Goal: Feedback & Contribution: Submit feedback/report problem

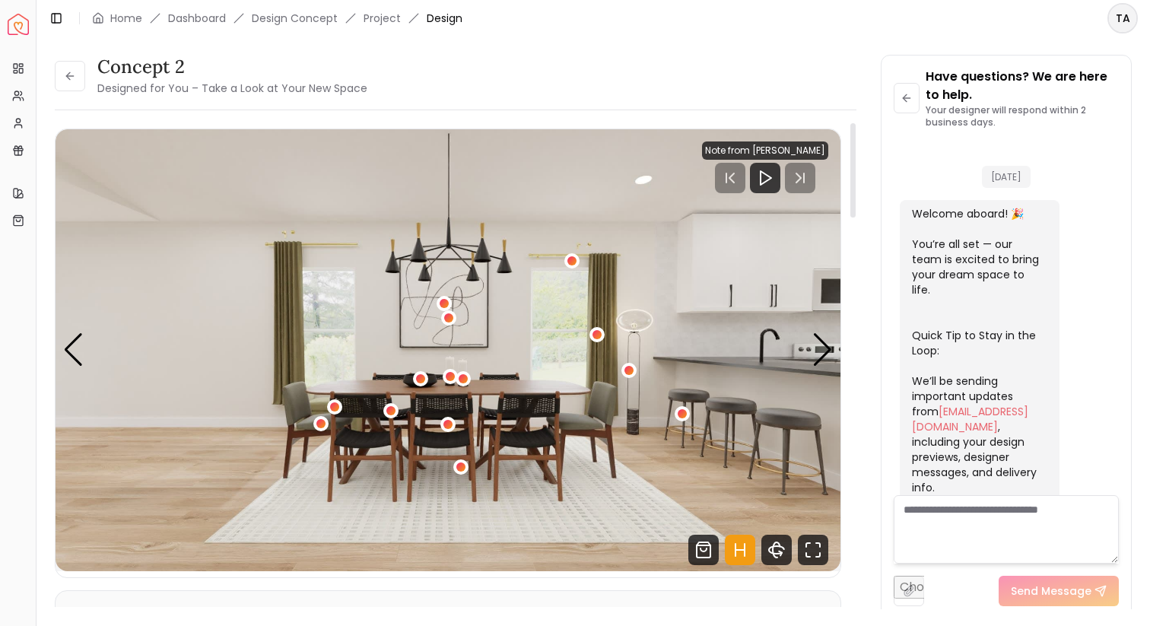
scroll to position [637, 0]
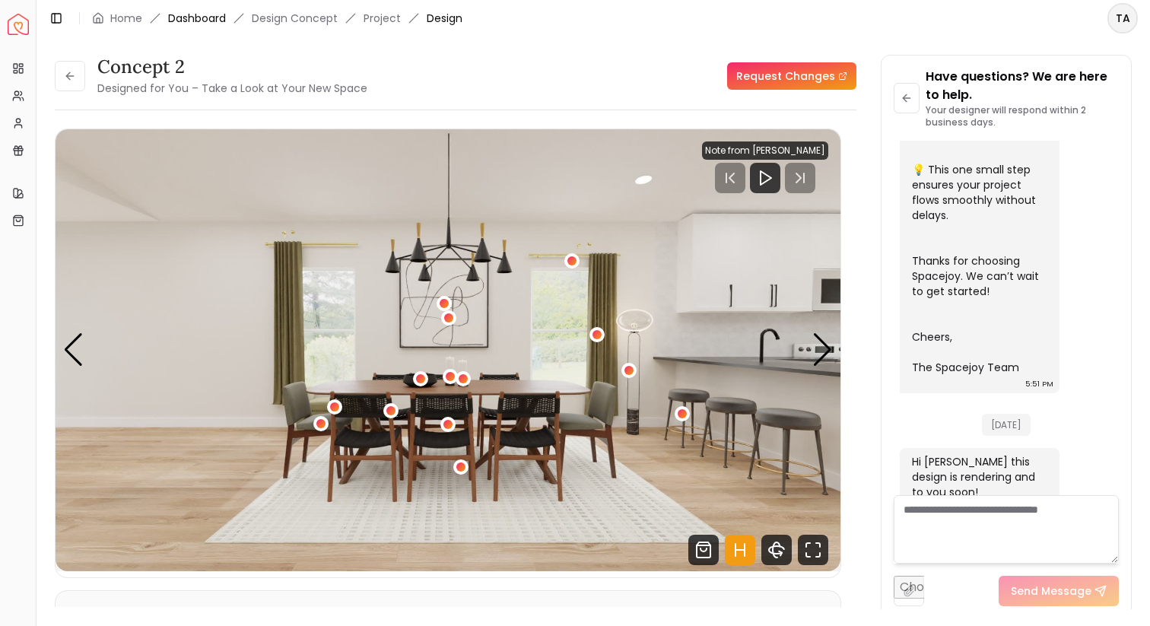
click at [211, 17] on link "Dashboard" at bounding box center [197, 18] width 58 height 15
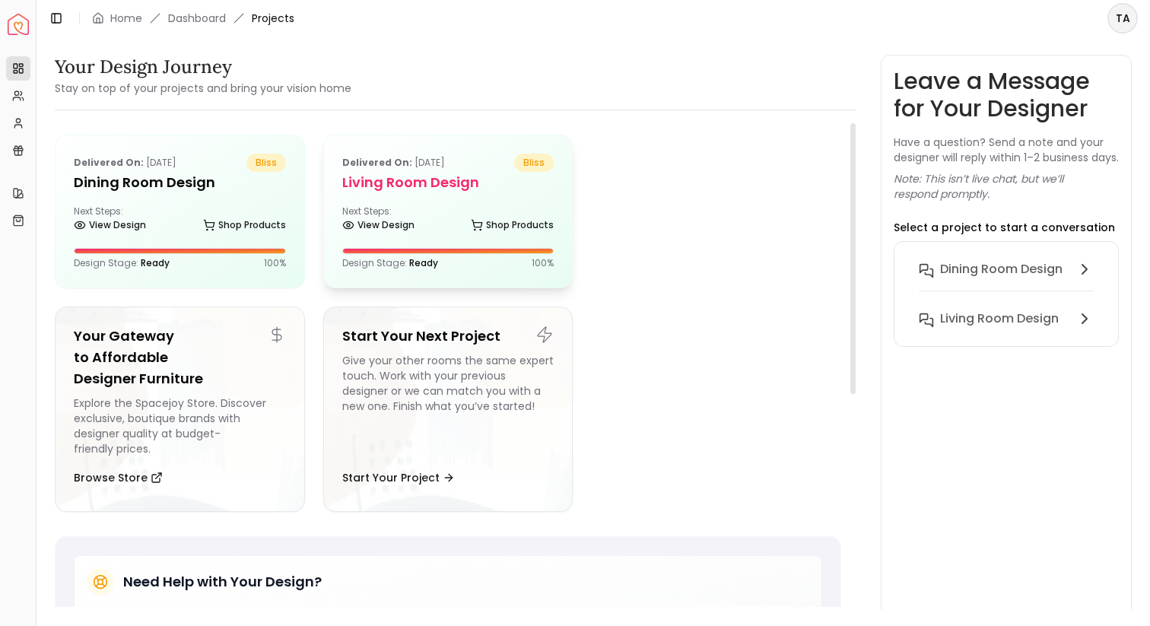
click at [443, 200] on div "Delivered on: Sep 08, 2025 bliss Living Room design Next Steps: View Design Sho…" at bounding box center [448, 211] width 249 height 152
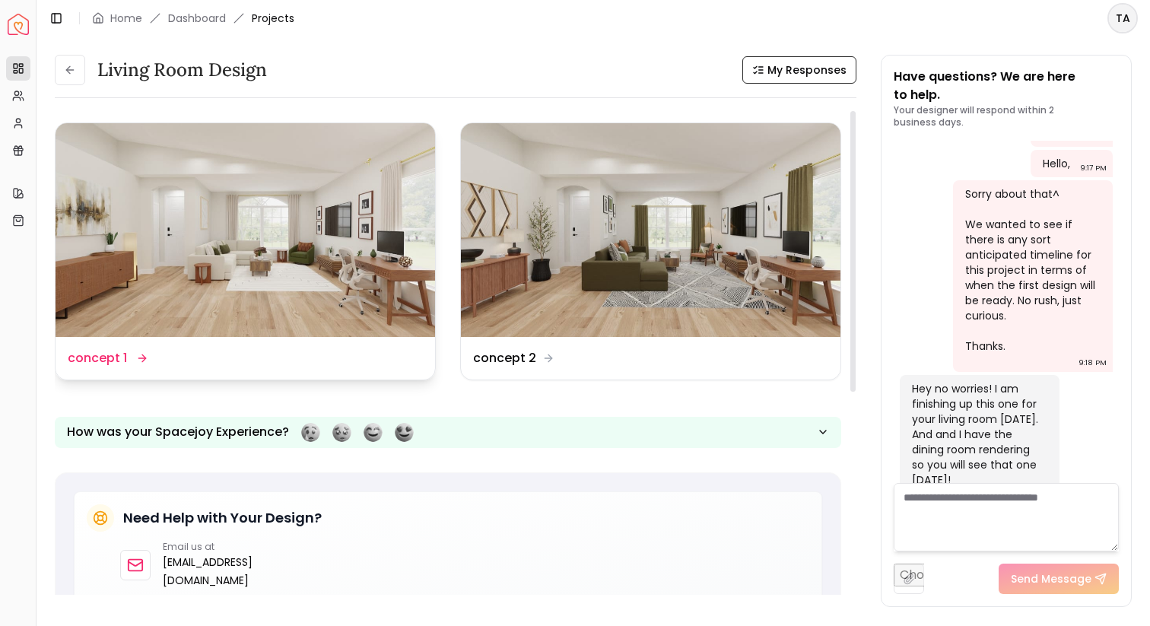
click at [256, 254] on img at bounding box center [246, 230] width 380 height 214
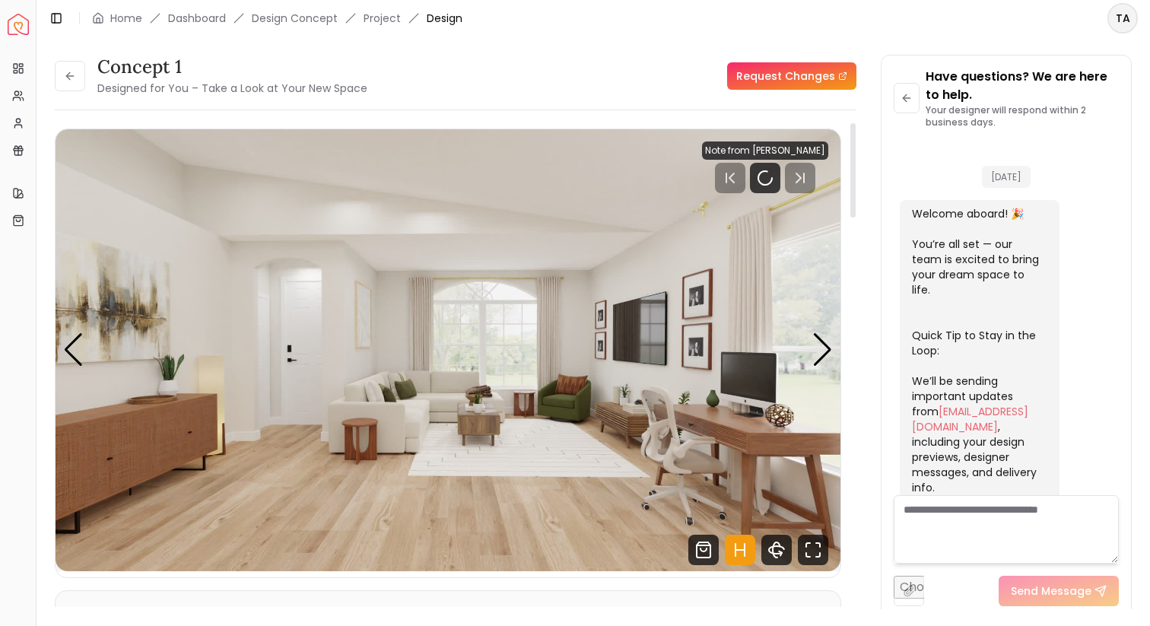
scroll to position [1322, 0]
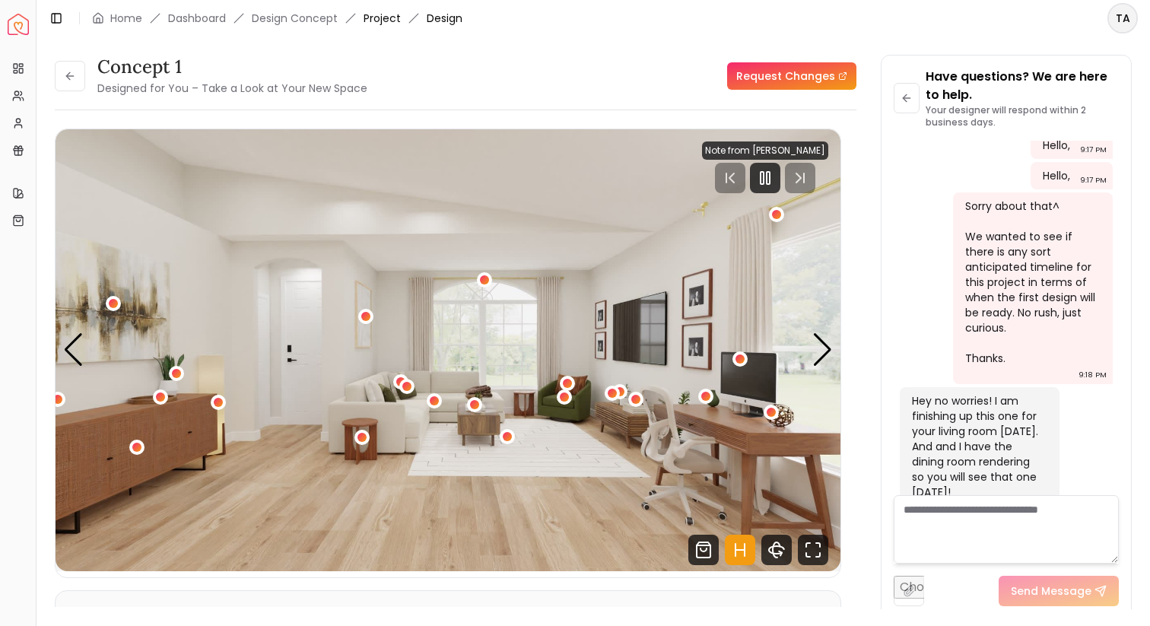
click at [373, 13] on link "Project" at bounding box center [382, 18] width 37 height 15
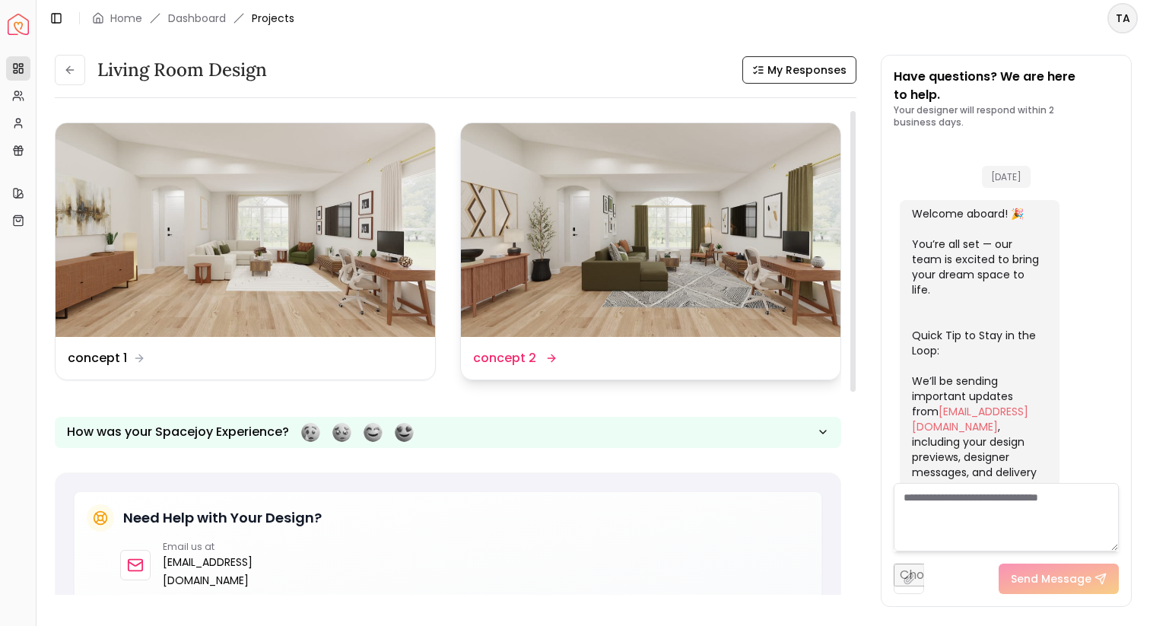
scroll to position [1334, 0]
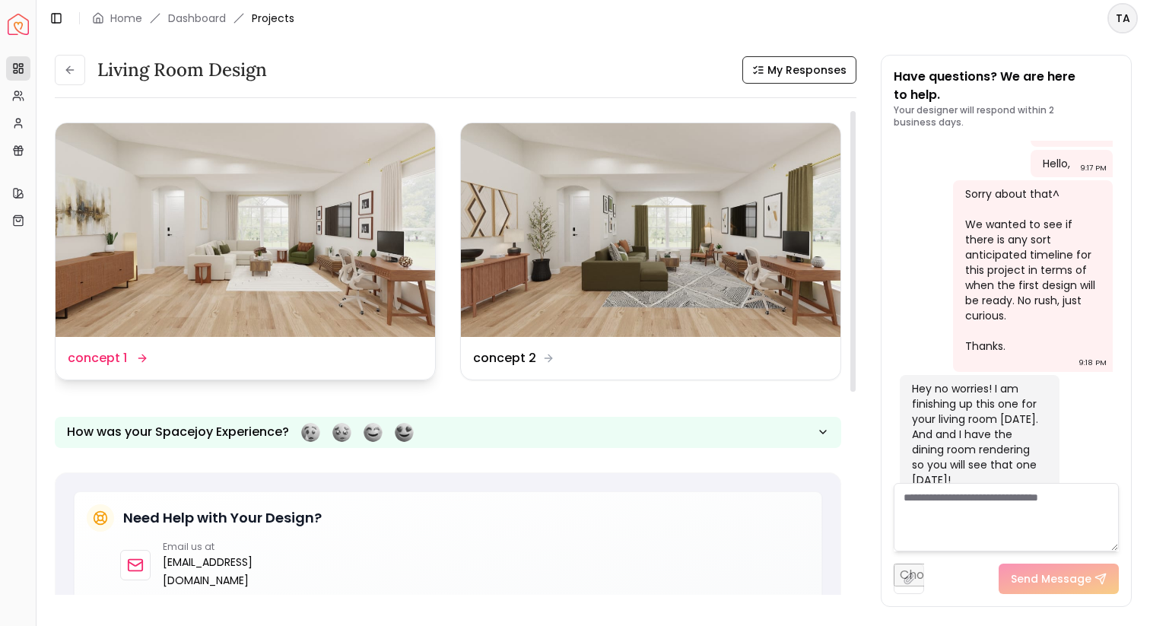
click at [294, 266] on img at bounding box center [246, 230] width 380 height 214
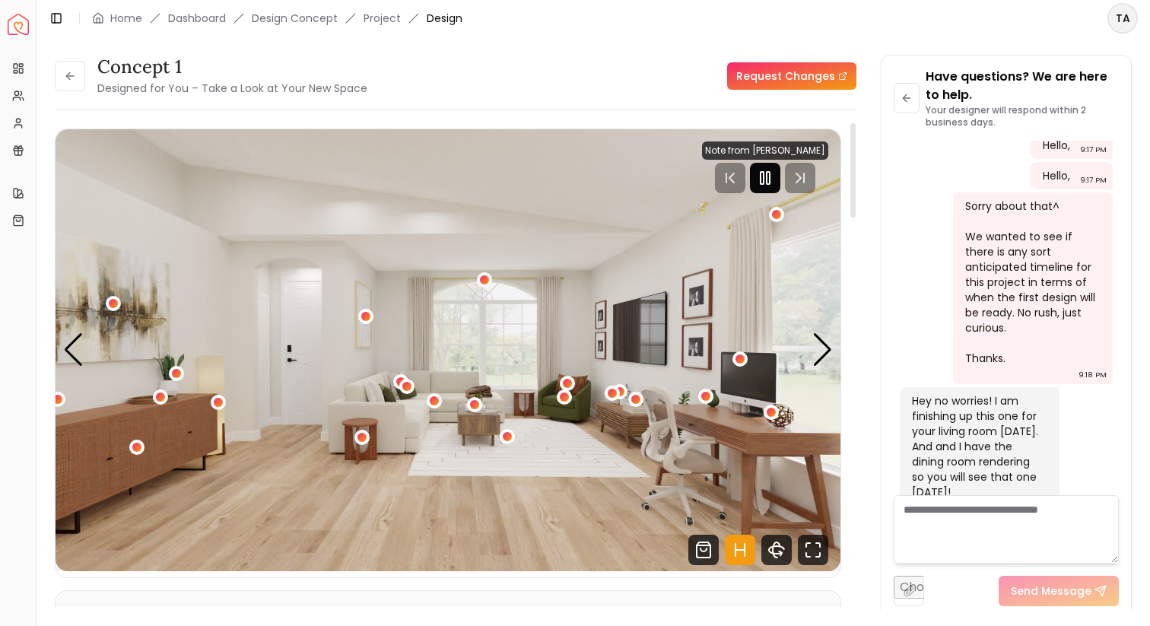
click at [764, 169] on icon "Pause" at bounding box center [765, 178] width 18 height 18
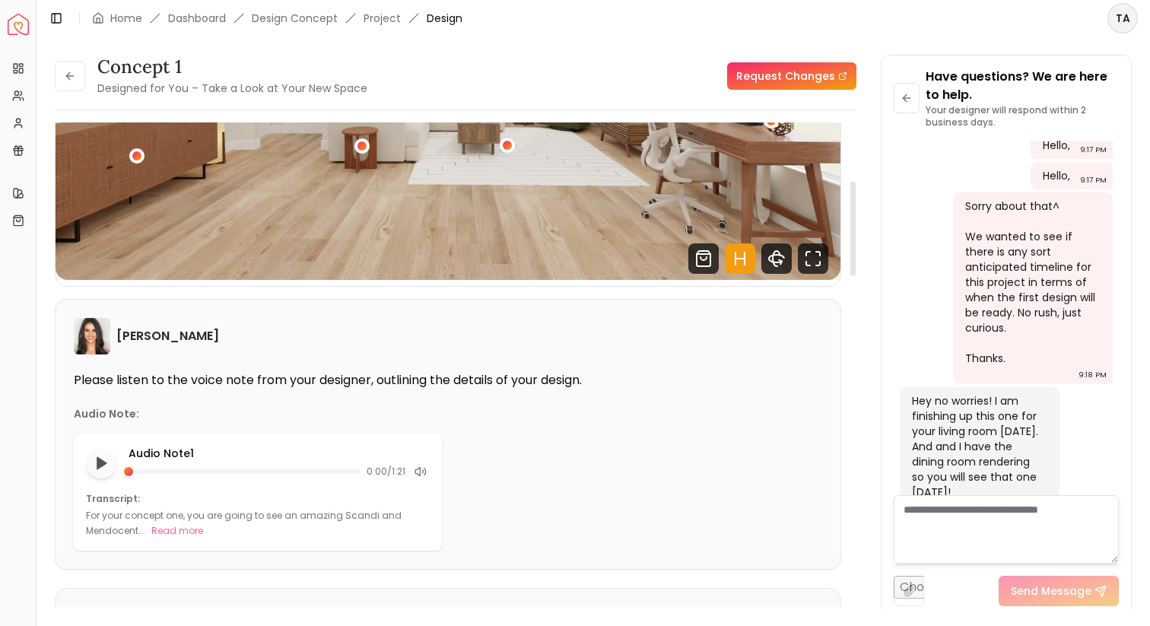
scroll to position [299, 0]
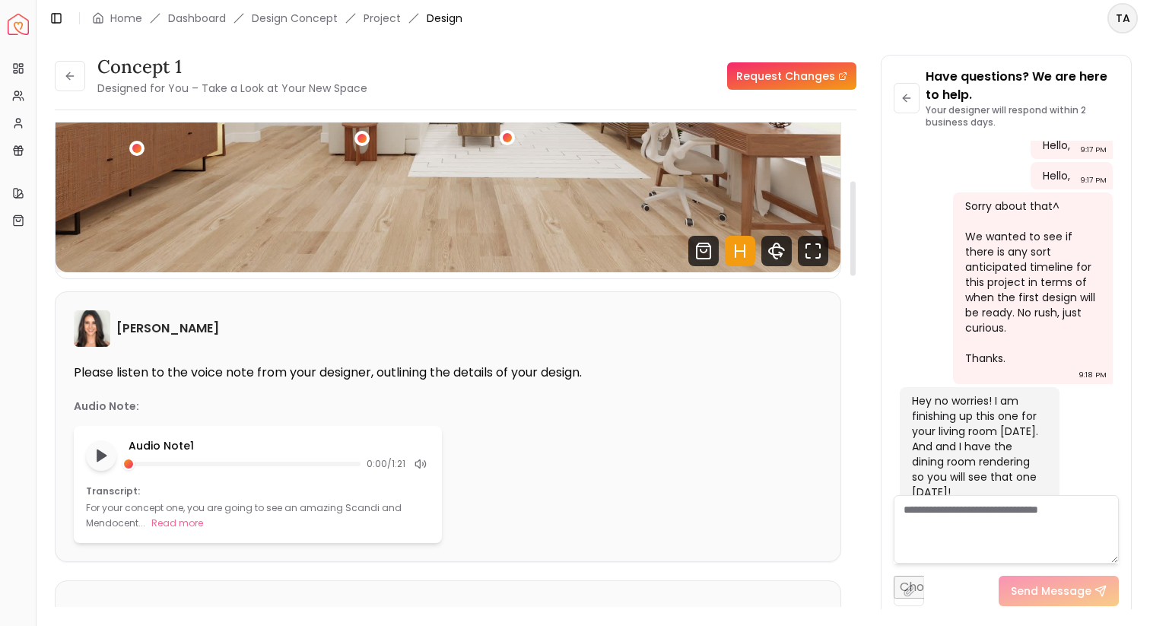
click at [177, 513] on div "For your concept one, you are going to see an amazing Scandi and Mendocent... R…" at bounding box center [258, 516] width 344 height 30
click at [173, 530] on button "Read more" at bounding box center [177, 523] width 52 height 15
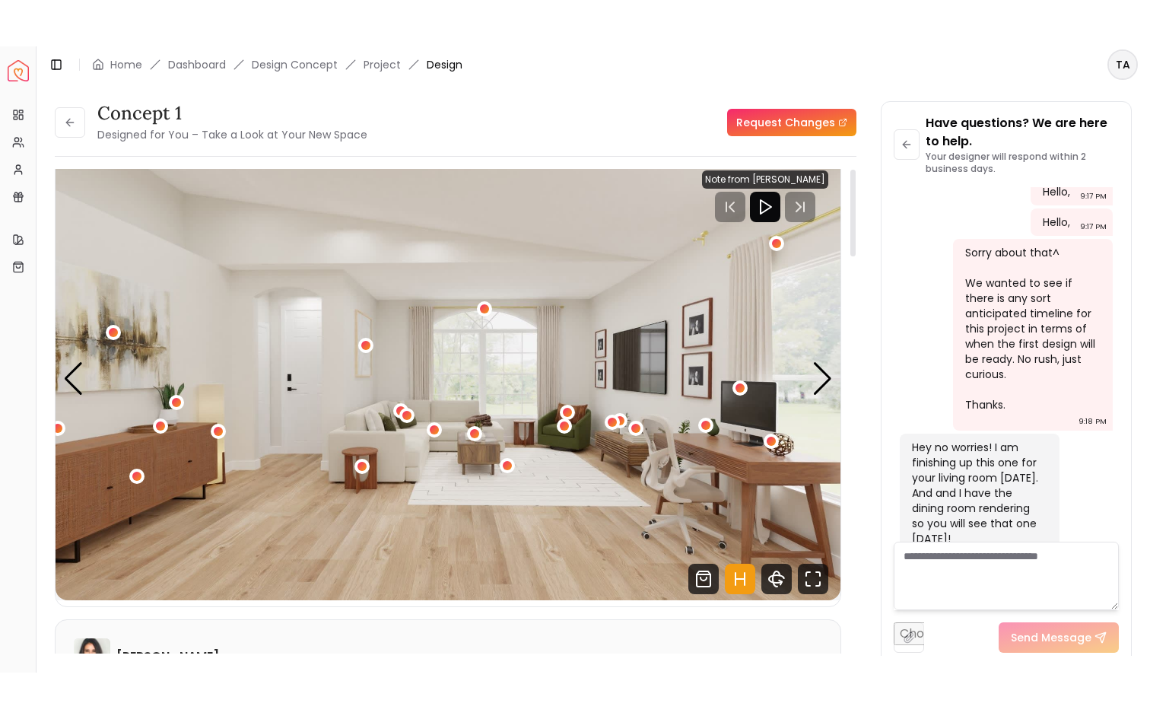
scroll to position [0, 0]
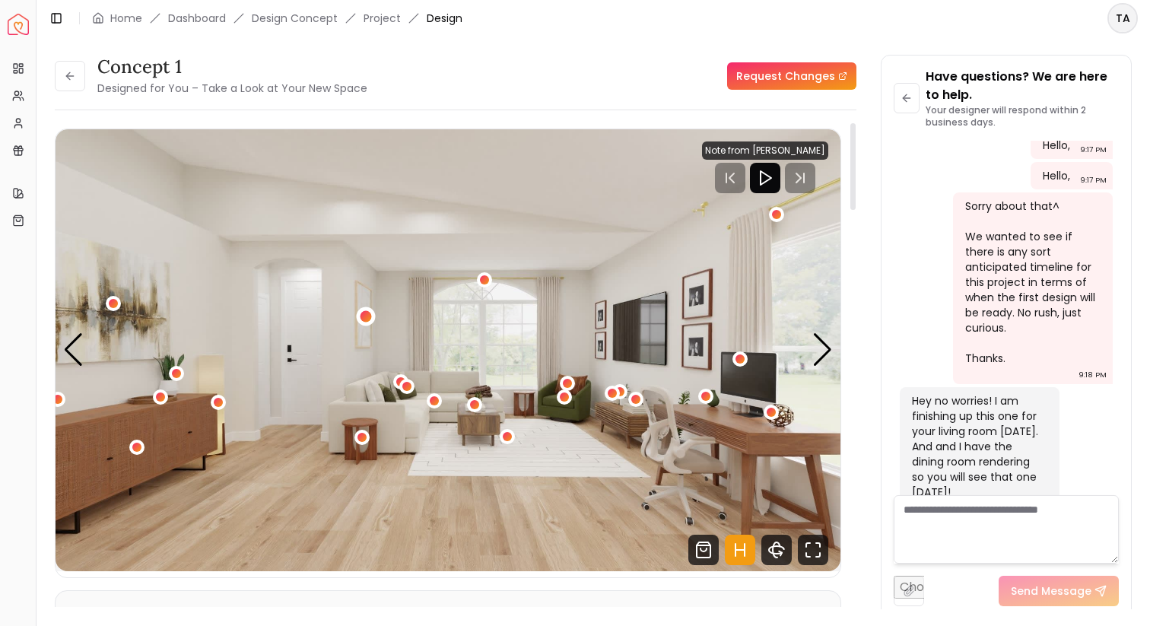
click at [367, 313] on div "1 / 4" at bounding box center [366, 315] width 11 height 11
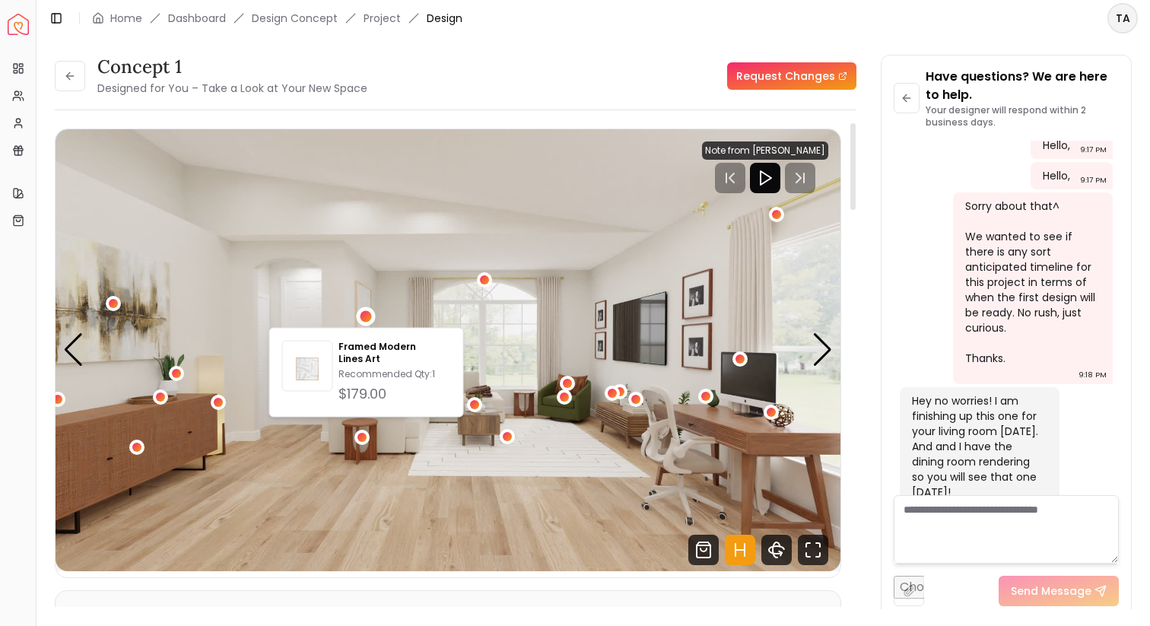
click at [485, 453] on img "1 / 4" at bounding box center [448, 350] width 785 height 442
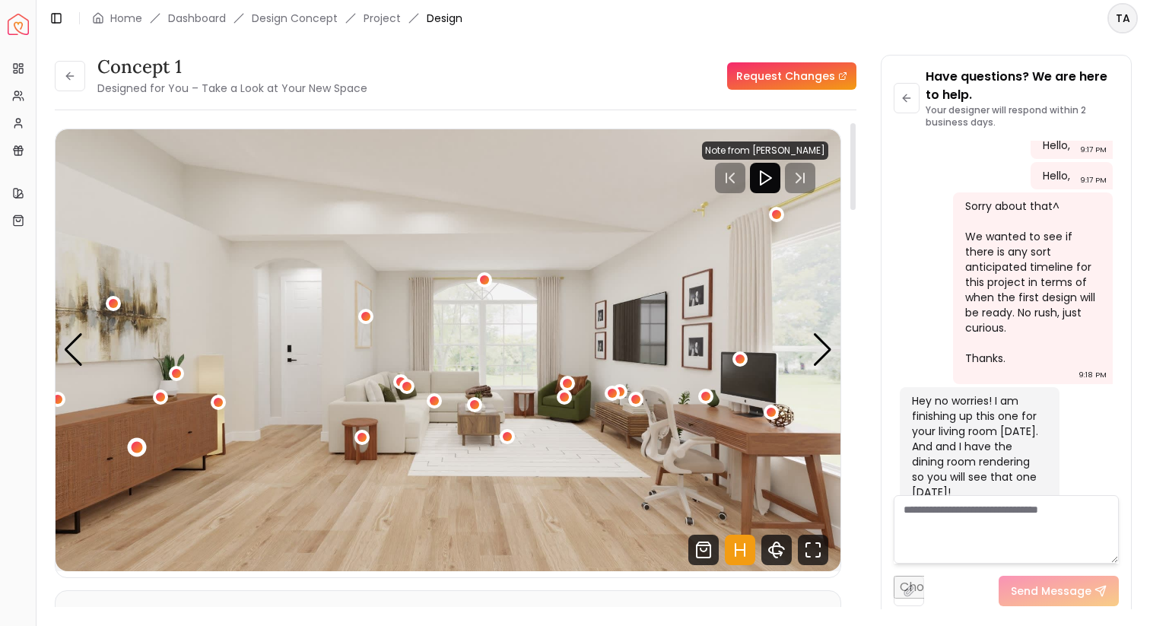
click at [138, 444] on div "1 / 4" at bounding box center [137, 447] width 11 height 11
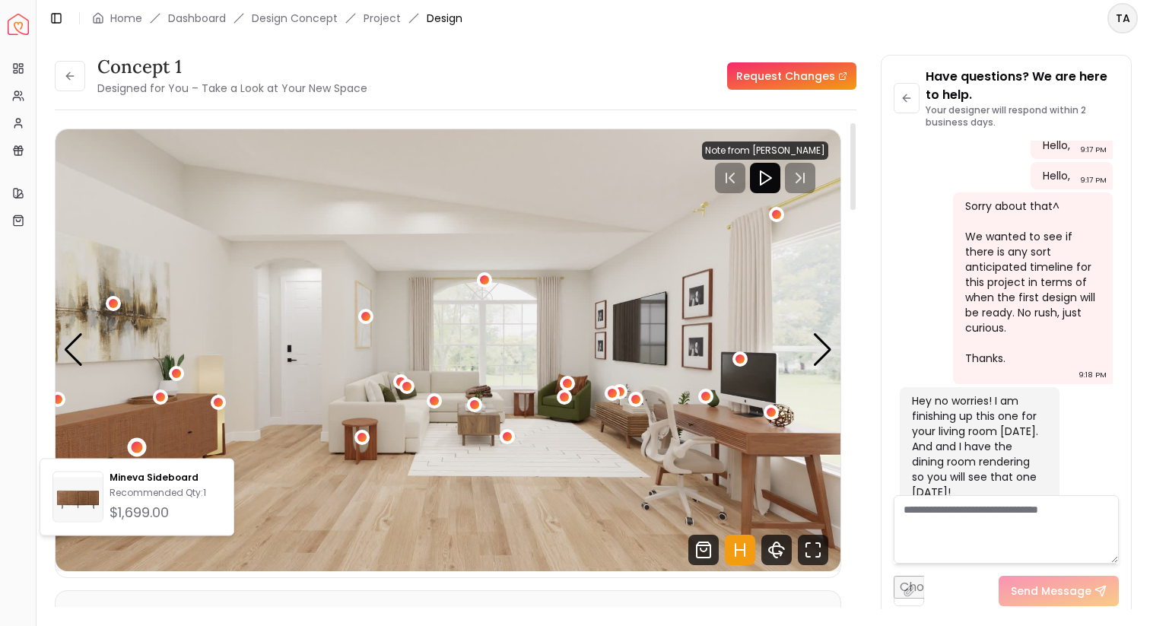
click at [234, 437] on img "1 / 4" at bounding box center [448, 350] width 785 height 442
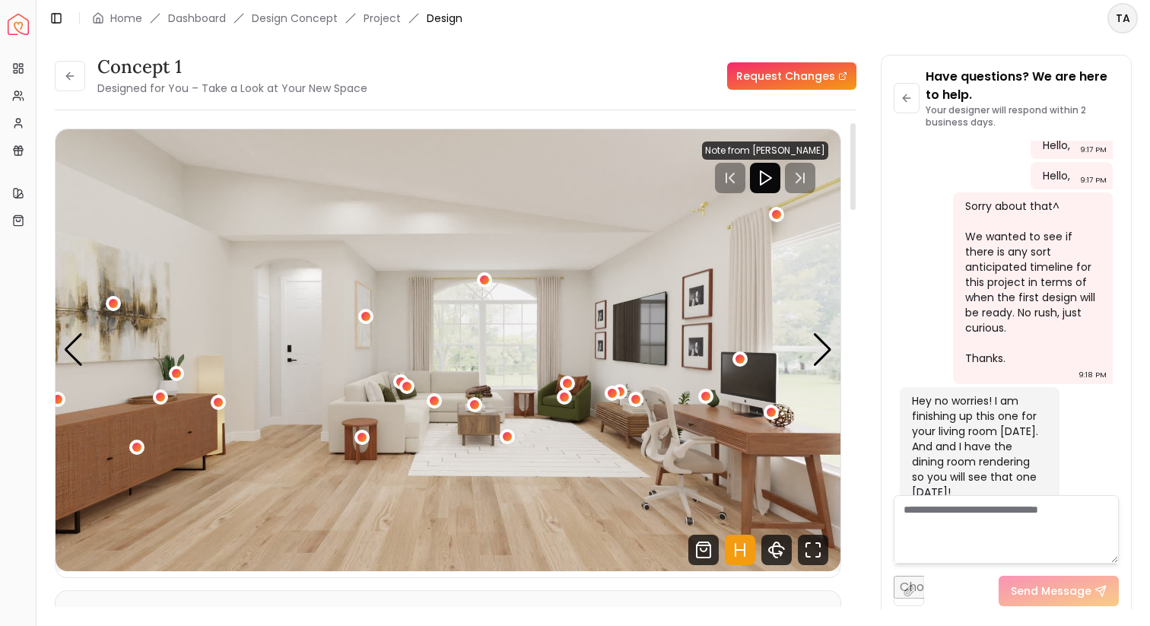
click at [734, 551] on icon "Hotspots Toggle" at bounding box center [740, 550] width 30 height 30
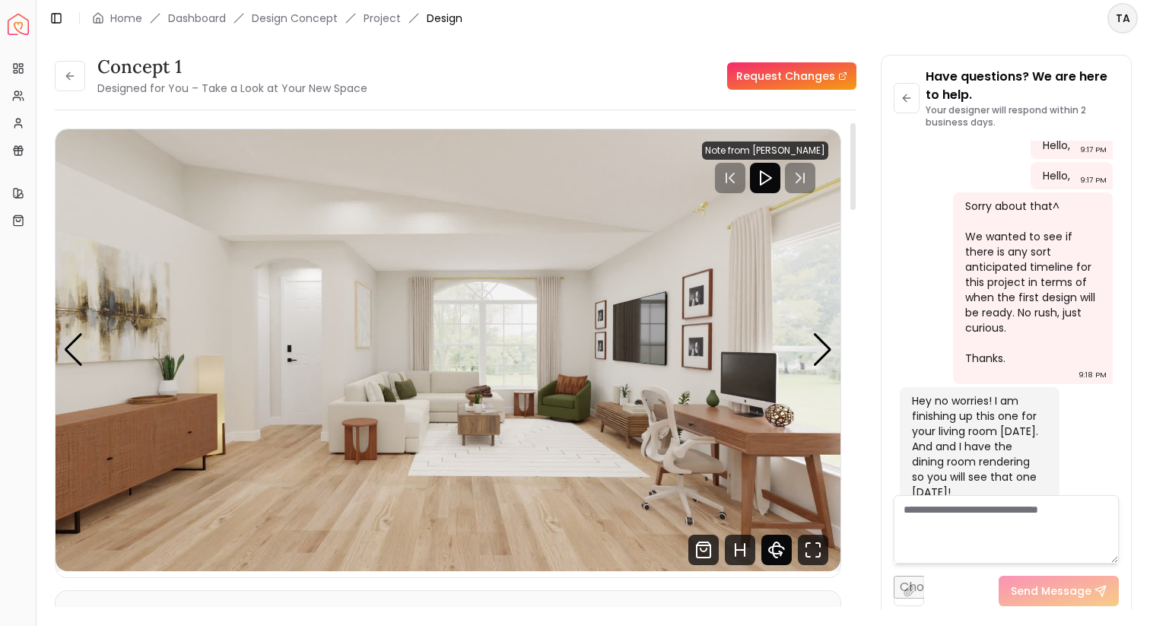
click at [782, 544] on icon "360 View" at bounding box center [776, 550] width 30 height 30
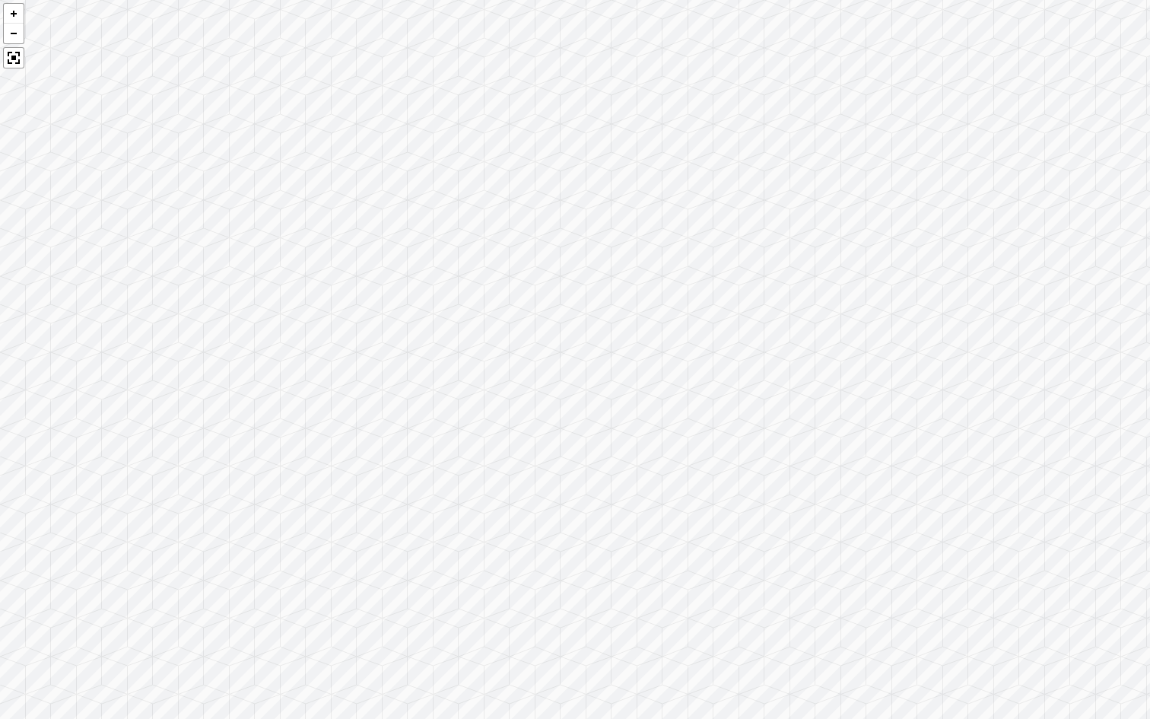
drag, startPoint x: 556, startPoint y: 438, endPoint x: 837, endPoint y: 462, distance: 281.7
click at [837, 462] on div at bounding box center [575, 359] width 1150 height 719
drag, startPoint x: 536, startPoint y: 463, endPoint x: 363, endPoint y: 421, distance: 177.7
click at [373, 422] on div at bounding box center [575, 359] width 1150 height 719
drag, startPoint x: 811, startPoint y: 411, endPoint x: 294, endPoint y: 251, distance: 540.6
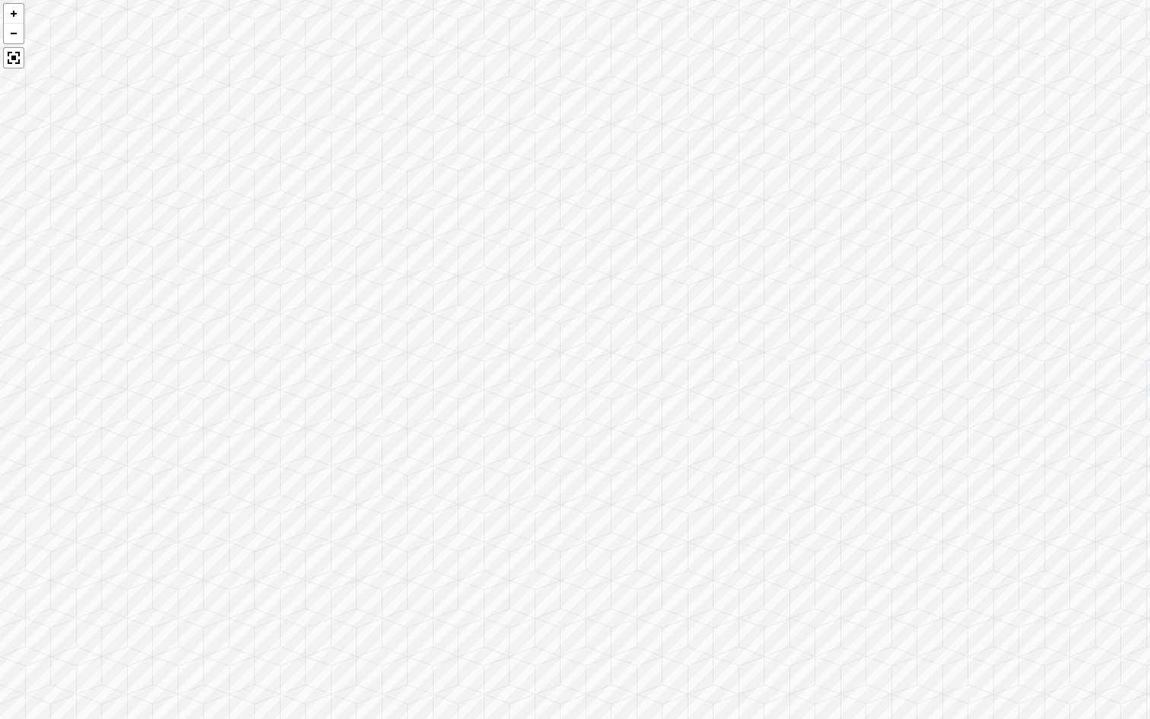
click at [294, 251] on div at bounding box center [575, 359] width 1150 height 719
drag, startPoint x: 690, startPoint y: 288, endPoint x: 259, endPoint y: 294, distance: 430.6
click at [259, 294] on div at bounding box center [575, 359] width 1150 height 719
drag, startPoint x: 515, startPoint y: 268, endPoint x: 329, endPoint y: 305, distance: 189.3
click at [329, 305] on div at bounding box center [575, 359] width 1150 height 719
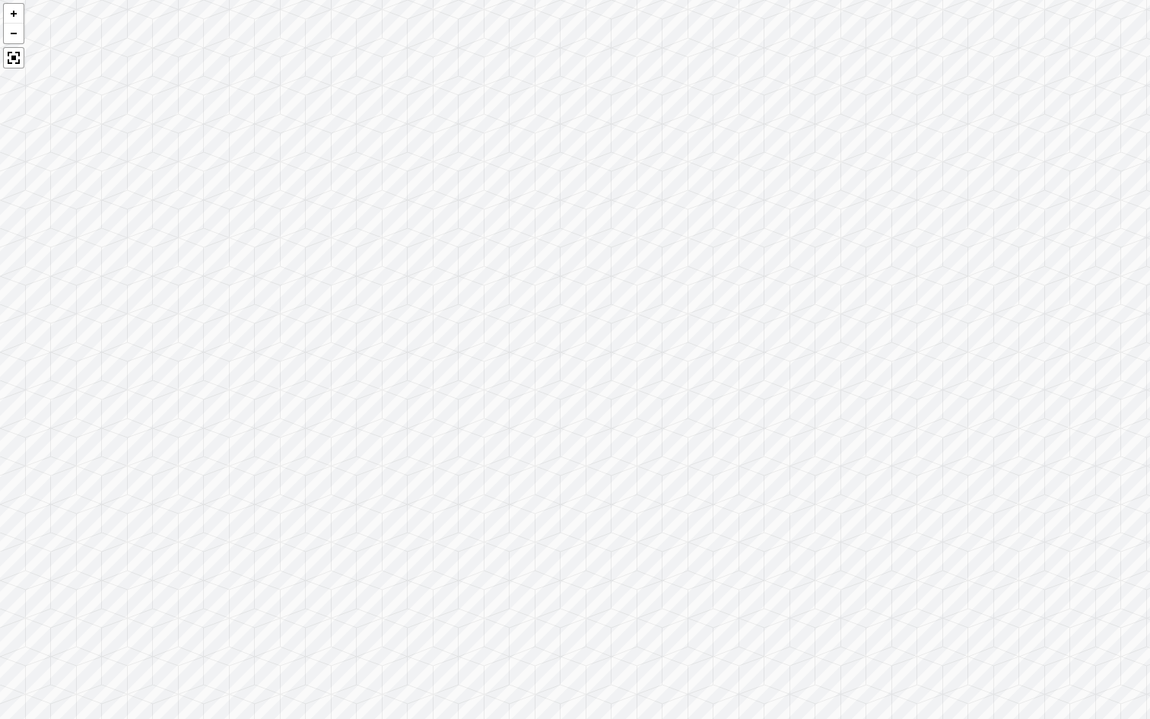
drag, startPoint x: 638, startPoint y: 317, endPoint x: 414, endPoint y: 308, distance: 224.6
click at [414, 308] on div at bounding box center [575, 359] width 1150 height 719
drag, startPoint x: 669, startPoint y: 382, endPoint x: 390, endPoint y: 371, distance: 278.6
click at [390, 371] on div at bounding box center [575, 359] width 1150 height 719
drag, startPoint x: 596, startPoint y: 402, endPoint x: 348, endPoint y: 440, distance: 250.9
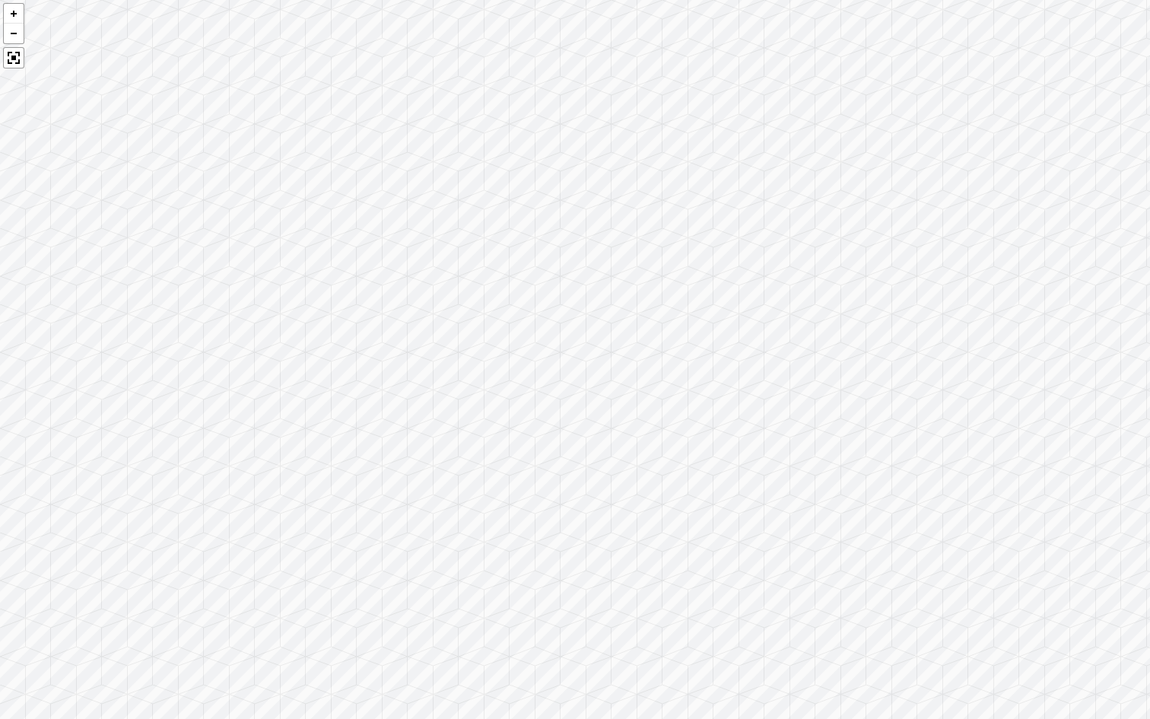
click at [348, 440] on div at bounding box center [575, 359] width 1150 height 719
drag, startPoint x: 672, startPoint y: 374, endPoint x: 464, endPoint y: 363, distance: 208.7
click at [464, 364] on div at bounding box center [575, 359] width 1150 height 719
drag, startPoint x: 399, startPoint y: 328, endPoint x: 129, endPoint y: 294, distance: 271.4
click at [129, 294] on div at bounding box center [575, 359] width 1150 height 719
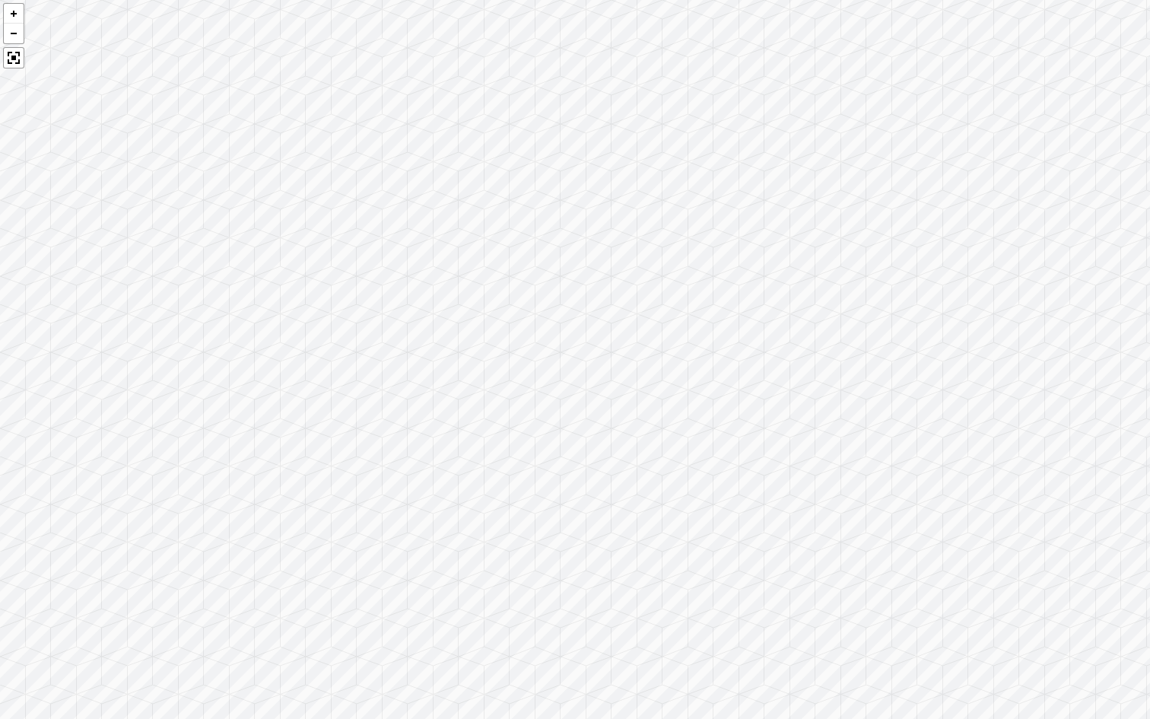
drag, startPoint x: 316, startPoint y: 272, endPoint x: 520, endPoint y: 211, distance: 212.5
click at [520, 211] on div at bounding box center [575, 359] width 1150 height 719
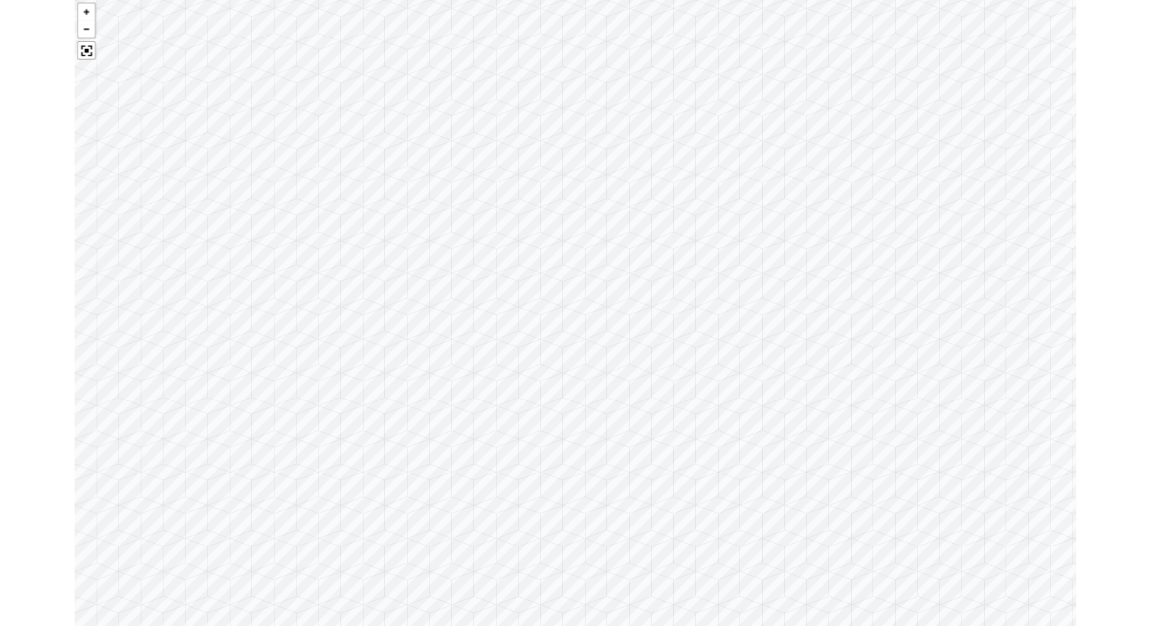
scroll to position [1322, 0]
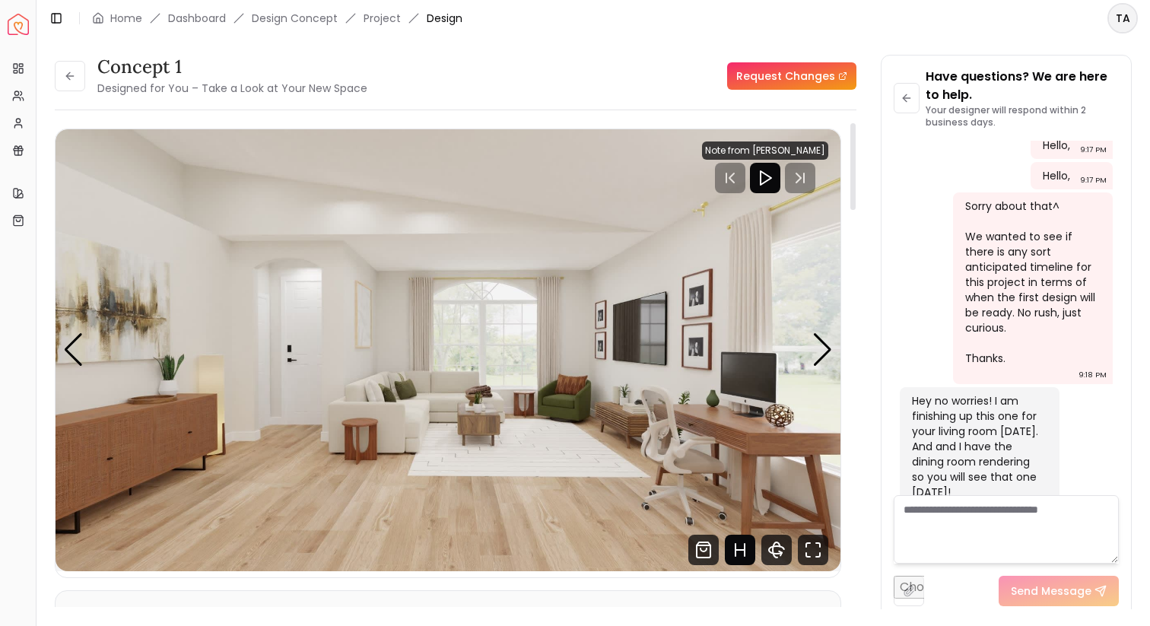
click at [738, 543] on icon "Hotspots Toggle" at bounding box center [740, 550] width 30 height 30
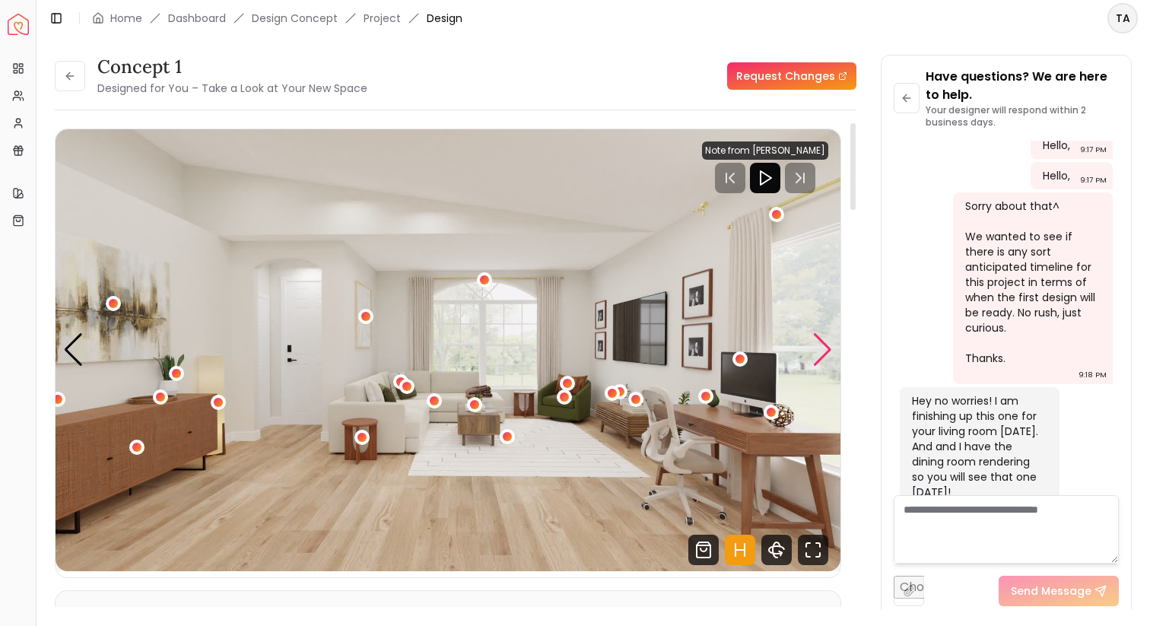
click at [813, 350] on div "Next slide" at bounding box center [822, 349] width 21 height 33
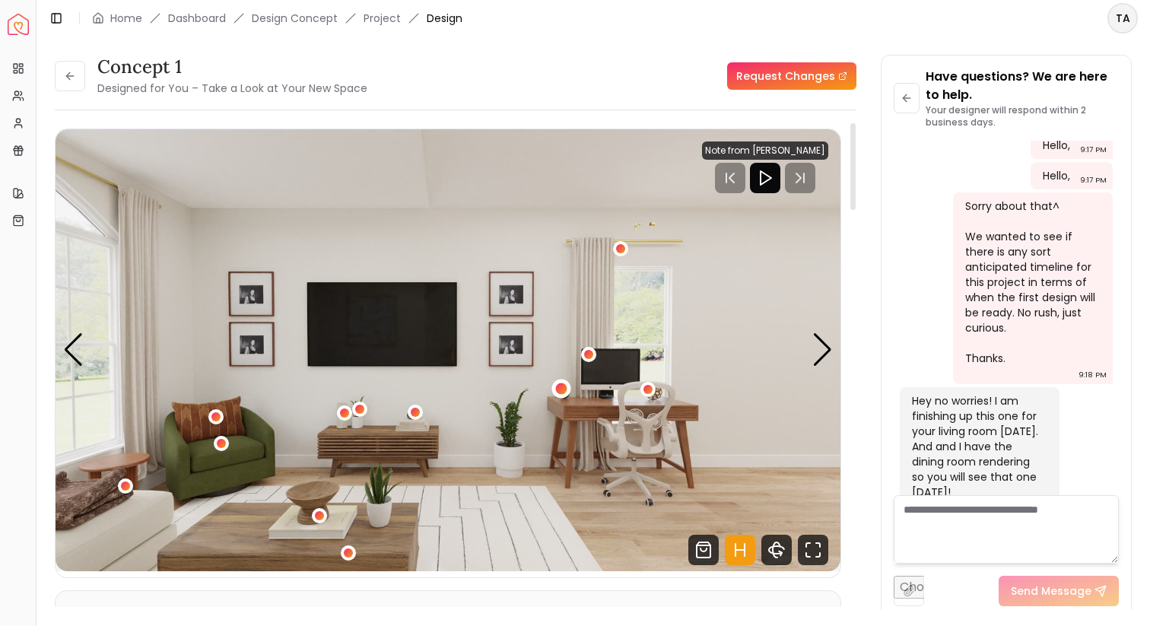
click at [563, 389] on div "2 / 4" at bounding box center [561, 388] width 11 height 11
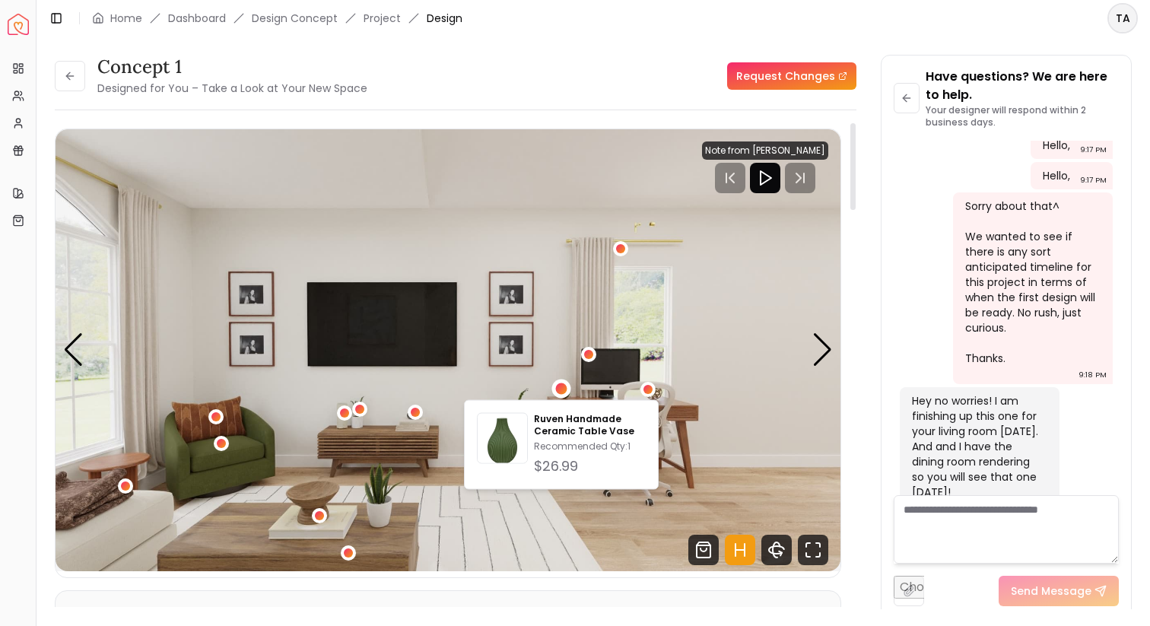
click at [713, 434] on img "2 / 4" at bounding box center [448, 350] width 785 height 442
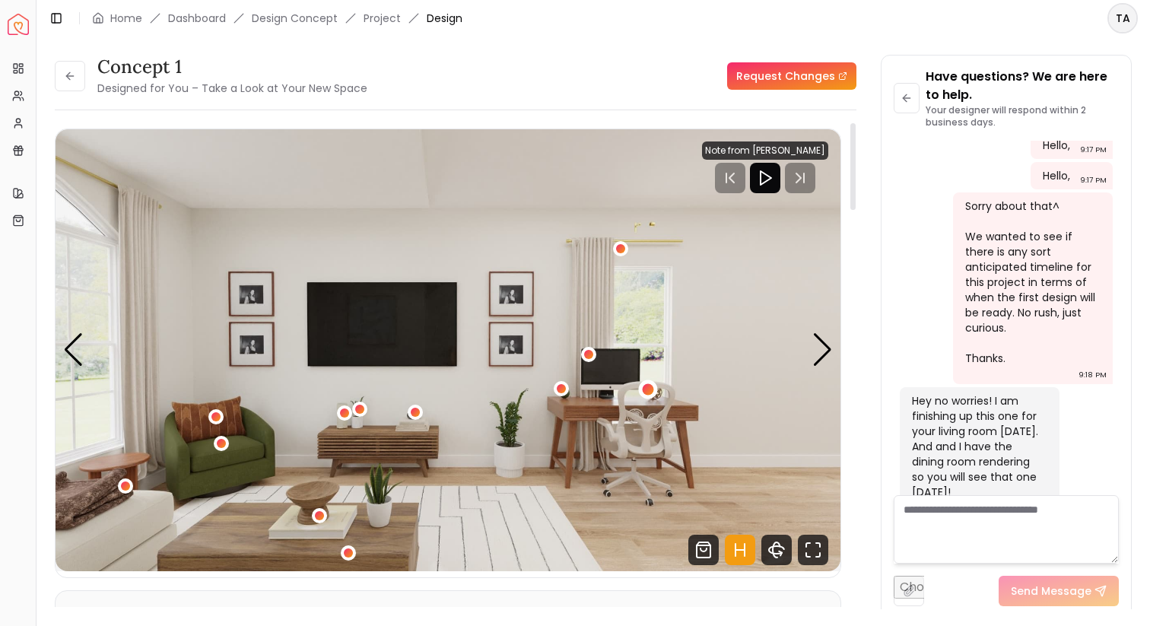
click at [649, 392] on div "2 / 4" at bounding box center [647, 389] width 11 height 11
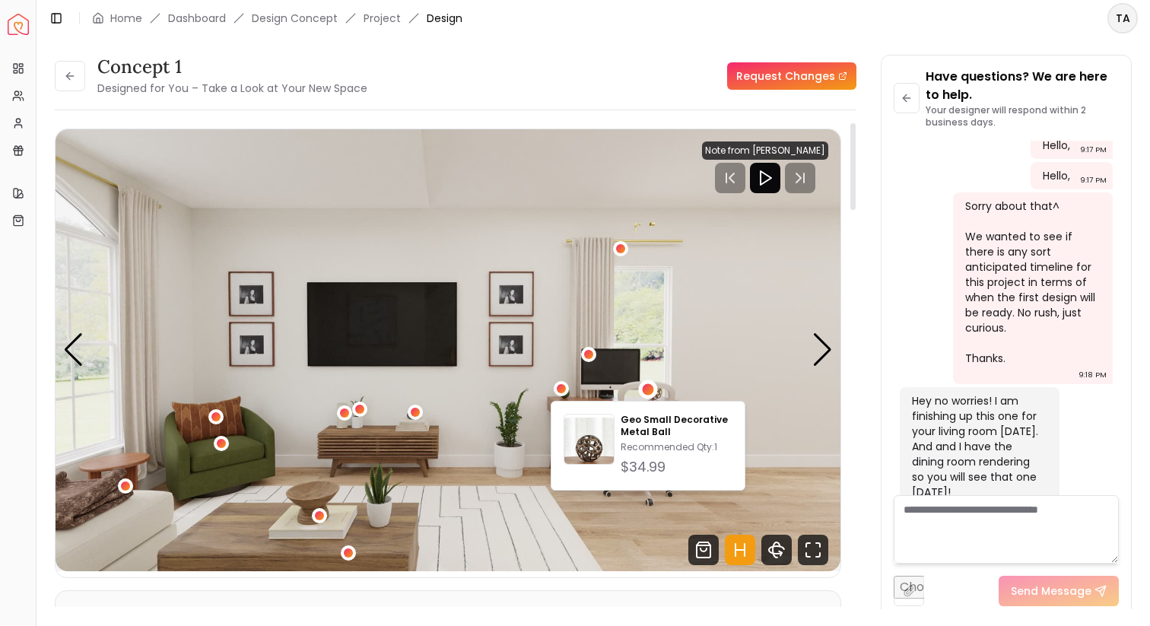
click at [749, 417] on img "2 / 4" at bounding box center [448, 350] width 785 height 442
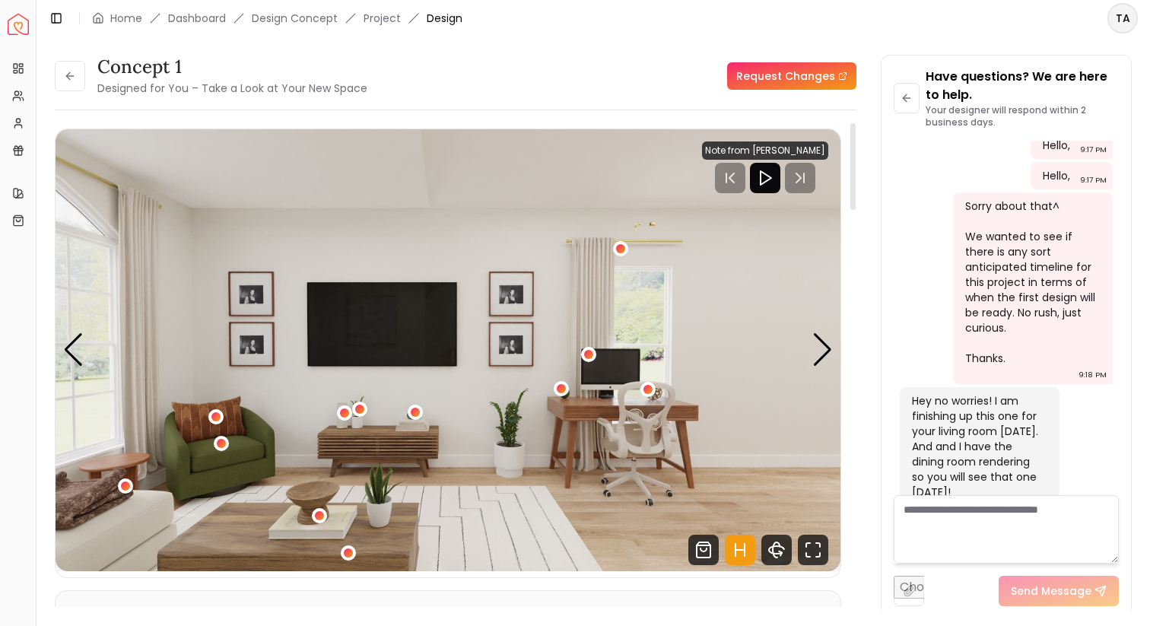
click at [596, 360] on img "2 / 4" at bounding box center [448, 350] width 785 height 442
click at [593, 355] on div "2 / 4" at bounding box center [588, 353] width 11 height 11
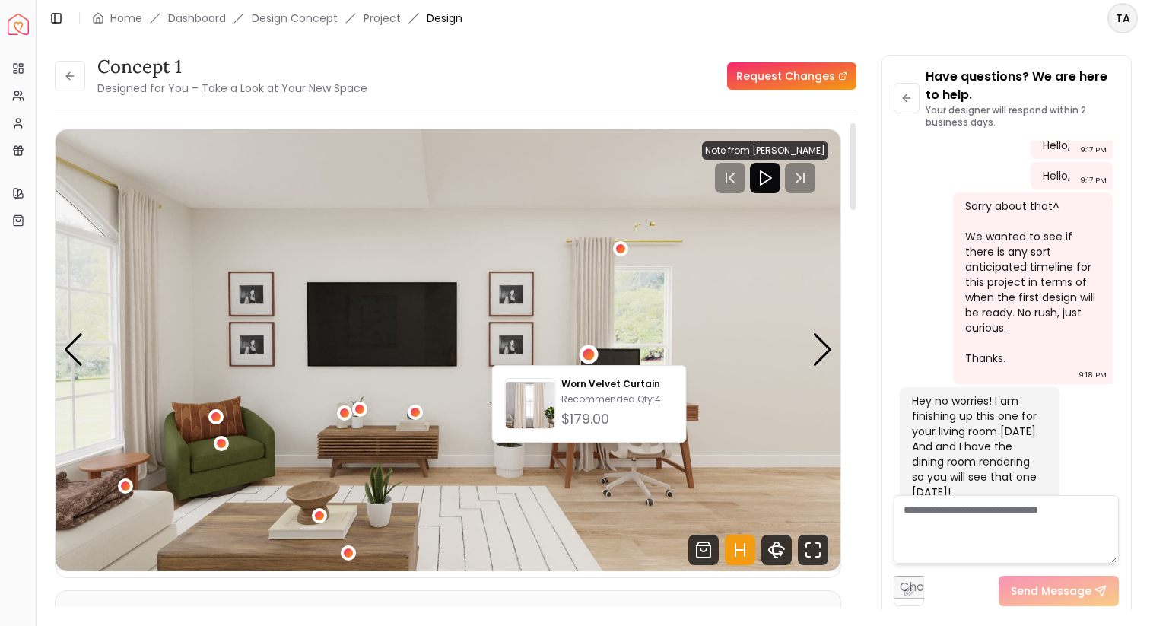
click at [751, 412] on img "2 / 4" at bounding box center [448, 350] width 785 height 442
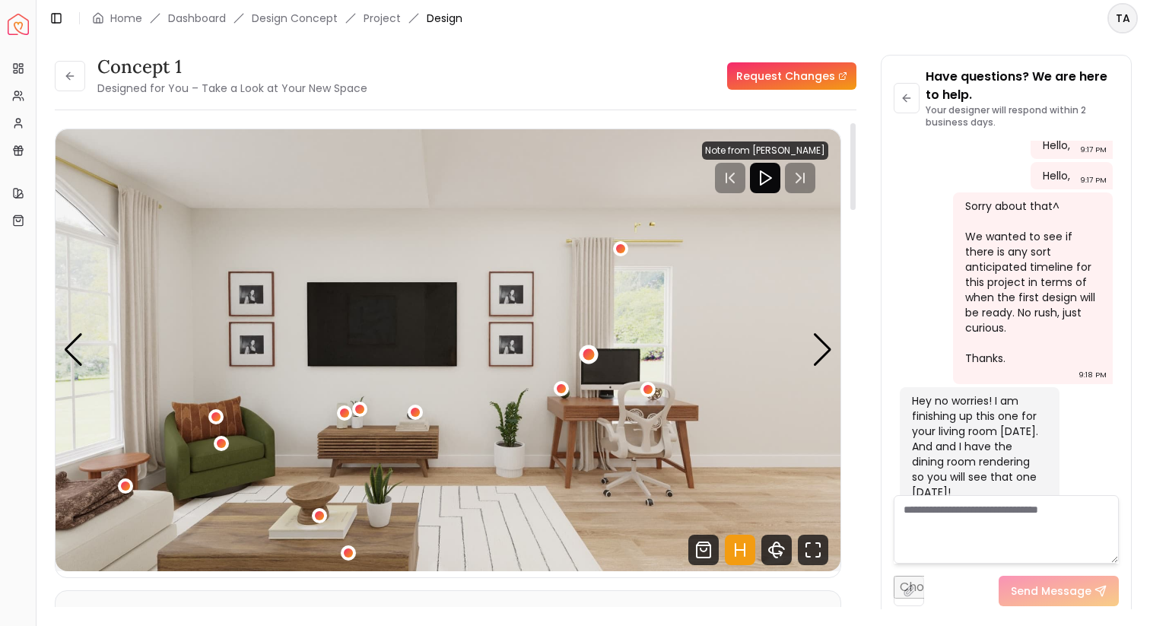
click at [587, 348] on div "2 / 4" at bounding box center [589, 354] width 19 height 19
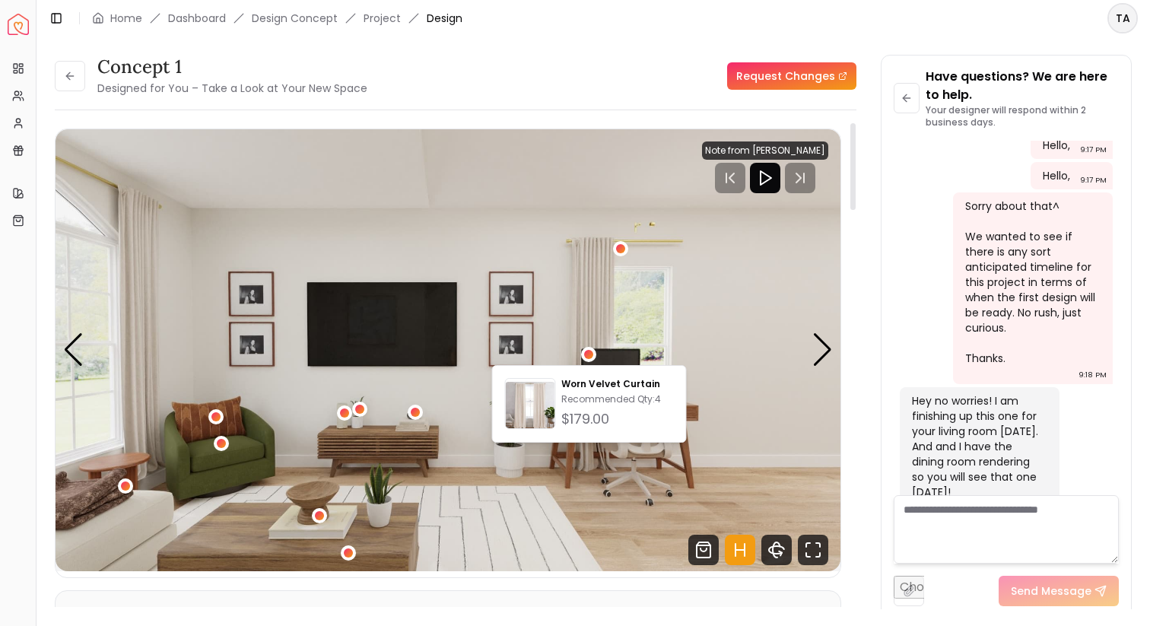
click at [726, 424] on img "2 / 4" at bounding box center [448, 350] width 785 height 442
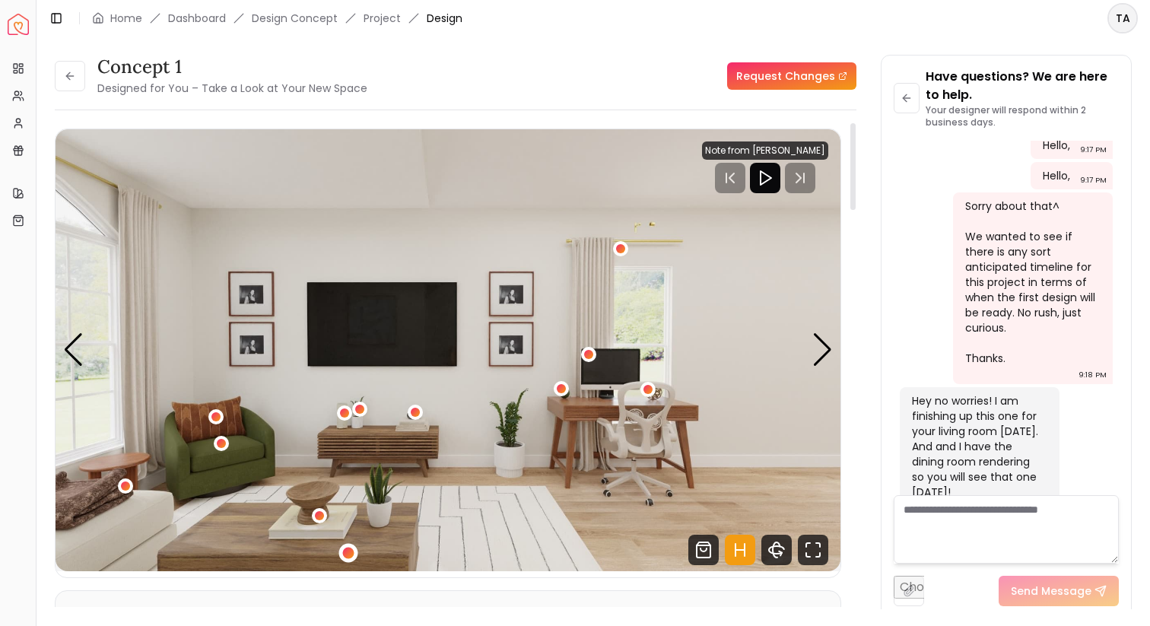
click at [342, 548] on div "2 / 4" at bounding box center [348, 552] width 19 height 19
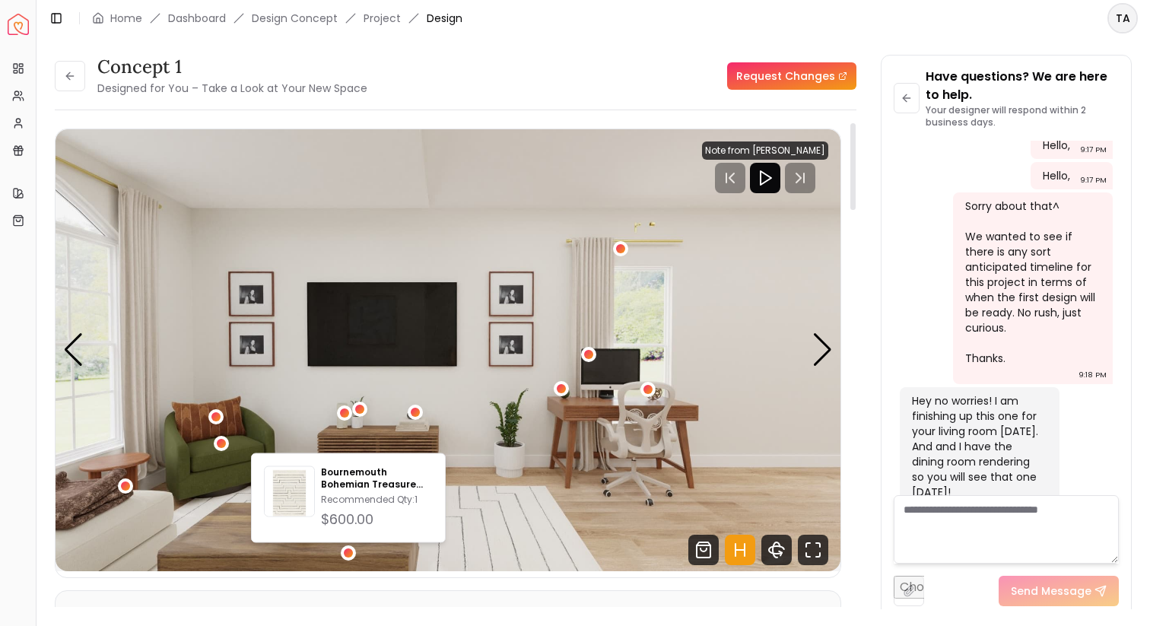
click at [485, 524] on img "2 / 4" at bounding box center [448, 350] width 785 height 442
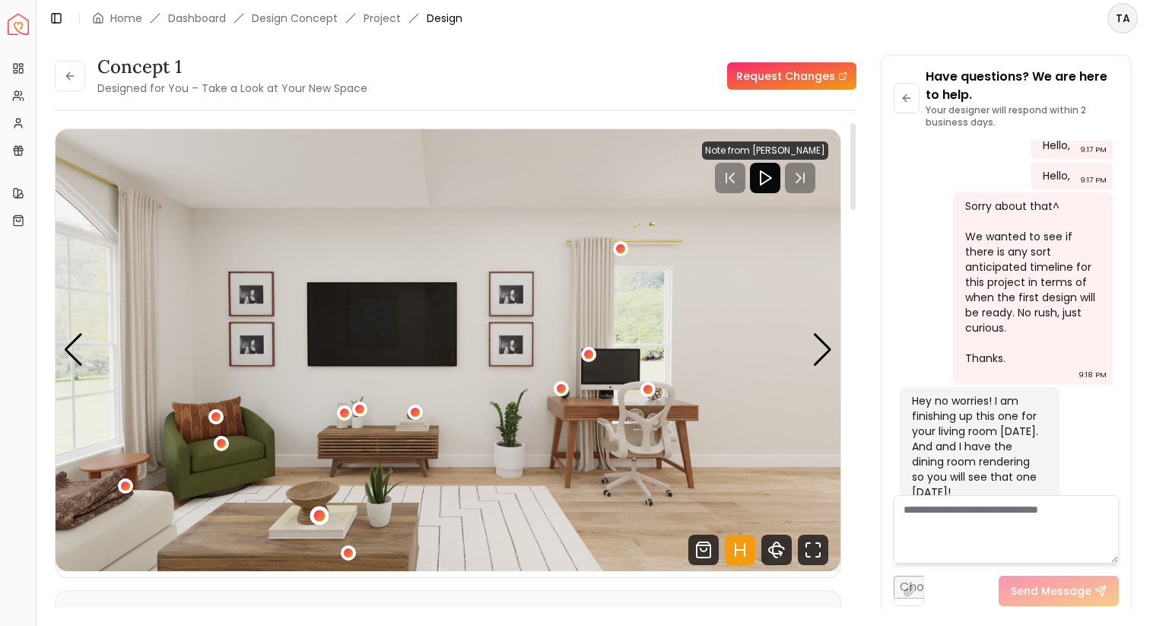
click at [315, 517] on div "2 / 4" at bounding box center [318, 515] width 11 height 11
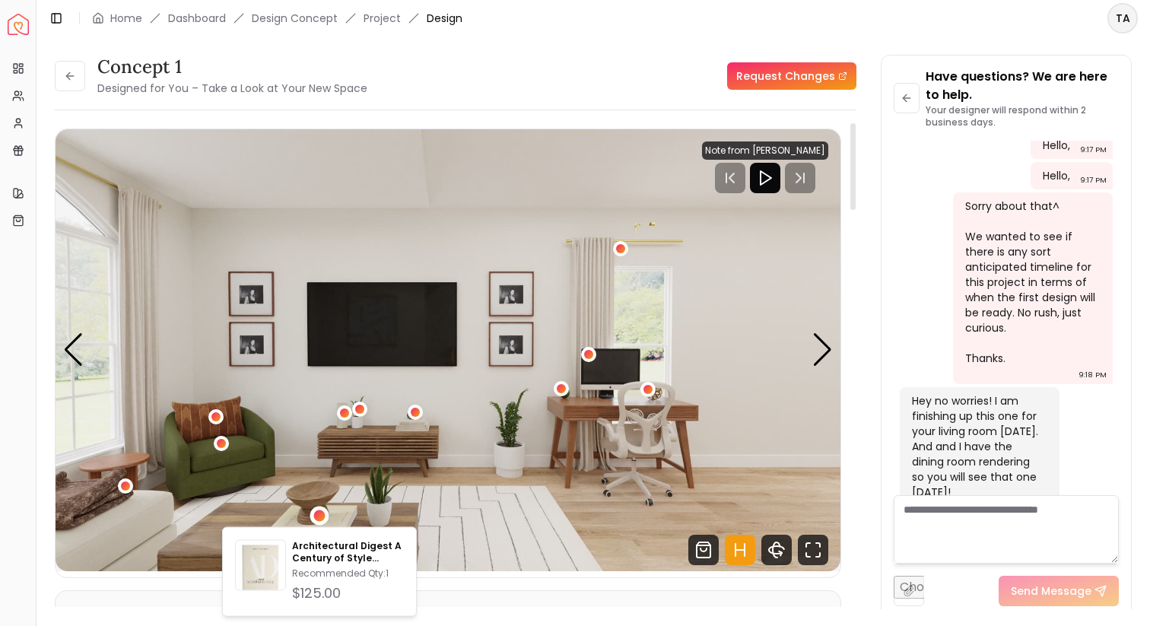
click at [514, 507] on img "2 / 4" at bounding box center [448, 350] width 785 height 442
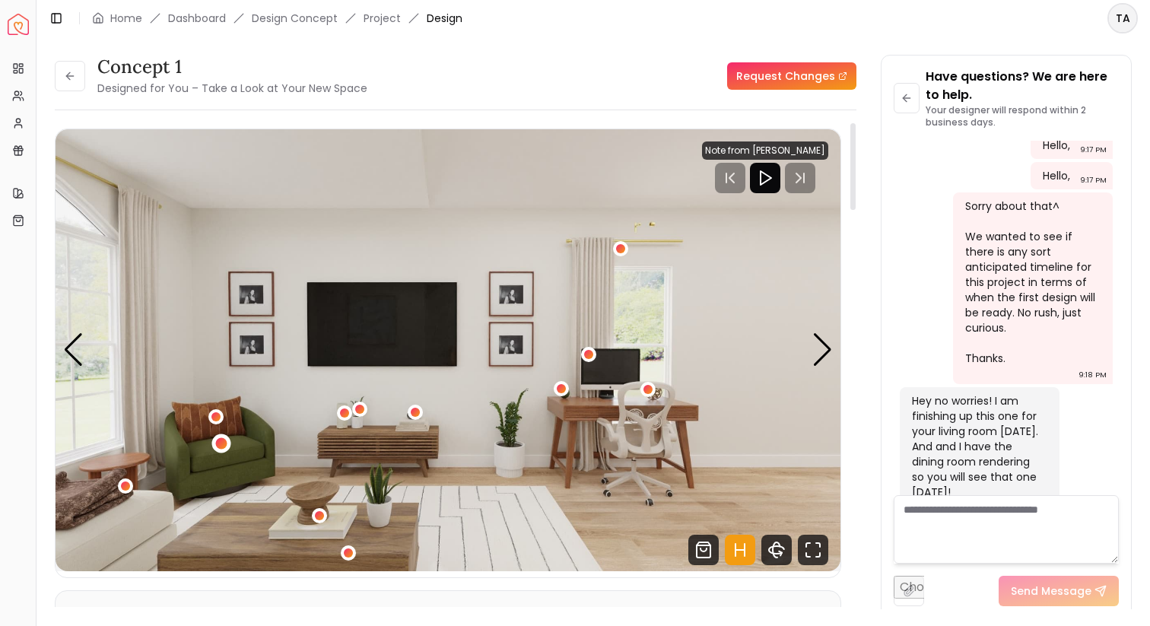
click at [220, 445] on div "2 / 4" at bounding box center [221, 443] width 11 height 11
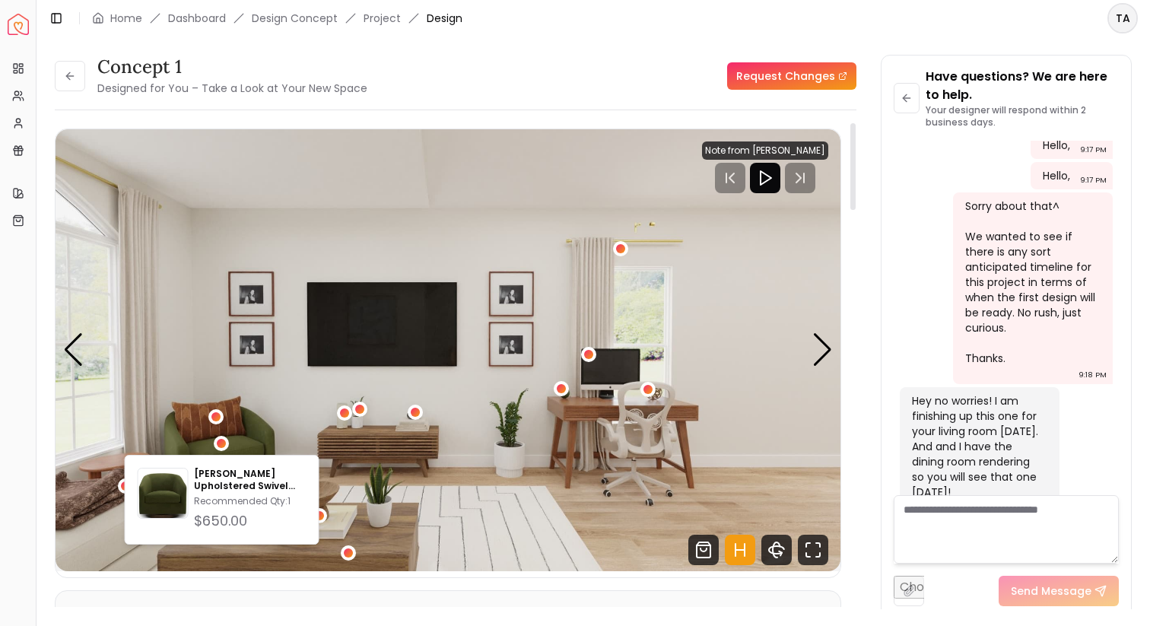
click at [285, 421] on img "2 / 4" at bounding box center [448, 350] width 785 height 442
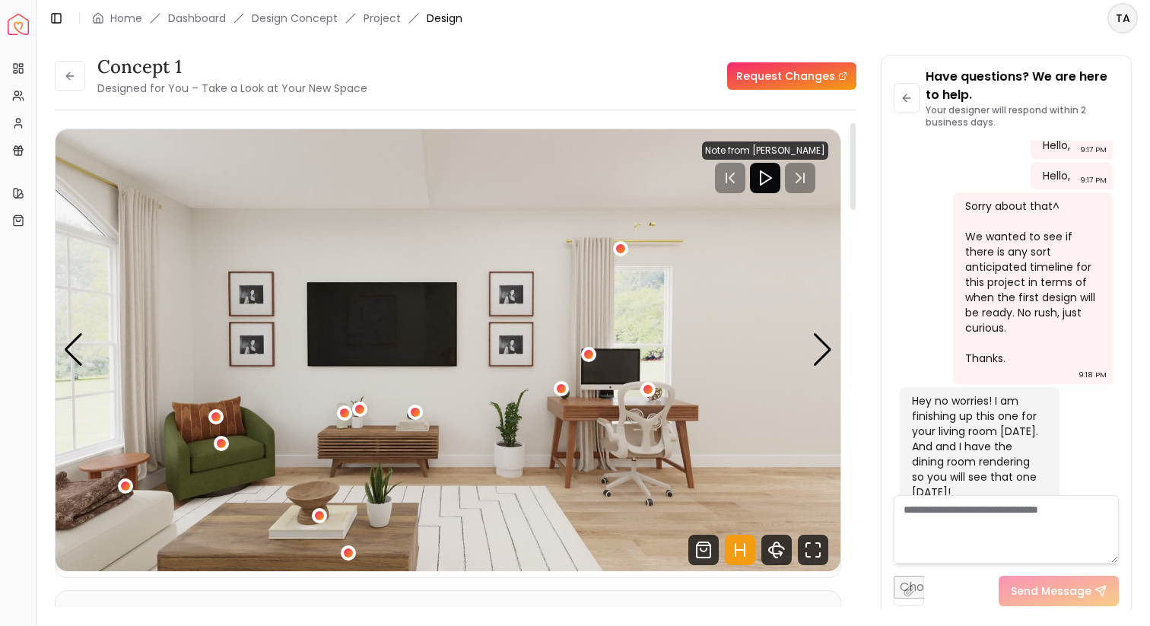
click at [210, 454] on img "2 / 4" at bounding box center [448, 350] width 785 height 442
click at [218, 447] on div "2 / 4" at bounding box center [221, 443] width 11 height 11
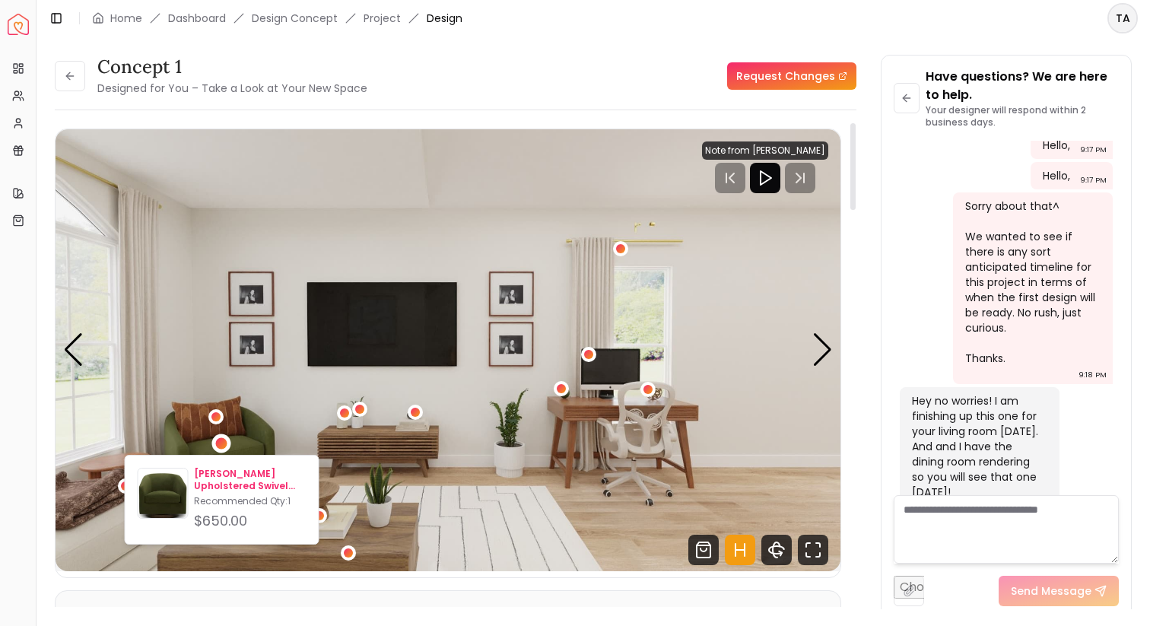
click at [224, 494] on div "Bennett Upholstered Swivel Barrel Chair Recommended Qty: 1 $650.00" at bounding box center [250, 500] width 112 height 64
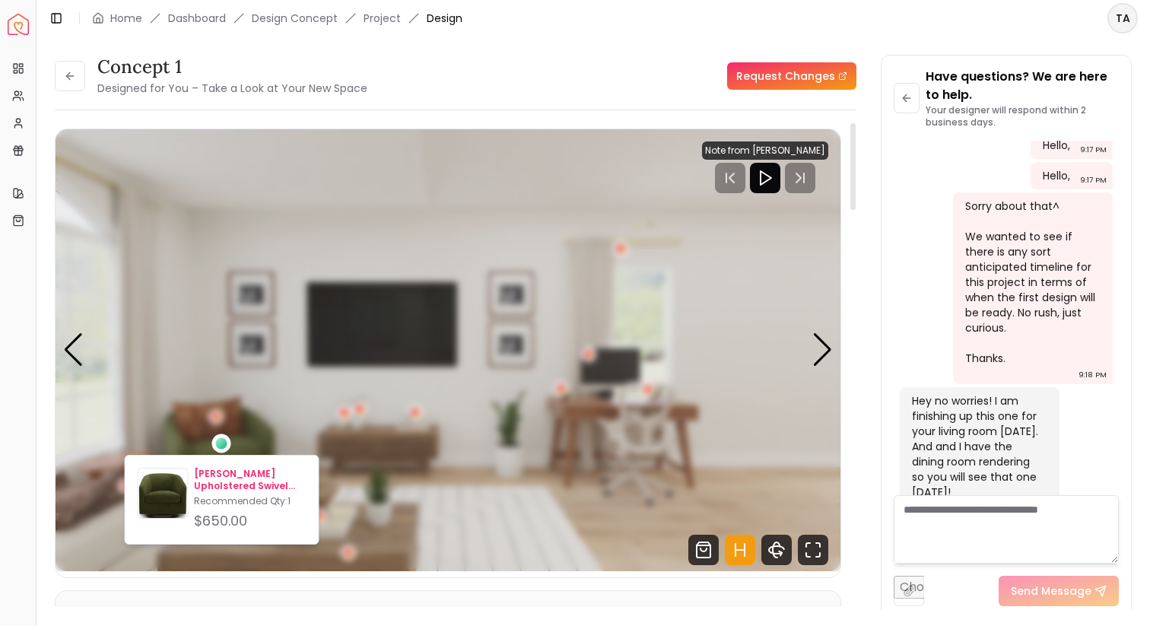
click at [198, 475] on p "Bennett Upholstered Swivel Barrel Chair" at bounding box center [250, 480] width 112 height 24
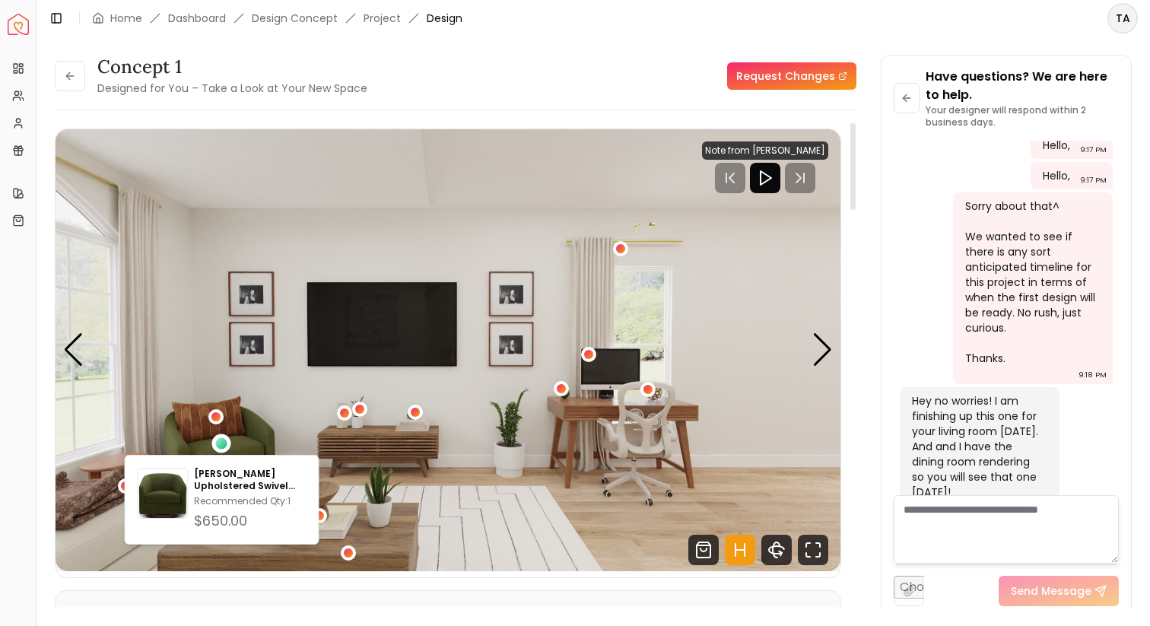
click at [501, 406] on img "2 / 4" at bounding box center [448, 350] width 785 height 442
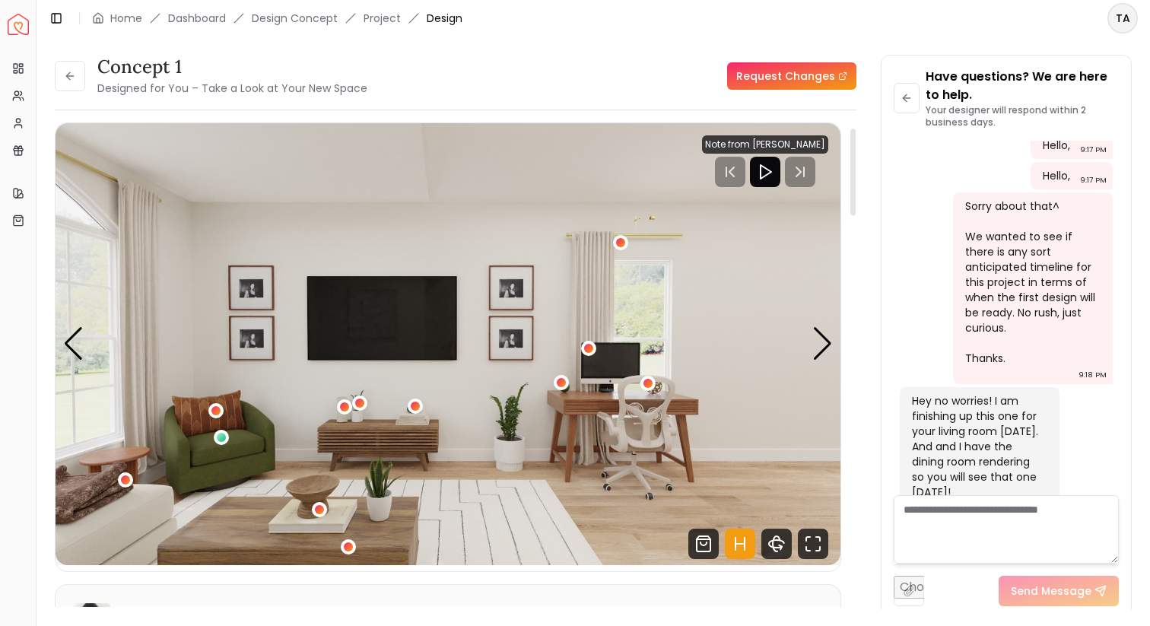
scroll to position [0, 0]
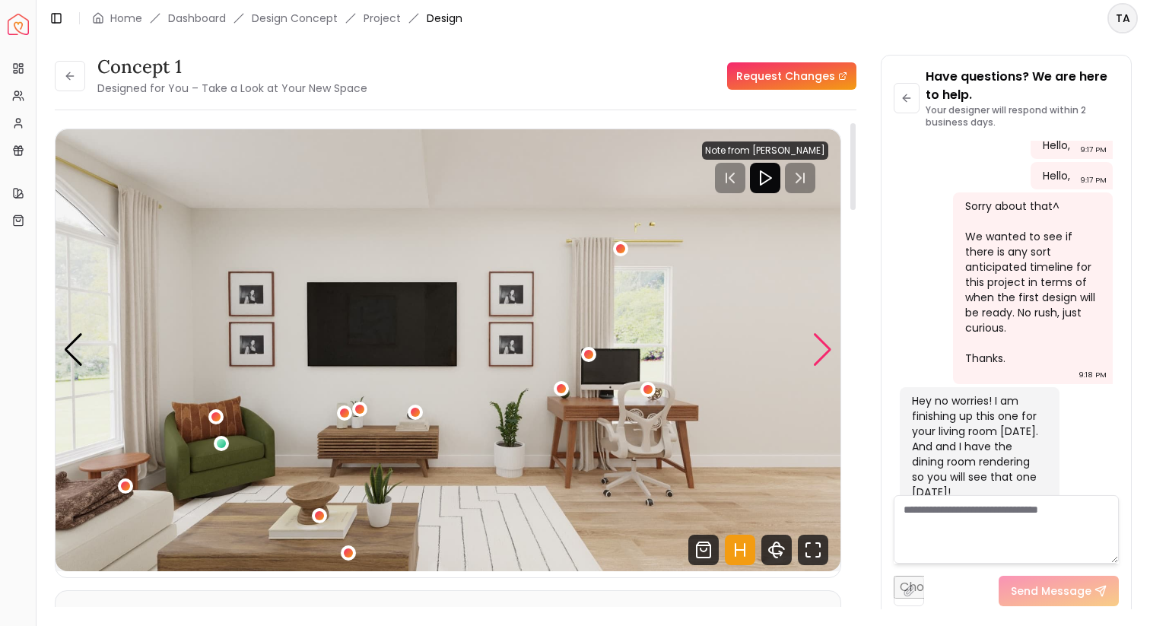
click at [825, 348] on div "Next slide" at bounding box center [822, 349] width 21 height 33
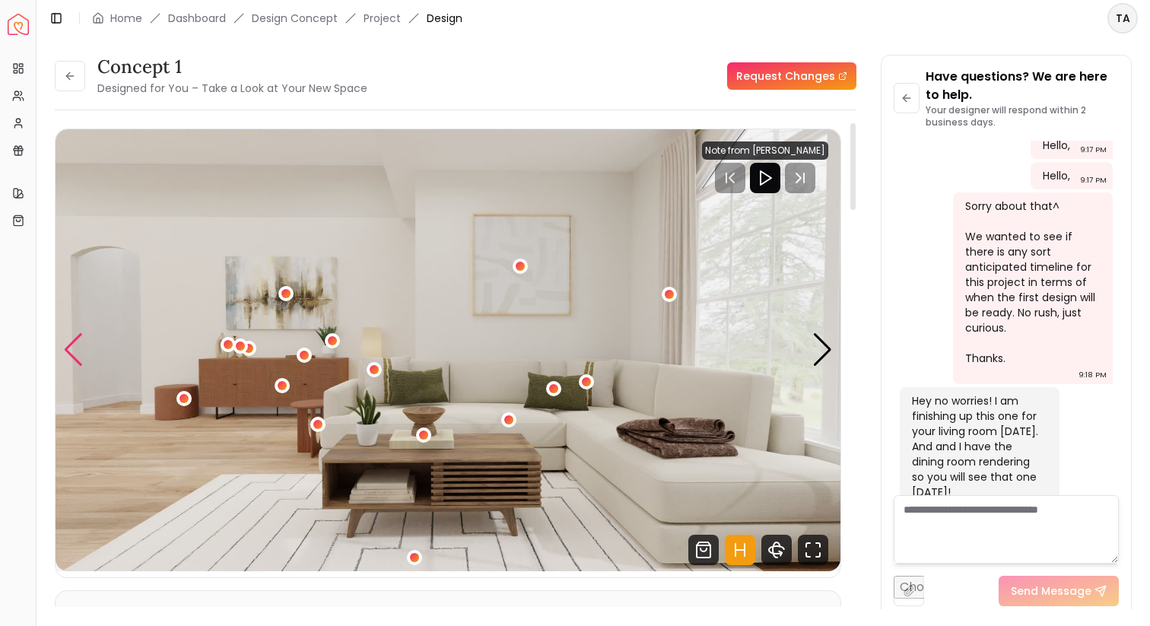
click at [72, 348] on div "Previous slide" at bounding box center [73, 349] width 21 height 33
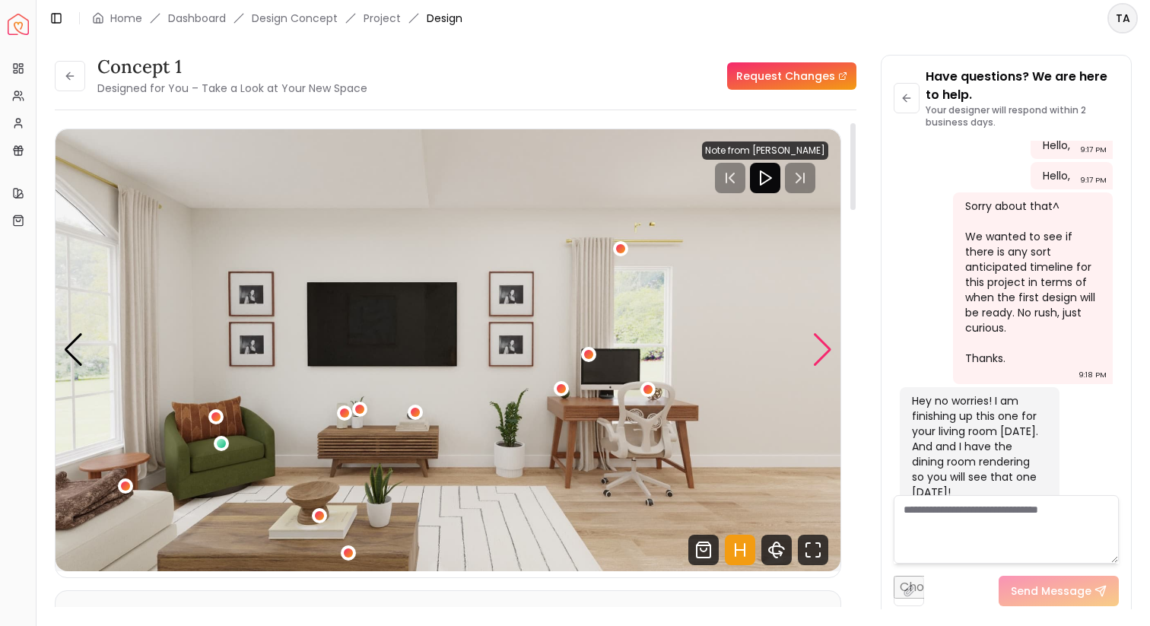
click at [824, 339] on div "Next slide" at bounding box center [822, 349] width 21 height 33
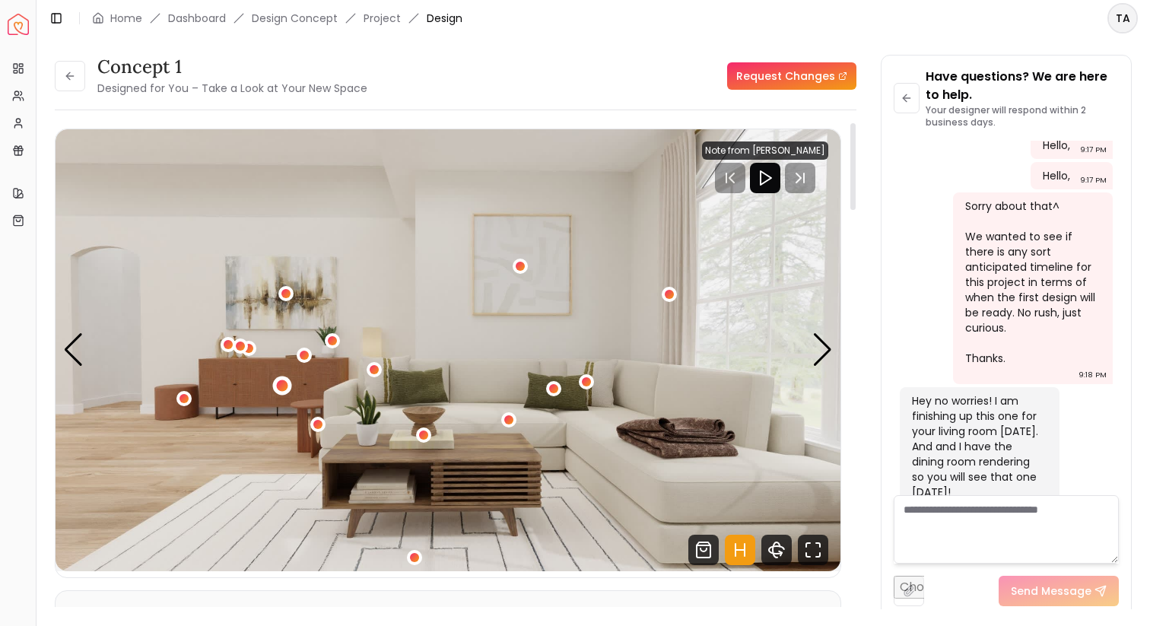
click at [282, 382] on div "3 / 4" at bounding box center [281, 385] width 11 height 11
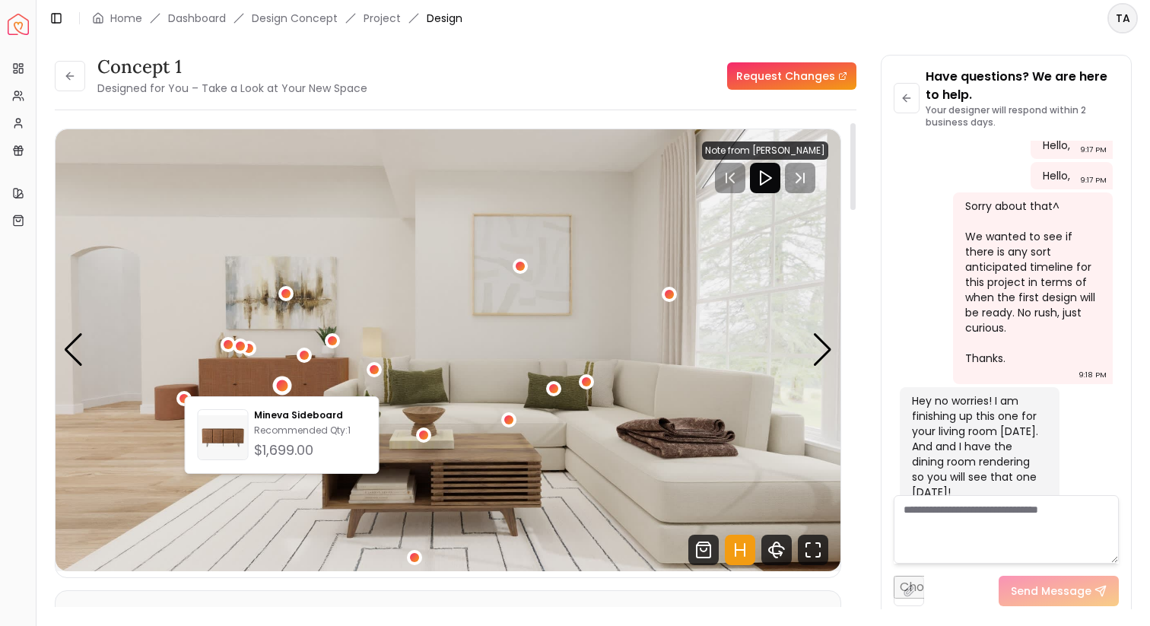
click at [405, 389] on img "3 / 4" at bounding box center [448, 350] width 785 height 442
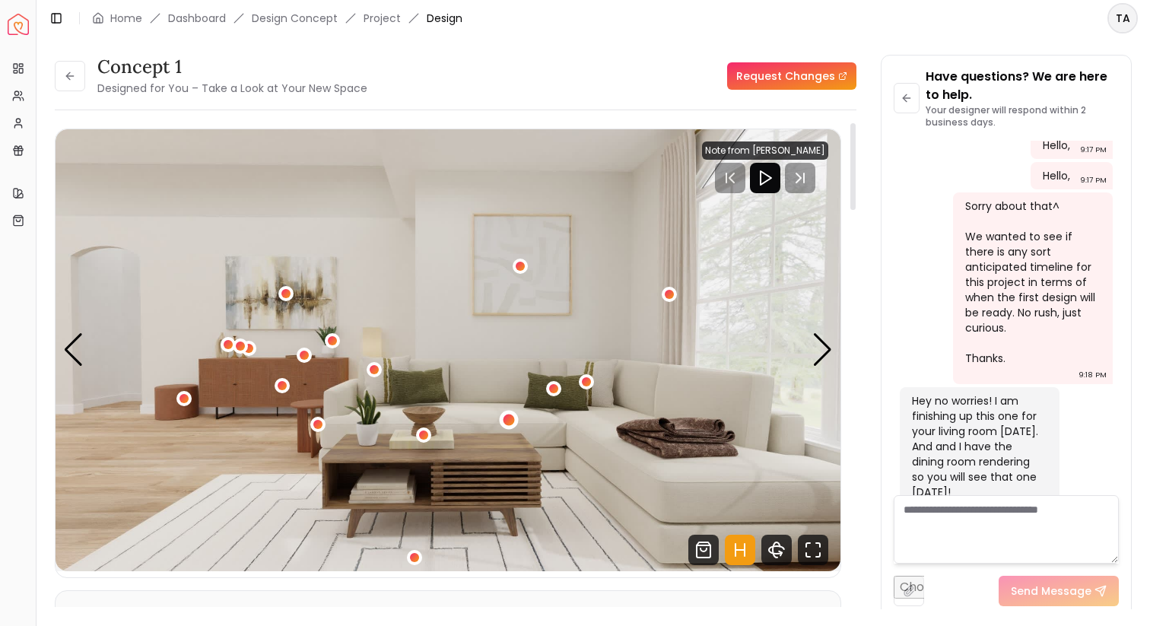
click at [516, 417] on div "3 / 4" at bounding box center [509, 419] width 19 height 19
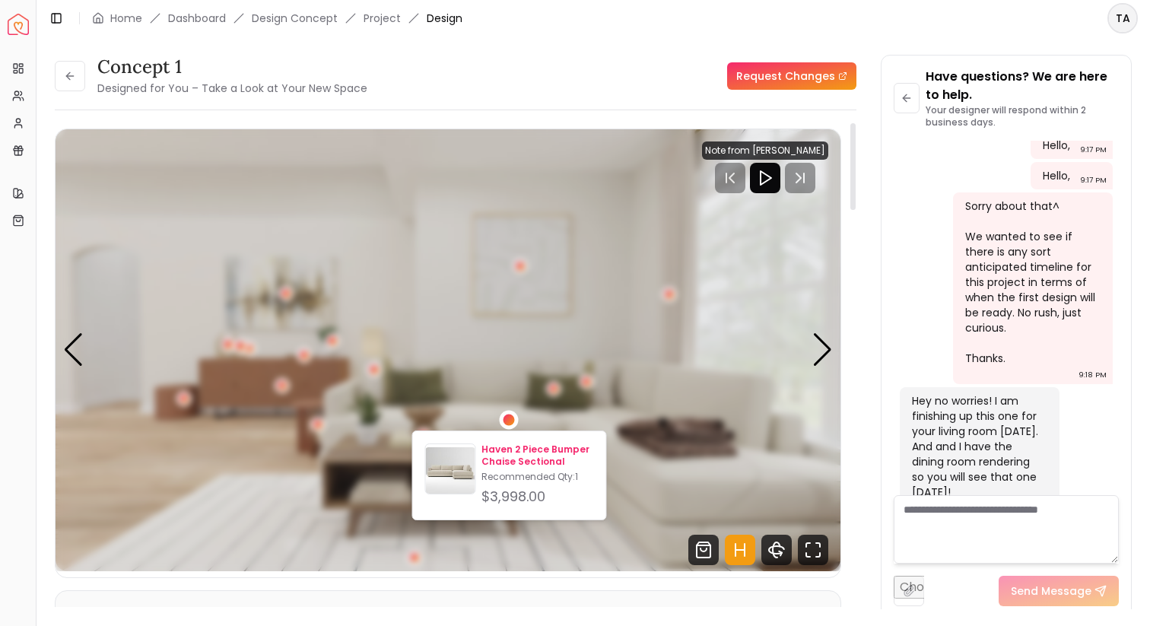
click at [543, 465] on p "Haven 2 Piece Bumper Chaise Sectional" at bounding box center [538, 455] width 112 height 24
click at [504, 449] on p "Haven 2 Piece Bumper Chaise Sectional" at bounding box center [538, 455] width 112 height 24
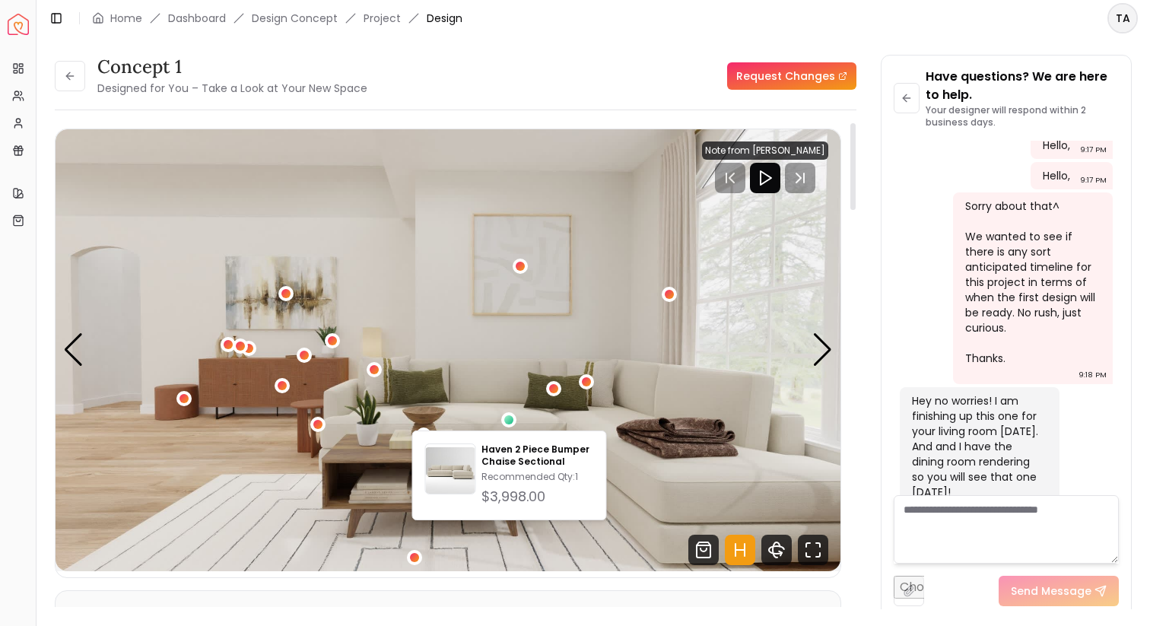
click at [445, 240] on img "3 / 4" at bounding box center [448, 350] width 785 height 442
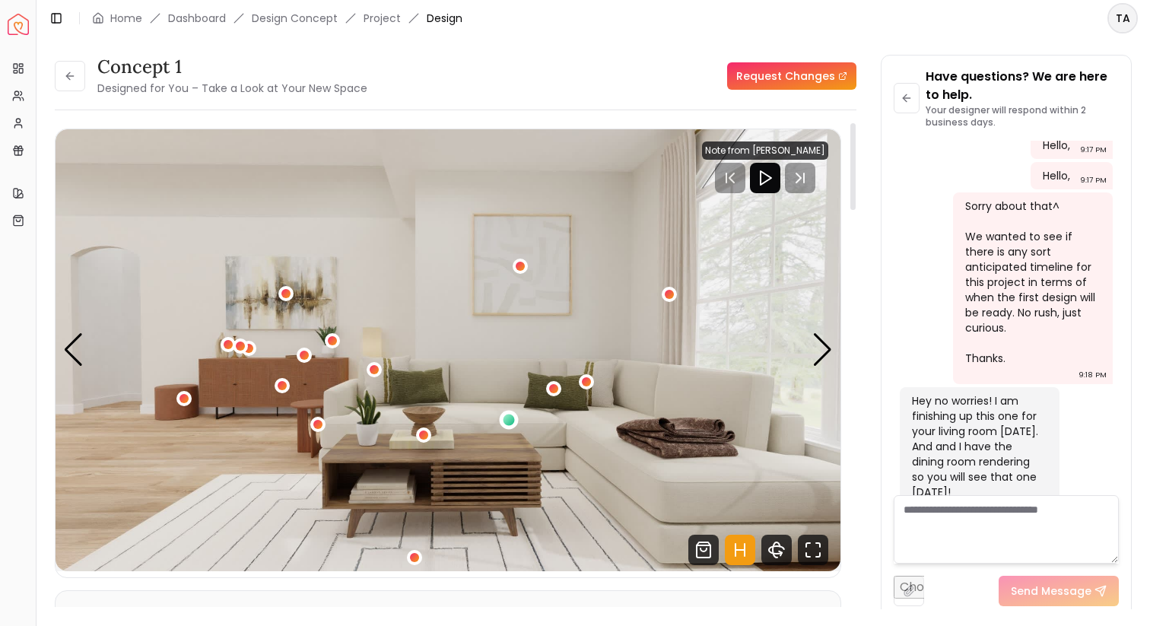
click at [509, 416] on div "3 / 4" at bounding box center [509, 419] width 11 height 11
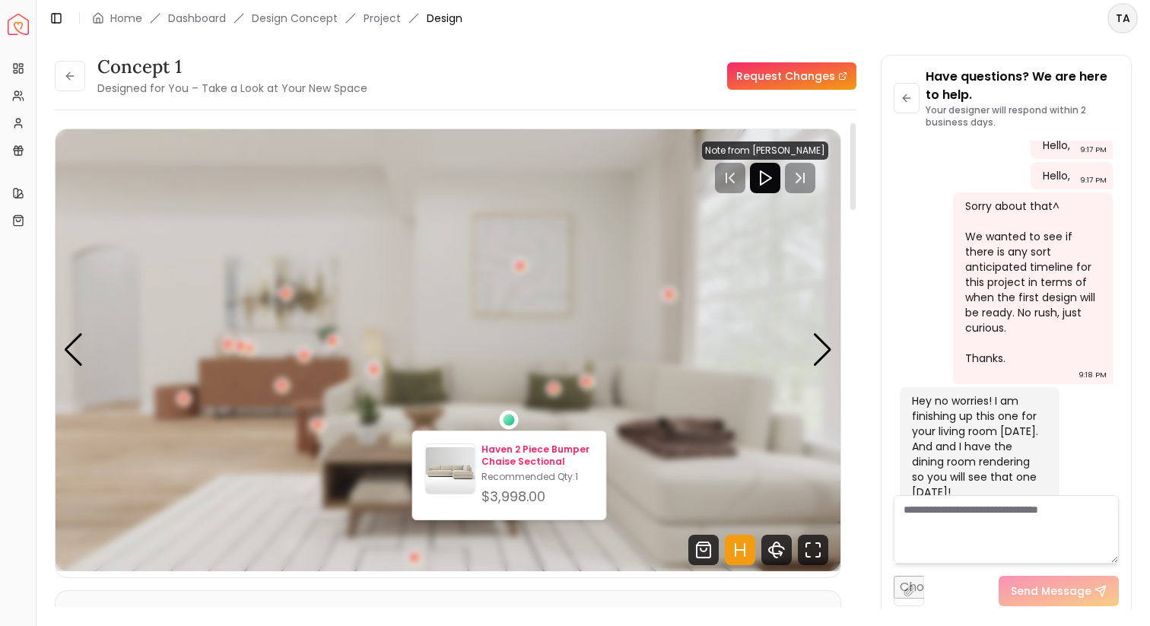
click at [510, 459] on p "Haven 2 Piece Bumper Chaise Sectional" at bounding box center [538, 455] width 112 height 24
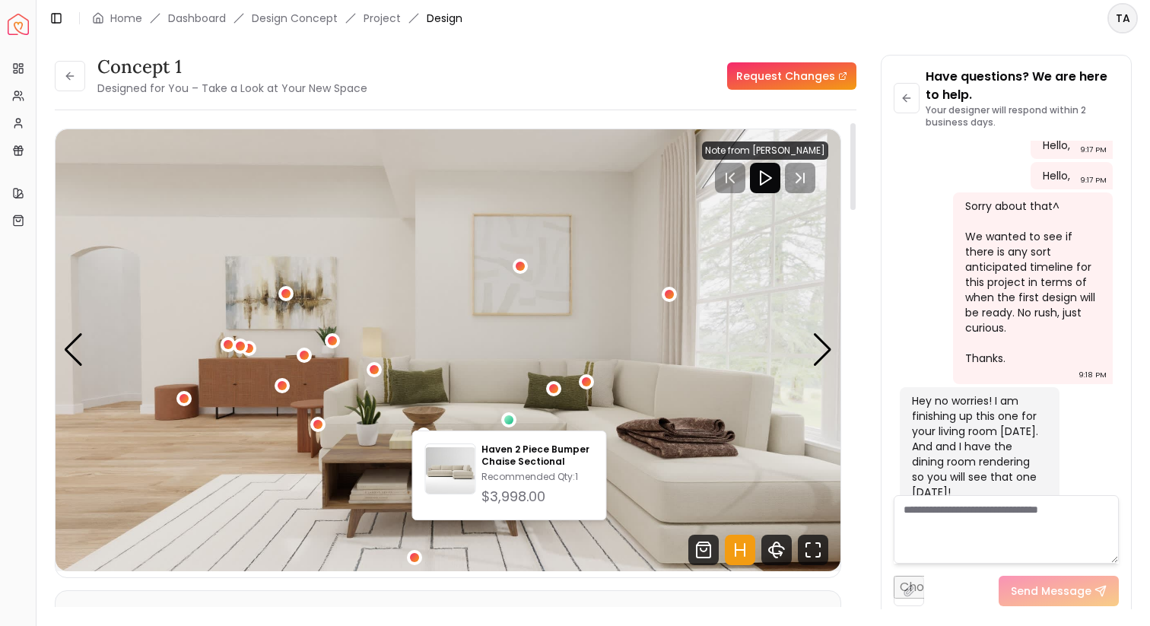
click at [498, 256] on img "3 / 4" at bounding box center [448, 350] width 785 height 442
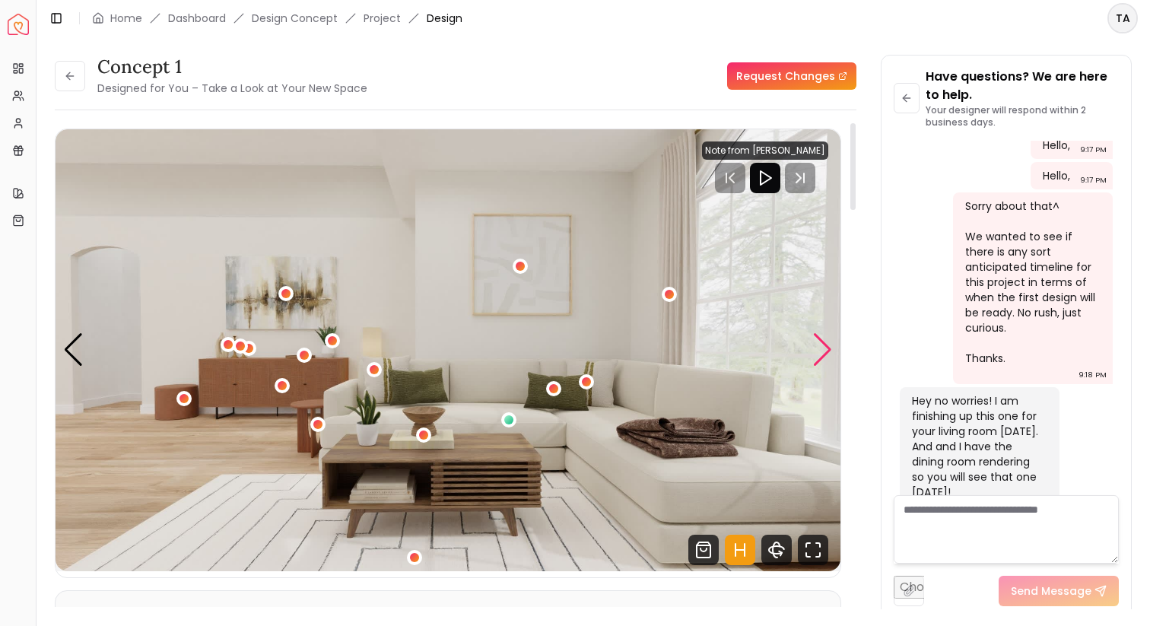
click at [826, 348] on div "Next slide" at bounding box center [822, 349] width 21 height 33
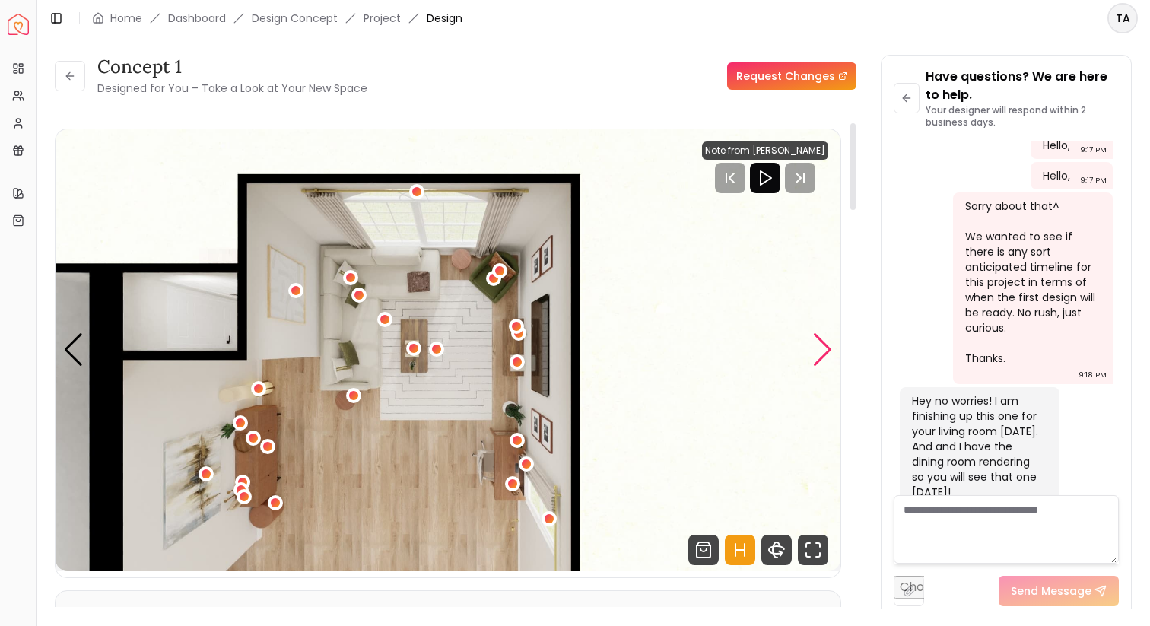
click at [826, 348] on div "Next slide" at bounding box center [822, 349] width 21 height 33
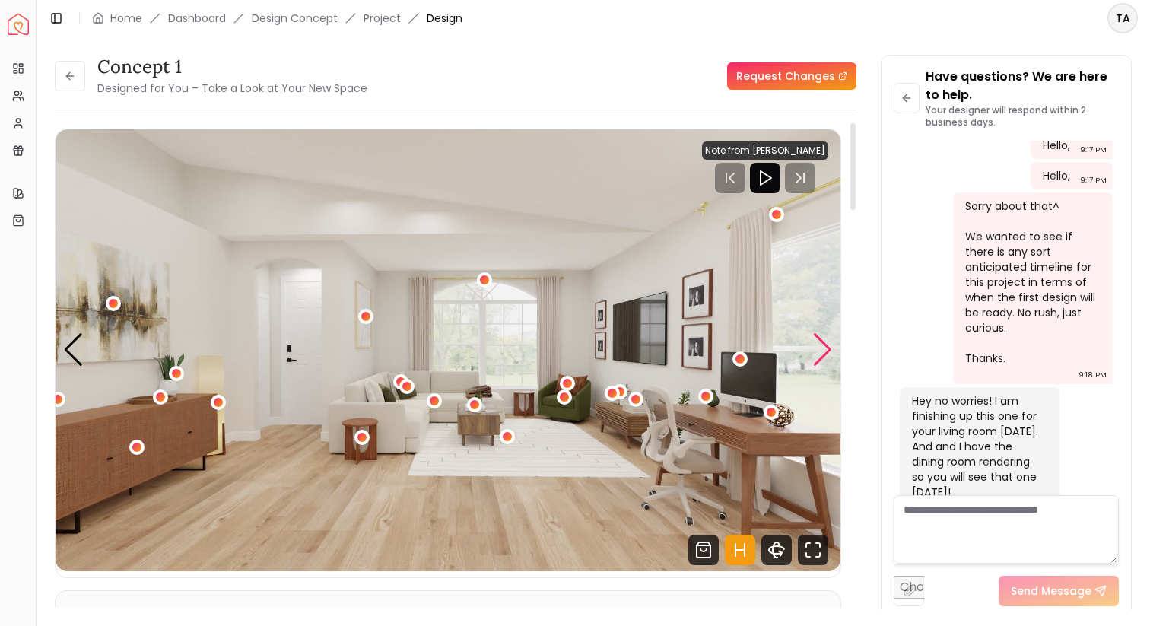
click at [826, 348] on div "Next slide" at bounding box center [822, 349] width 21 height 33
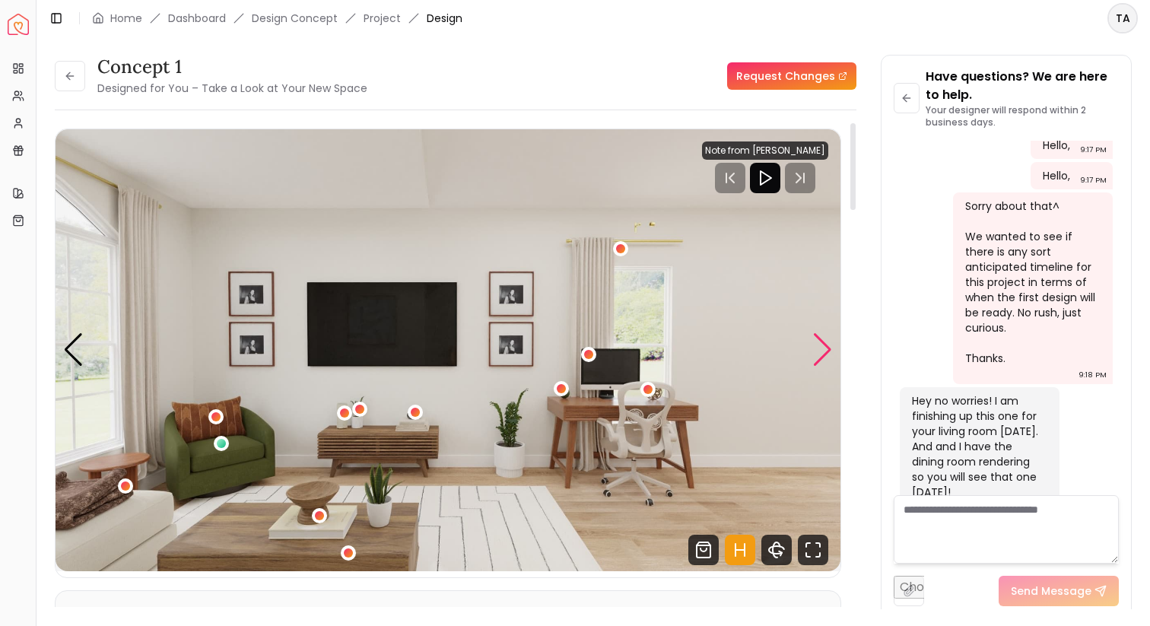
click at [826, 348] on div "Next slide" at bounding box center [822, 349] width 21 height 33
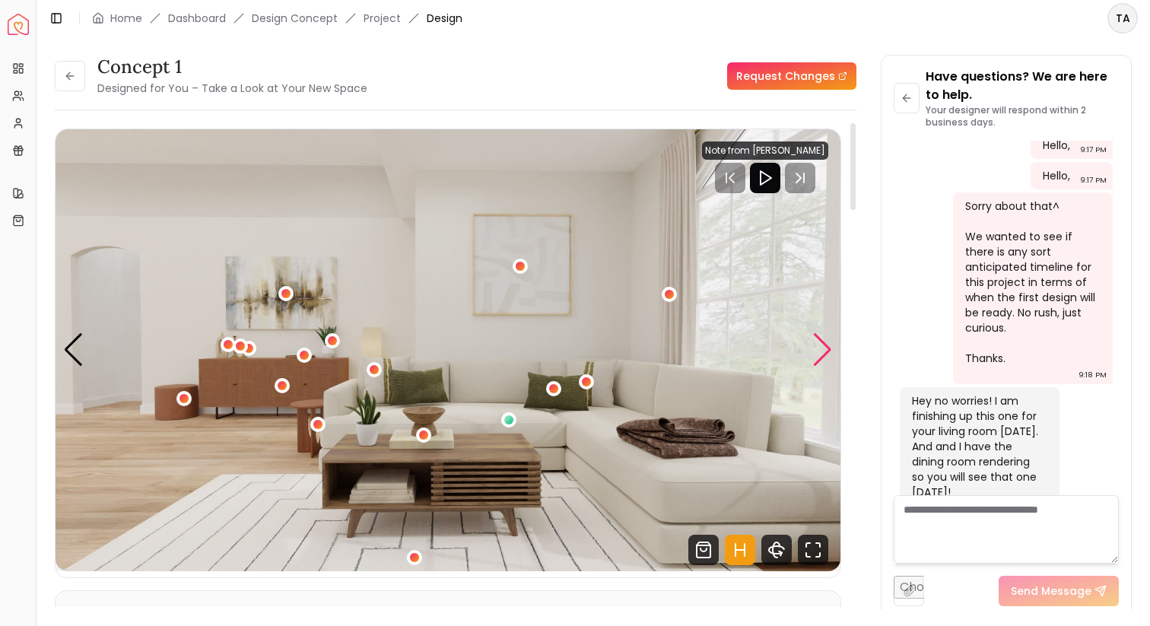
click at [826, 348] on div "Next slide" at bounding box center [822, 349] width 21 height 33
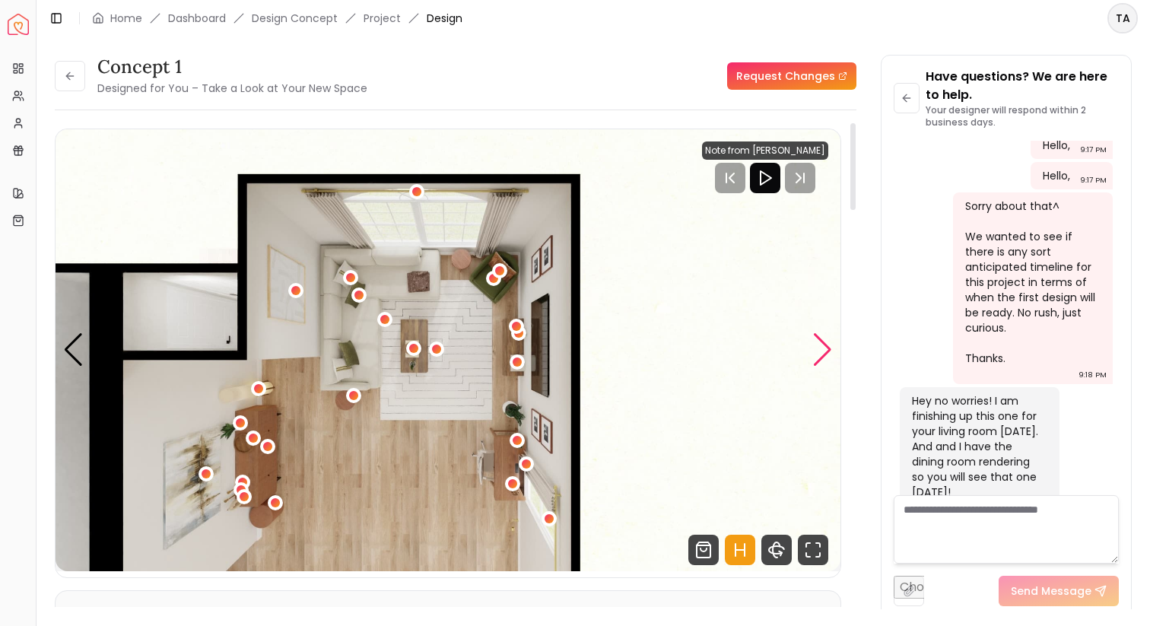
click at [826, 348] on div "Next slide" at bounding box center [822, 349] width 21 height 33
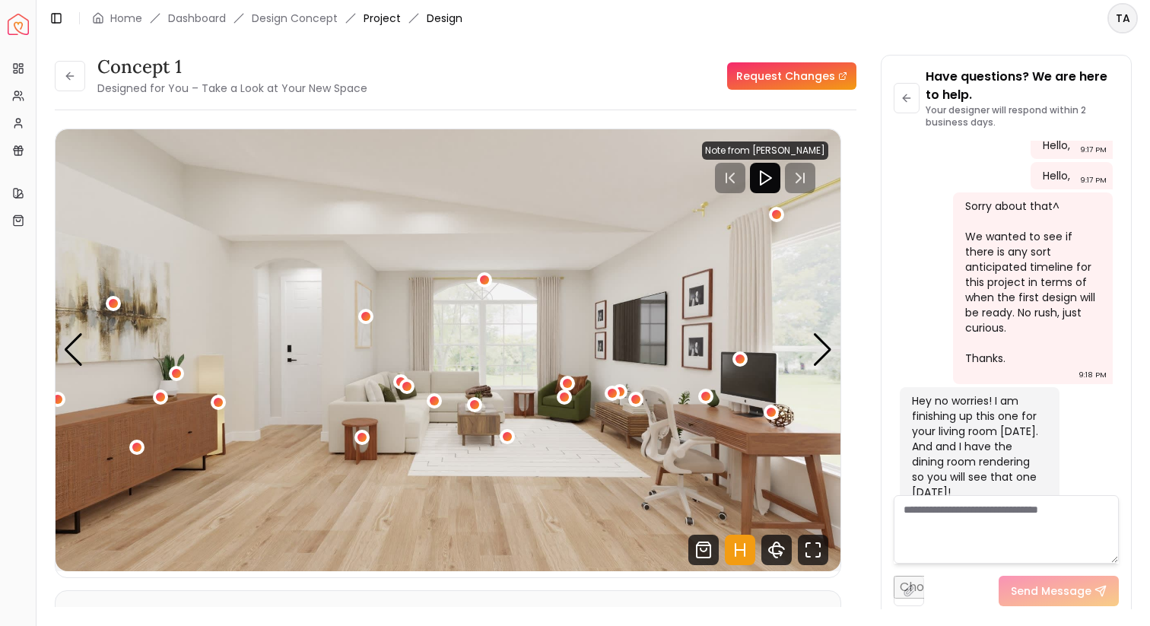
click at [371, 15] on link "Project" at bounding box center [382, 18] width 37 height 15
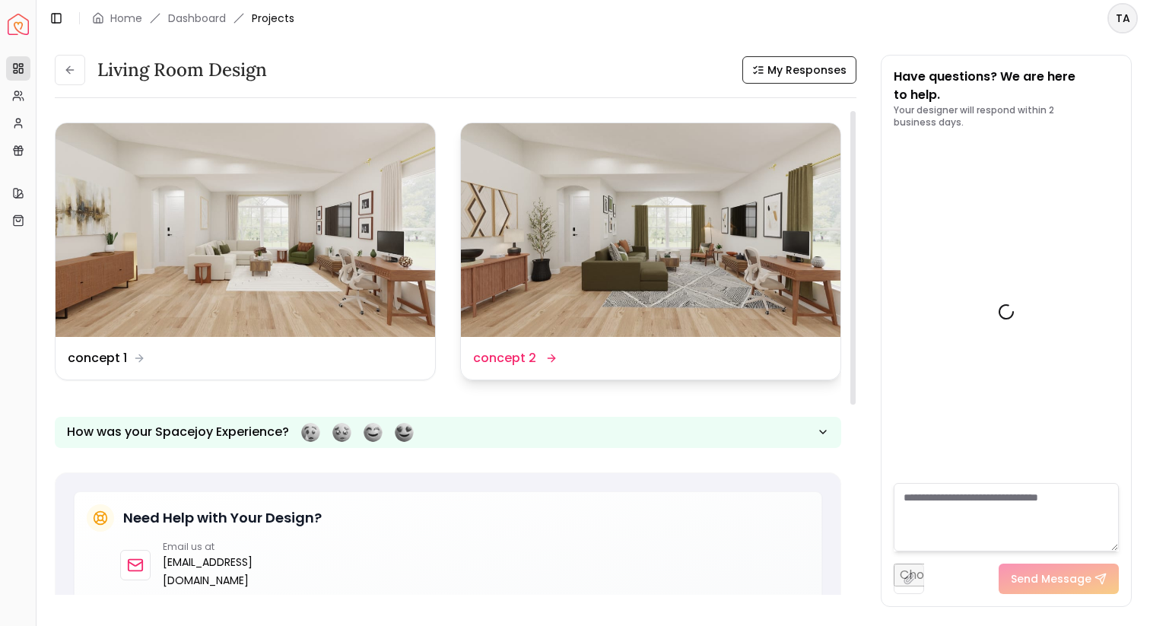
scroll to position [1334, 0]
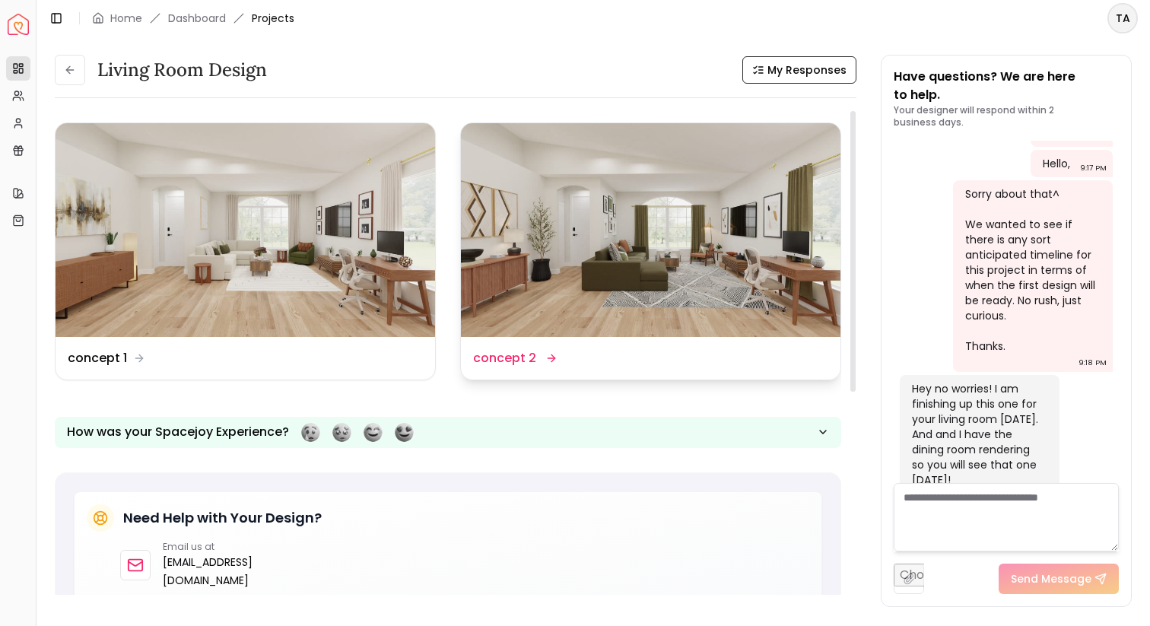
click at [491, 266] on img at bounding box center [651, 230] width 380 height 214
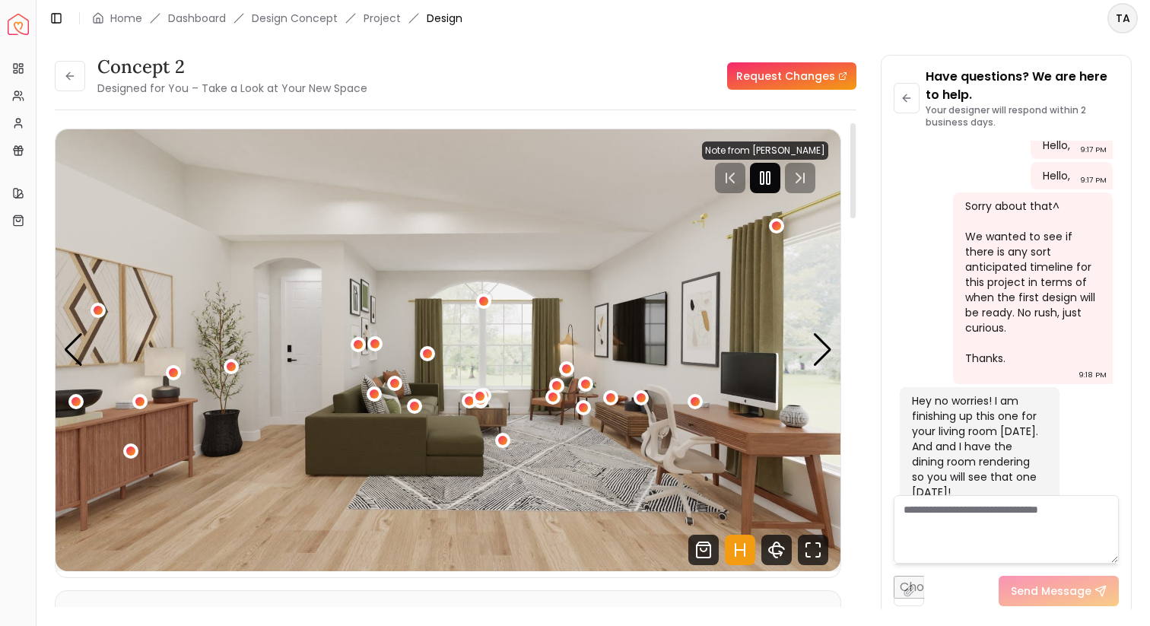
click at [766, 170] on icon "Pause" at bounding box center [765, 178] width 18 height 18
click at [745, 546] on icon "Hotspots Toggle" at bounding box center [740, 550] width 30 height 30
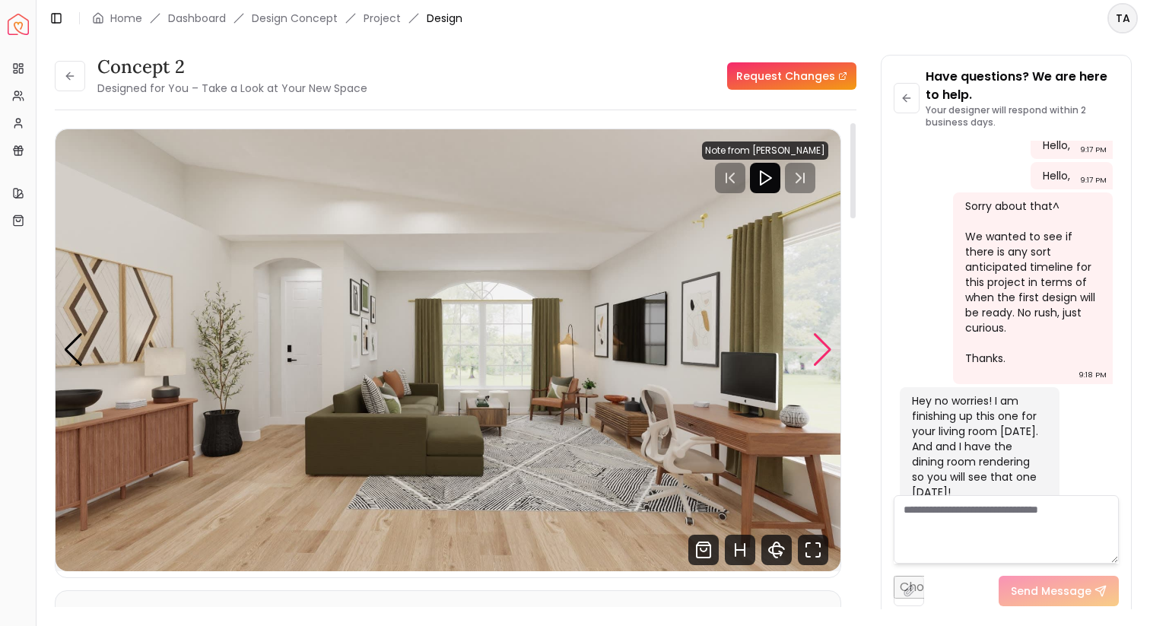
click at [818, 355] on div "Next slide" at bounding box center [822, 349] width 21 height 33
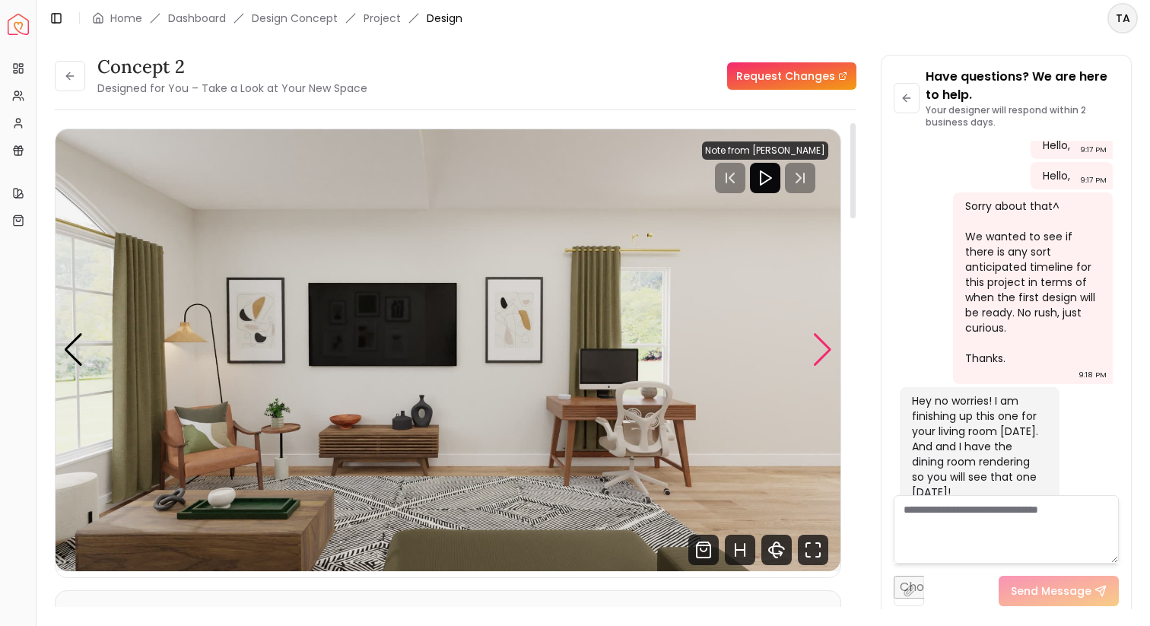
click at [818, 355] on div "Next slide" at bounding box center [822, 349] width 21 height 33
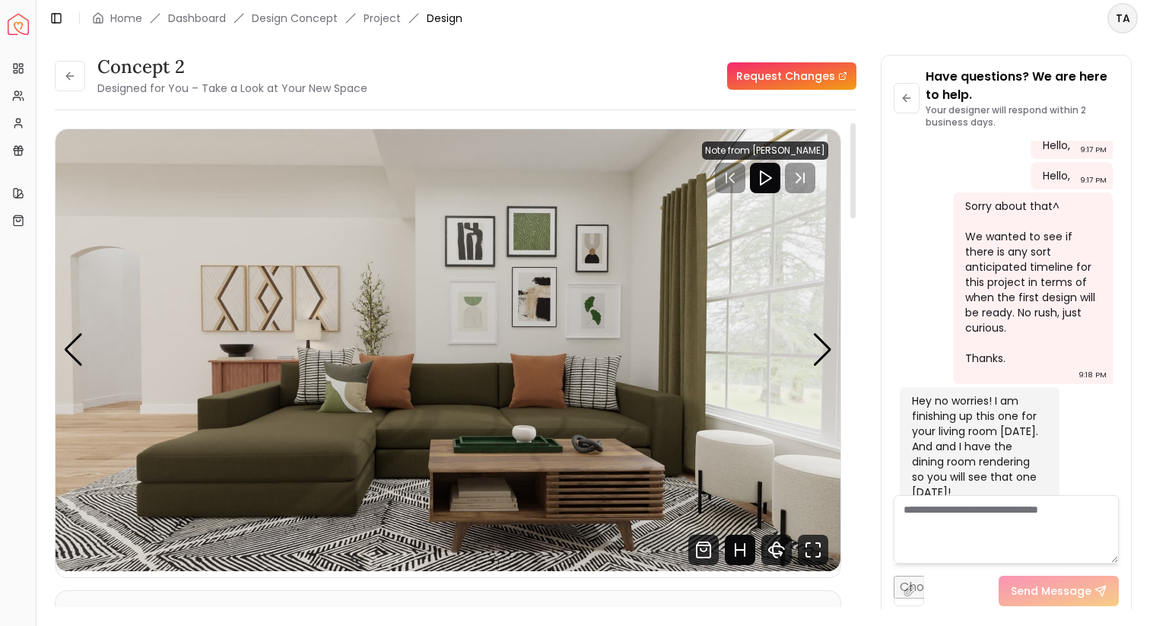
click at [745, 561] on icon "Hotspots Toggle" at bounding box center [740, 550] width 30 height 30
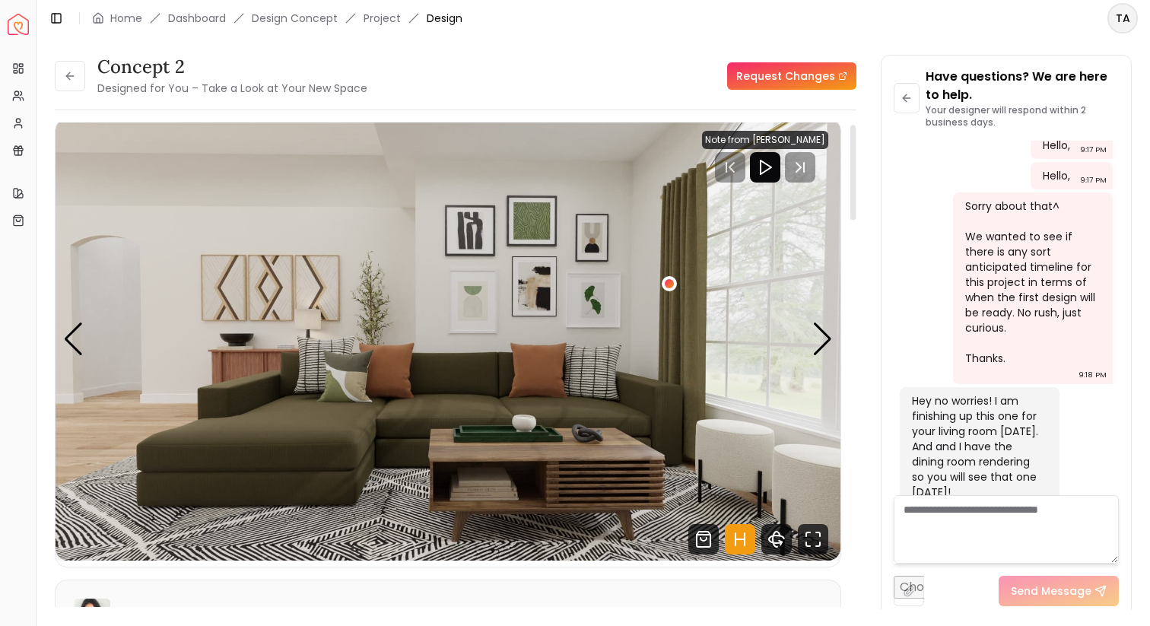
scroll to position [8, 0]
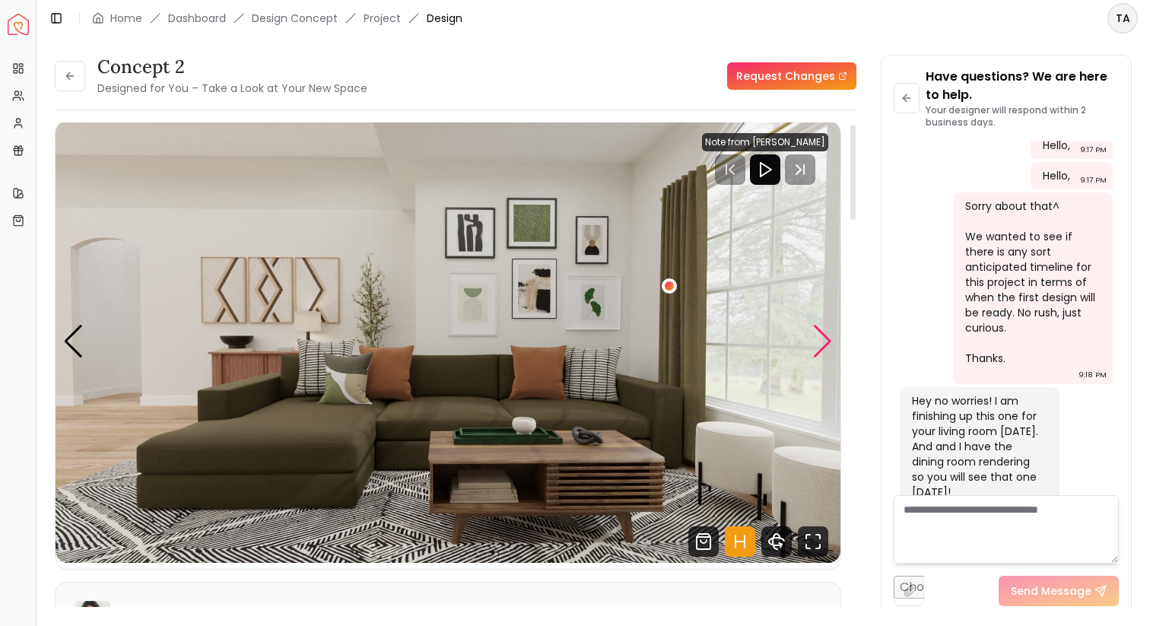
click at [823, 332] on div "Next slide" at bounding box center [822, 341] width 21 height 33
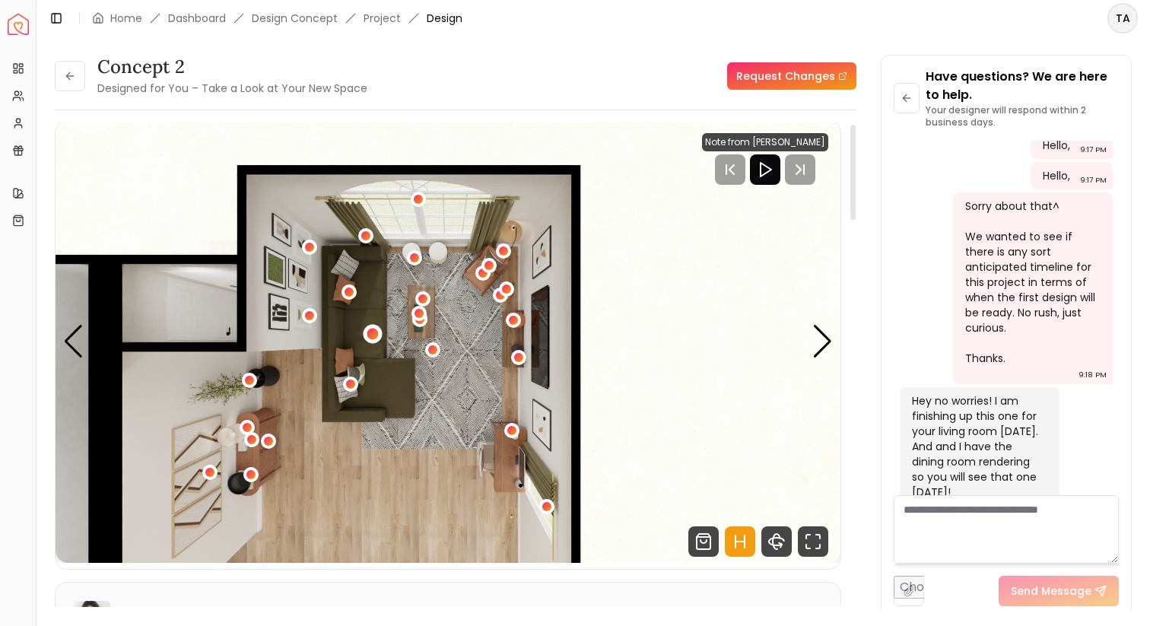
click at [373, 329] on div "4 / 4" at bounding box center [372, 333] width 11 height 11
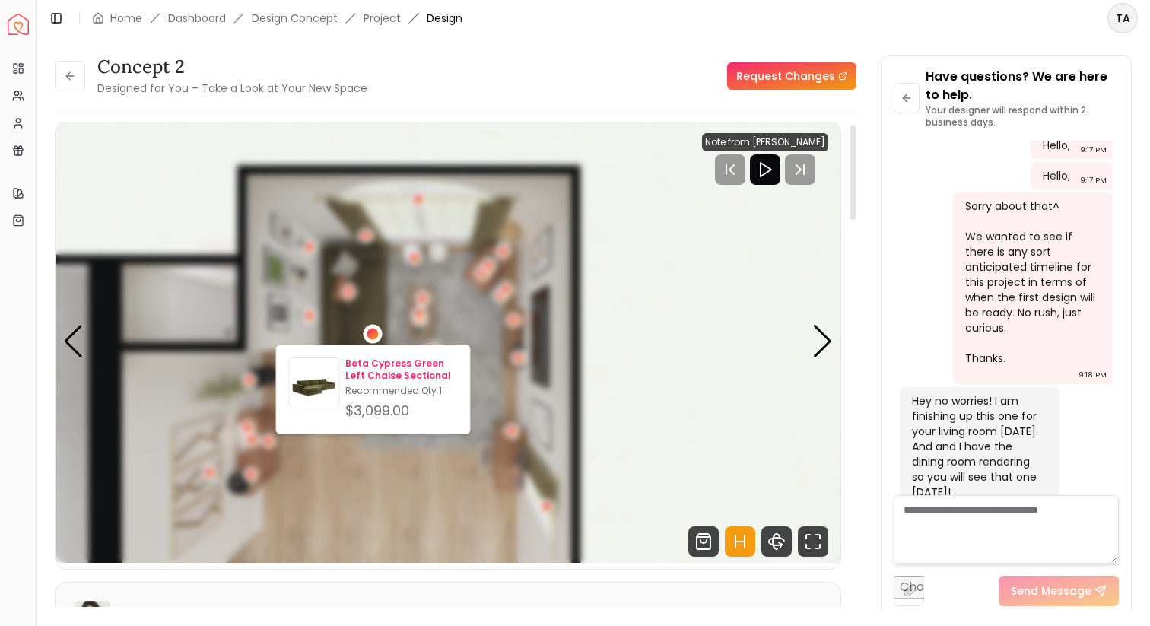
click at [383, 369] on p "Beta Cypress Green Left Chaise Sectional" at bounding box center [401, 370] width 112 height 24
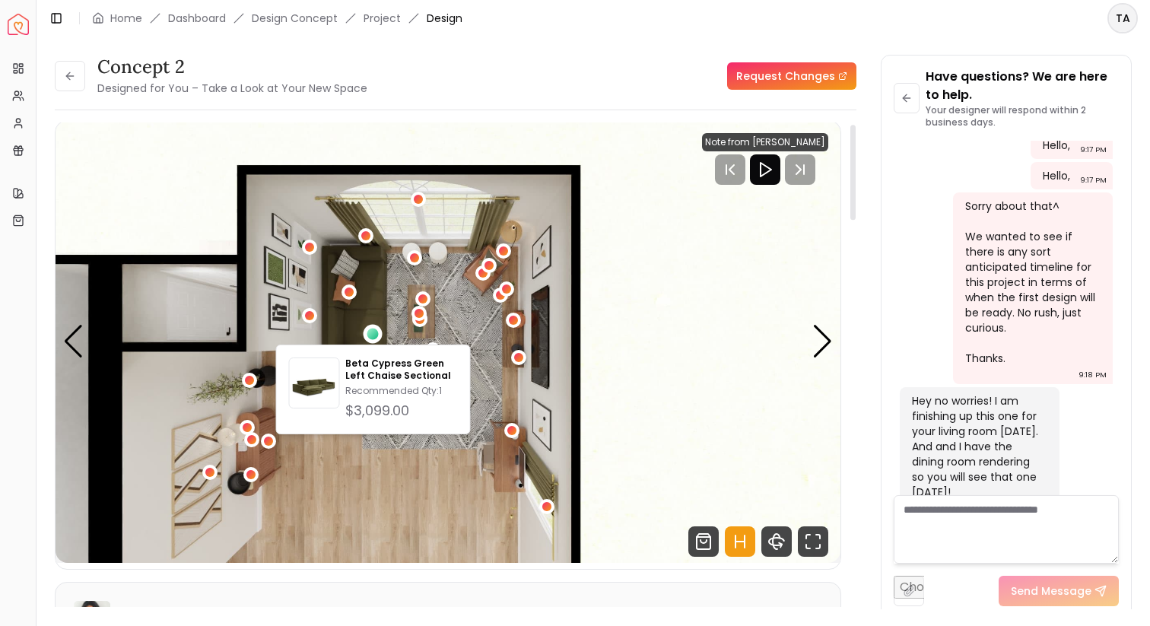
click at [526, 336] on img "4 / 4" at bounding box center [448, 342] width 785 height 442
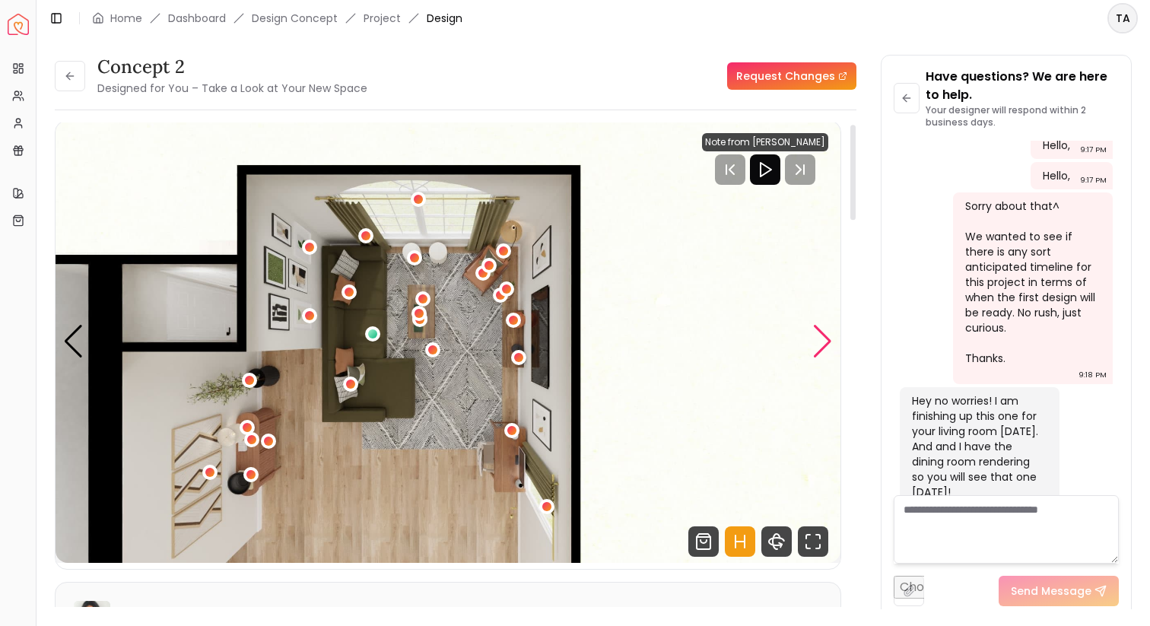
click at [812, 338] on div "Next slide" at bounding box center [822, 341] width 21 height 33
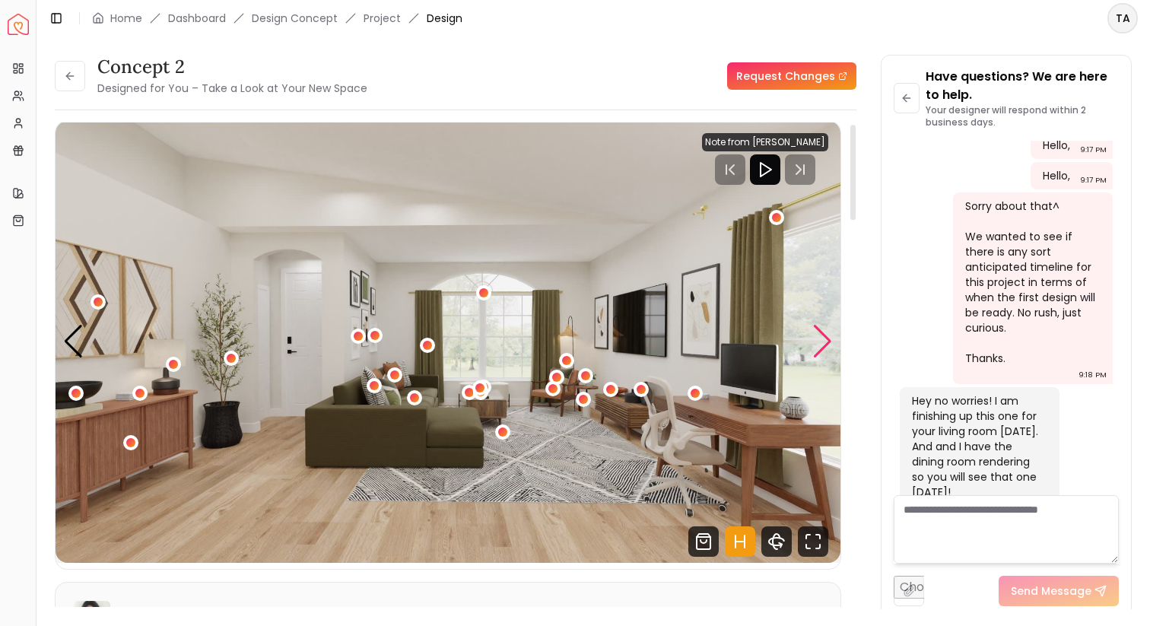
click at [812, 338] on div "Next slide" at bounding box center [822, 341] width 21 height 33
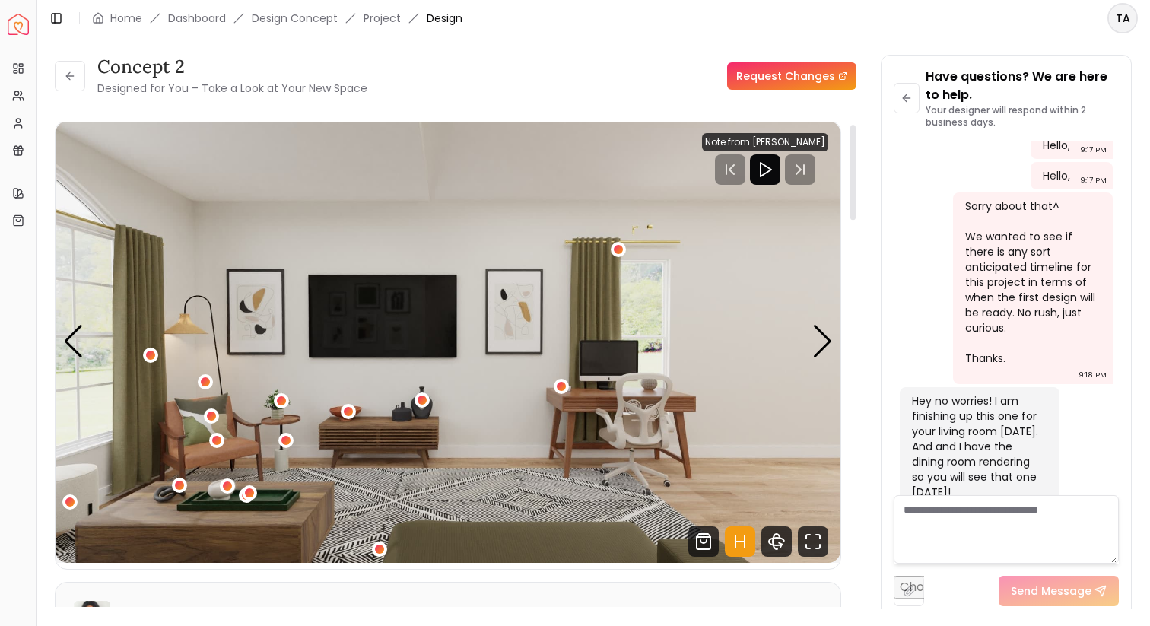
click at [742, 539] on icon "Hotspots Toggle" at bounding box center [740, 541] width 30 height 30
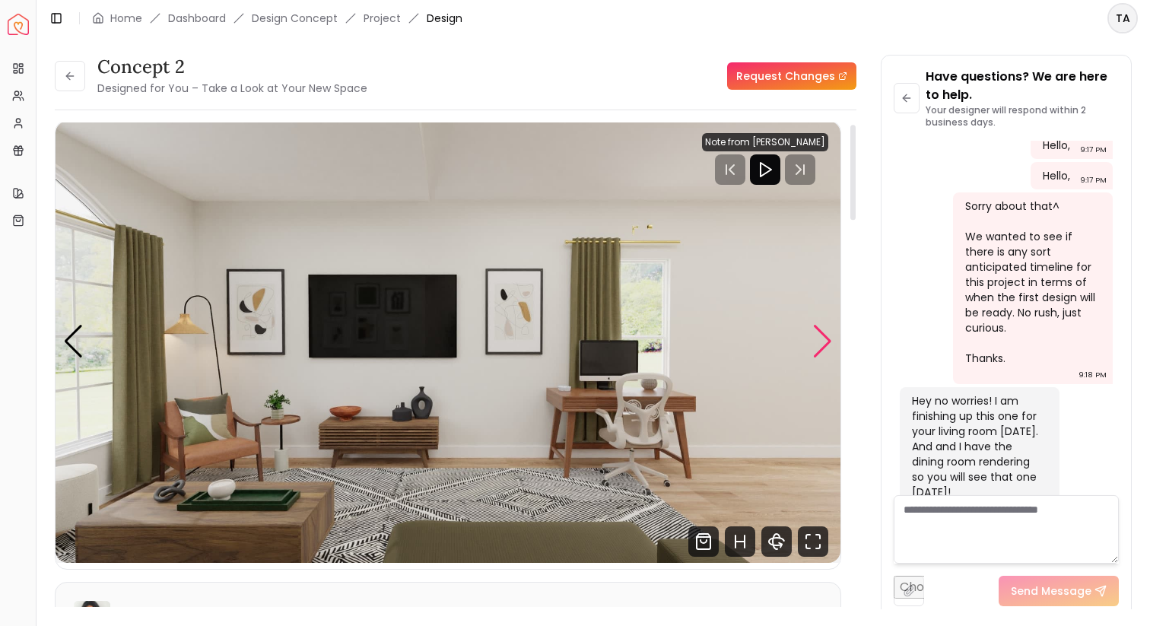
click at [826, 348] on div "Next slide" at bounding box center [822, 341] width 21 height 33
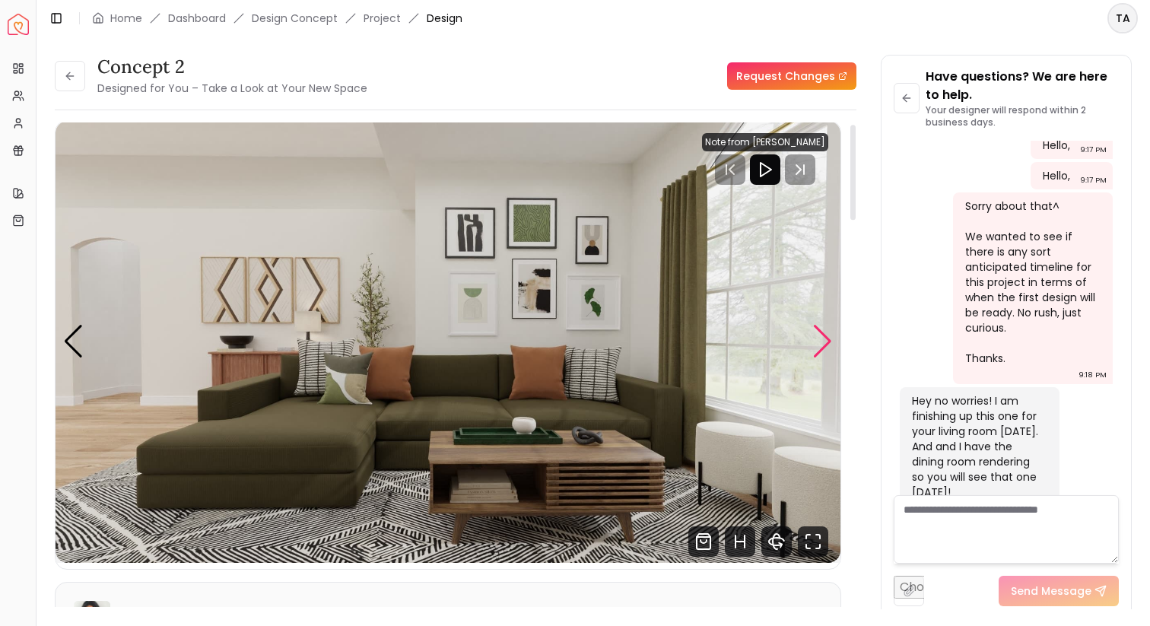
click at [818, 340] on div "Next slide" at bounding box center [822, 341] width 21 height 33
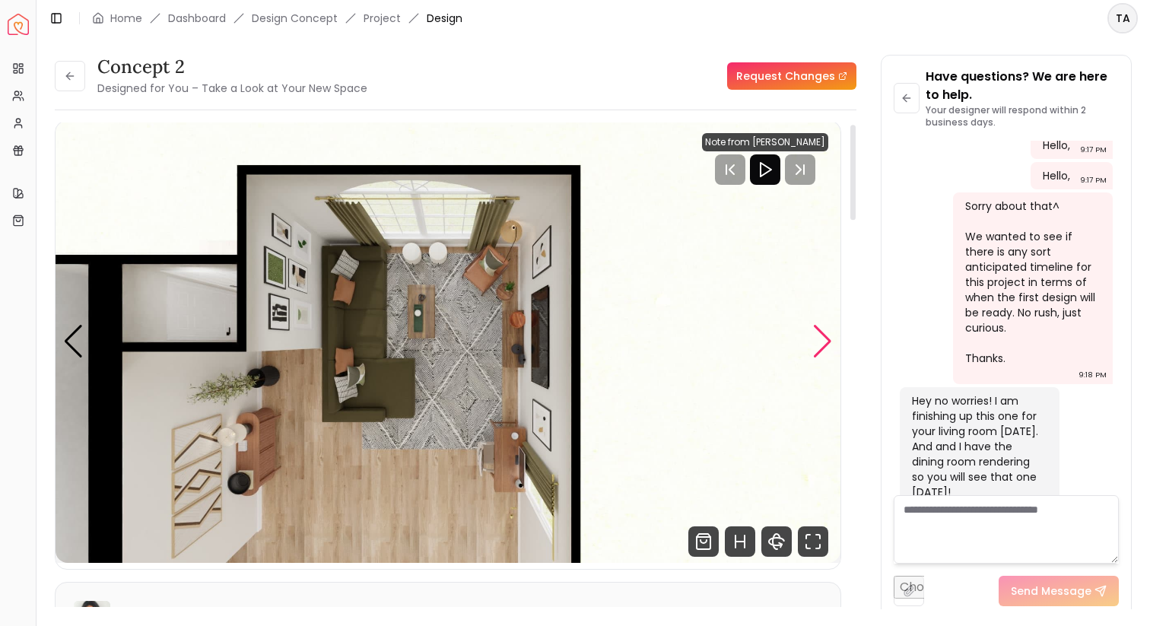
click at [818, 340] on div "Next slide" at bounding box center [822, 341] width 21 height 33
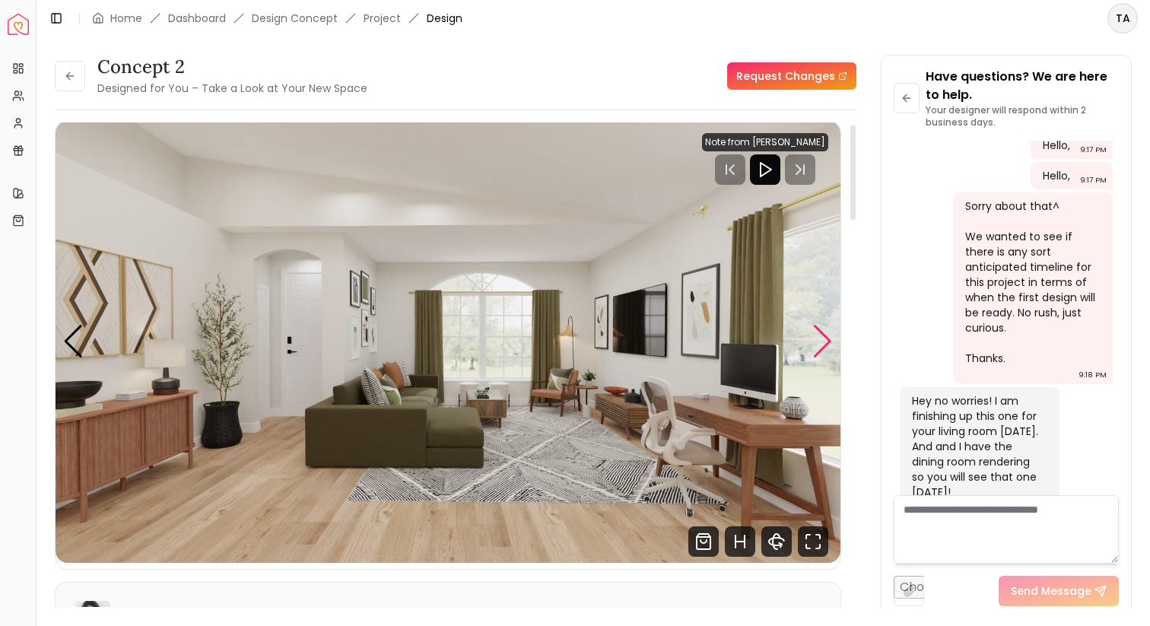
click at [818, 341] on div "Next slide" at bounding box center [822, 341] width 21 height 33
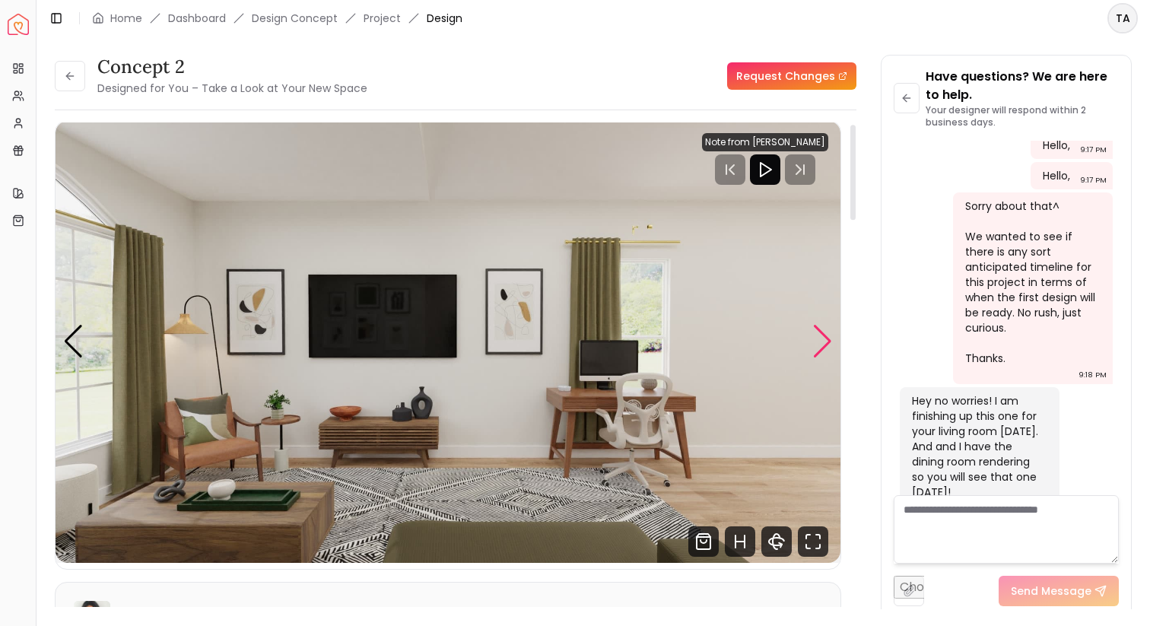
click at [818, 341] on div "Next slide" at bounding box center [822, 341] width 21 height 33
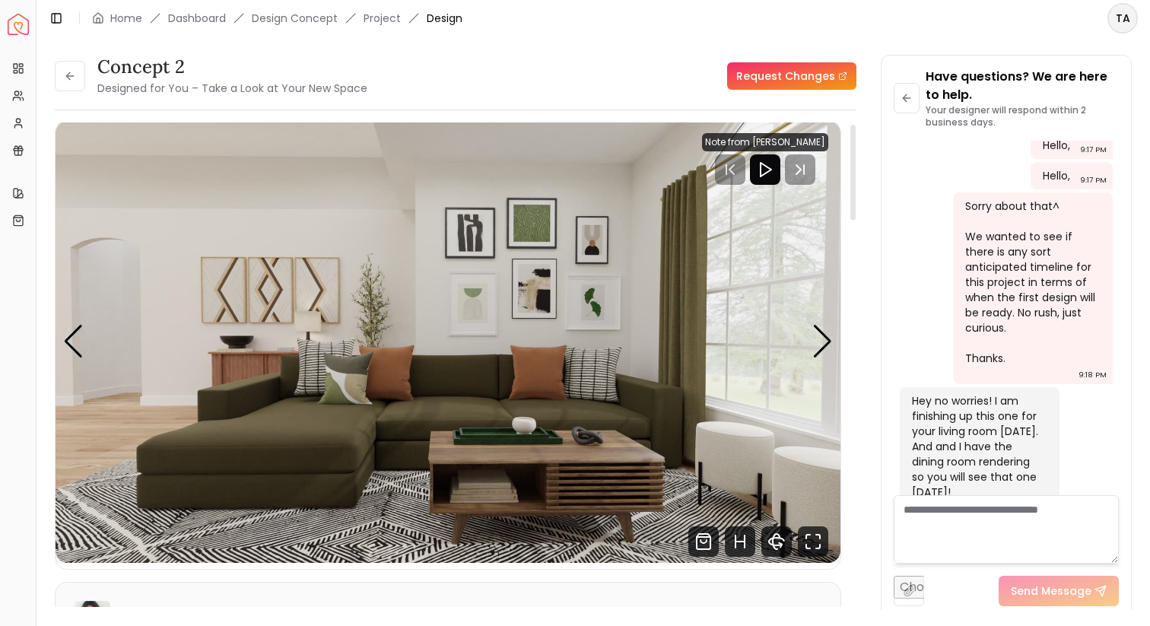
click at [301, 17] on li "Design Concept" at bounding box center [295, 18] width 86 height 15
click at [217, 15] on link "Dashboard" at bounding box center [197, 18] width 58 height 15
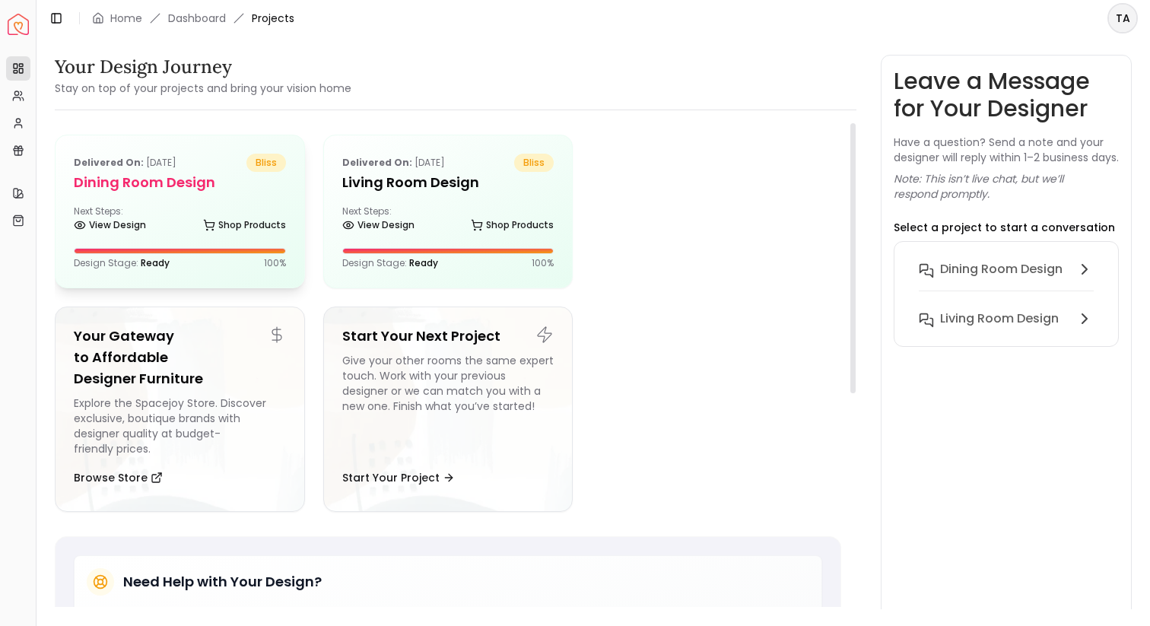
click at [202, 201] on div "Delivered on: Sep 08, 2025 bliss Dining Room design Next Steps: View Design Sho…" at bounding box center [180, 211] width 249 height 152
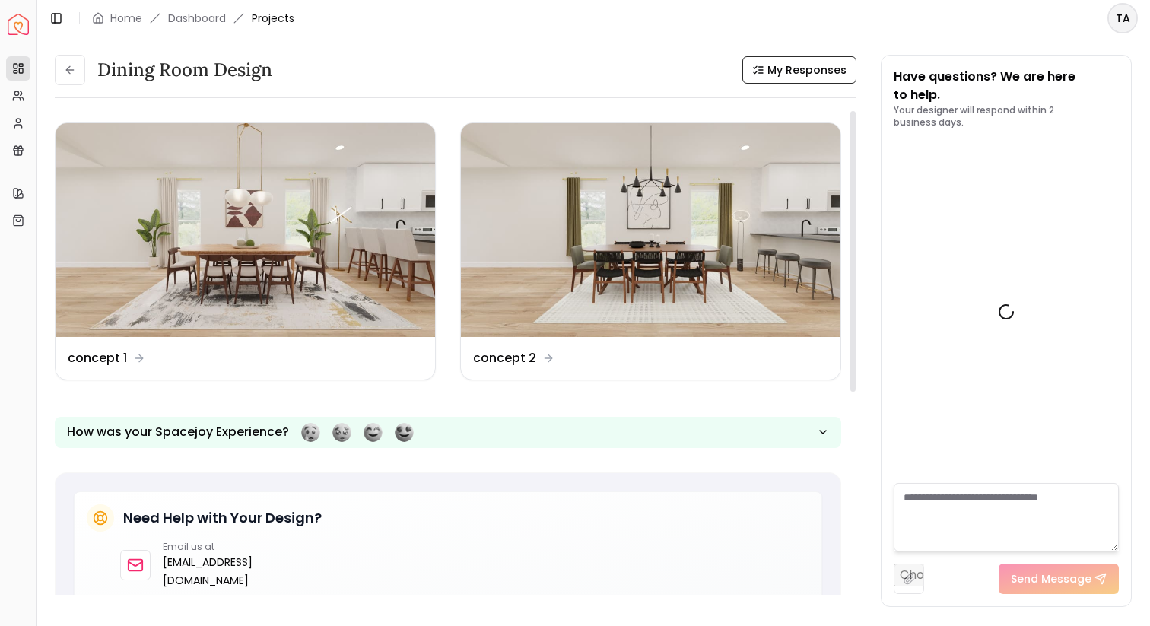
scroll to position [650, 0]
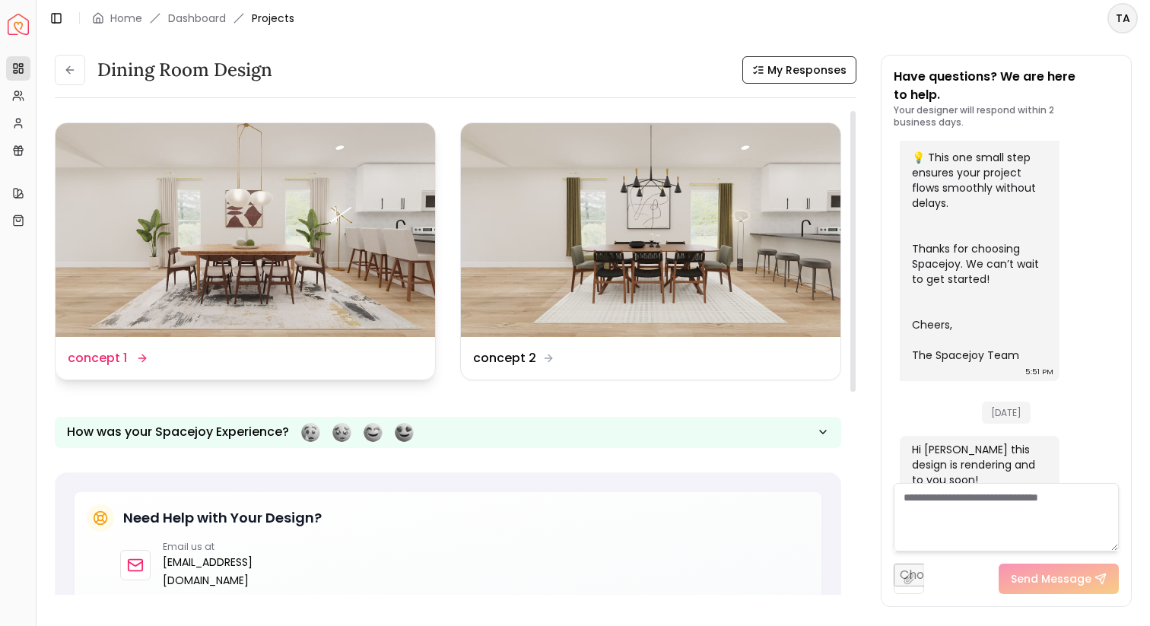
click at [296, 239] on img at bounding box center [246, 230] width 380 height 214
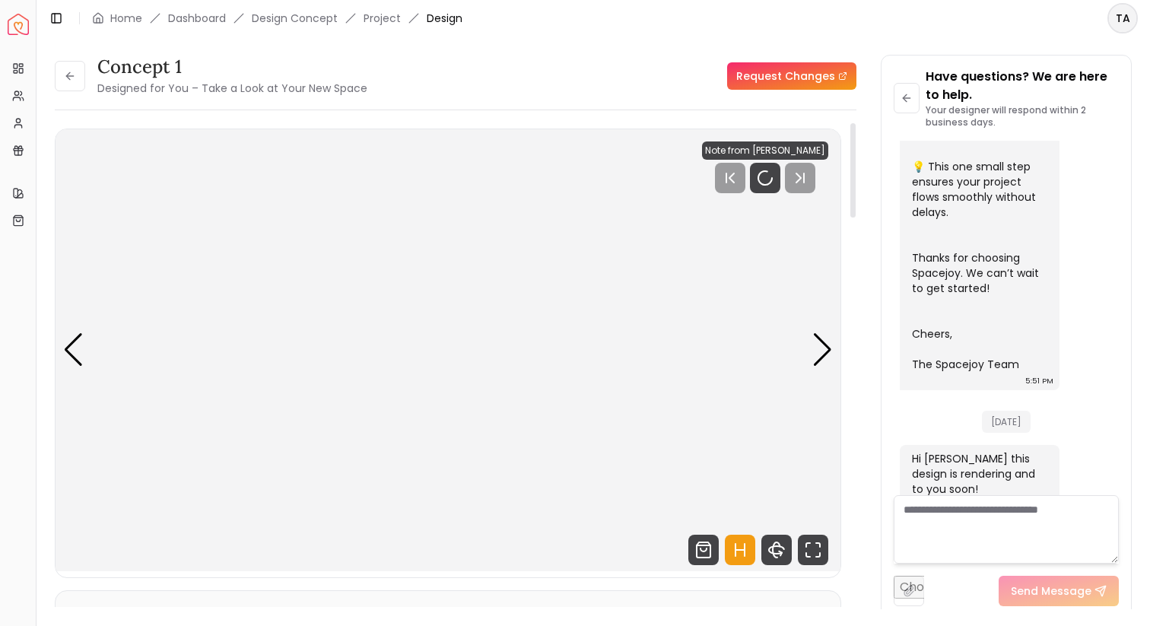
scroll to position [637, 0]
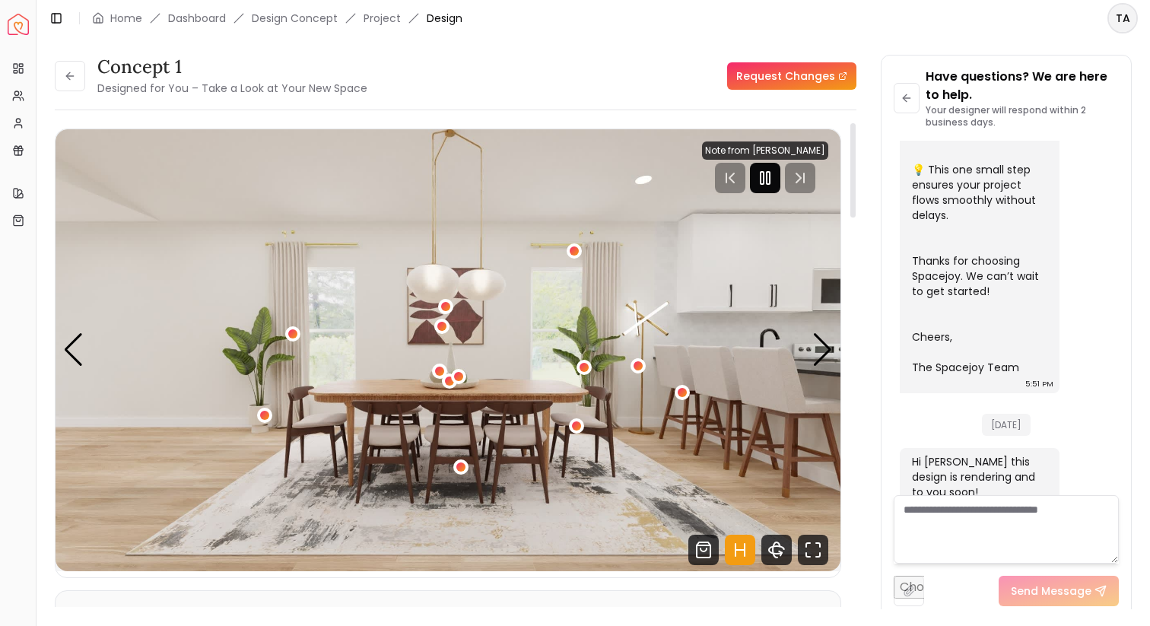
click at [764, 173] on rect "Pause" at bounding box center [762, 178] width 3 height 12
click at [221, 21] on link "Dashboard" at bounding box center [197, 18] width 58 height 15
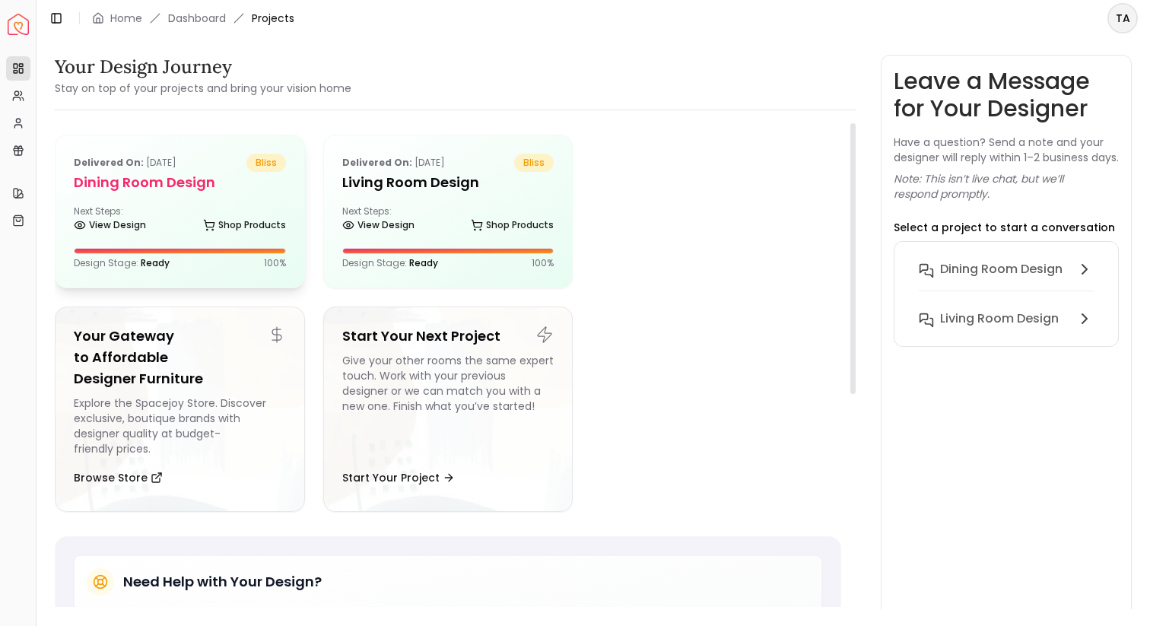
click at [190, 188] on h5 "Dining Room design" at bounding box center [180, 182] width 212 height 21
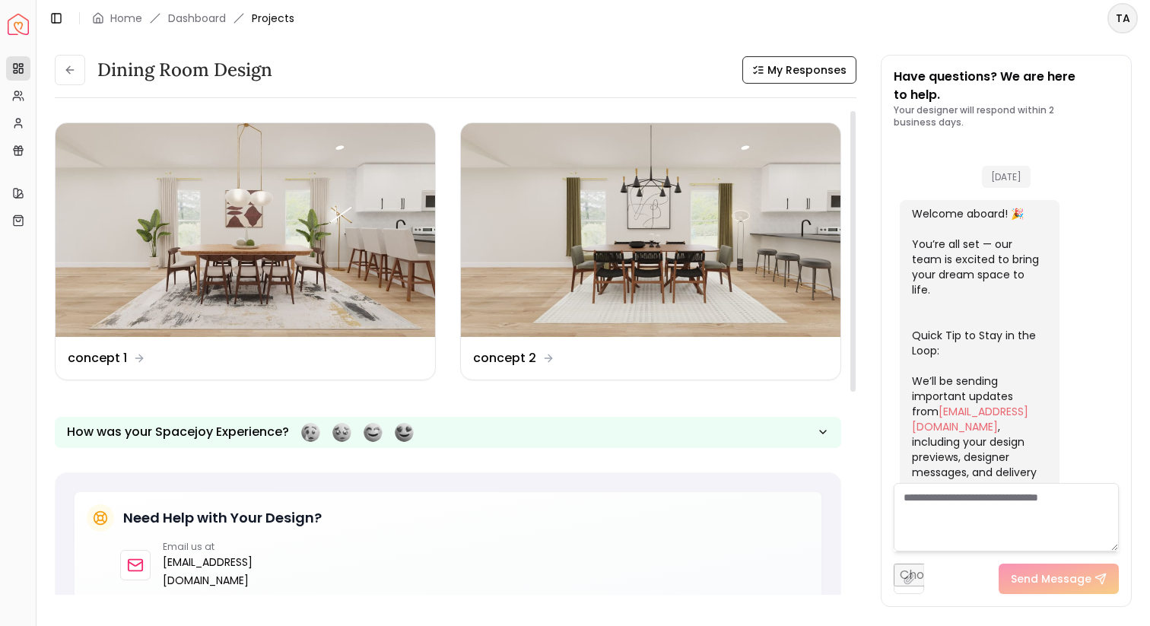
scroll to position [650, 0]
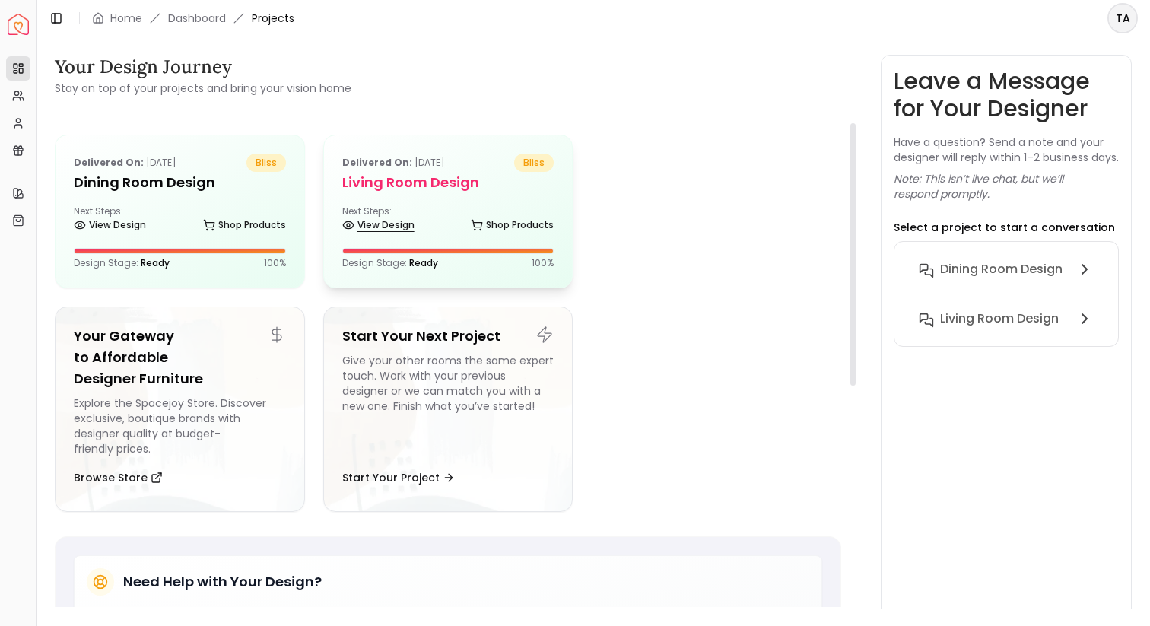
click at [408, 217] on link "View Design" at bounding box center [378, 225] width 72 height 21
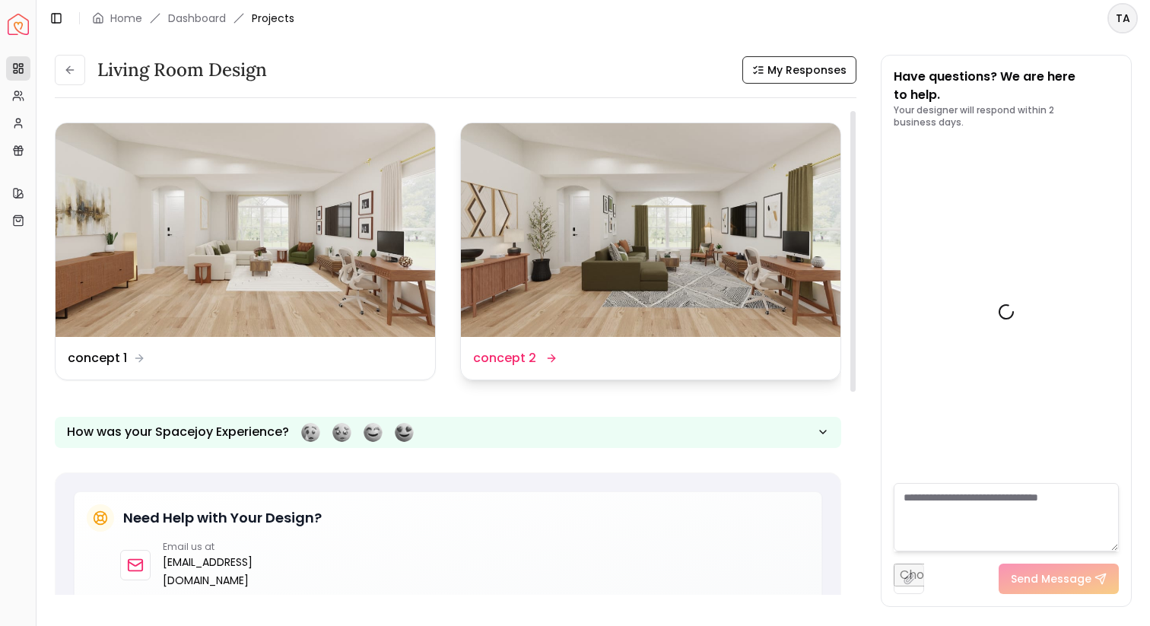
scroll to position [1334, 0]
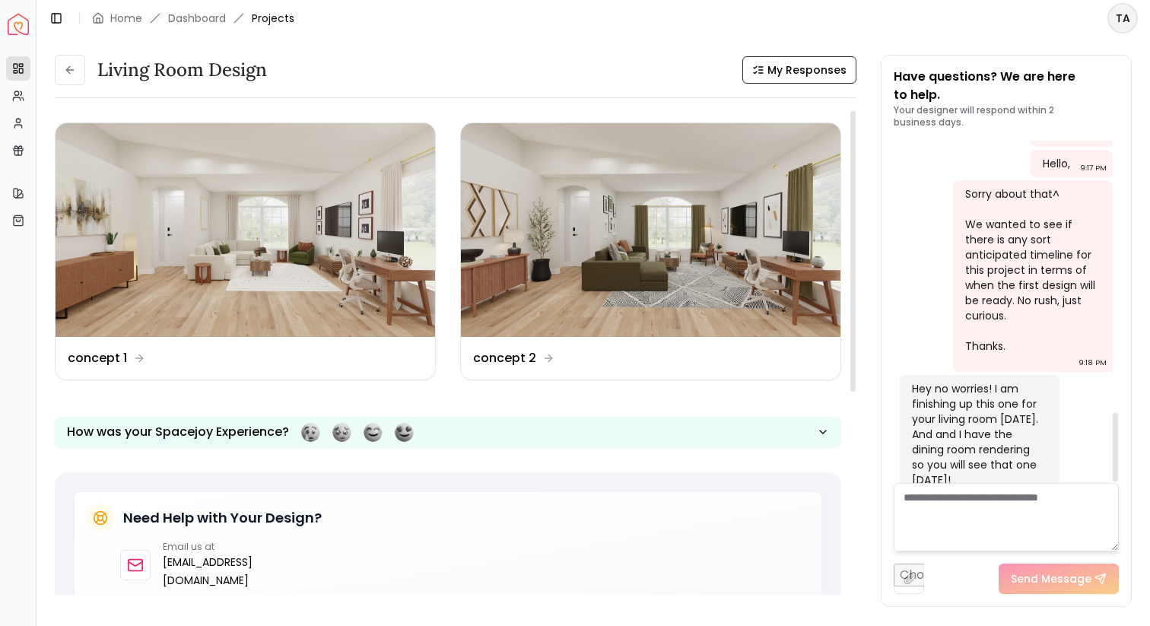
click at [977, 500] on textarea at bounding box center [1006, 517] width 225 height 68
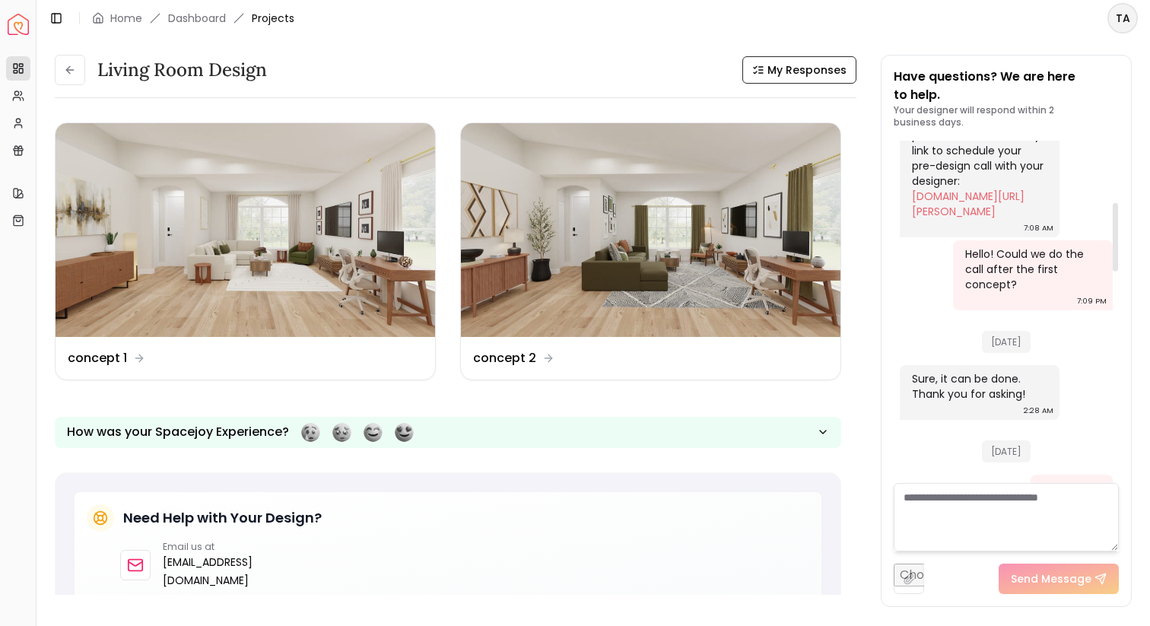
scroll to position [1356, 0]
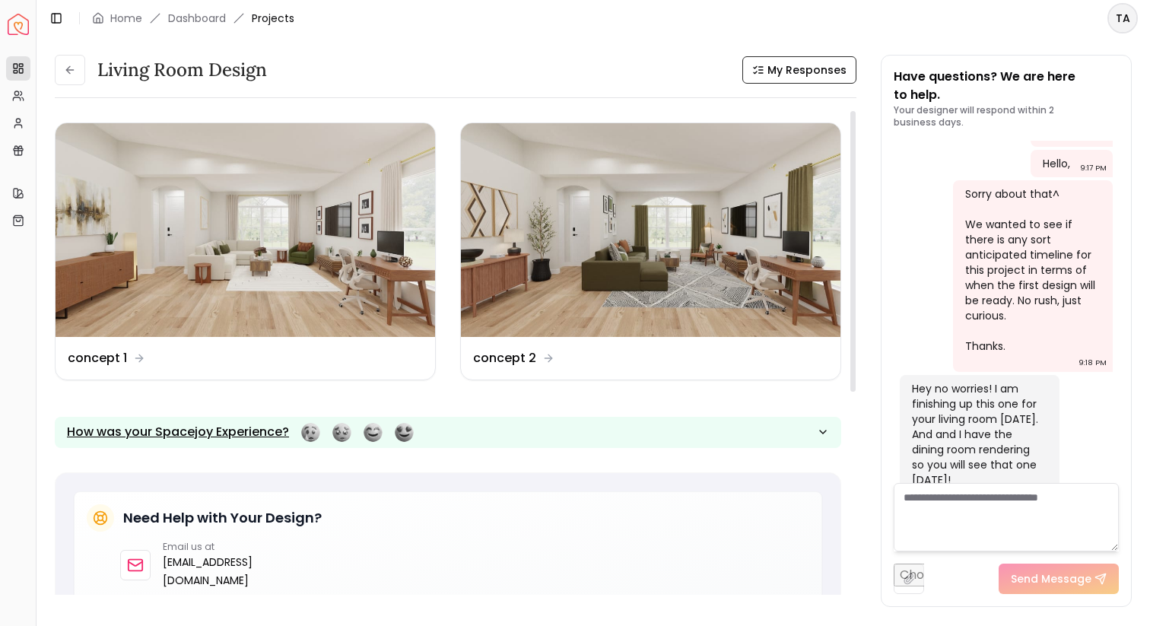
click at [339, 437] on div "button" at bounding box center [357, 432] width 113 height 19
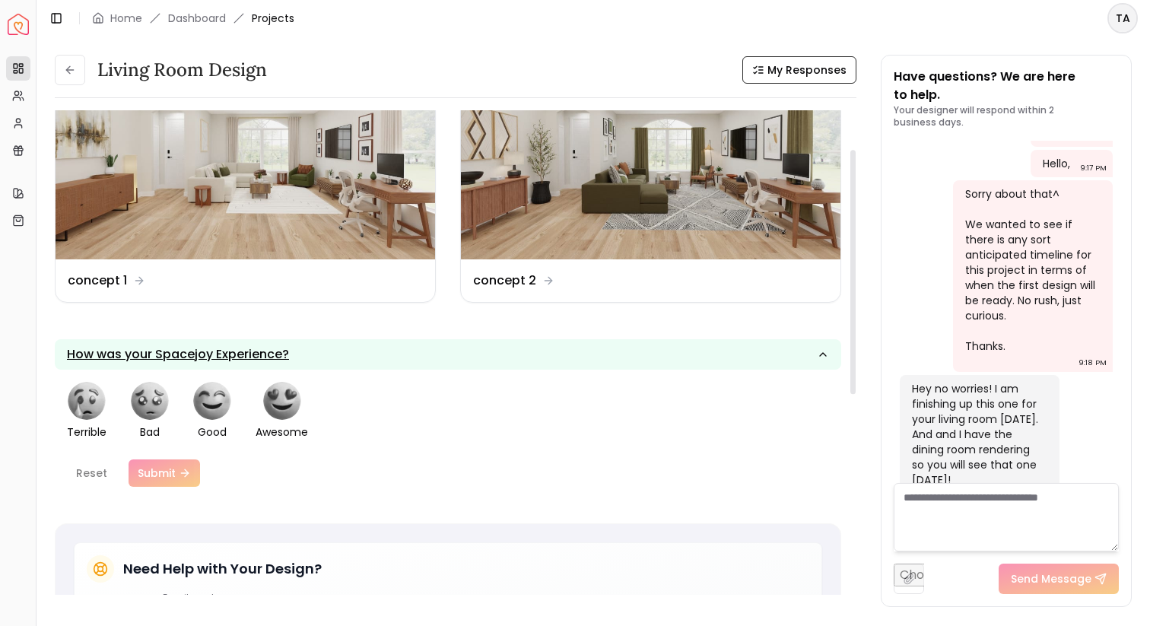
scroll to position [0, 0]
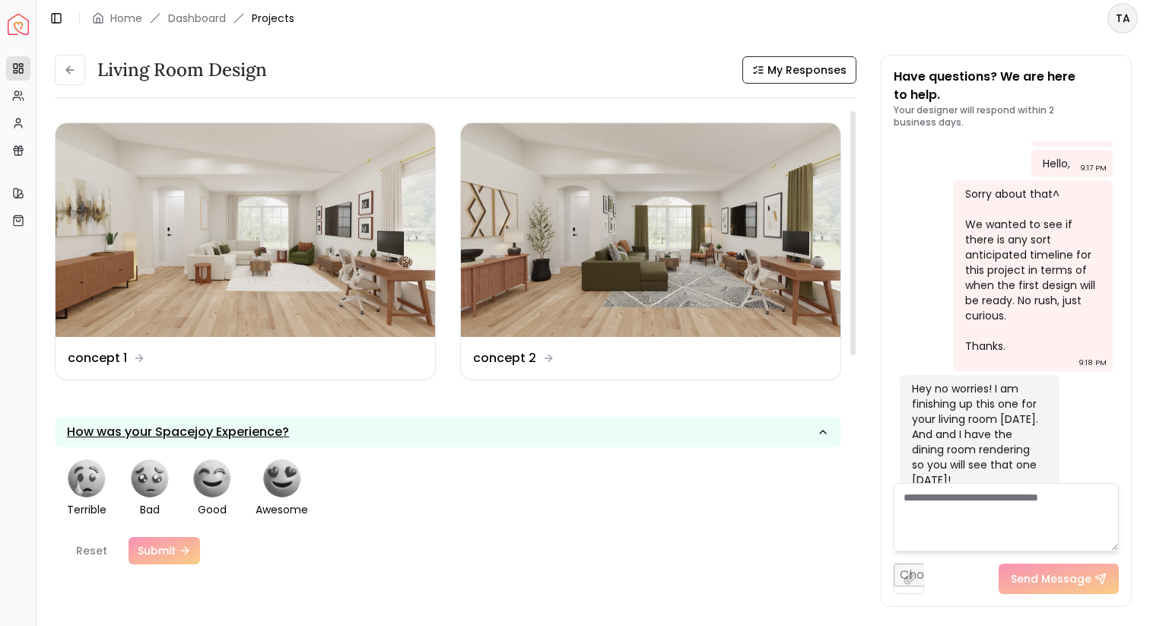
click at [790, 426] on button "How was your Spacejoy Experience?" at bounding box center [448, 432] width 787 height 30
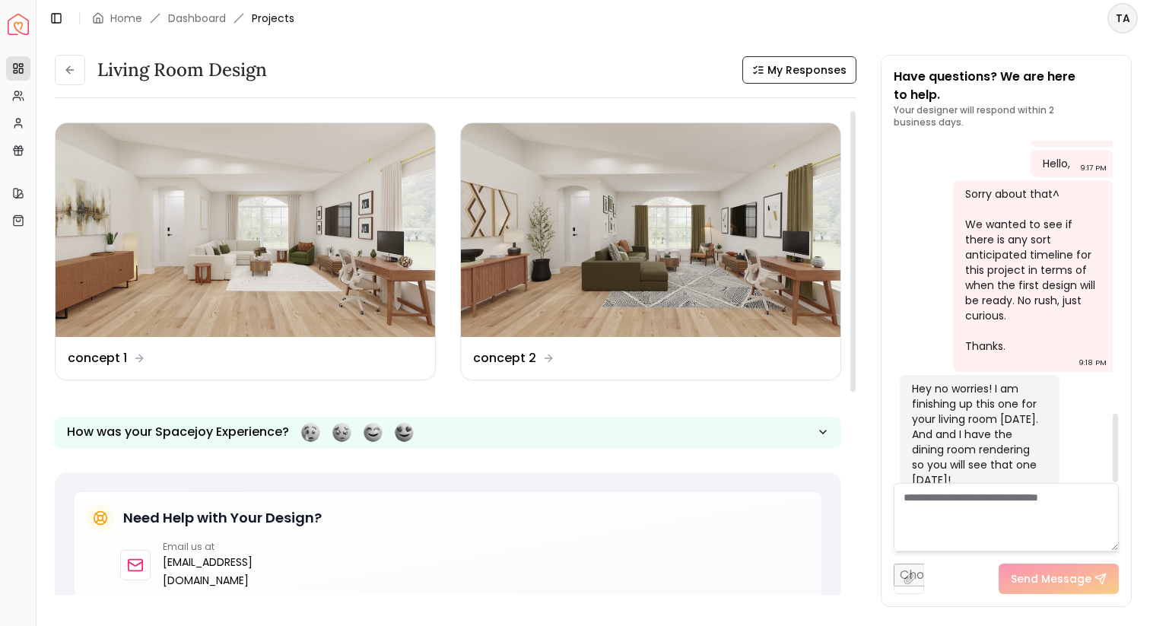
click at [1003, 519] on textarea at bounding box center [1006, 517] width 225 height 68
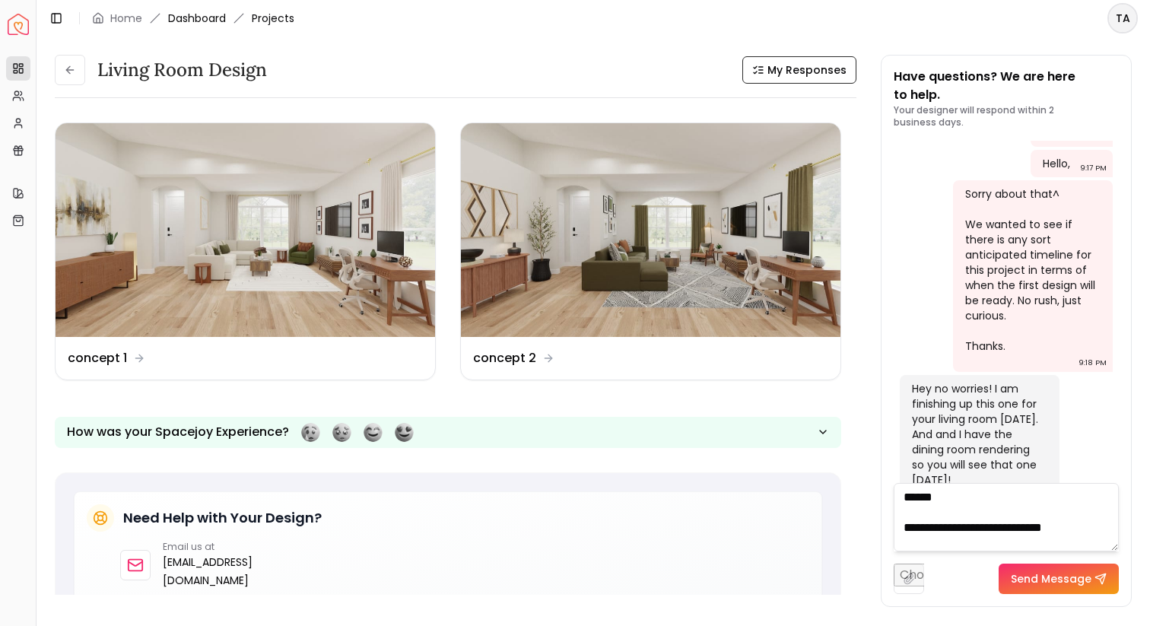
type textarea "**********"
click at [191, 15] on link "Dashboard" at bounding box center [197, 18] width 58 height 15
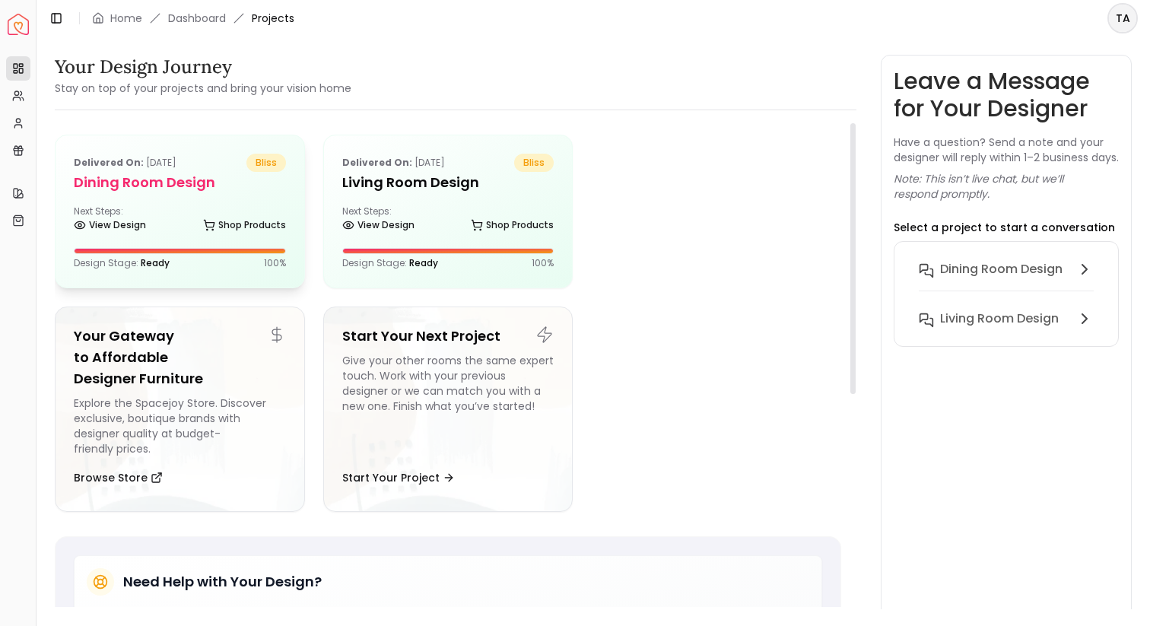
click at [258, 183] on h5 "Dining Room design" at bounding box center [180, 182] width 212 height 21
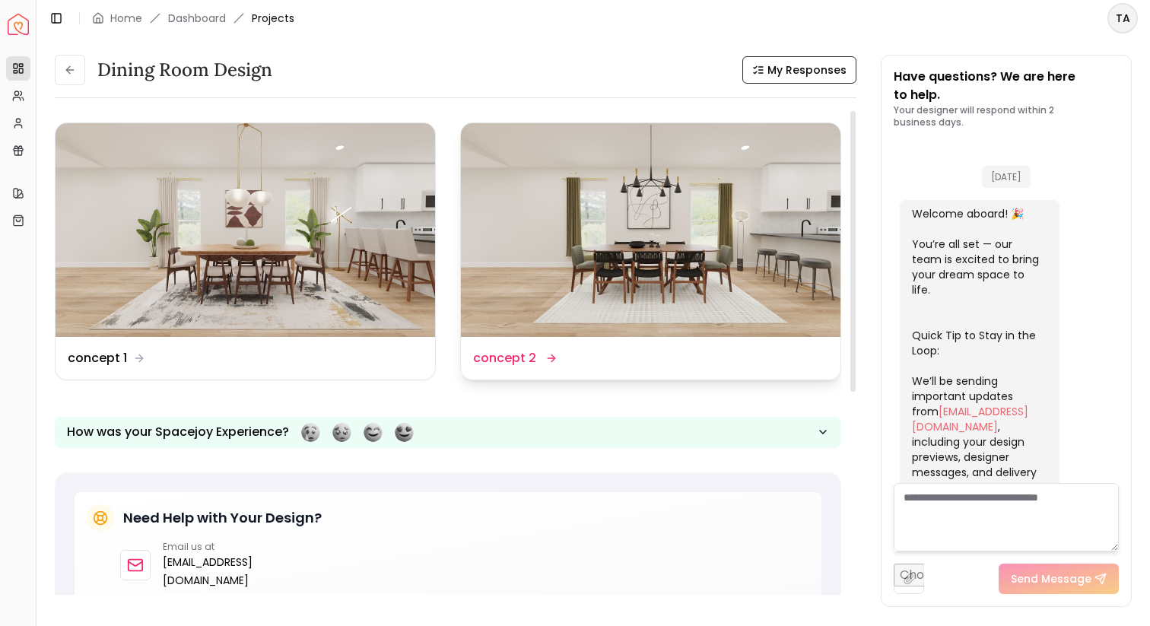
scroll to position [650, 0]
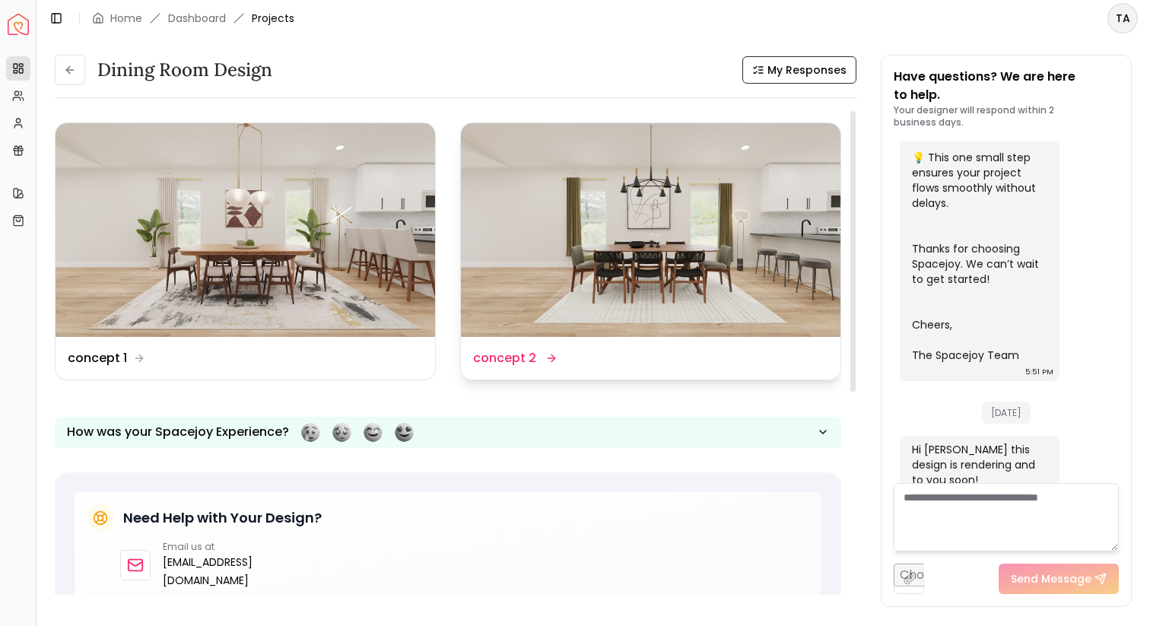
click at [526, 227] on img at bounding box center [651, 230] width 380 height 214
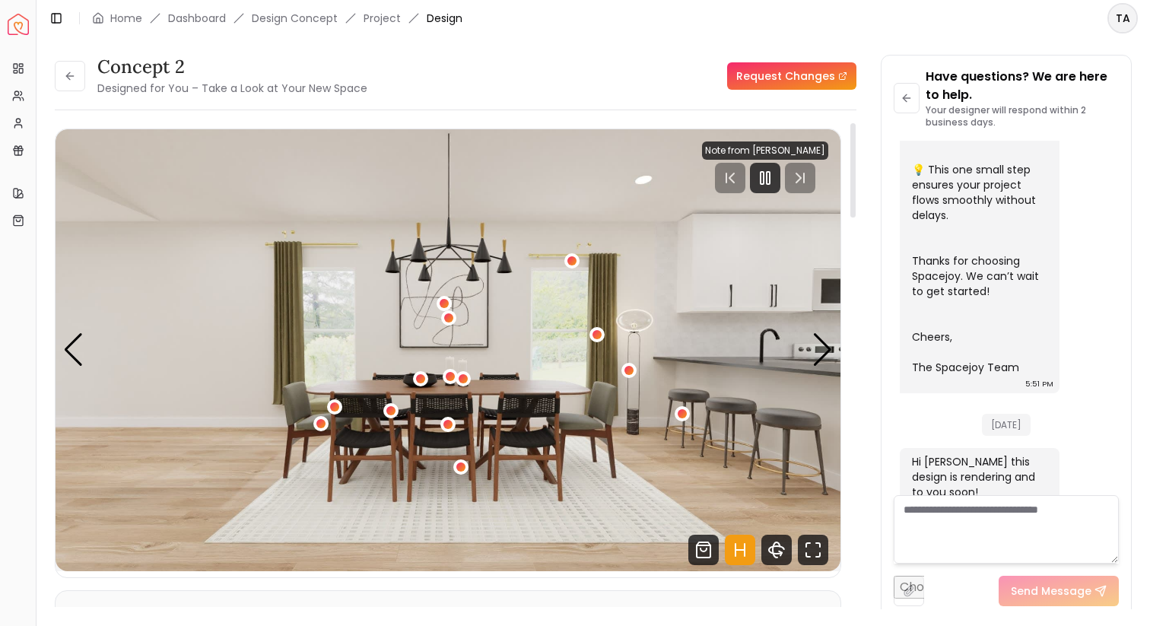
scroll to position [23, 0]
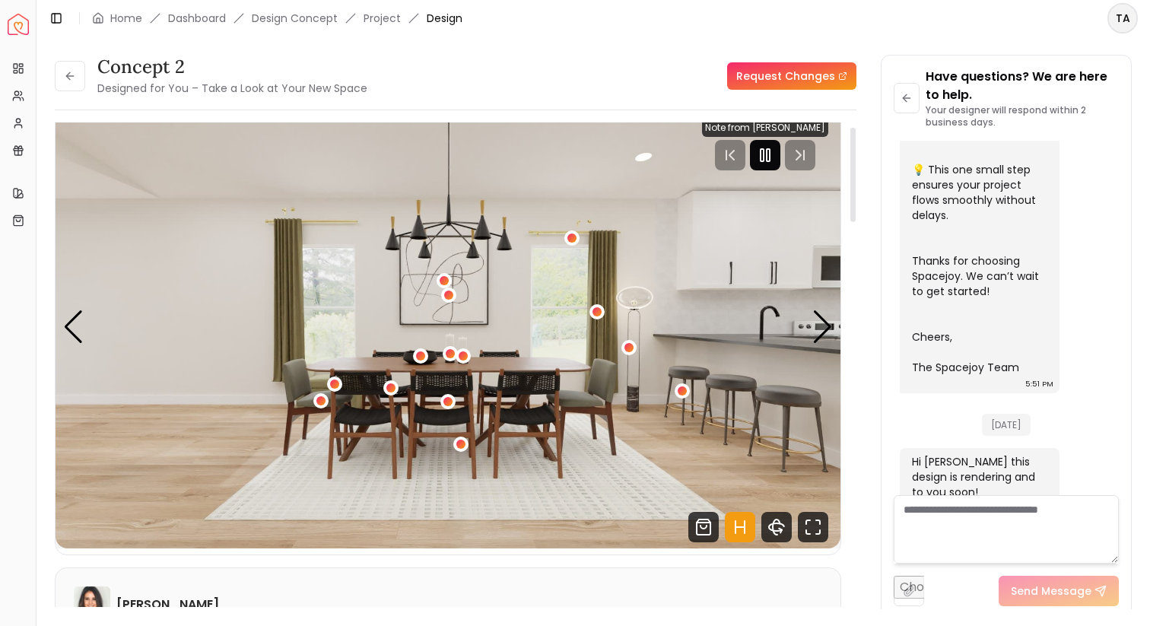
click at [761, 161] on icon "Pause" at bounding box center [765, 155] width 18 height 18
click at [821, 329] on div "Next slide" at bounding box center [822, 326] width 21 height 33
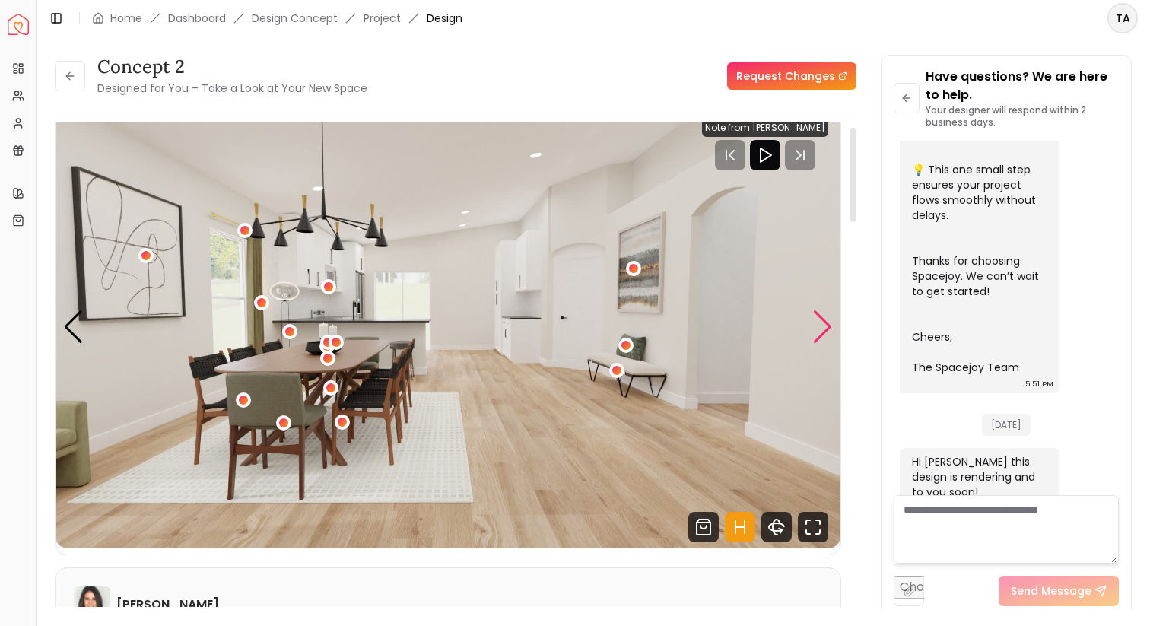
click at [821, 329] on div "Next slide" at bounding box center [822, 326] width 21 height 33
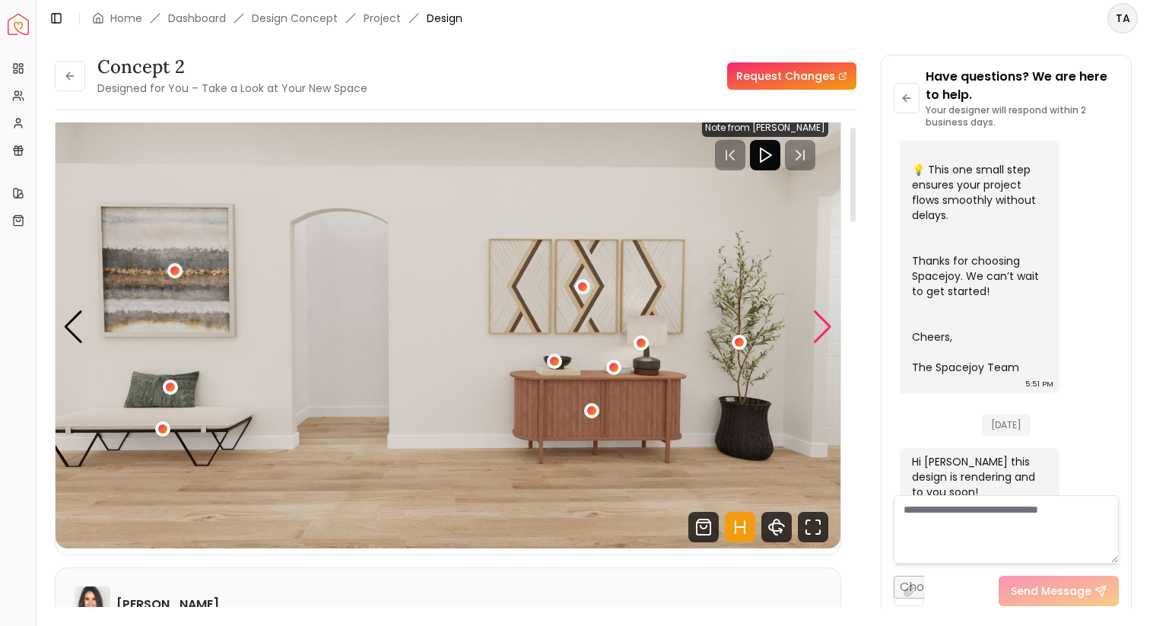
click at [821, 329] on div "Next slide" at bounding box center [822, 326] width 21 height 33
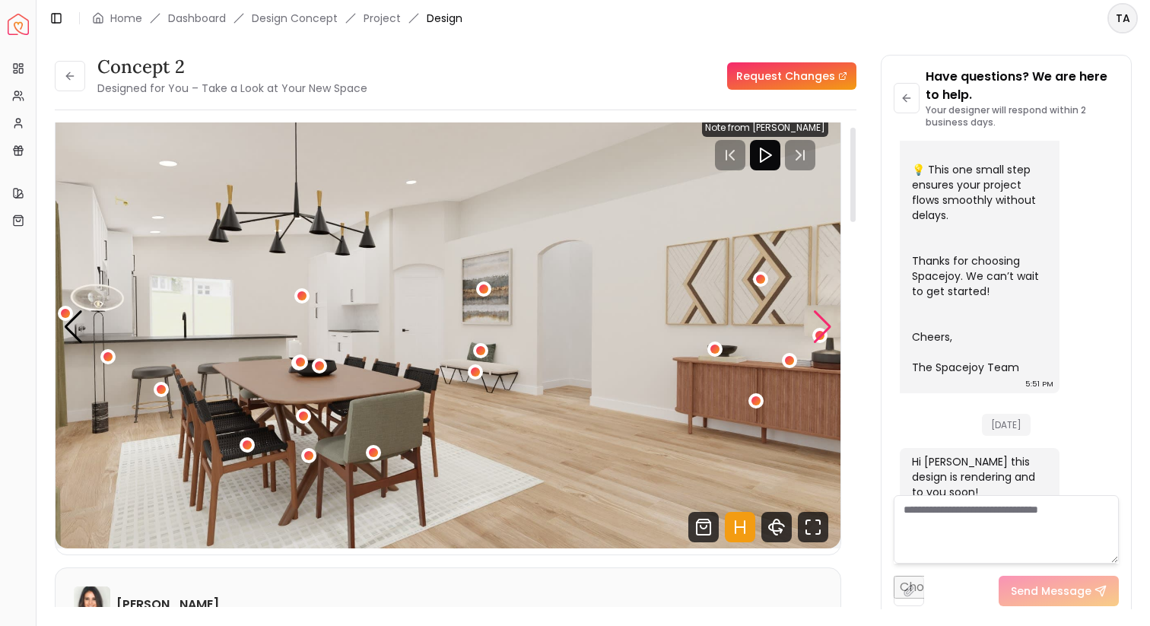
click at [821, 329] on div "Next slide" at bounding box center [822, 326] width 21 height 33
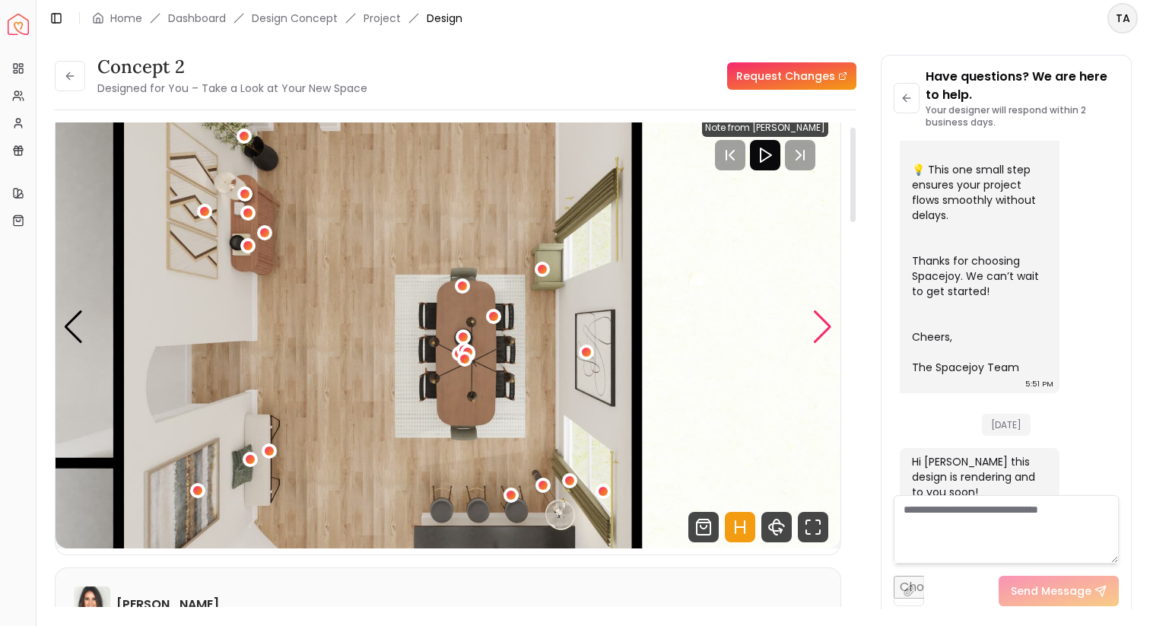
click at [821, 329] on div "Next slide" at bounding box center [822, 326] width 21 height 33
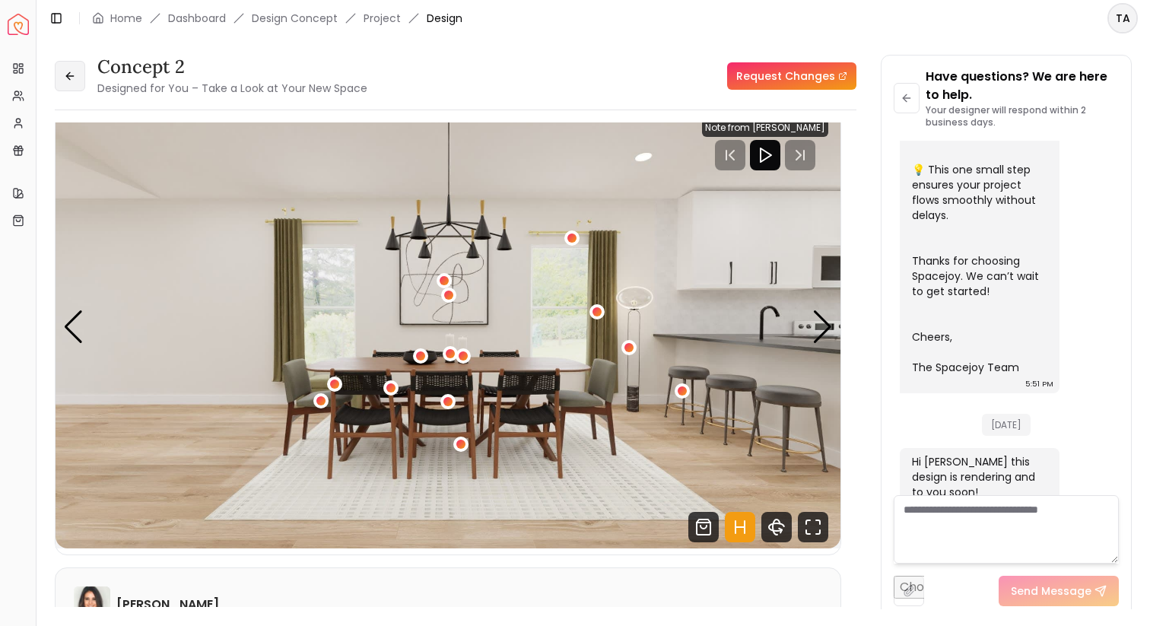
click at [78, 77] on button at bounding box center [70, 76] width 30 height 30
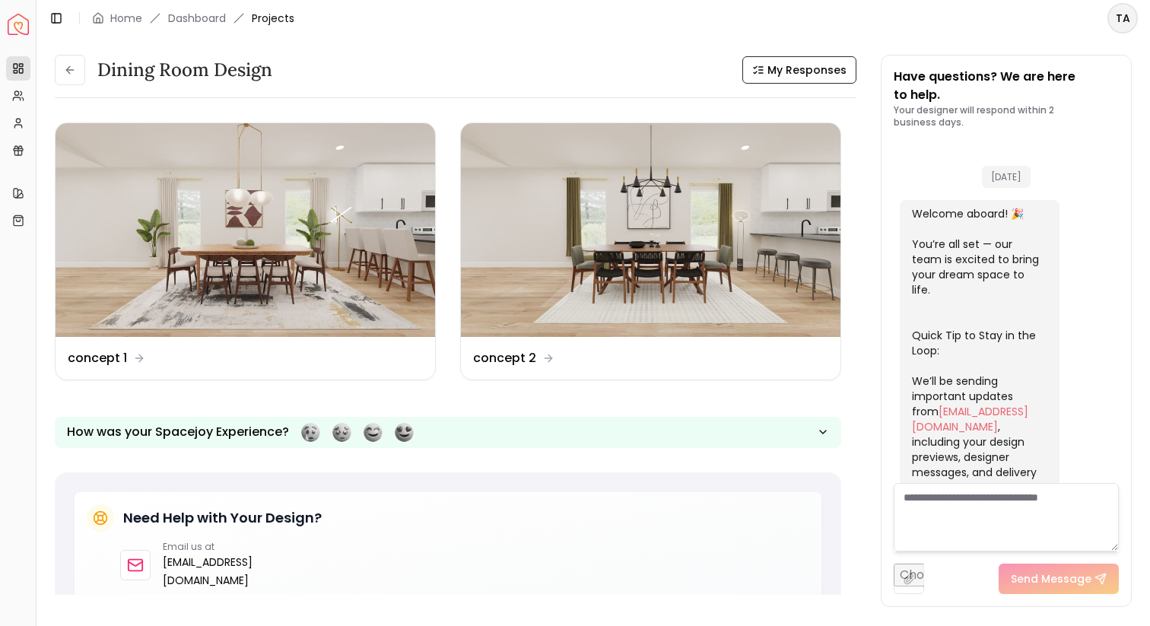
scroll to position [650, 0]
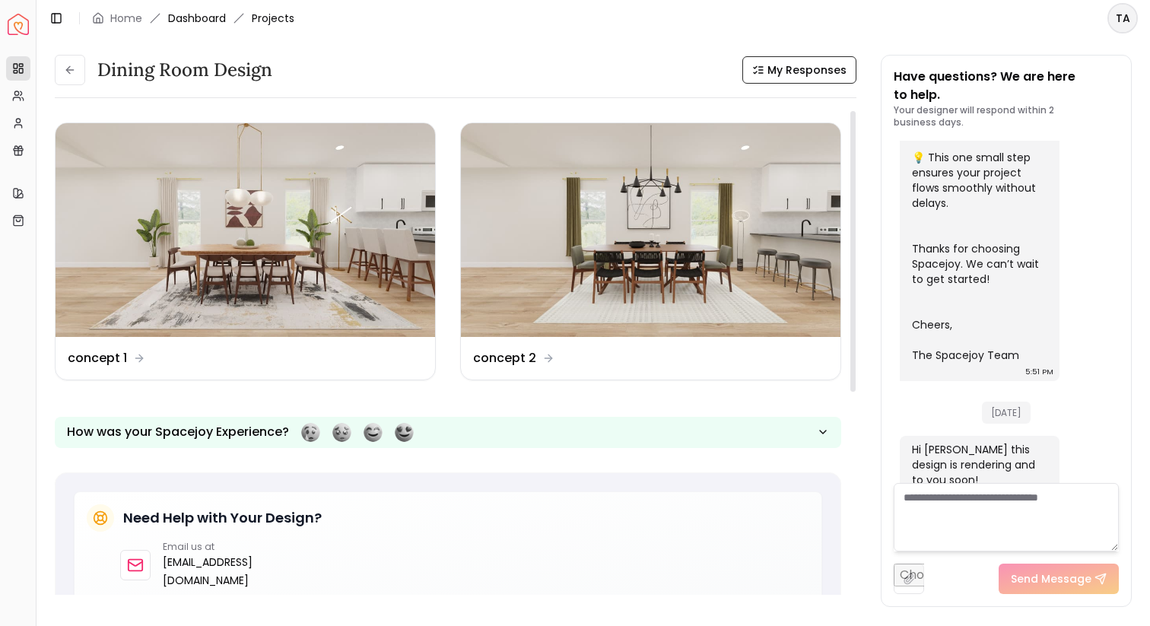
click at [186, 17] on link "Dashboard" at bounding box center [197, 18] width 58 height 15
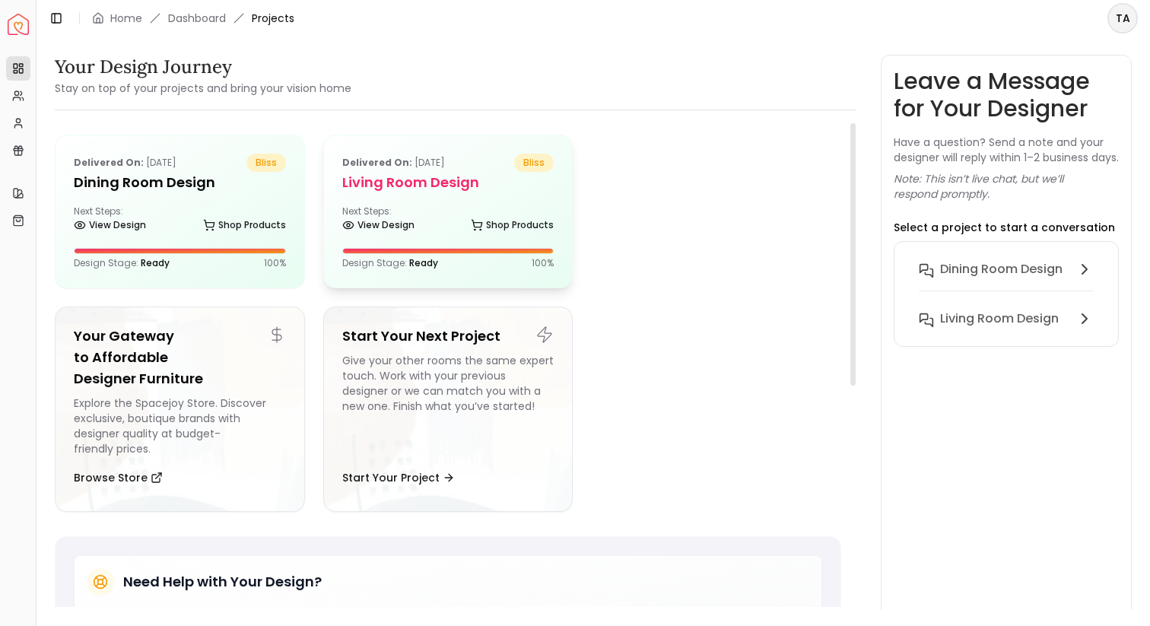
click at [408, 194] on div "Delivered on: [DATE] bliss Living Room design Next Steps: View Design Shop Prod…" at bounding box center [448, 211] width 249 height 152
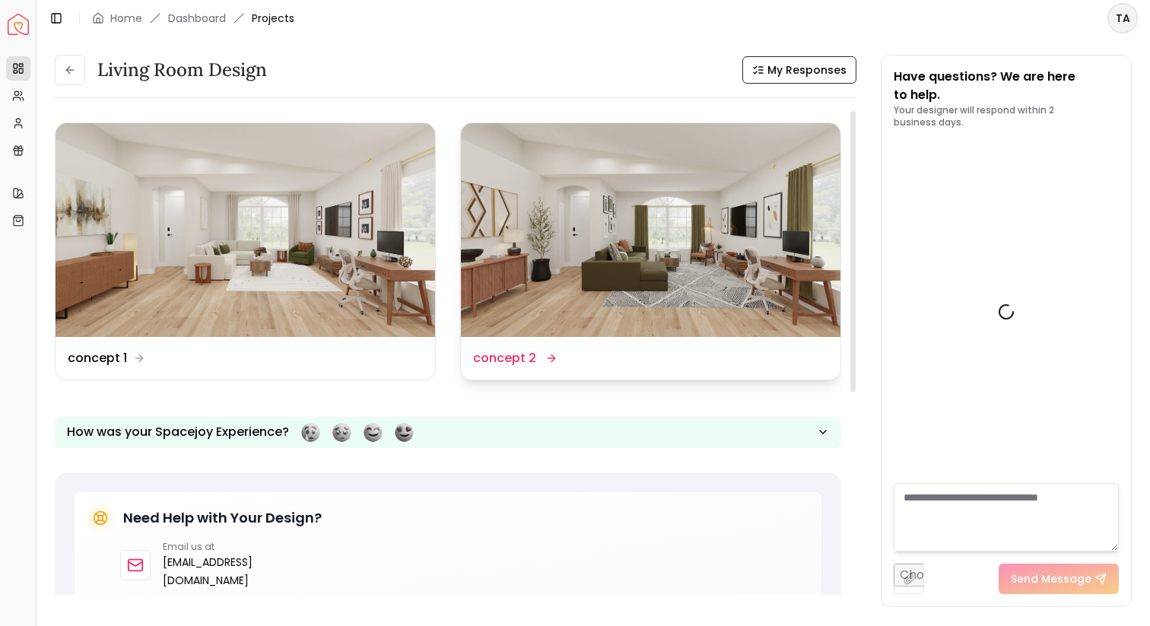
scroll to position [1334, 0]
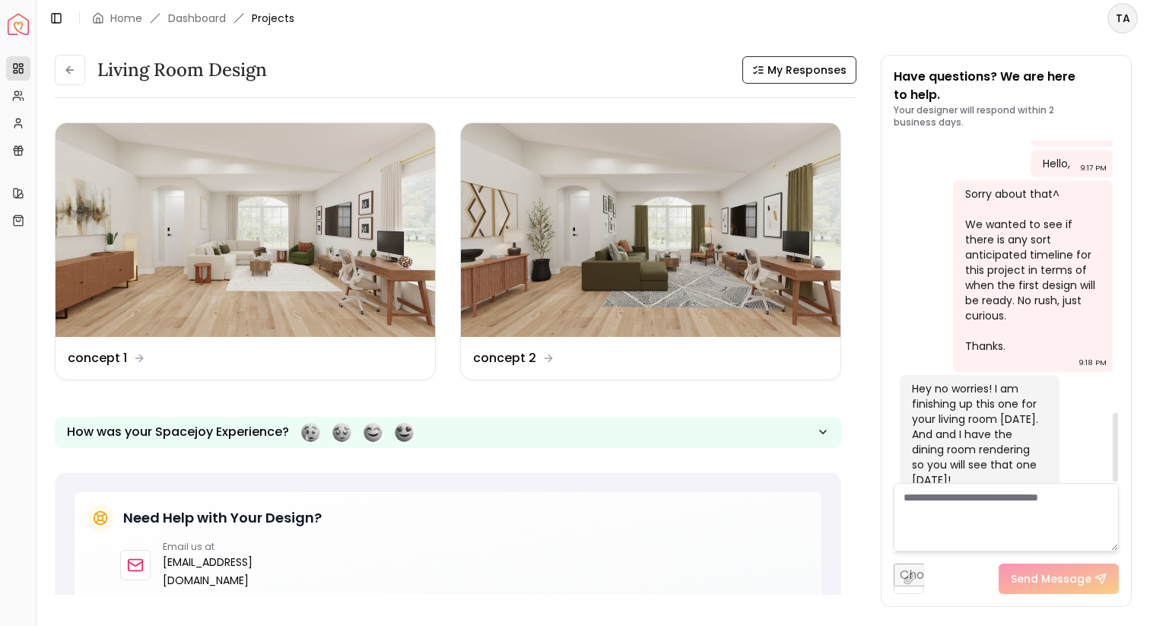
click at [991, 507] on textarea at bounding box center [1006, 517] width 225 height 68
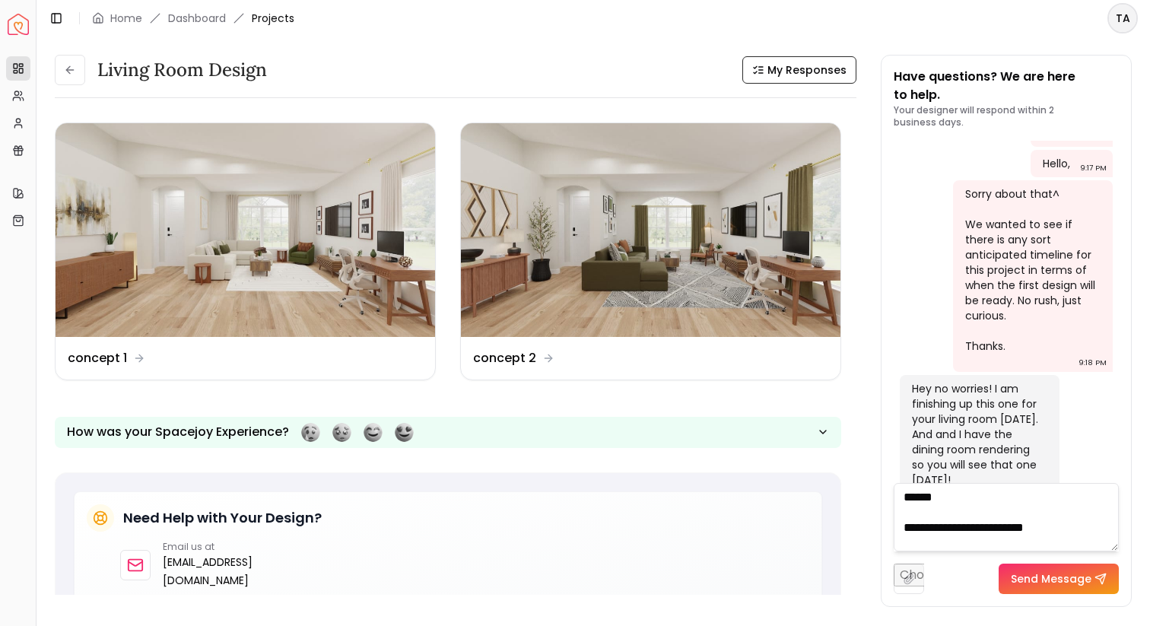
click at [907, 526] on textarea "**********" at bounding box center [1006, 517] width 225 height 68
click at [1066, 539] on textarea "**********" at bounding box center [1006, 517] width 225 height 68
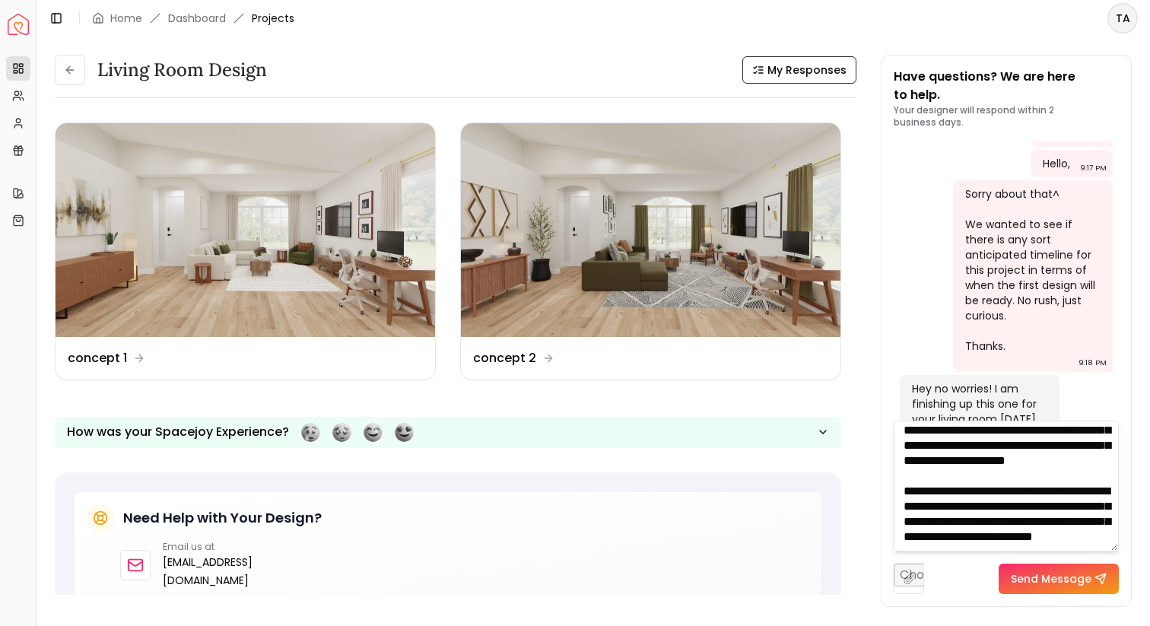
scroll to position [81, 0]
drag, startPoint x: 1113, startPoint y: 548, endPoint x: 1130, endPoint y: 625, distance: 79.4
click at [1130, 625] on main "Toggle Sidebar Home Dashboard Projects TA Living Room design My Responses Livin…" at bounding box center [594, 313] width 1114 height 626
click at [1038, 503] on textarea "**********" at bounding box center [1006, 478] width 225 height 146
click at [1017, 529] on textarea "**********" at bounding box center [1006, 478] width 225 height 146
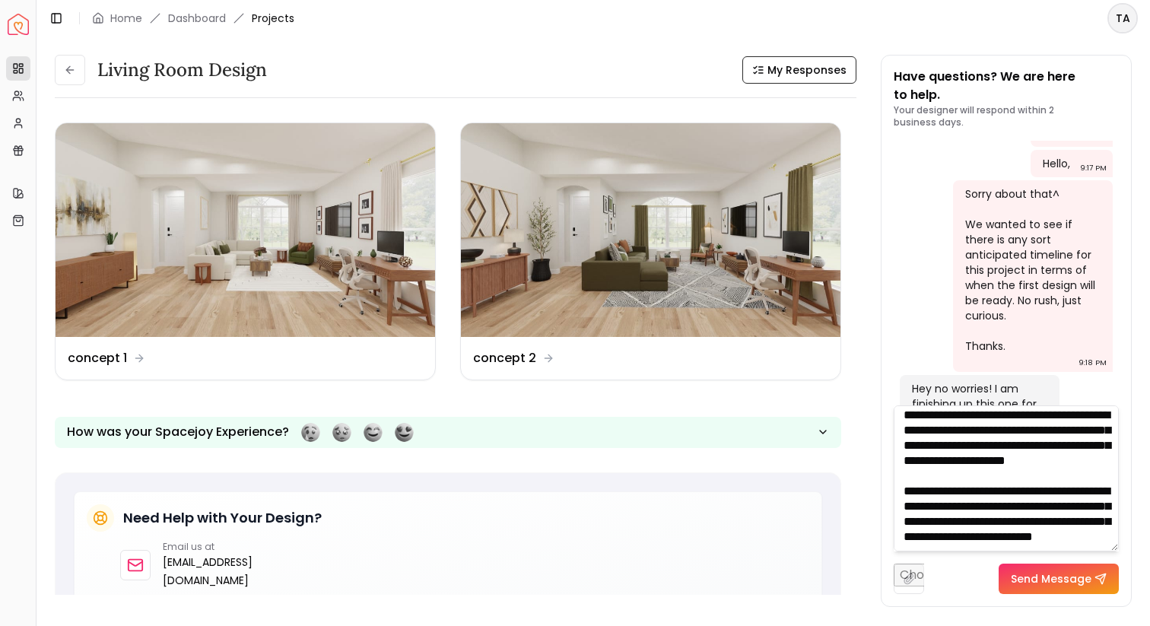
click at [993, 536] on textarea "**********" at bounding box center [1006, 478] width 225 height 146
click at [1002, 538] on textarea "**********" at bounding box center [1006, 478] width 225 height 146
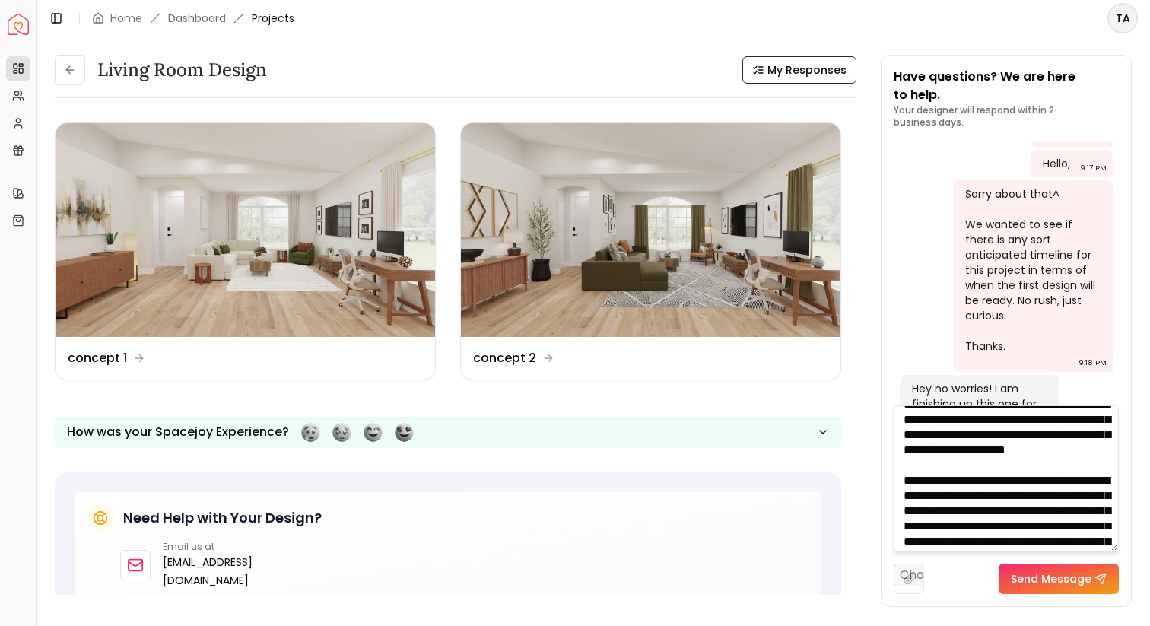
scroll to position [0, 0]
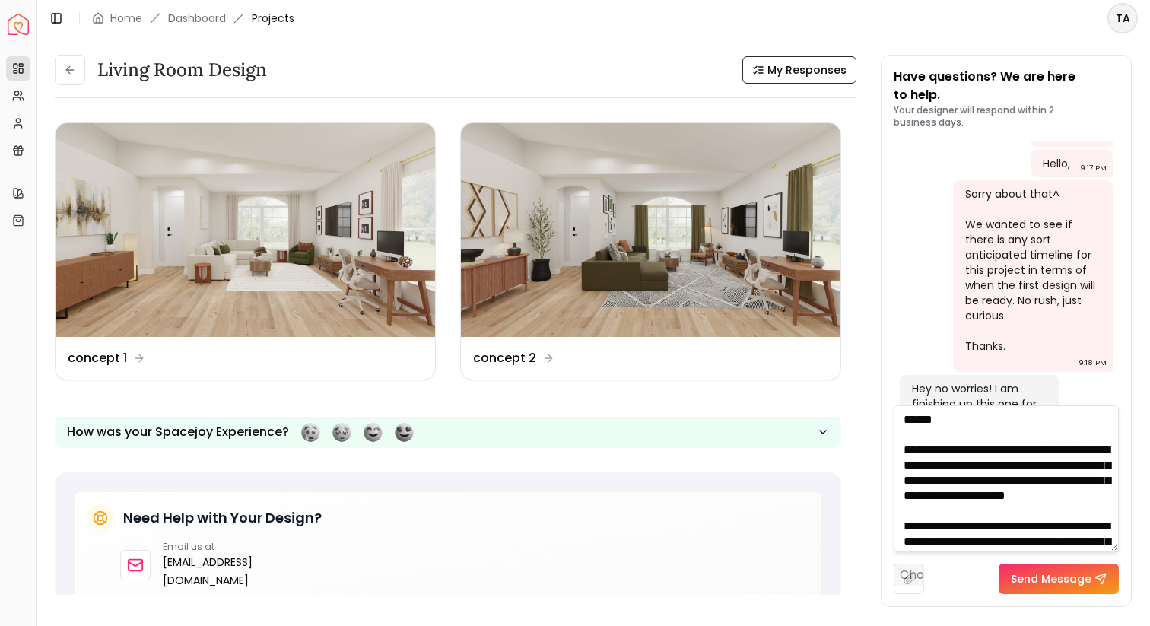
click at [903, 447] on textarea "**********" at bounding box center [1006, 478] width 225 height 146
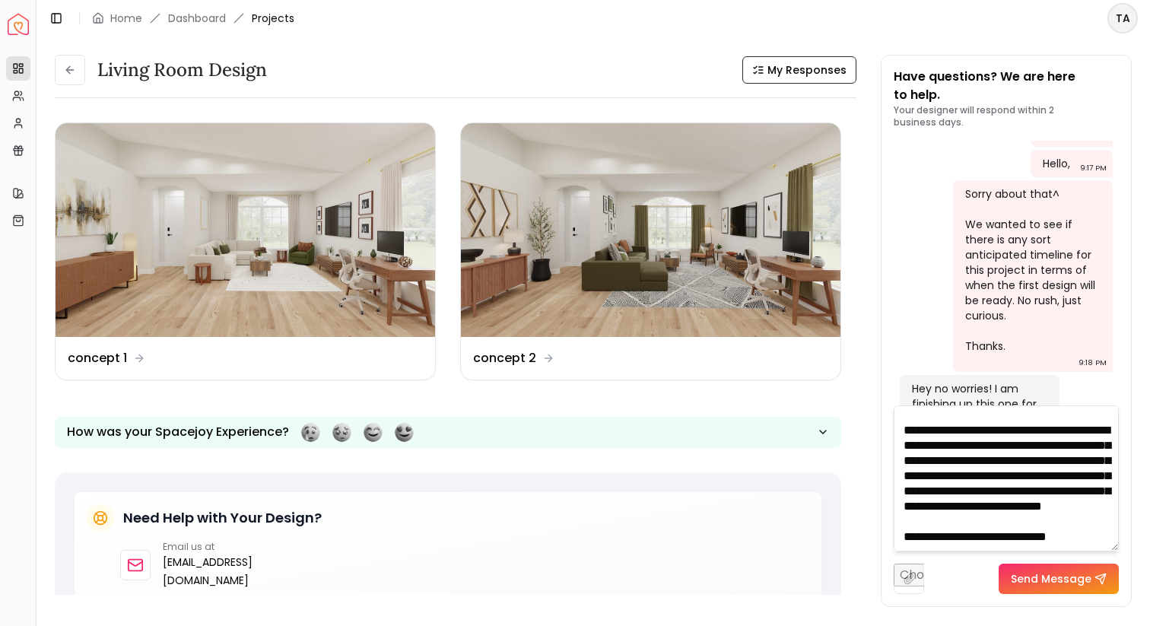
scroll to position [187, 0]
click at [967, 507] on textarea "**********" at bounding box center [1006, 478] width 225 height 146
drag, startPoint x: 1005, startPoint y: 459, endPoint x: 1016, endPoint y: 501, distance: 42.6
click at [1016, 501] on textarea "**********" at bounding box center [1006, 478] width 225 height 146
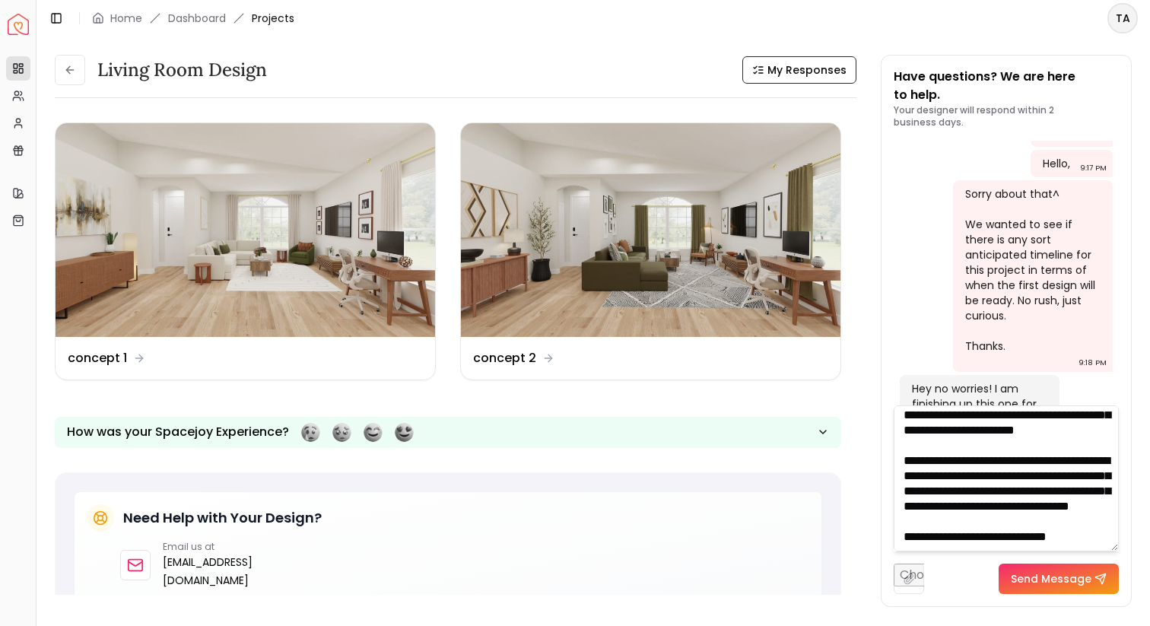
scroll to position [141, 0]
click at [1035, 542] on textarea "**********" at bounding box center [1006, 478] width 225 height 146
click at [1104, 541] on textarea "**********" at bounding box center [1006, 478] width 225 height 146
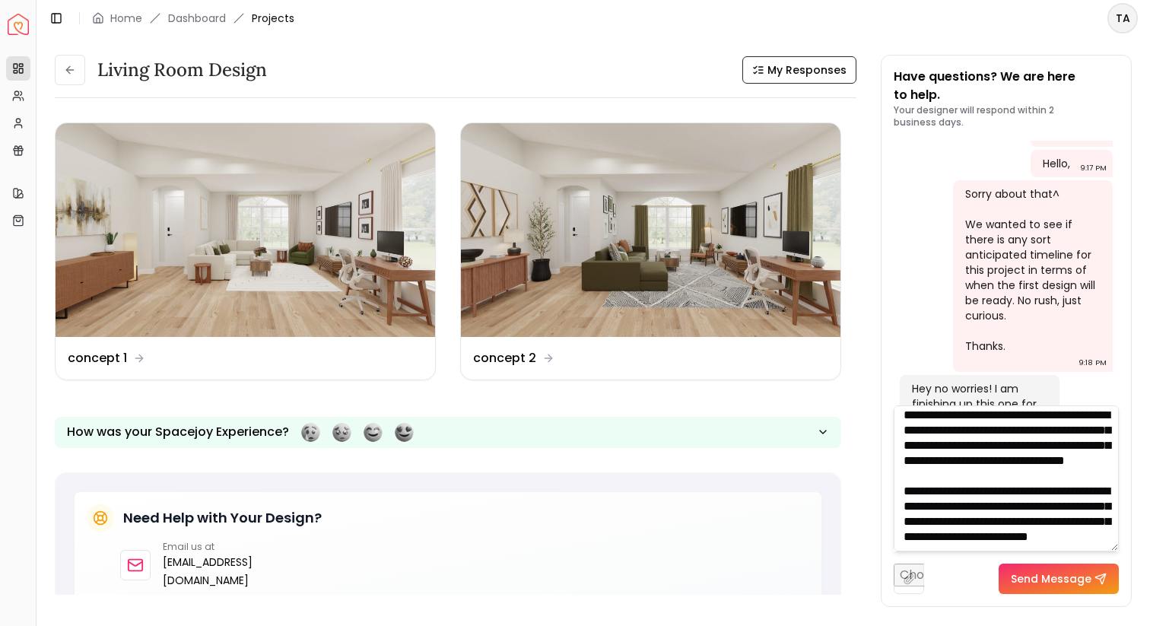
scroll to position [212, 0]
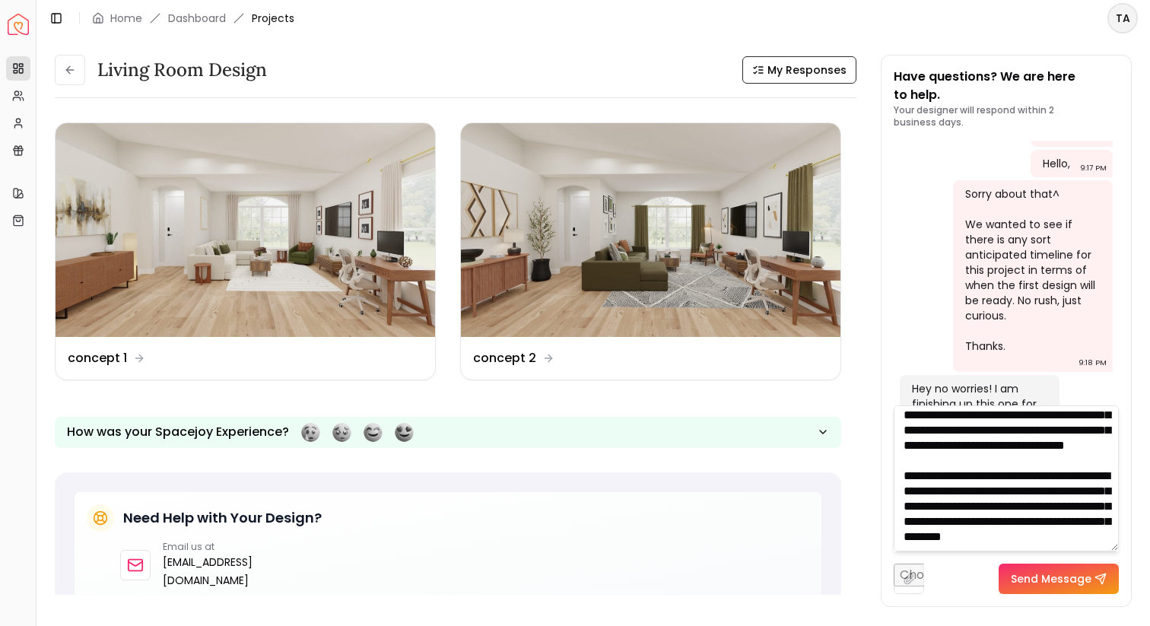
click at [1068, 520] on textarea "**********" at bounding box center [1006, 478] width 225 height 146
click at [1068, 526] on textarea "**********" at bounding box center [1006, 478] width 225 height 146
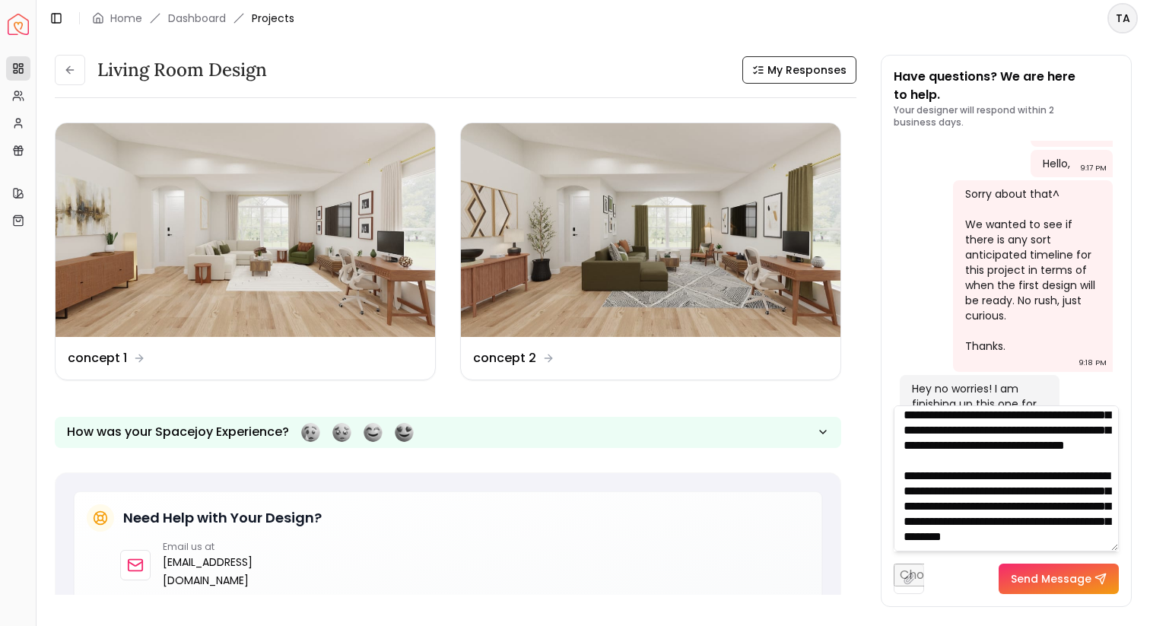
click at [1085, 539] on textarea "**********" at bounding box center [1006, 478] width 225 height 146
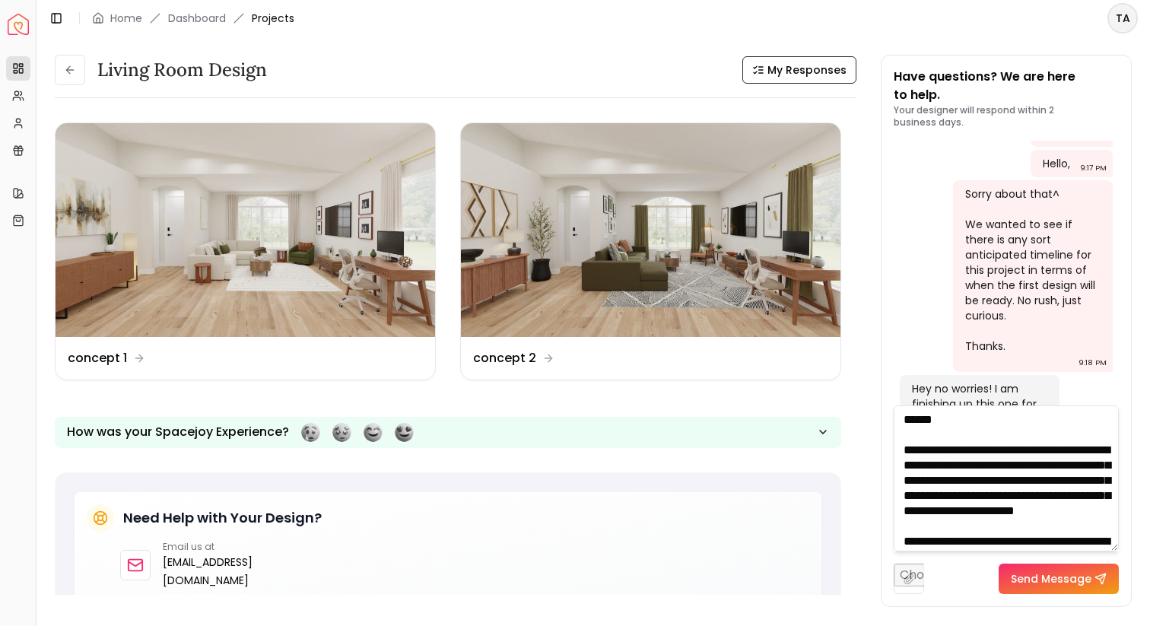
click at [1045, 467] on textarea "**********" at bounding box center [1006, 478] width 225 height 146
click at [1039, 537] on textarea "**********" at bounding box center [1006, 478] width 225 height 146
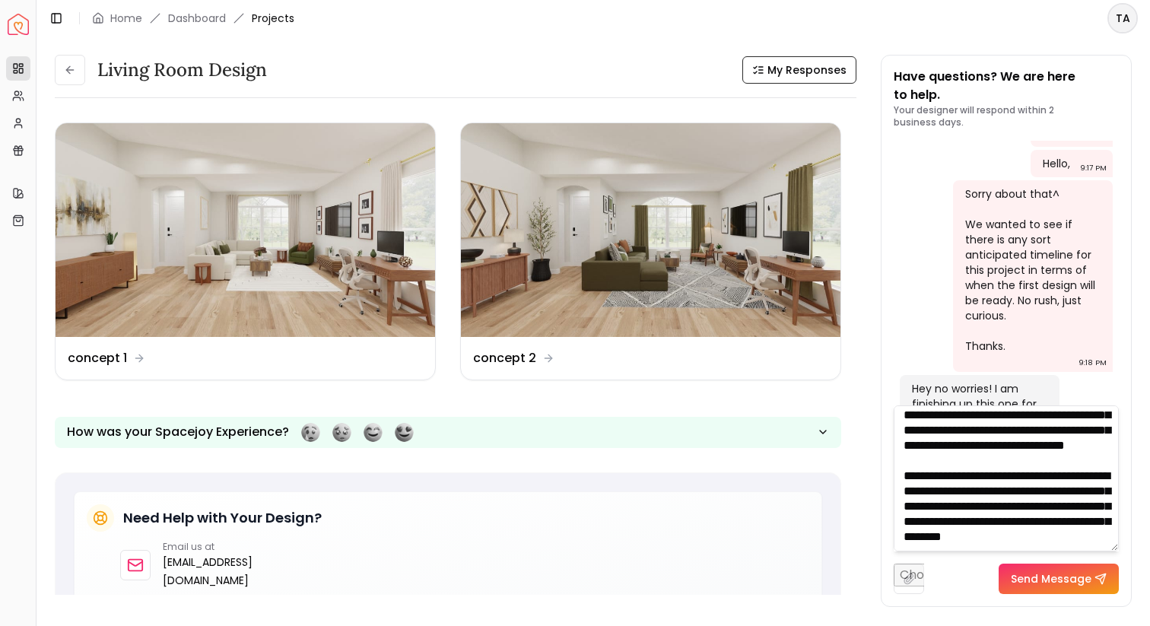
click at [1073, 534] on textarea "**********" at bounding box center [1006, 478] width 225 height 146
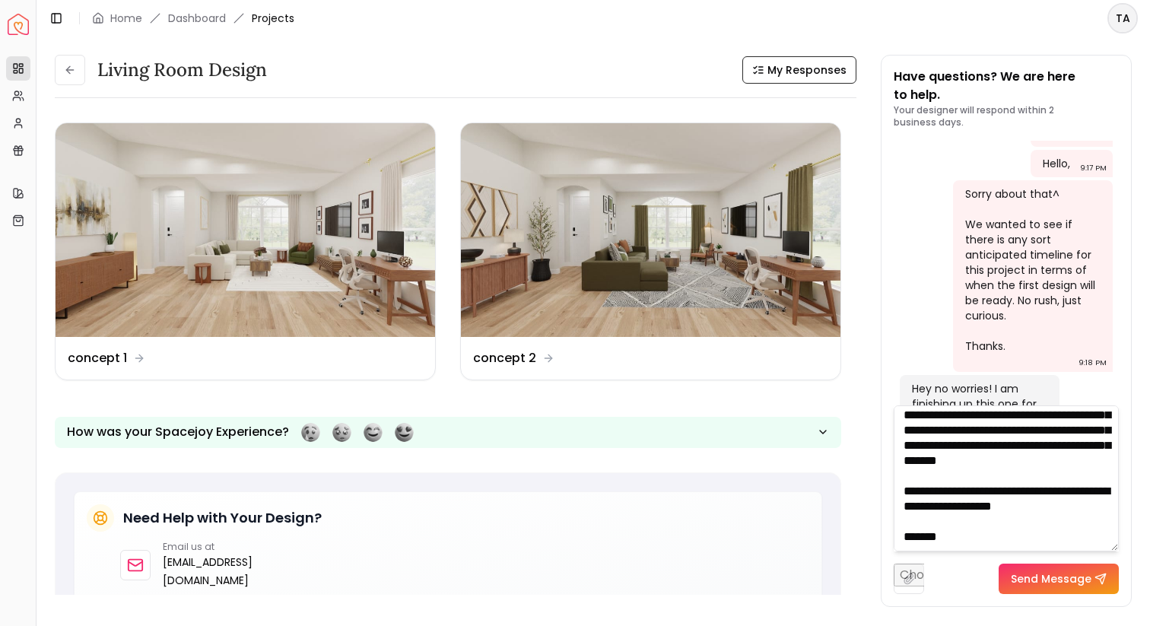
scroll to position [250, 0]
click at [986, 443] on textarea "**********" at bounding box center [1006, 478] width 225 height 146
click at [1051, 441] on textarea "**********" at bounding box center [1006, 478] width 225 height 146
click at [989, 469] on textarea "**********" at bounding box center [1006, 478] width 225 height 146
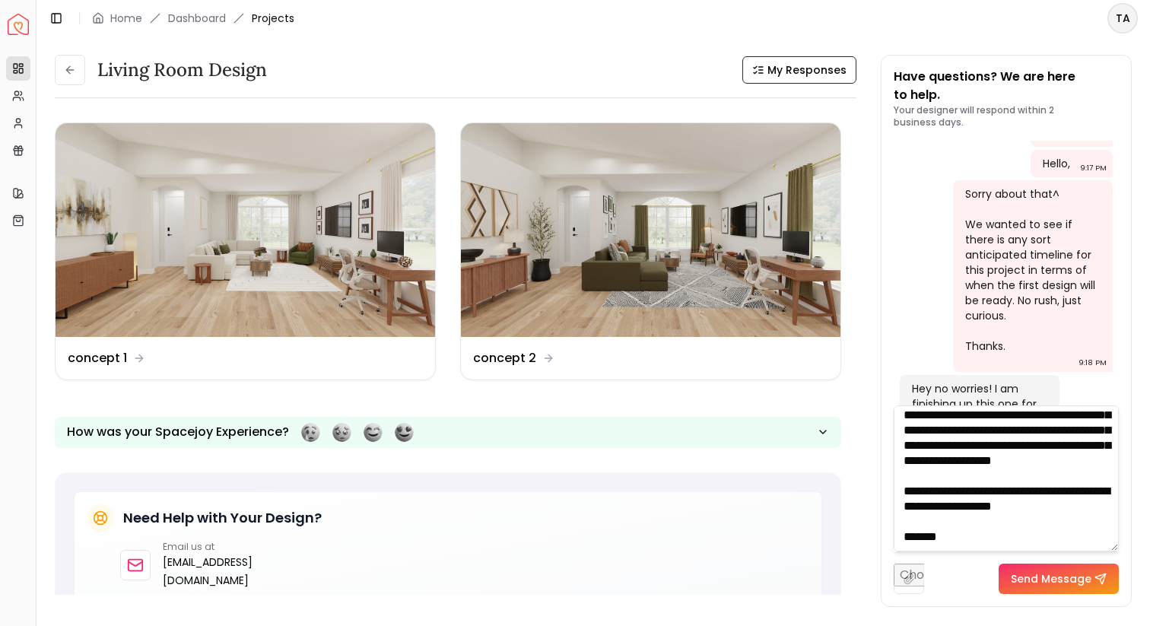
scroll to position [309, 0]
click at [1090, 510] on textarea "**********" at bounding box center [1006, 478] width 225 height 146
drag, startPoint x: 1018, startPoint y: 508, endPoint x: 1057, endPoint y: 506, distance: 38.9
click at [1057, 506] on textarea "**********" at bounding box center [1006, 478] width 225 height 146
type textarea "**********"
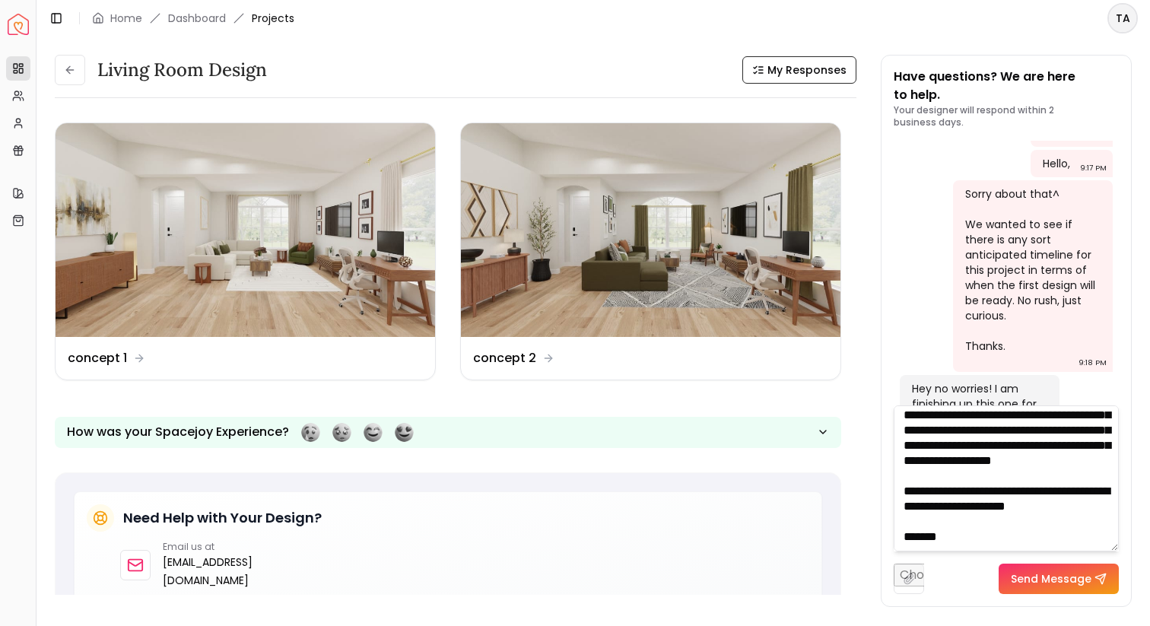
click at [1051, 574] on button "Send Message" at bounding box center [1059, 579] width 120 height 30
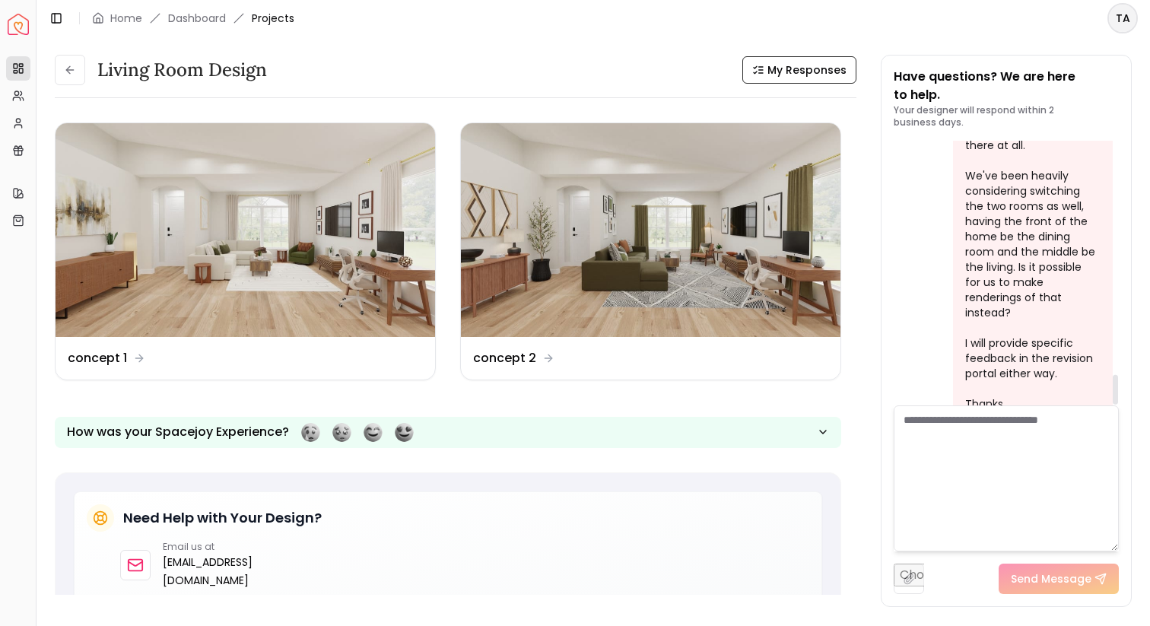
scroll to position [2069, 0]
click at [186, 22] on link "Dashboard" at bounding box center [197, 18] width 58 height 15
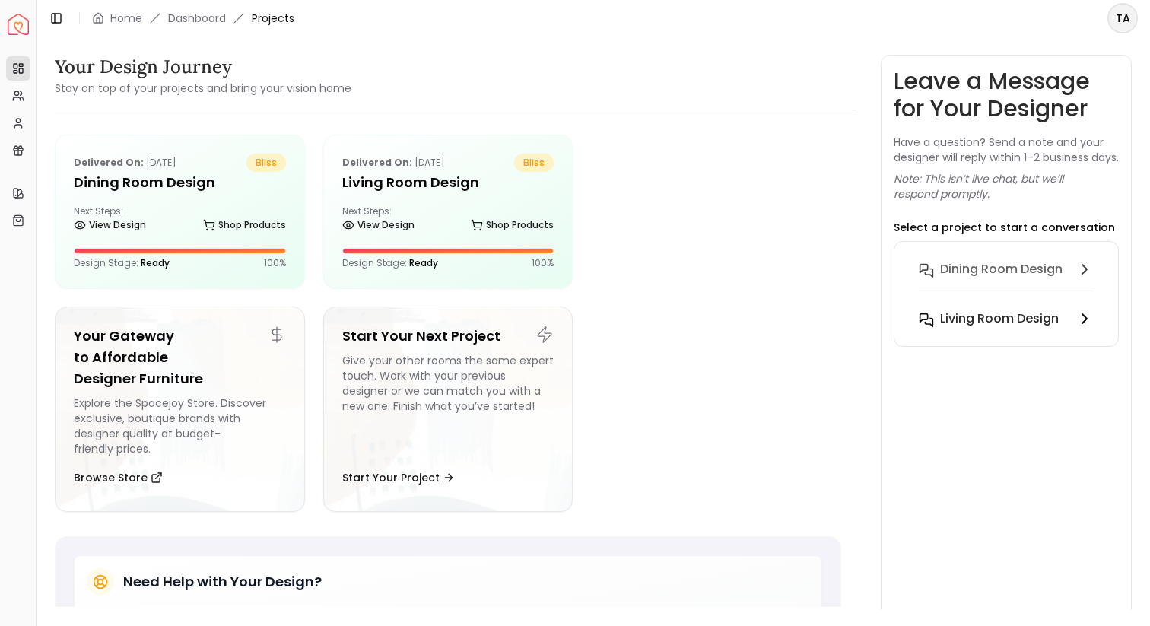
click at [992, 328] on h6 "Living Room design" at bounding box center [999, 319] width 119 height 18
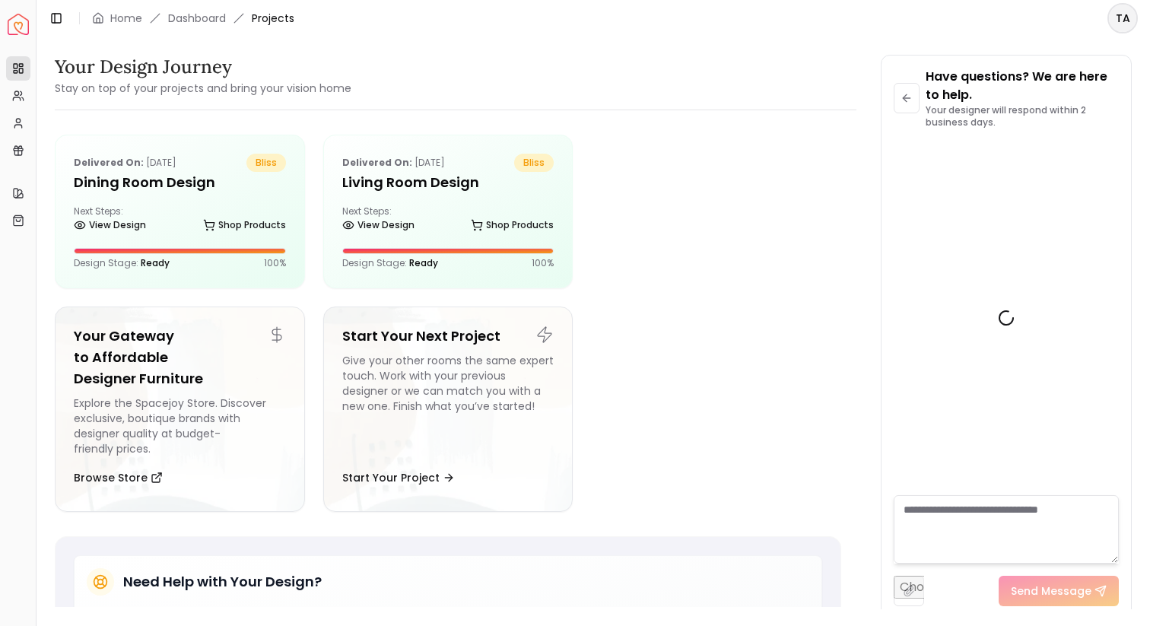
scroll to position [1979, 0]
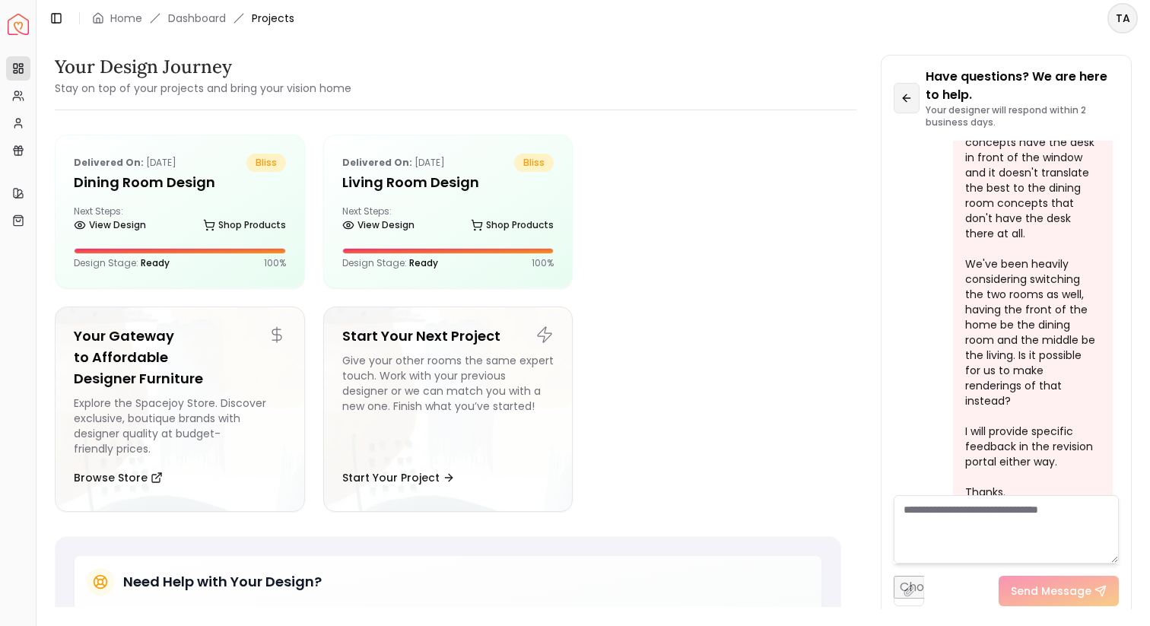
click at [904, 94] on icon at bounding box center [907, 98] width 12 height 12
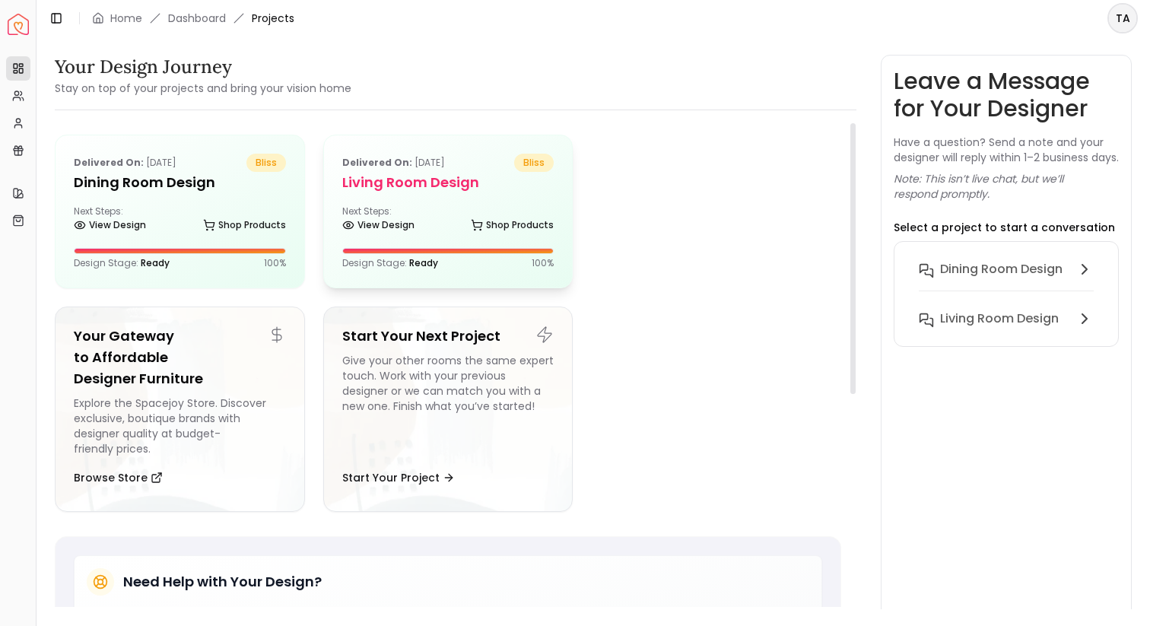
click at [418, 176] on h5 "Living Room design" at bounding box center [448, 182] width 212 height 21
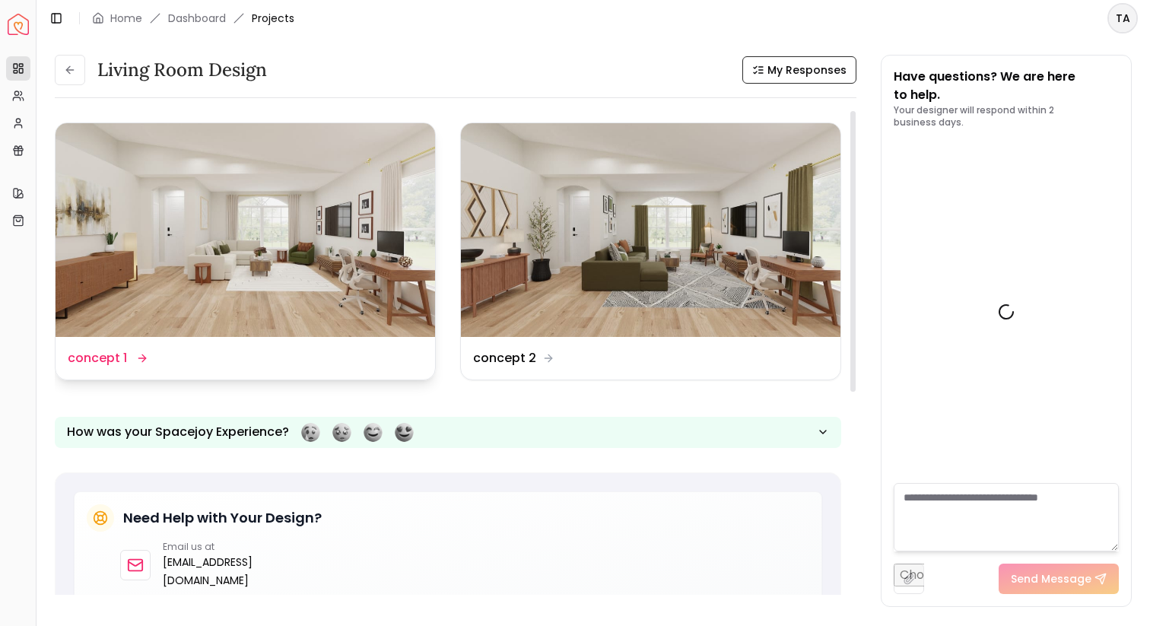
scroll to position [1991, 0]
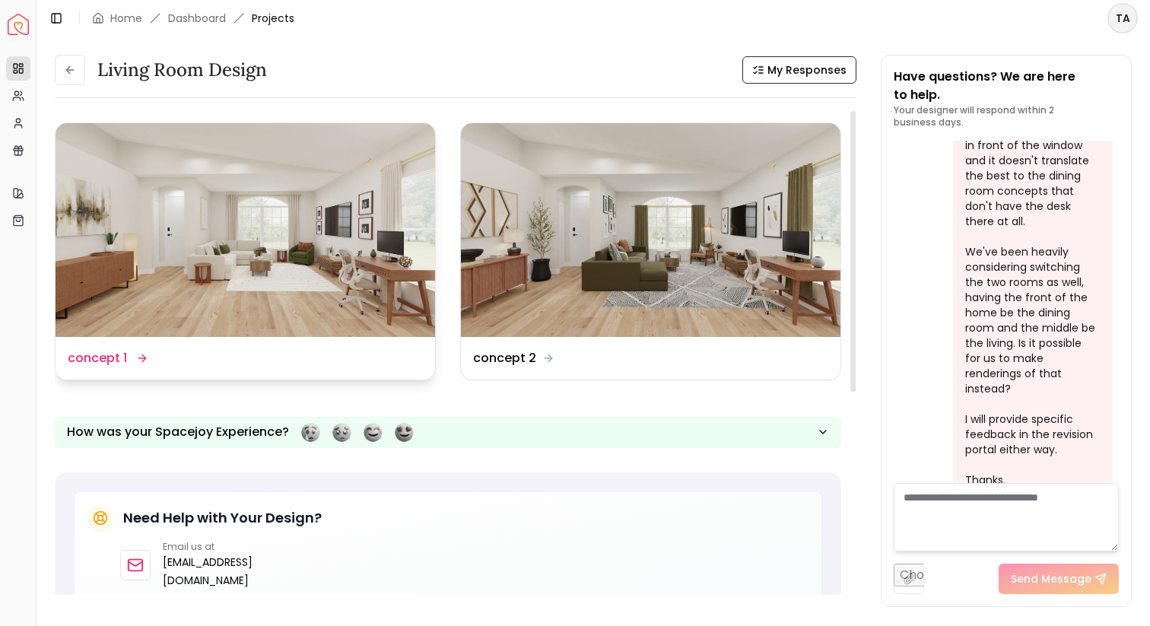
click at [365, 273] on img at bounding box center [246, 230] width 380 height 214
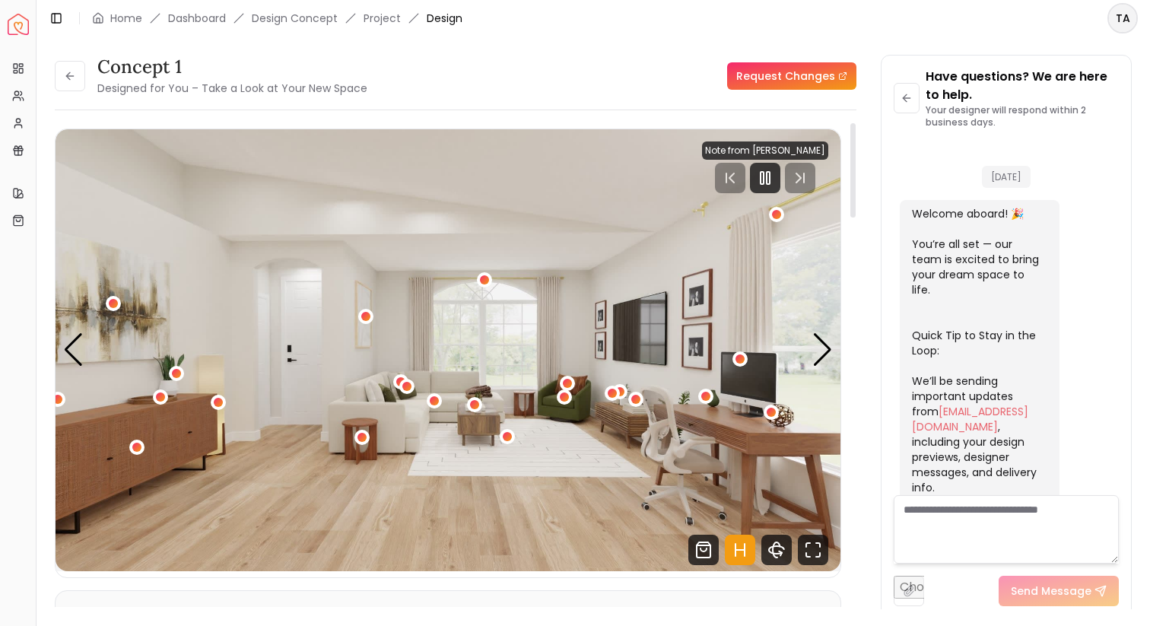
scroll to position [1979, 0]
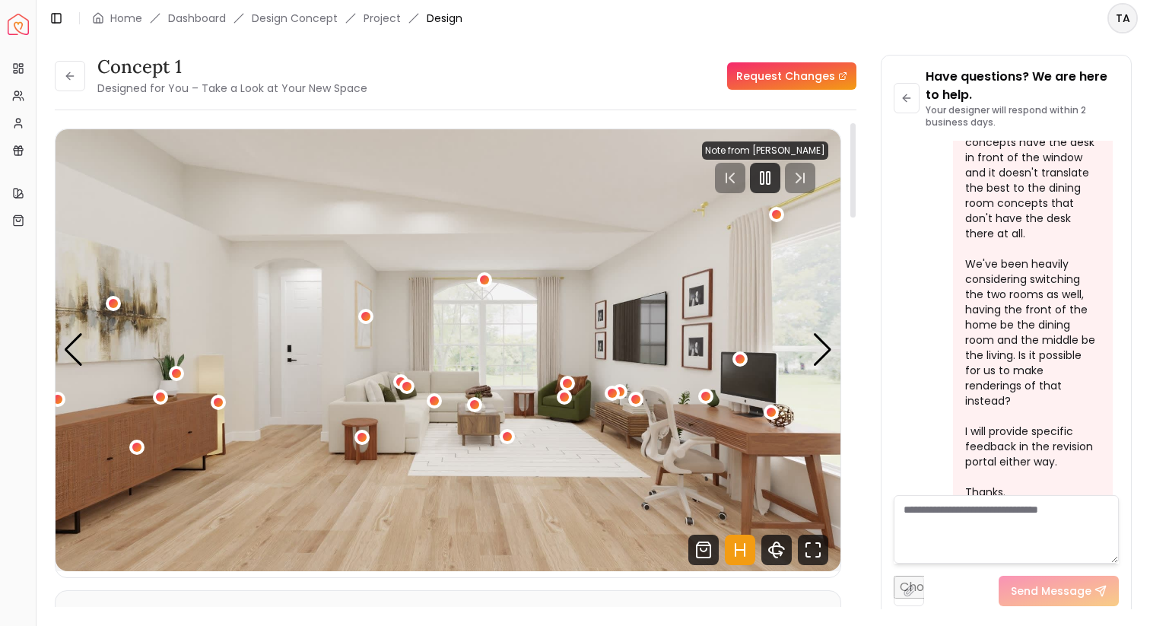
click at [733, 545] on icon "Hotspots Toggle" at bounding box center [740, 550] width 30 height 30
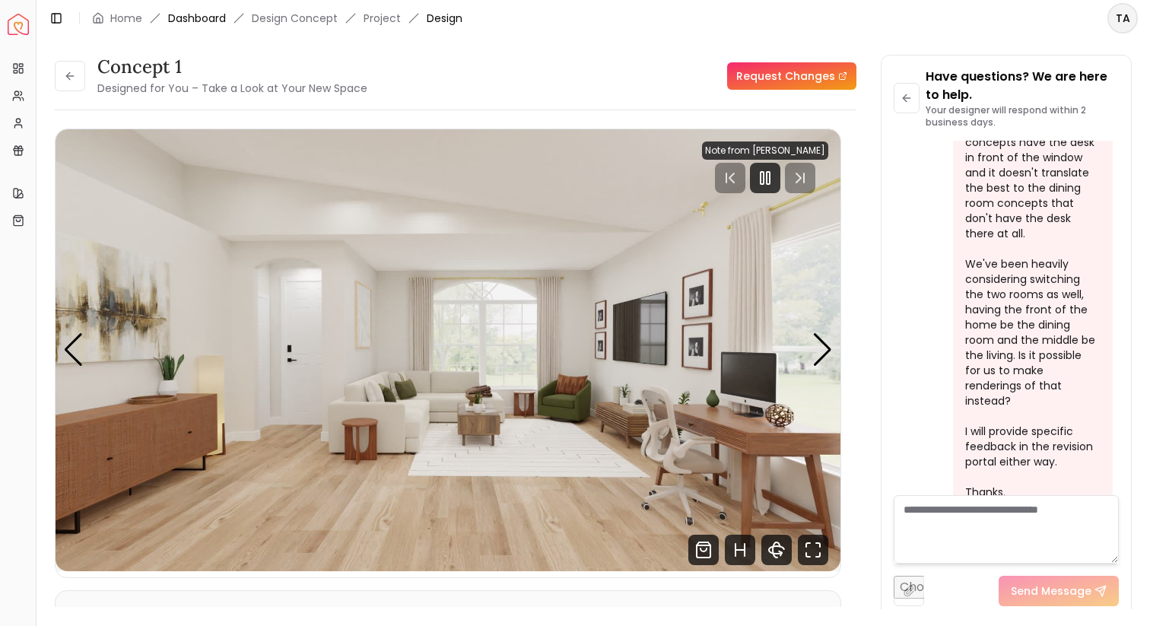
click at [220, 17] on link "Dashboard" at bounding box center [197, 18] width 58 height 15
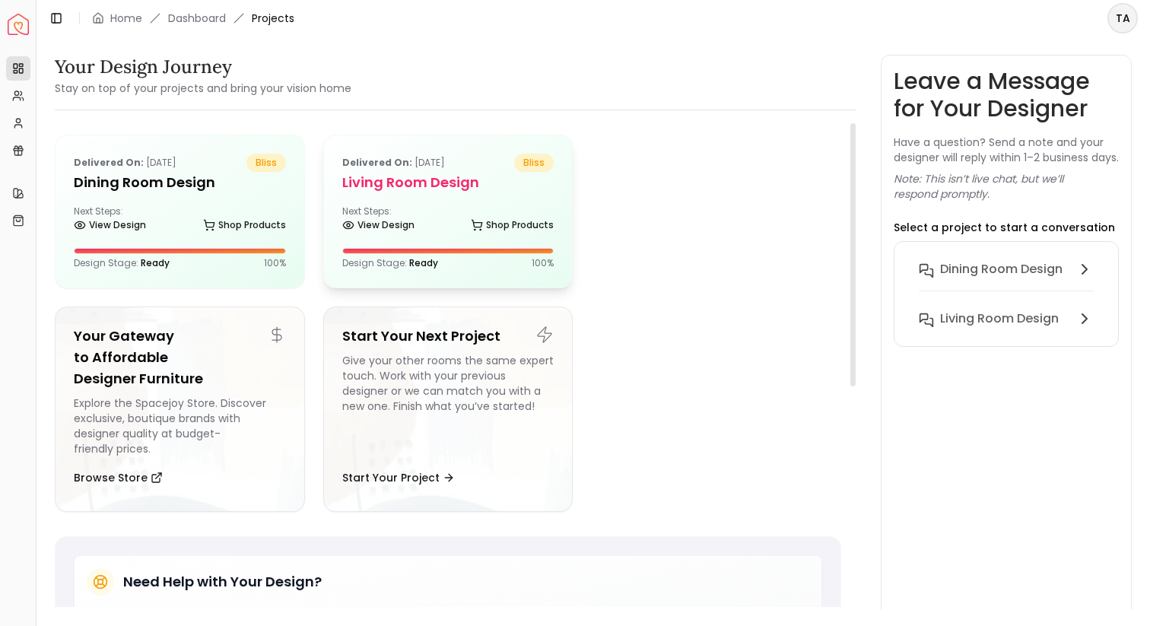
click at [414, 195] on div "Delivered on: [DATE] bliss Living Room design Next Steps: View Design Shop Prod…" at bounding box center [448, 211] width 249 height 152
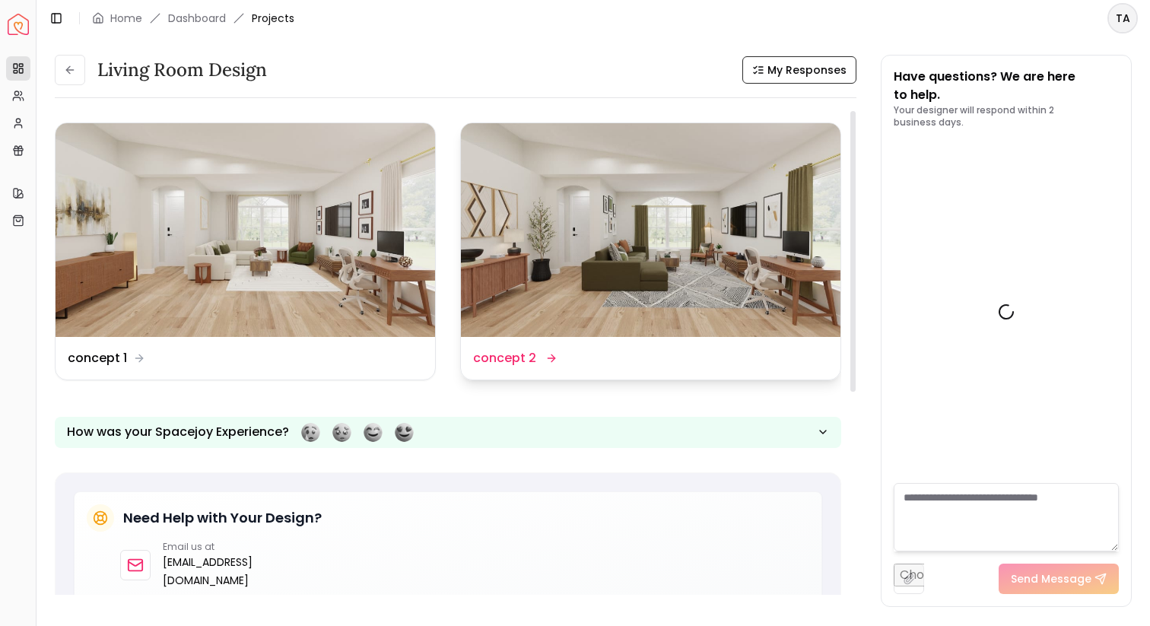
click at [632, 254] on img at bounding box center [651, 230] width 380 height 214
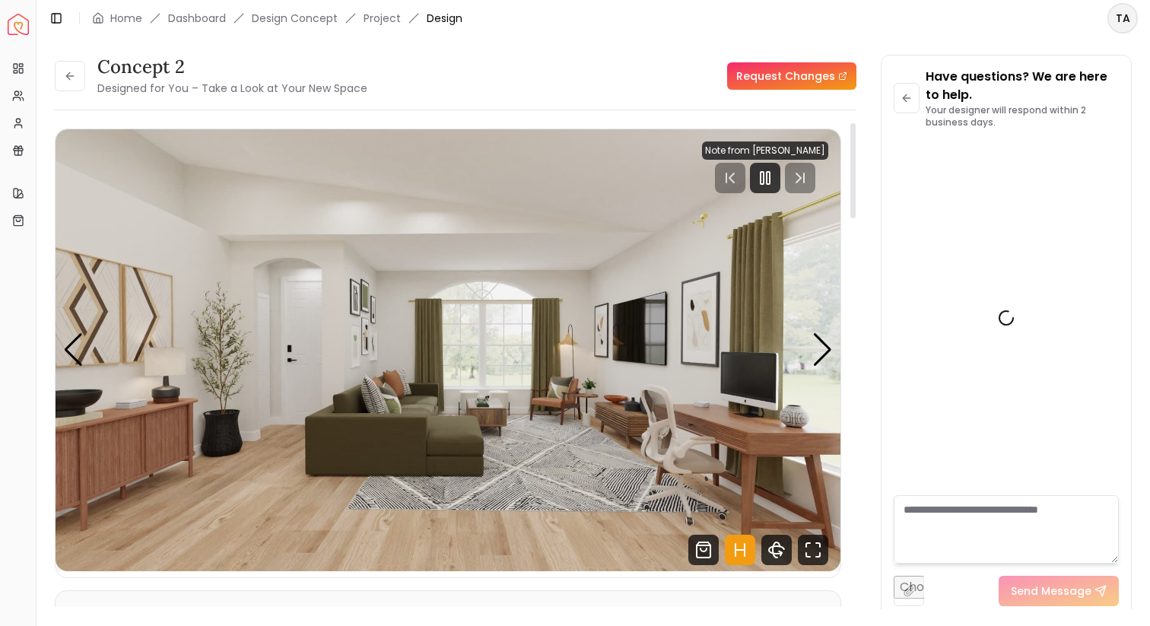
scroll to position [1979, 0]
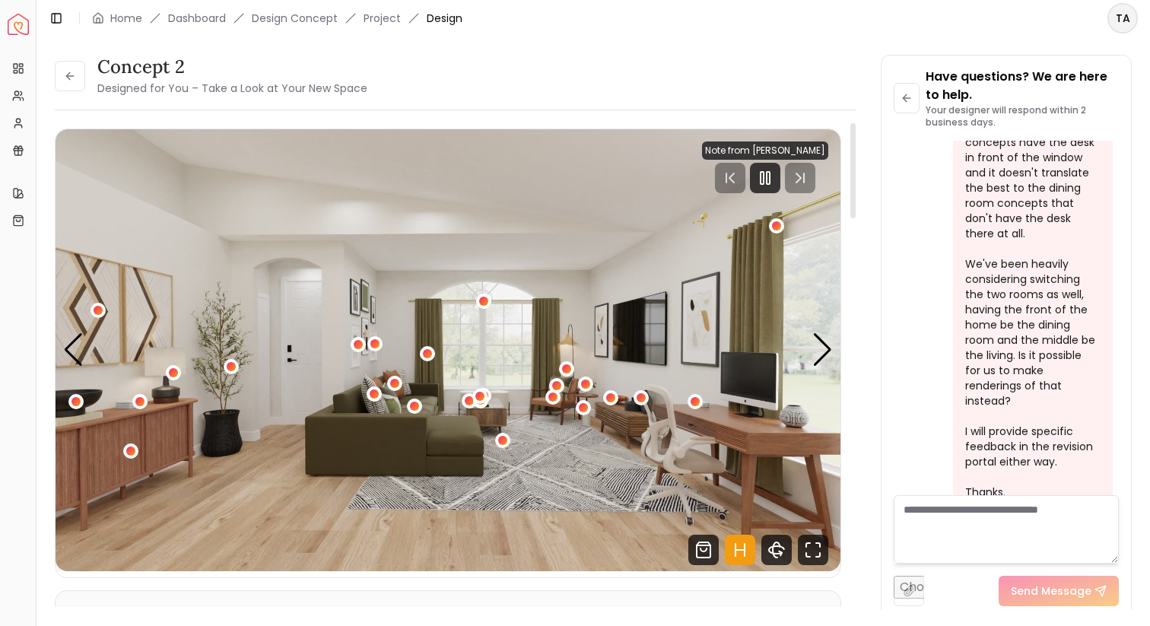
click at [278, 16] on li "Design Concept" at bounding box center [295, 18] width 86 height 15
click at [225, 17] on link "Dashboard" at bounding box center [197, 18] width 58 height 15
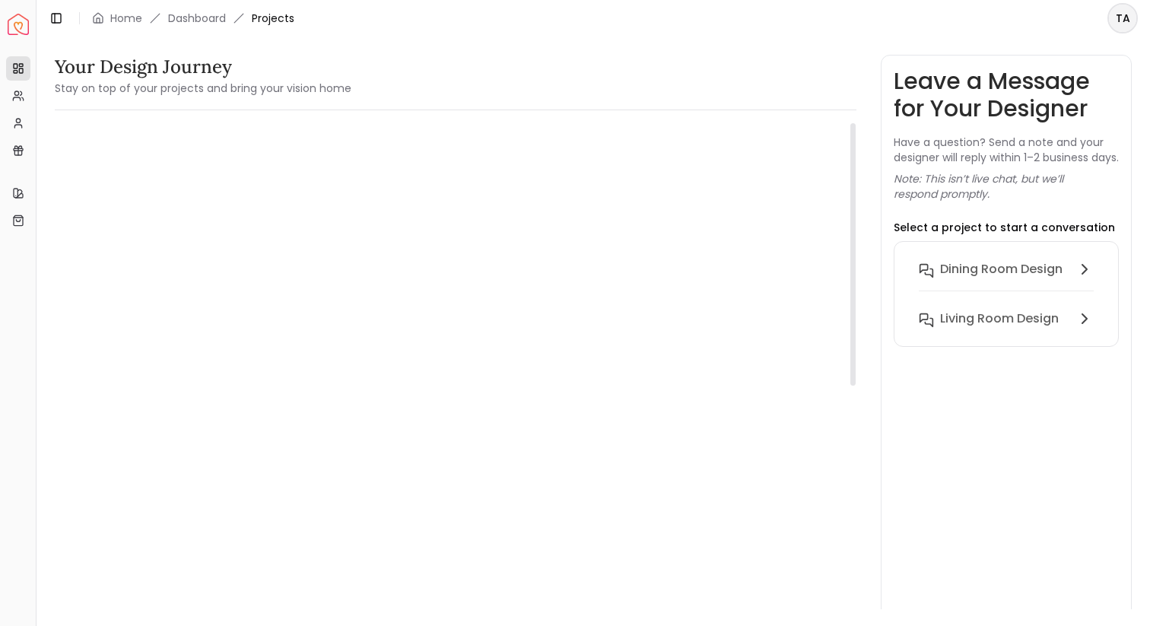
click at [396, 186] on h5 "Living Room design" at bounding box center [448, 182] width 212 height 21
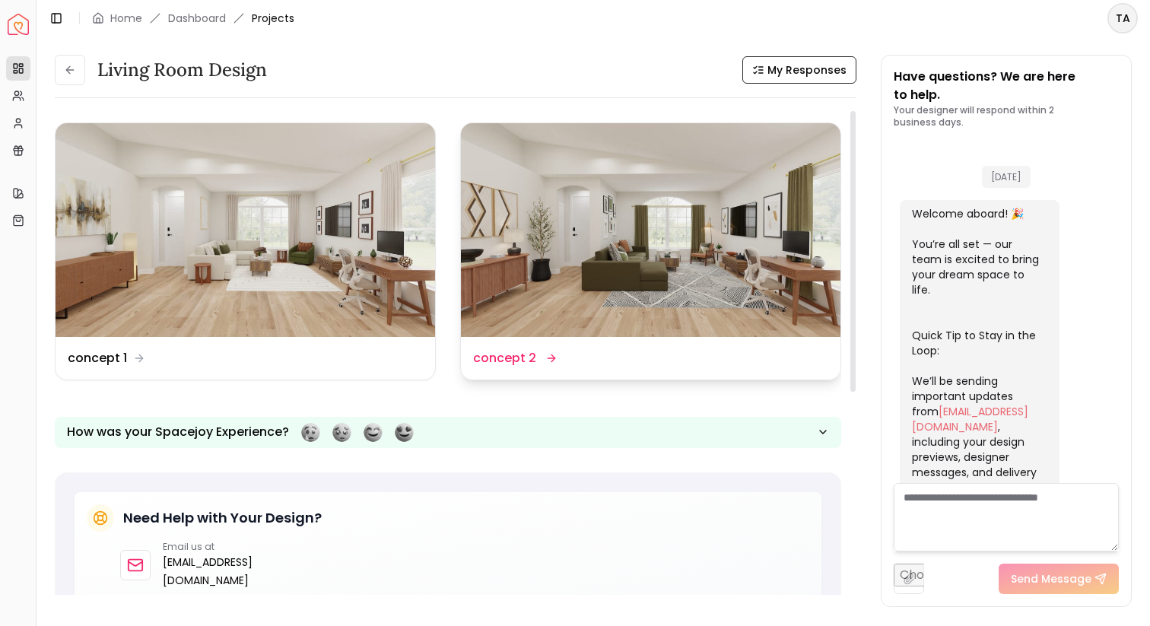
scroll to position [1991, 0]
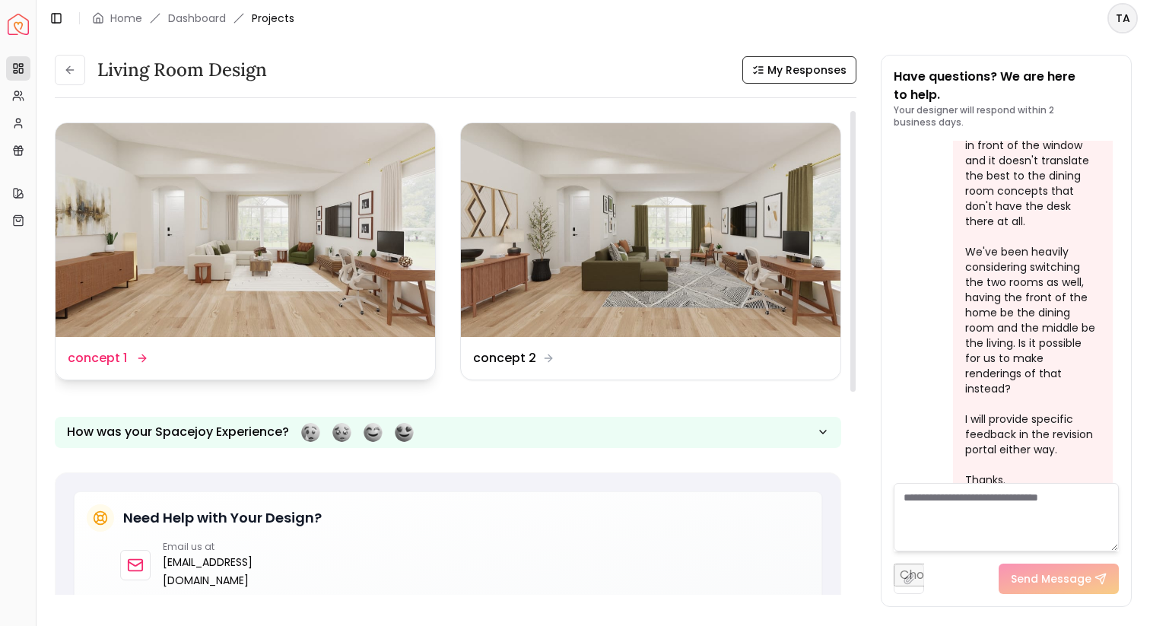
click at [380, 278] on img at bounding box center [246, 230] width 380 height 214
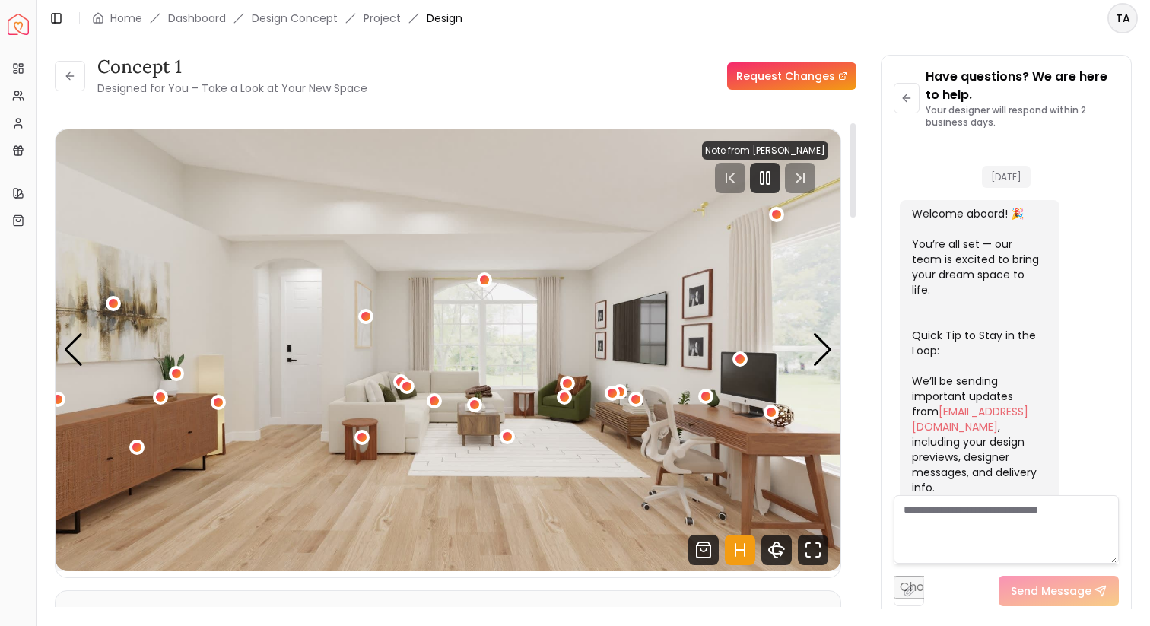
scroll to position [1979, 0]
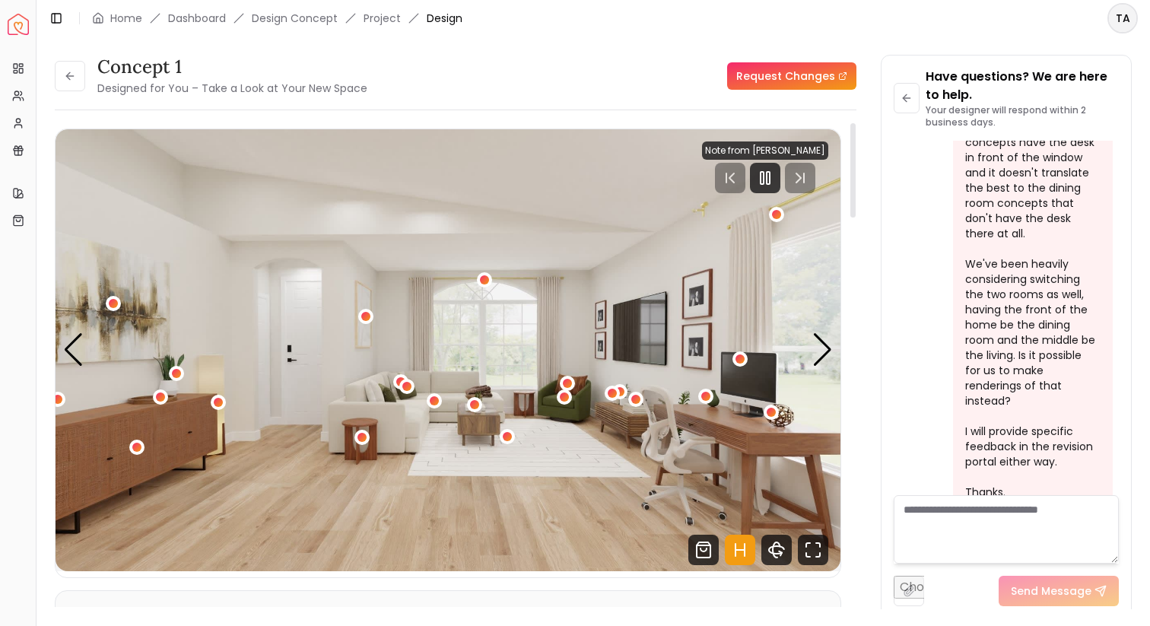
click at [431, 409] on div "1 / 4" at bounding box center [434, 402] width 15 height 18
click at [431, 407] on div "1 / 4" at bounding box center [433, 400] width 19 height 19
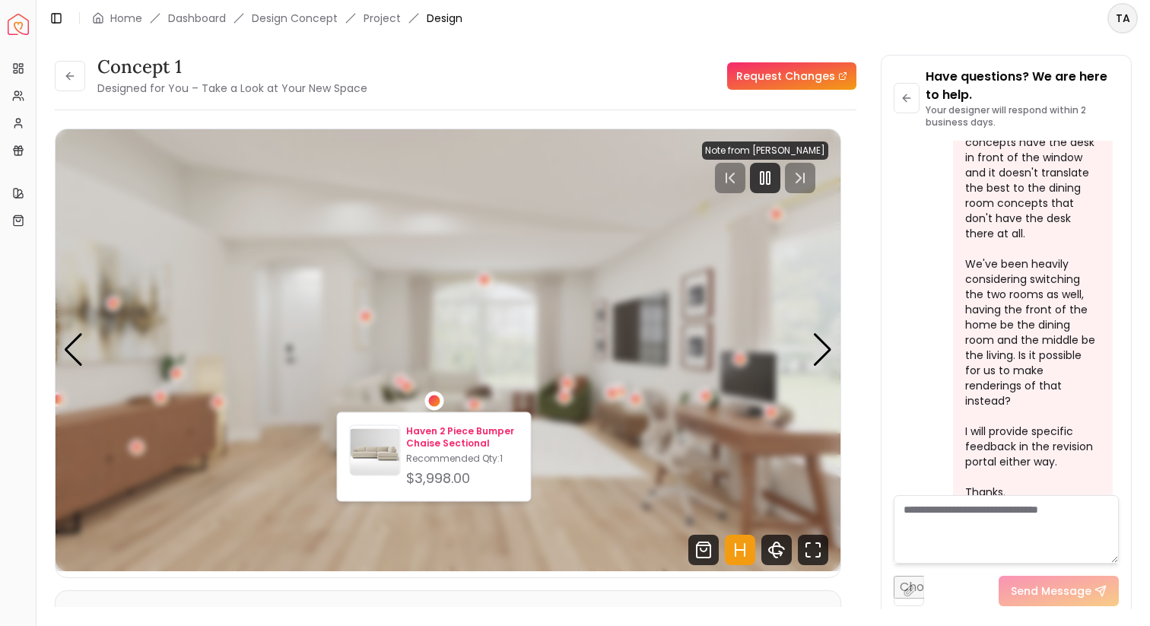
click at [450, 447] on p "Haven 2 Piece Bumper Chaise Sectional" at bounding box center [462, 437] width 112 height 24
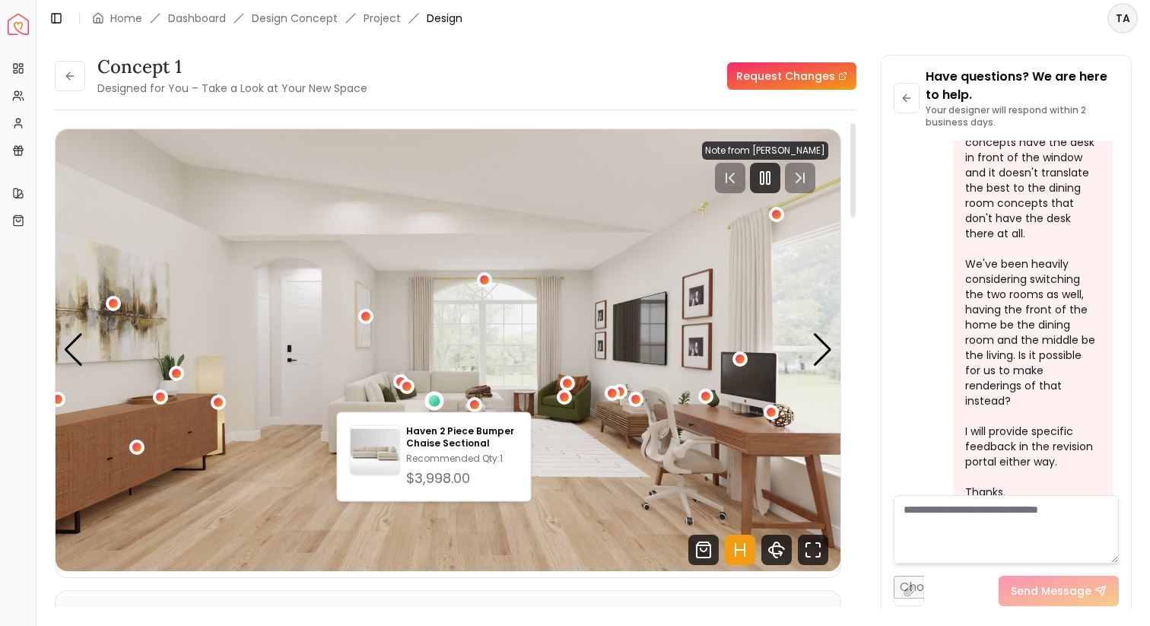
click at [524, 224] on img "1 / 4" at bounding box center [448, 350] width 785 height 442
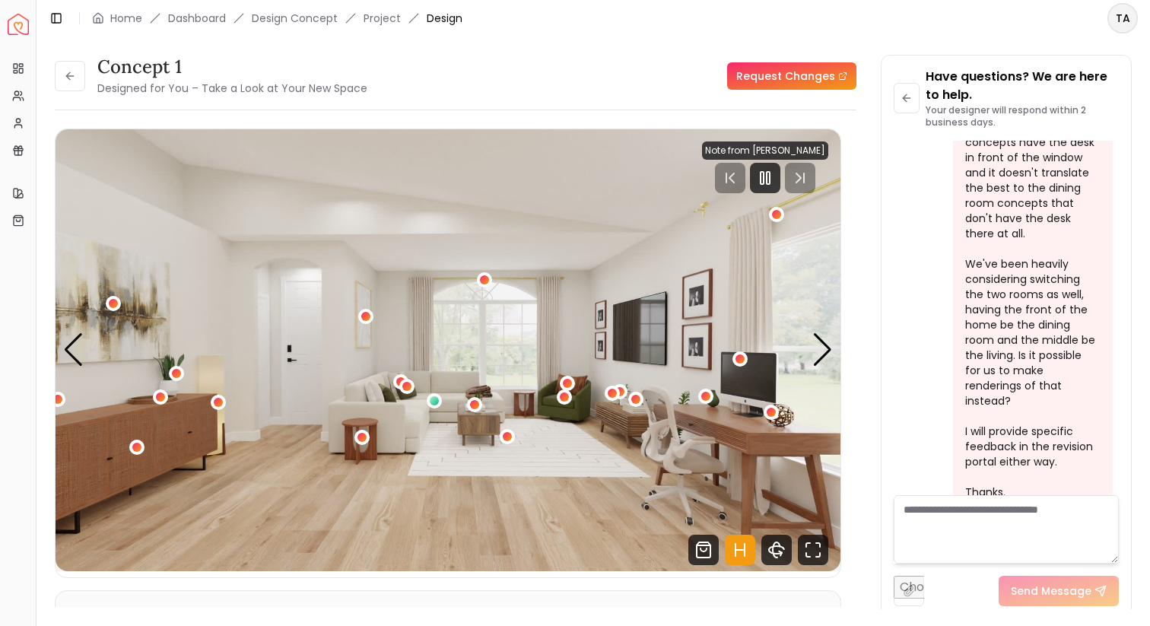
click at [494, 96] on div "concept 1 Designed for You – Take a Look at Your New Space Request Changes" at bounding box center [456, 76] width 802 height 43
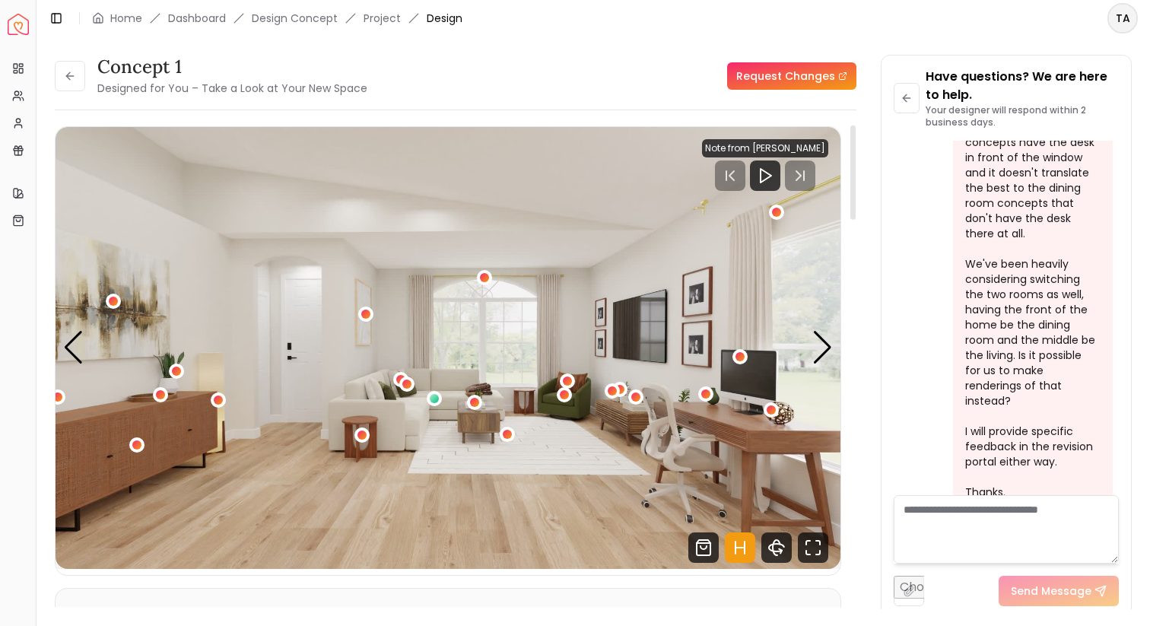
scroll to position [0, 0]
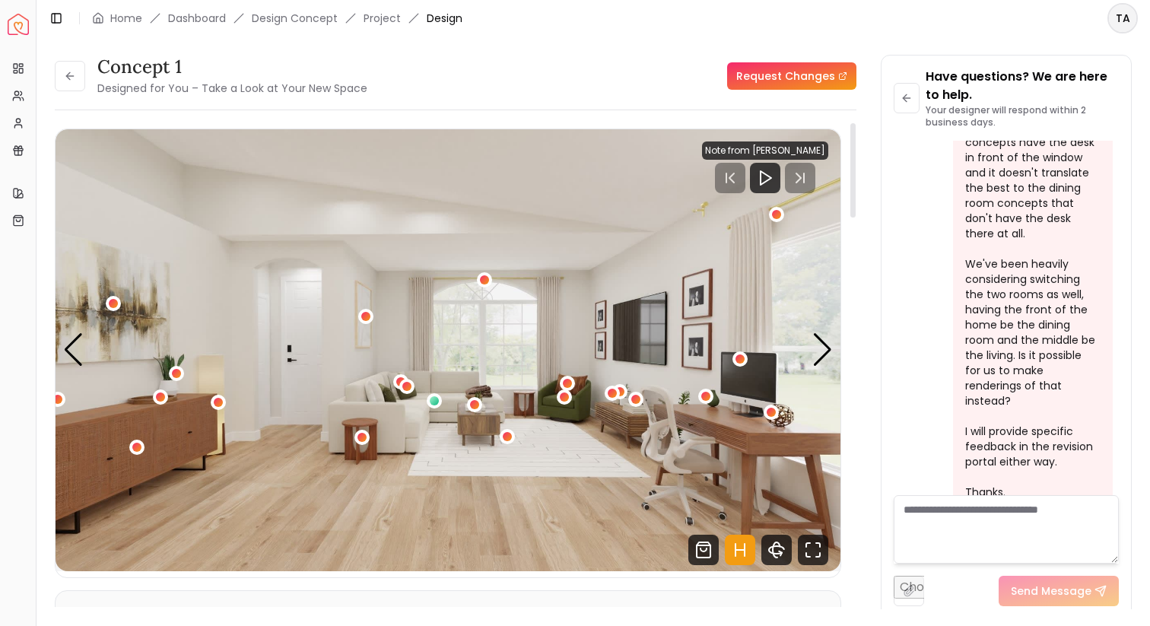
click at [580, 108] on div "concept 1 Designed for You – Take a Look at Your New Space Request Changes conc…" at bounding box center [456, 337] width 802 height 564
click at [786, 73] on link "Request Changes" at bounding box center [791, 75] width 129 height 27
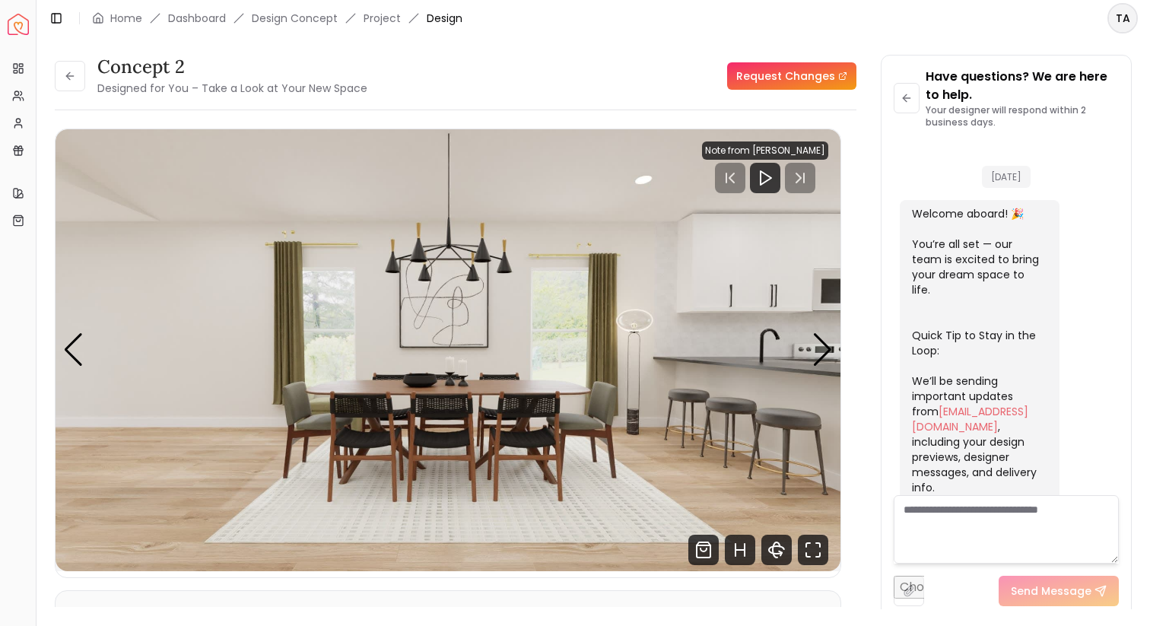
scroll to position [637, 0]
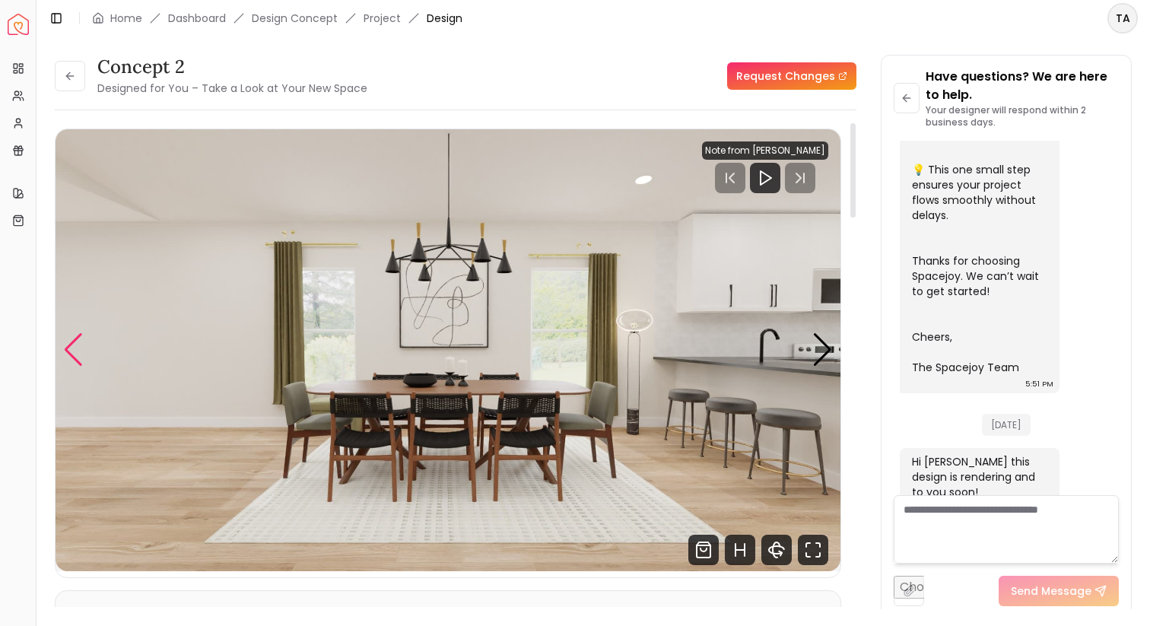
click at [77, 357] on div "Previous slide" at bounding box center [73, 349] width 21 height 33
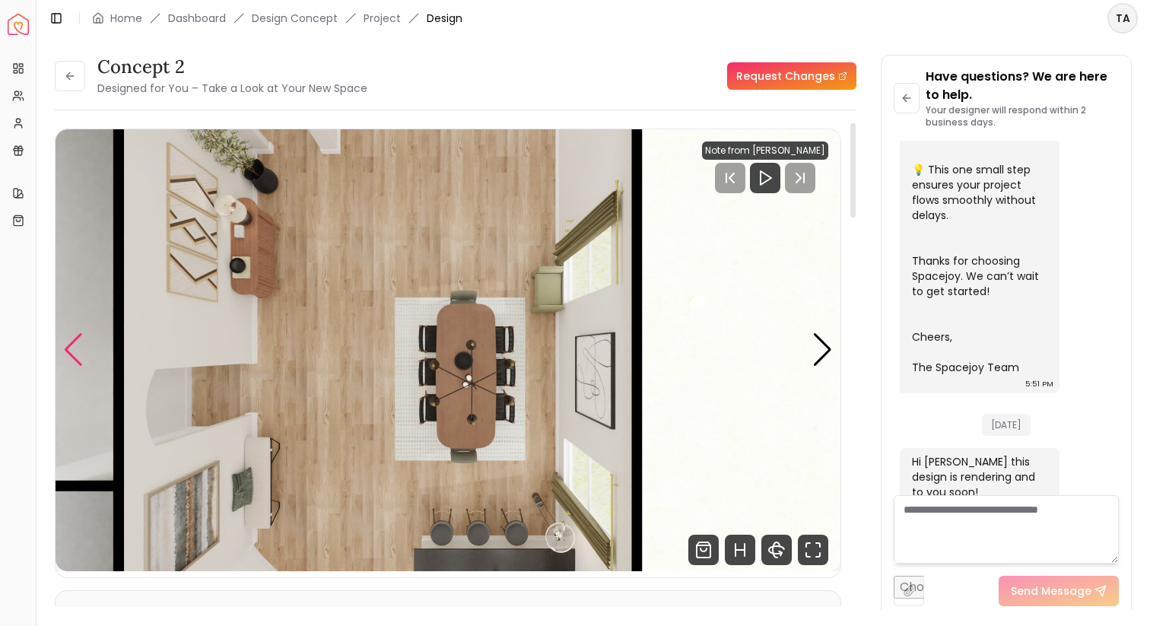
click at [77, 356] on div "Previous slide" at bounding box center [73, 349] width 21 height 33
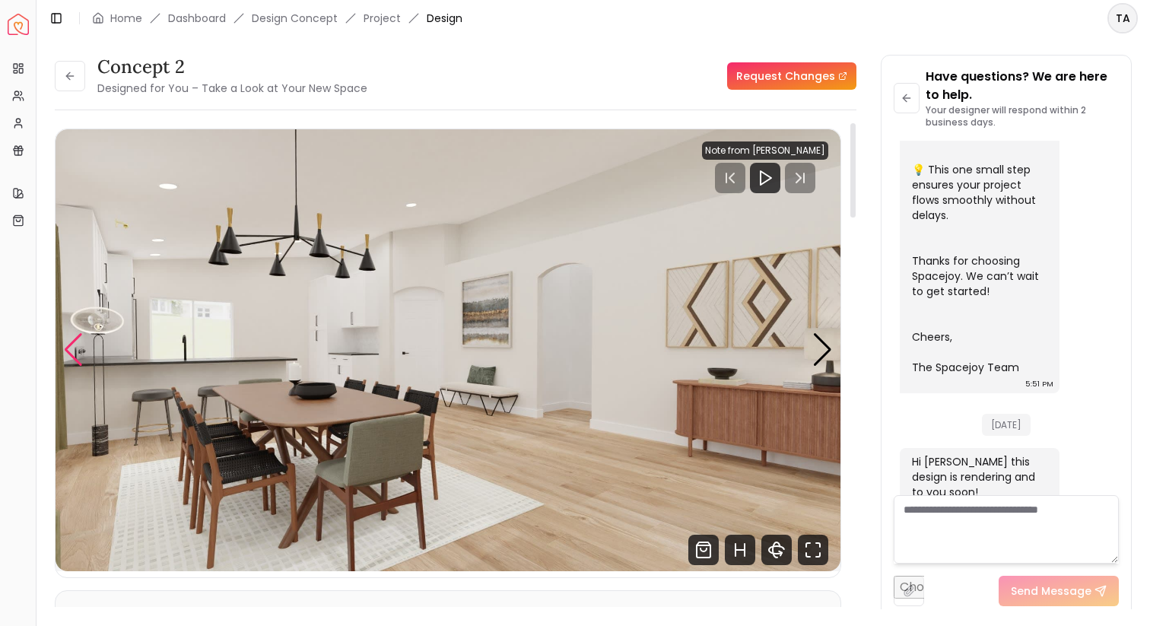
click at [77, 356] on div "Previous slide" at bounding box center [73, 349] width 21 height 33
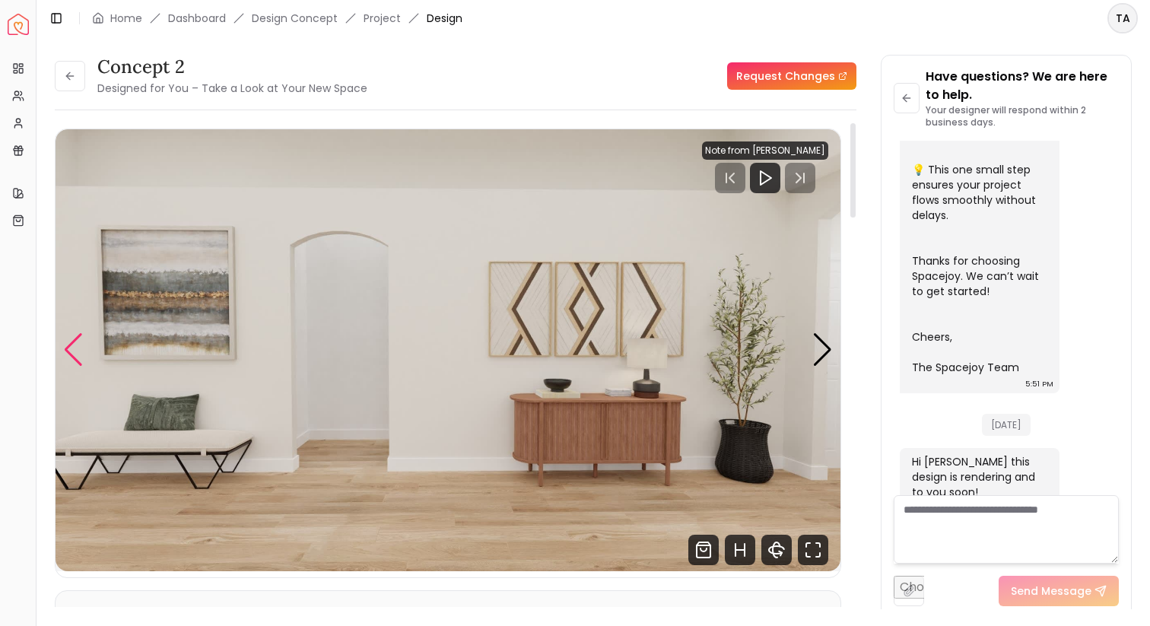
click at [77, 356] on div "Previous slide" at bounding box center [73, 349] width 21 height 33
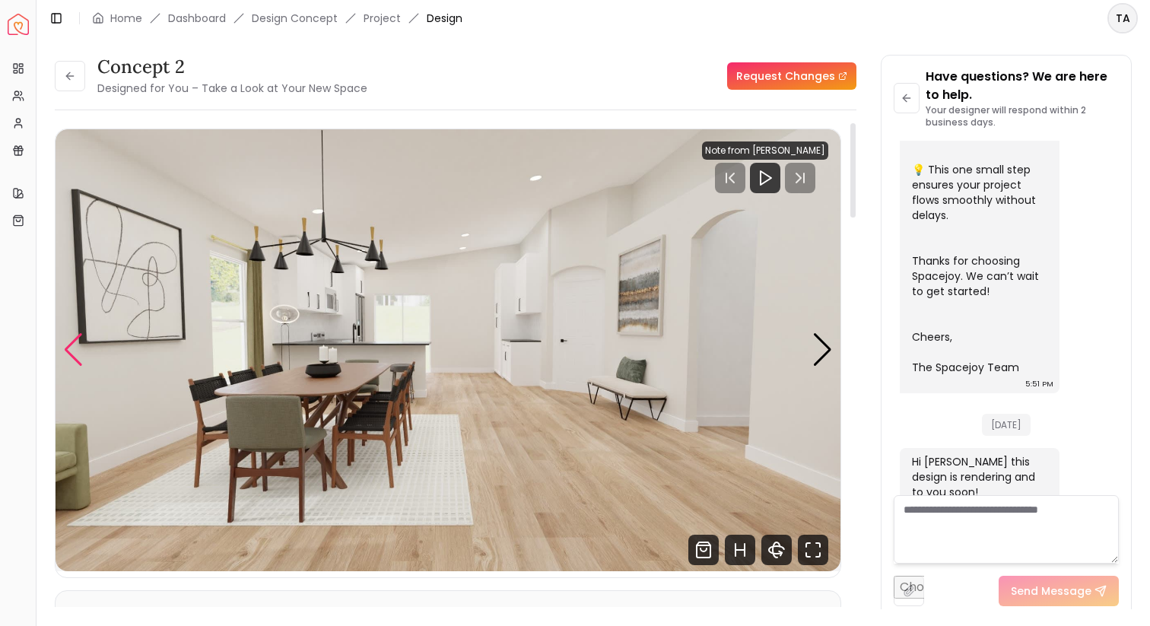
click at [77, 356] on div "Previous slide" at bounding box center [73, 349] width 21 height 33
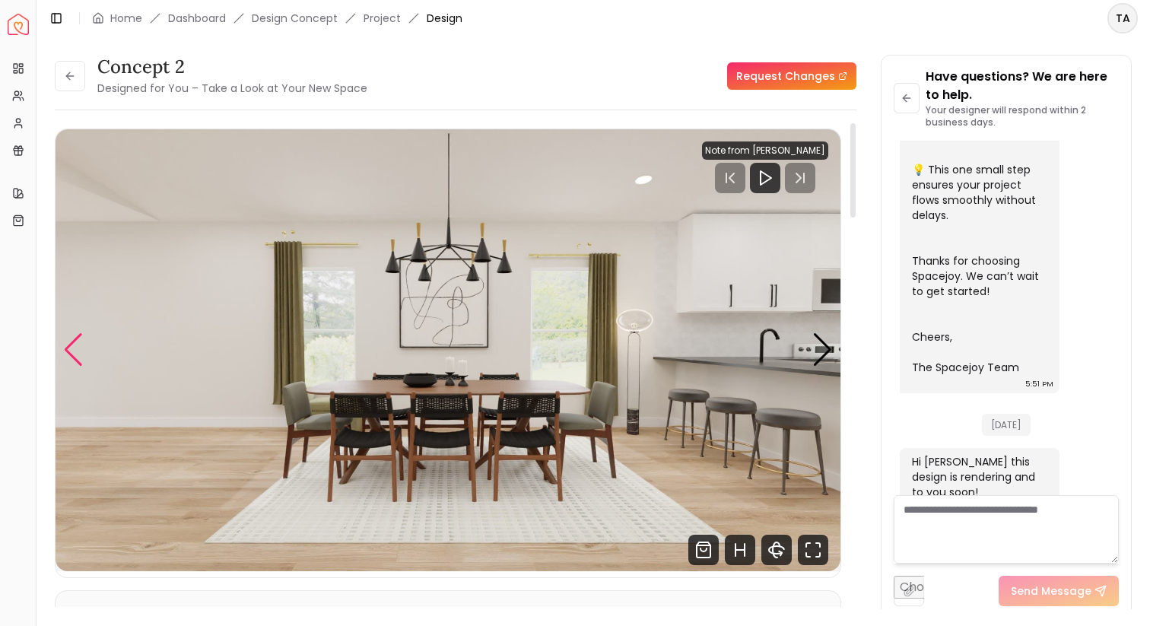
click at [77, 356] on div "Previous slide" at bounding box center [73, 349] width 21 height 33
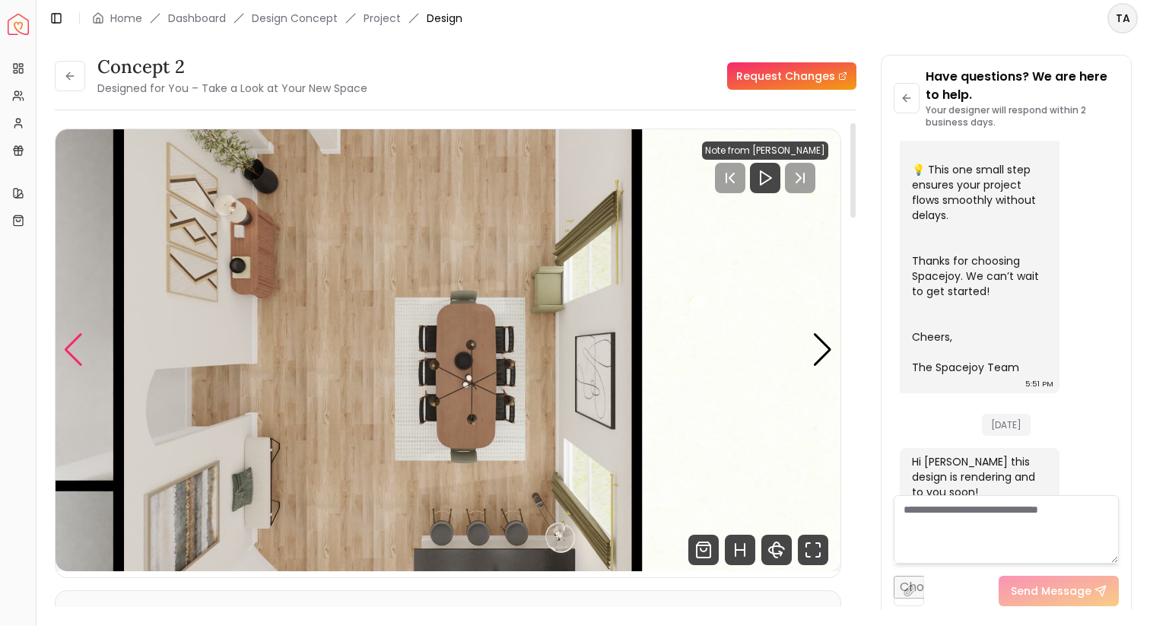
click at [77, 356] on div "Previous slide" at bounding box center [73, 349] width 21 height 33
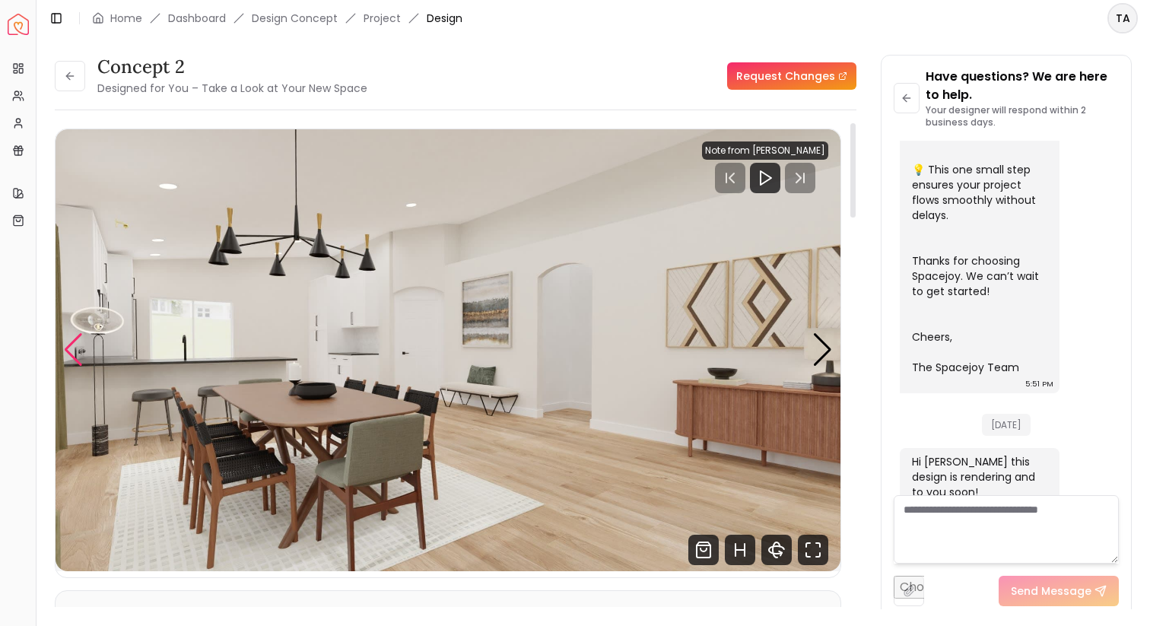
click at [76, 355] on div "Previous slide" at bounding box center [73, 349] width 21 height 33
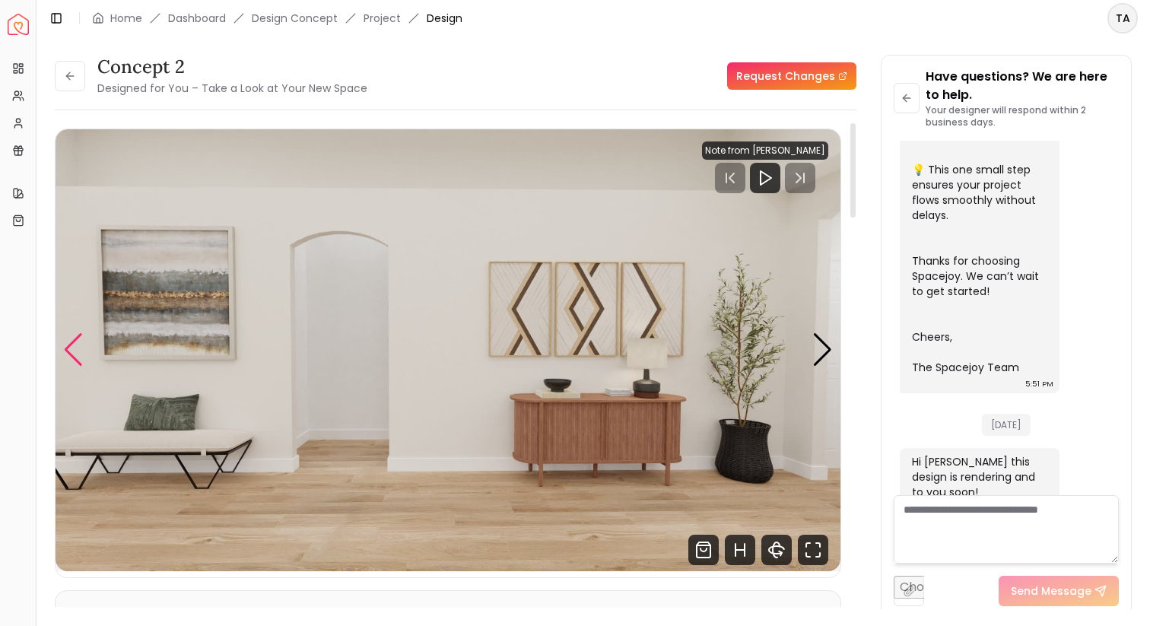
click at [76, 355] on div "Previous slide" at bounding box center [73, 349] width 21 height 33
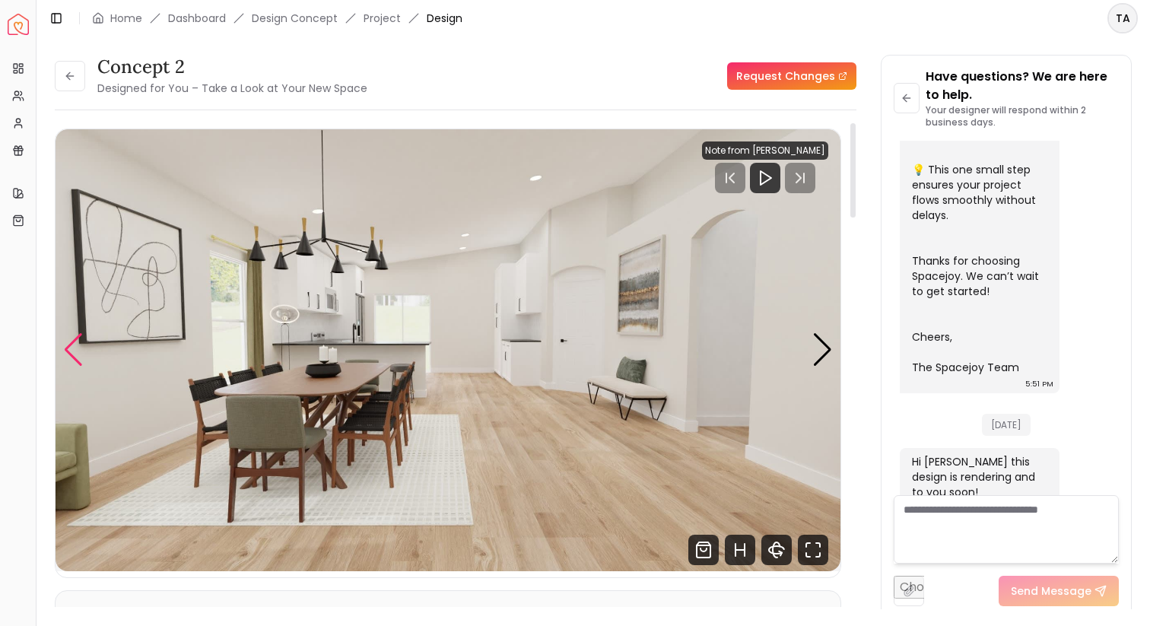
click at [76, 355] on div "Previous slide" at bounding box center [73, 349] width 21 height 33
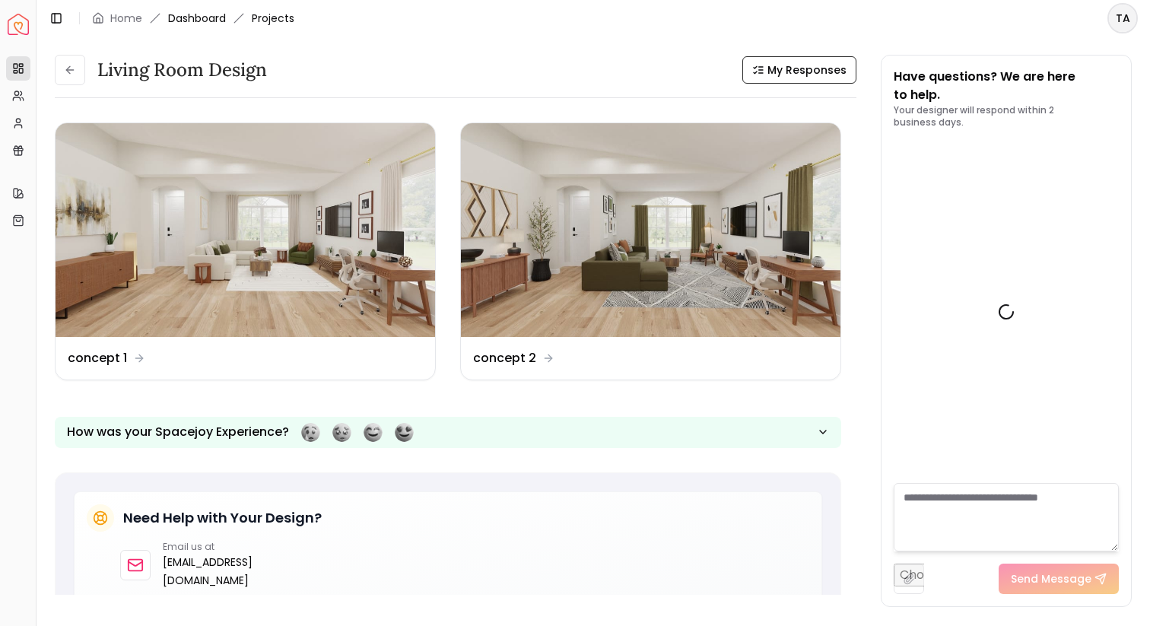
scroll to position [1334, 0]
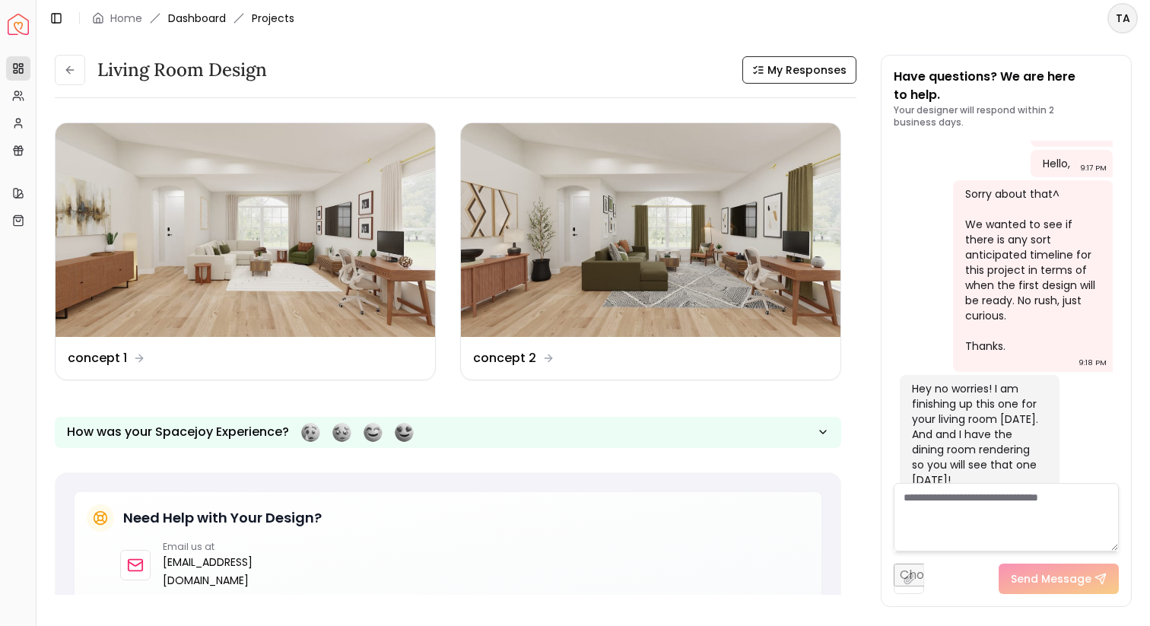
click at [180, 11] on link "Dashboard" at bounding box center [197, 18] width 58 height 15
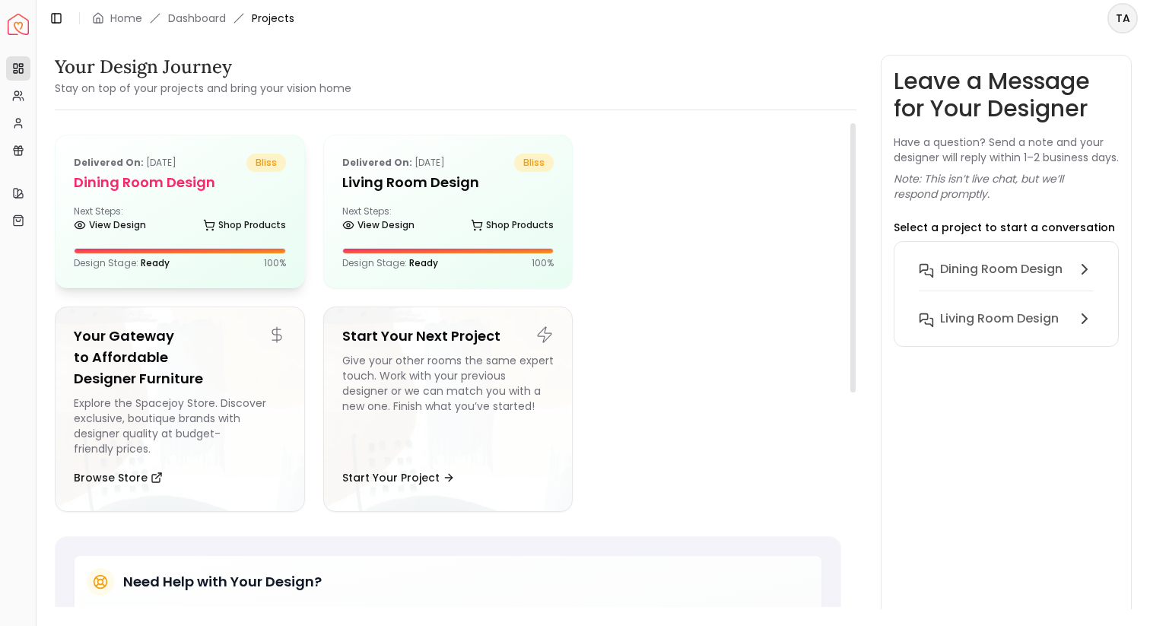
click at [183, 180] on h5 "Dining Room design" at bounding box center [180, 182] width 212 height 21
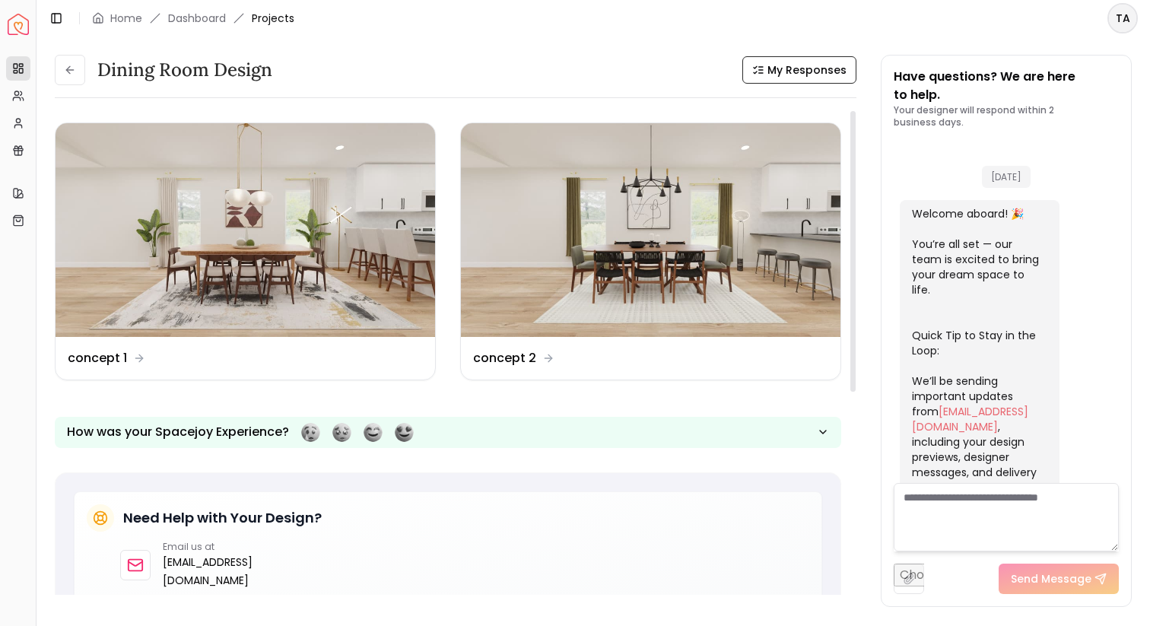
scroll to position [650, 0]
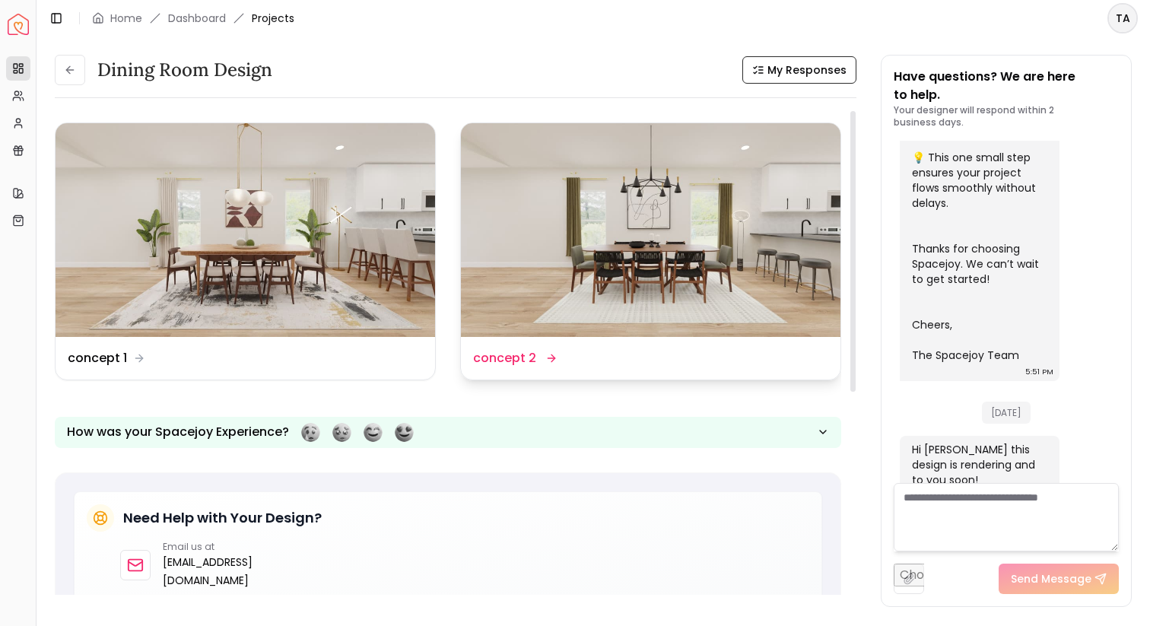
click at [695, 215] on img at bounding box center [651, 230] width 380 height 214
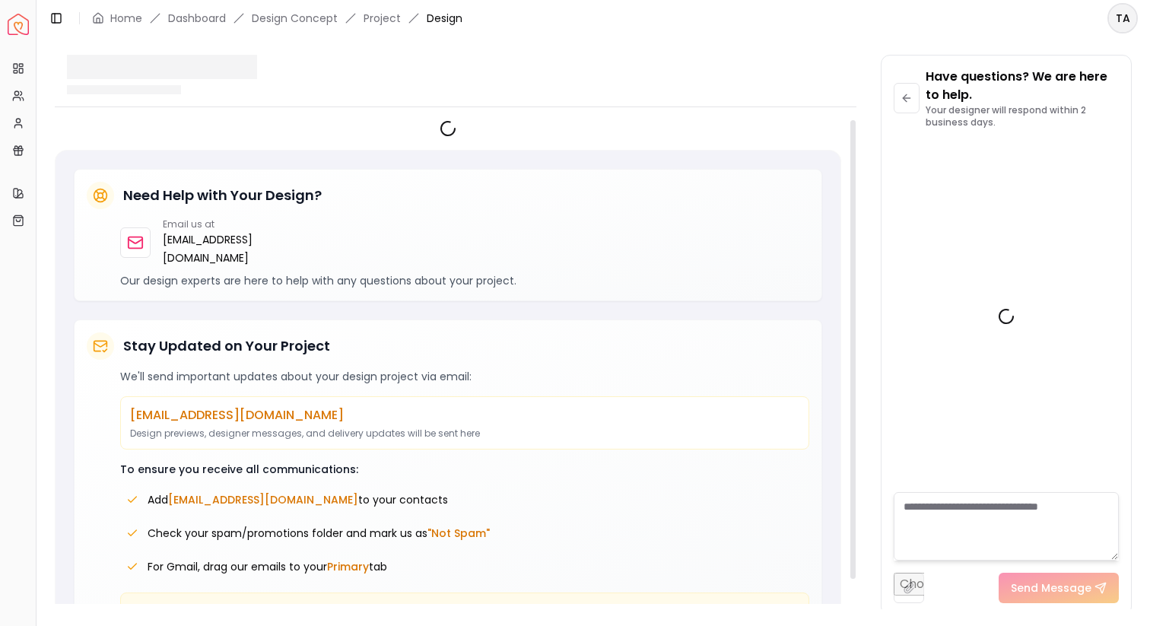
scroll to position [637, 0]
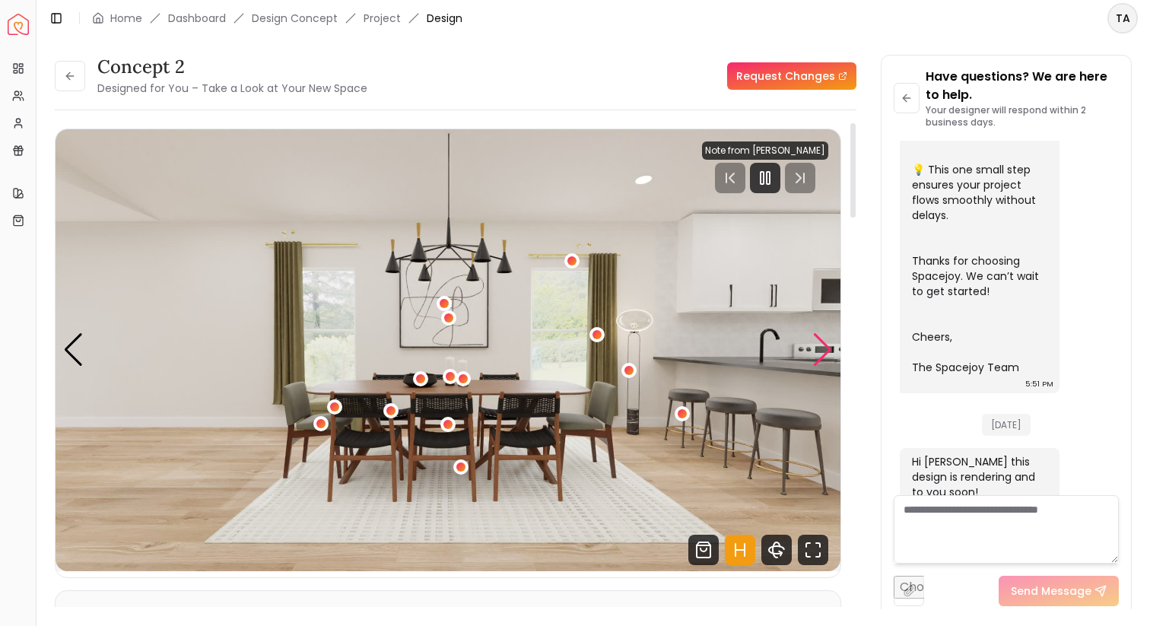
click at [818, 353] on div "Next slide" at bounding box center [822, 349] width 21 height 33
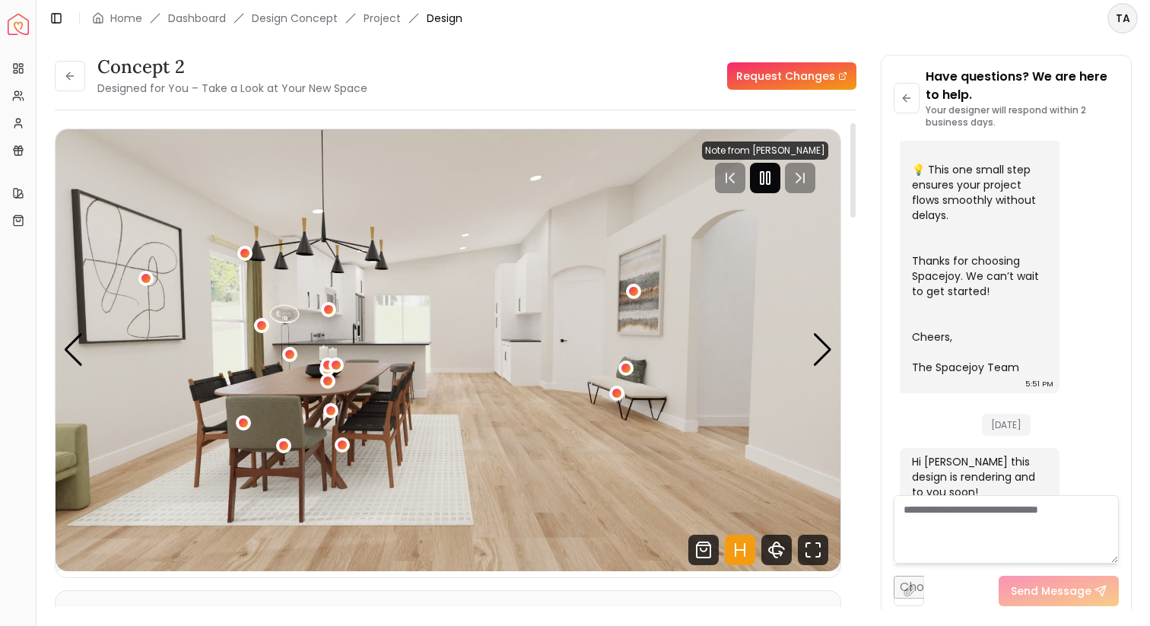
click at [763, 189] on div at bounding box center [765, 178] width 30 height 30
click at [825, 345] on div "Next slide" at bounding box center [822, 349] width 21 height 33
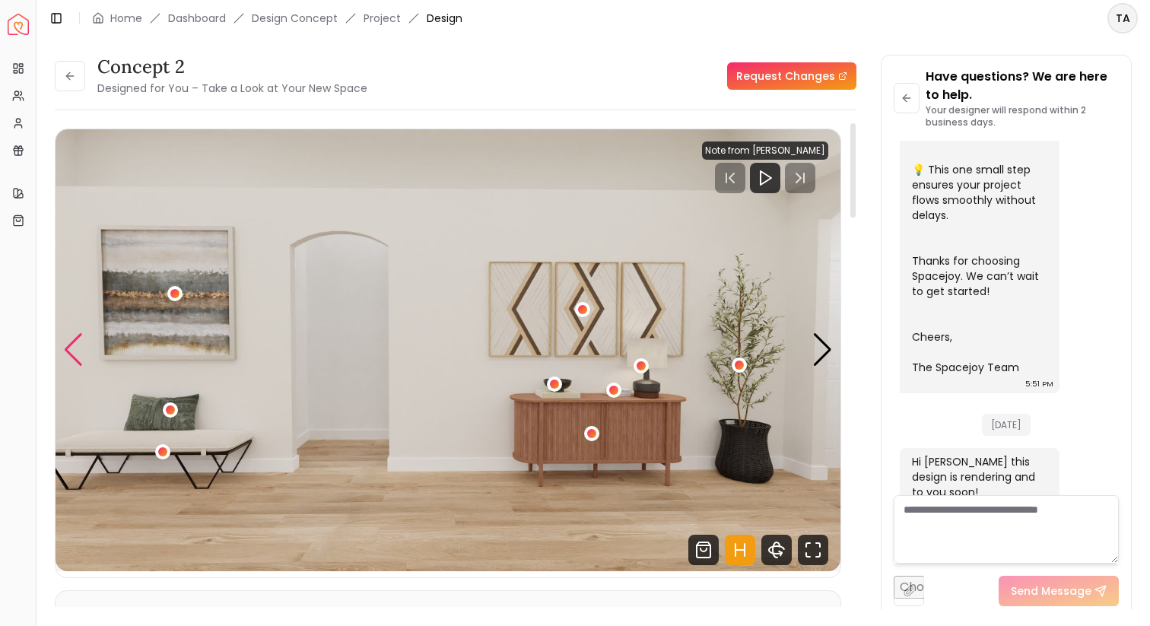
click at [78, 351] on div "Previous slide" at bounding box center [73, 349] width 21 height 33
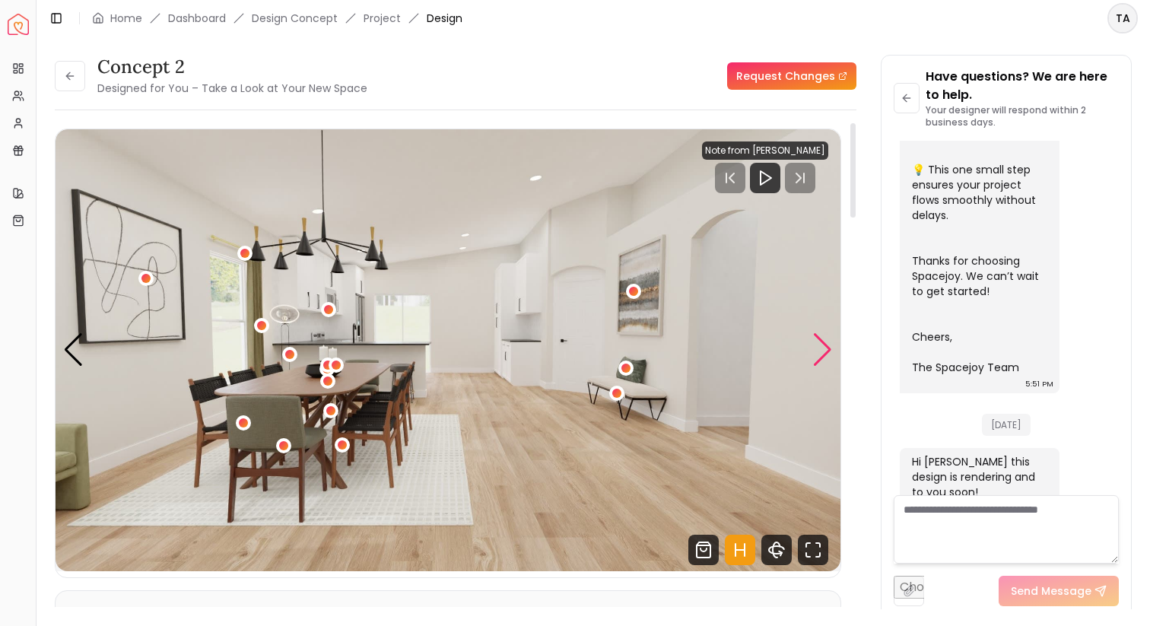
click at [825, 346] on div "Next slide" at bounding box center [822, 349] width 21 height 33
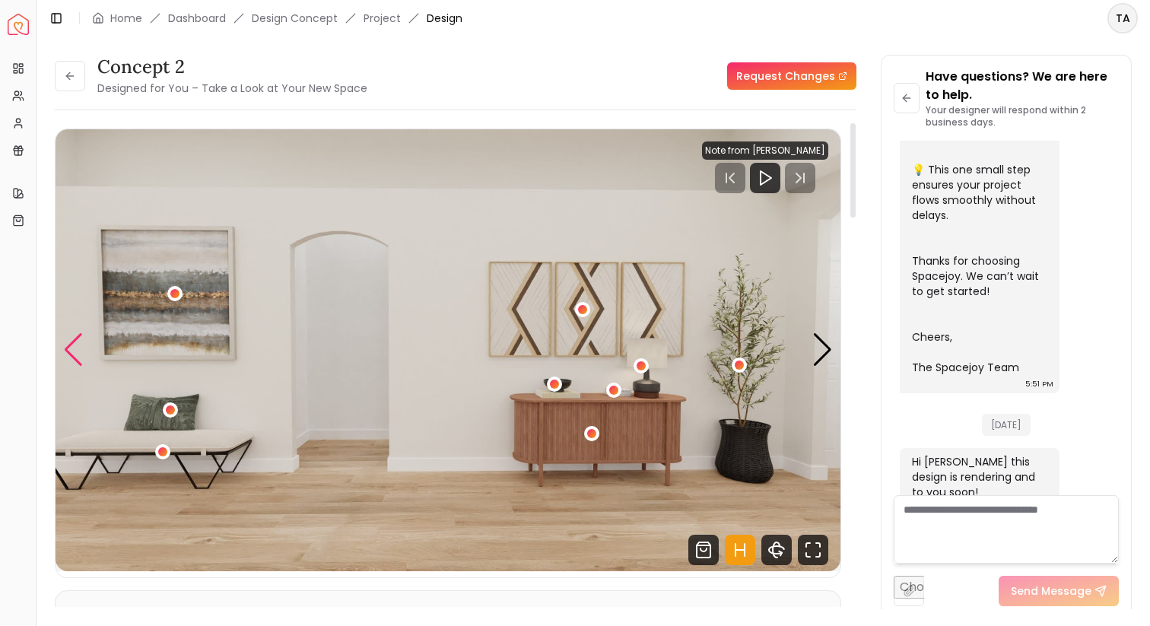
click at [81, 345] on div "Previous slide" at bounding box center [73, 349] width 21 height 33
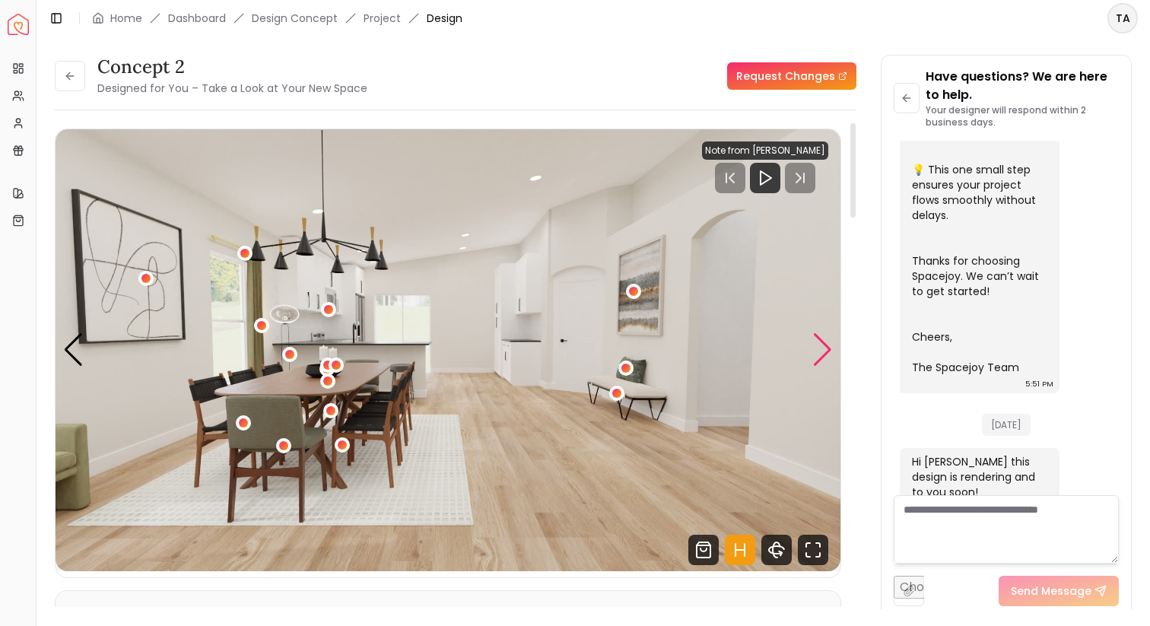
click at [826, 357] on div "Next slide" at bounding box center [822, 349] width 21 height 33
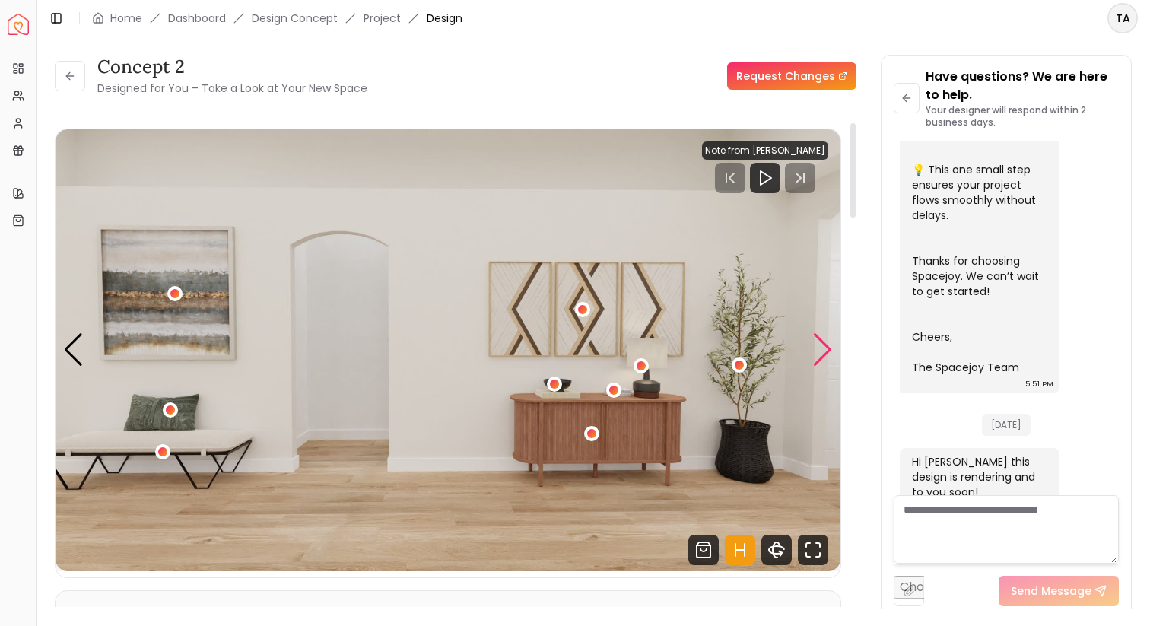
click at [826, 356] on div "Next slide" at bounding box center [822, 349] width 21 height 33
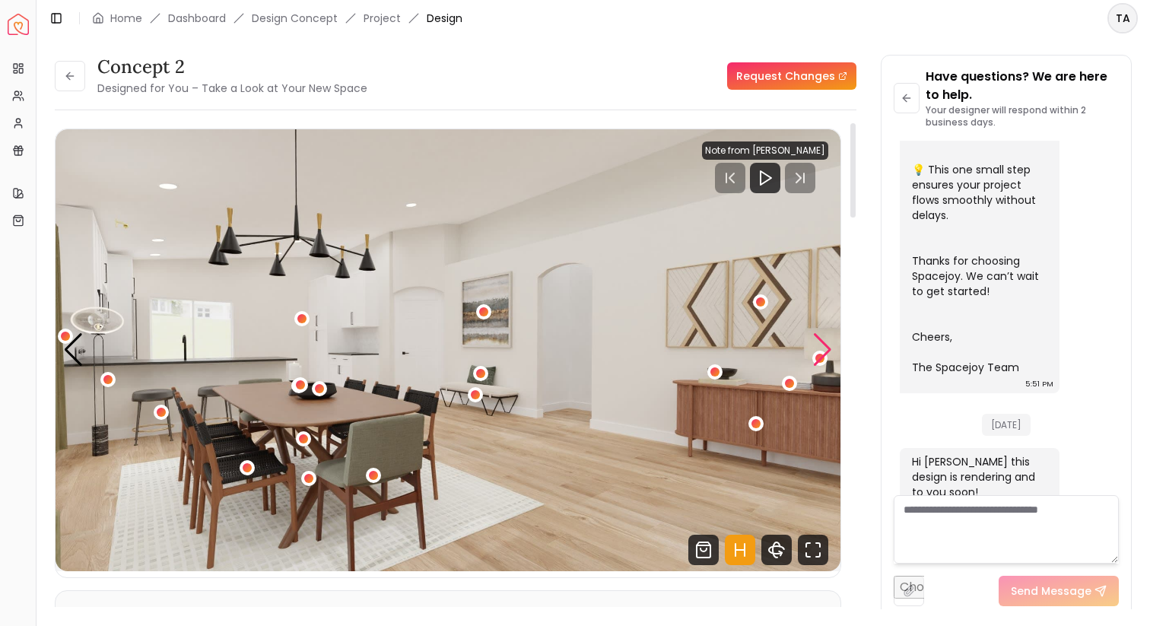
click at [826, 356] on div "Next slide" at bounding box center [822, 349] width 21 height 33
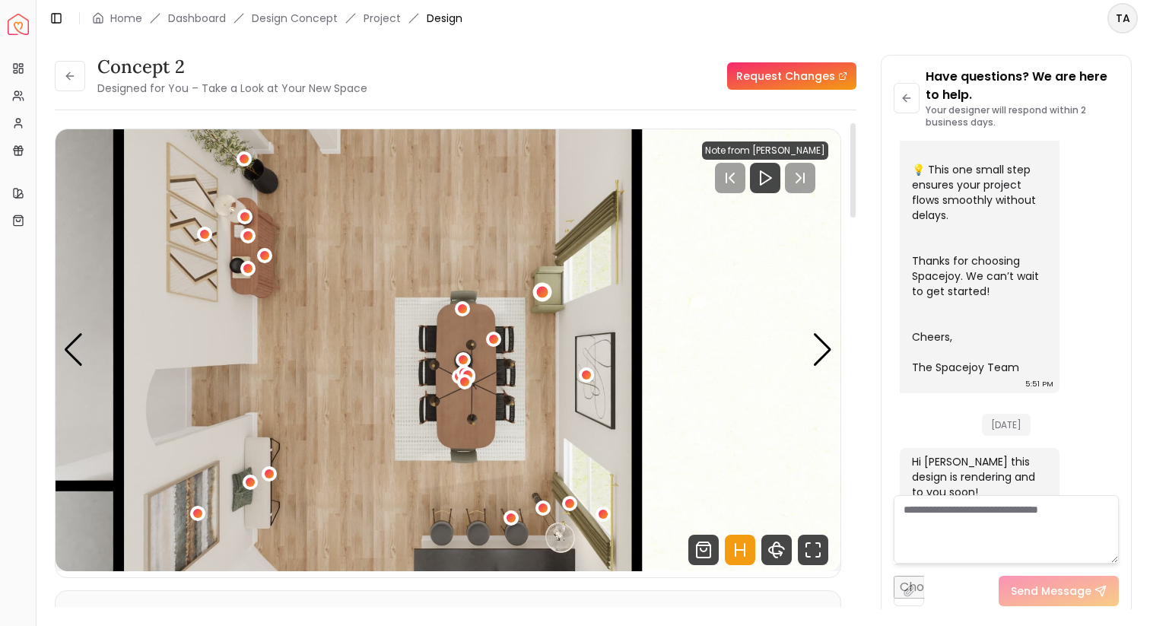
click at [539, 288] on div "5 / 5" at bounding box center [542, 292] width 11 height 11
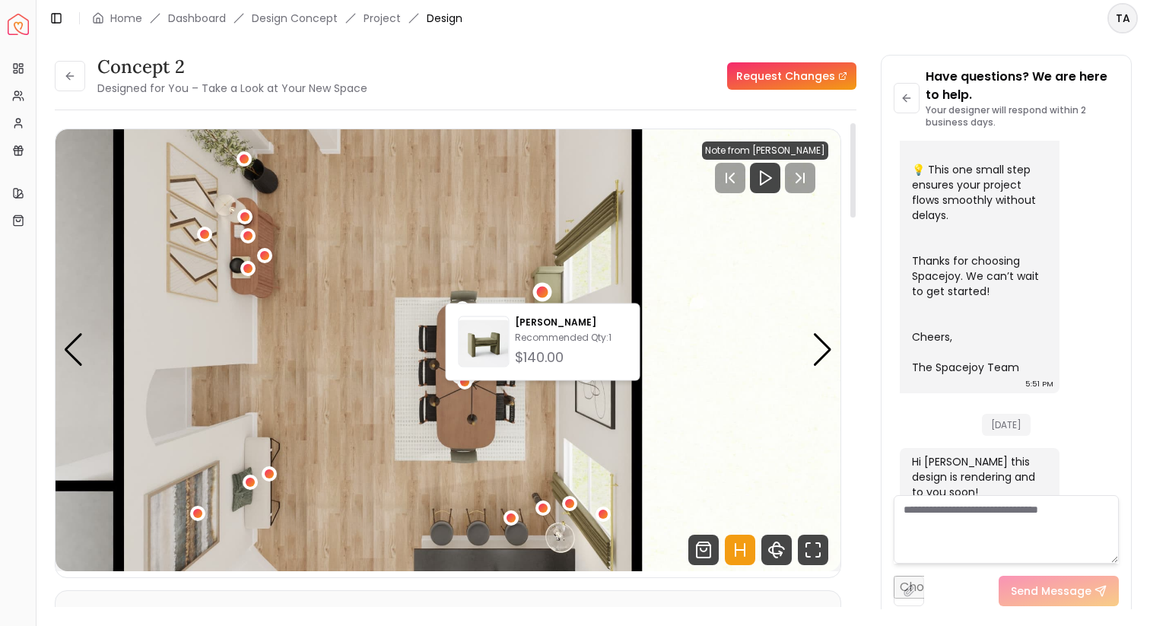
click at [590, 281] on img "5 / 5" at bounding box center [448, 350] width 785 height 442
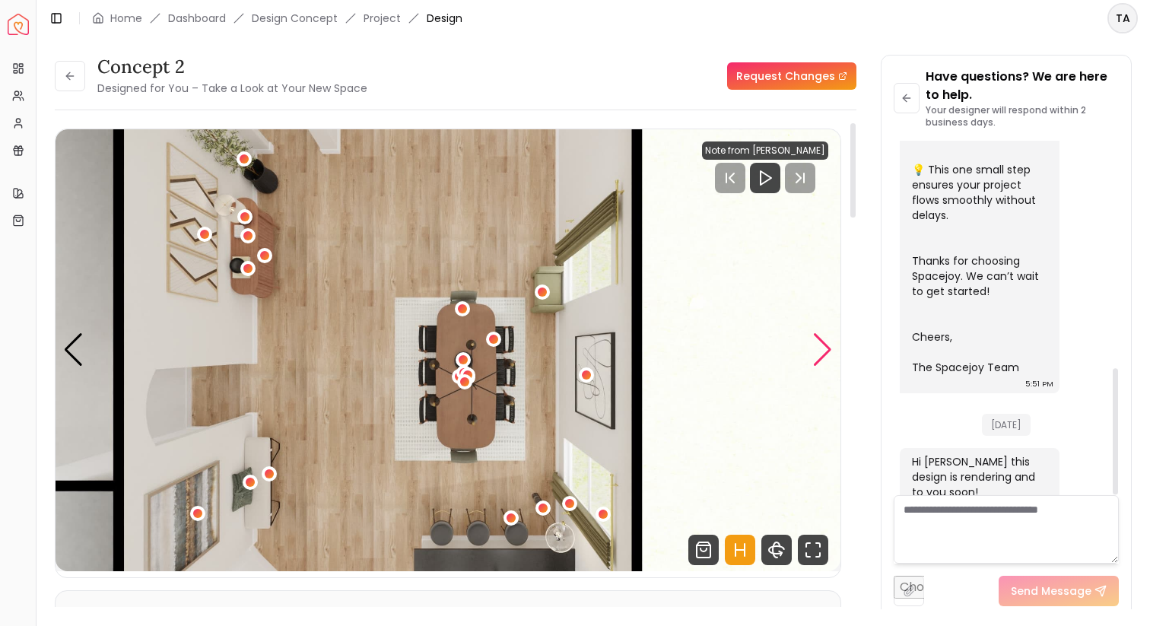
click at [826, 342] on div "Next slide" at bounding box center [822, 349] width 21 height 33
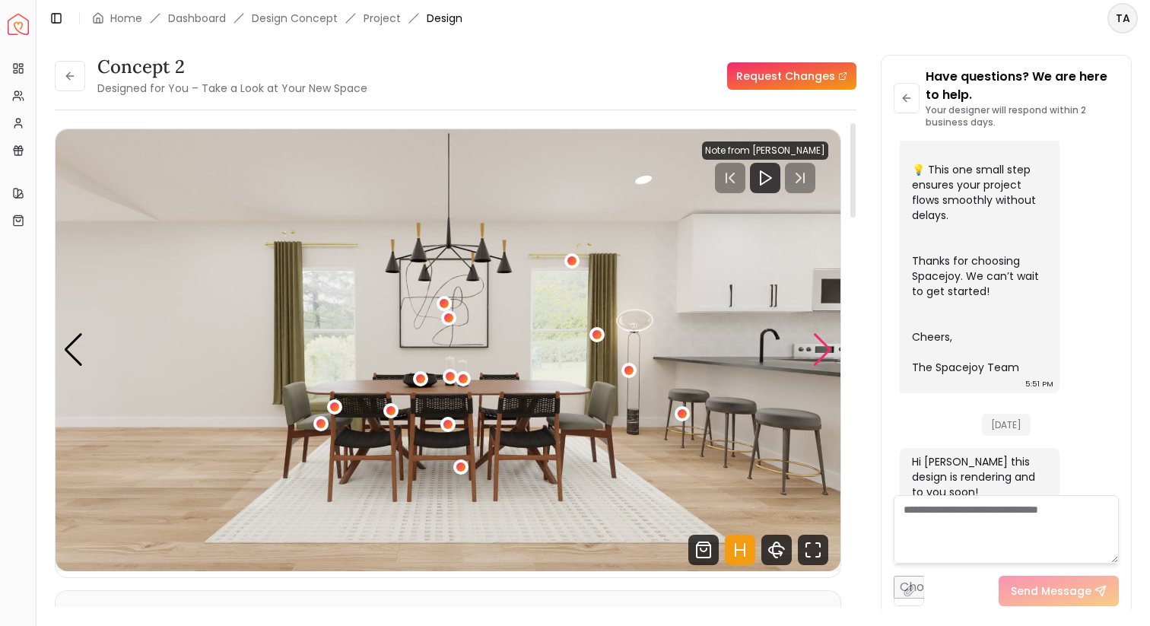
click at [825, 342] on div "Next slide" at bounding box center [822, 349] width 21 height 33
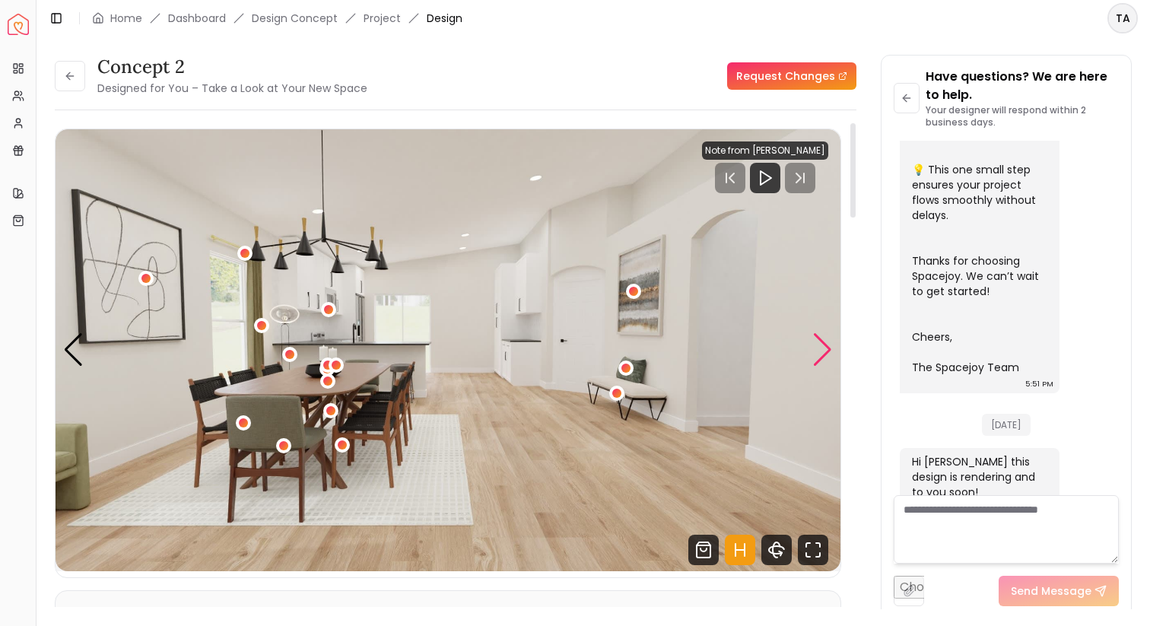
click at [825, 342] on div "Next slide" at bounding box center [822, 349] width 21 height 33
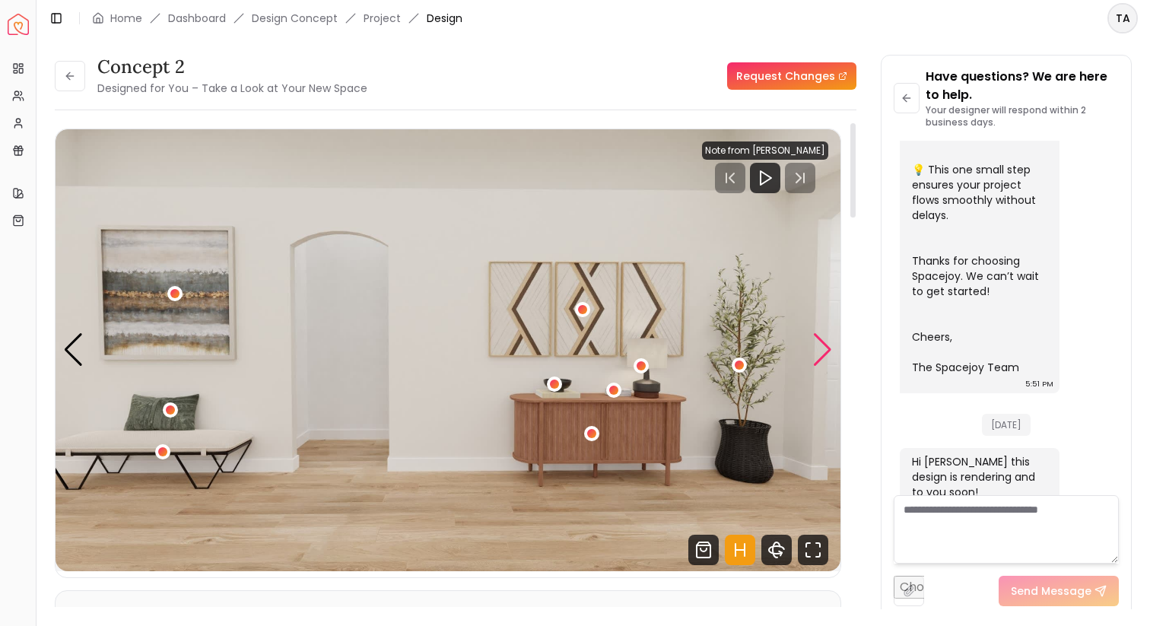
click at [825, 342] on div "Next slide" at bounding box center [822, 349] width 21 height 33
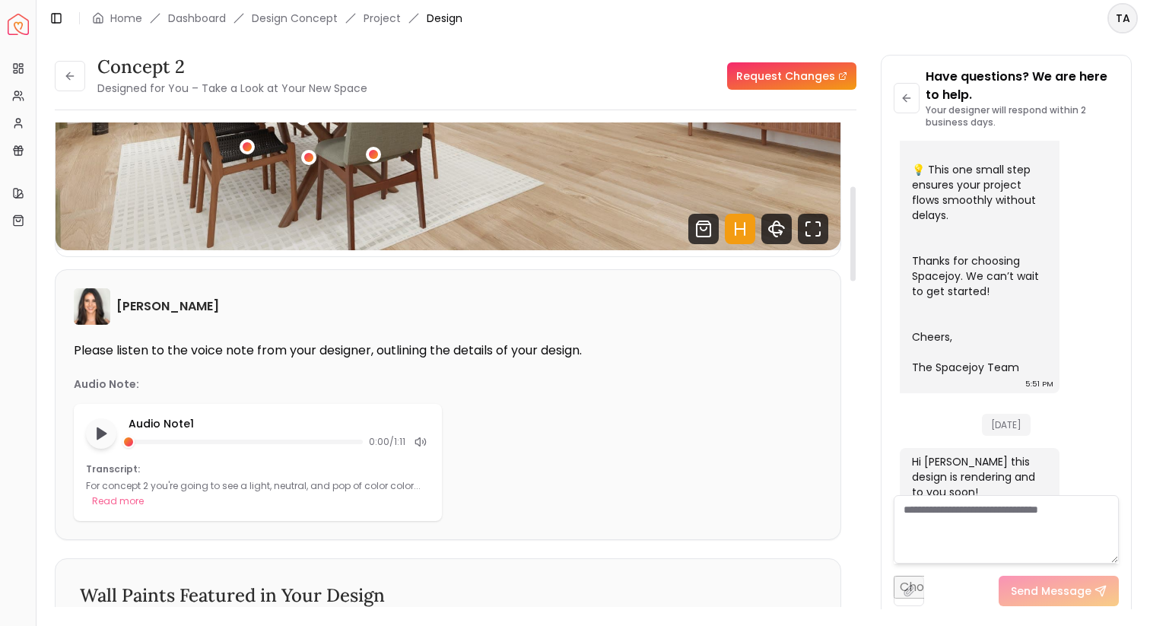
scroll to position [334, 0]
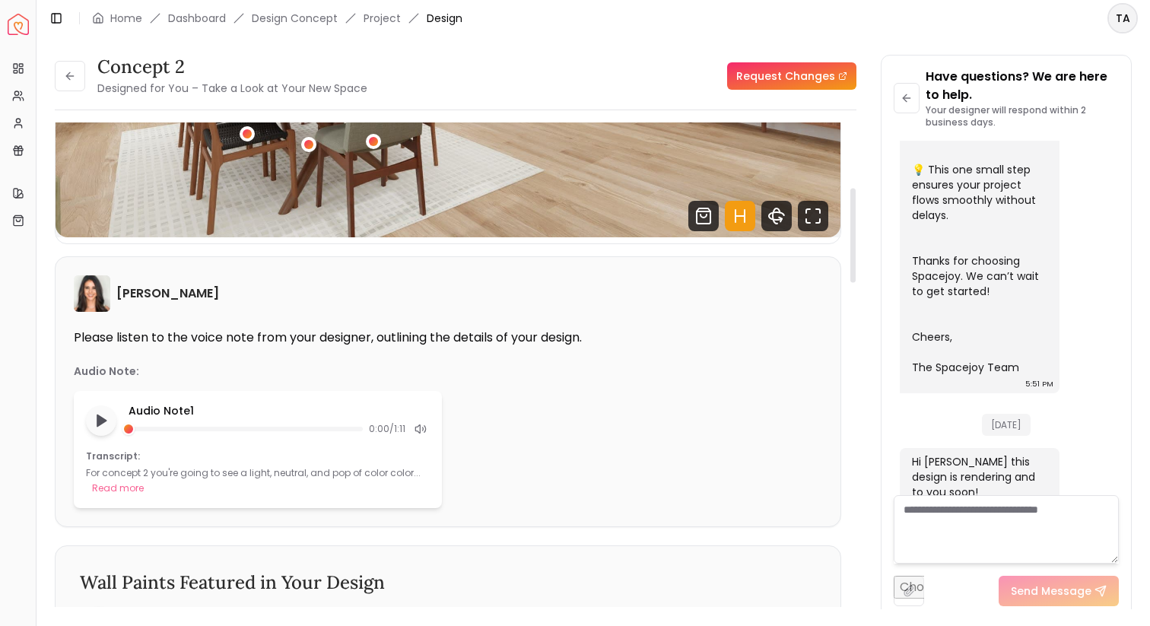
click at [108, 500] on div "Audio Note 1 0:00 / 1:11 Transcript: For concept 2 you're going to see a light,…" at bounding box center [258, 449] width 368 height 117
click at [108, 485] on button "Read more" at bounding box center [118, 488] width 52 height 15
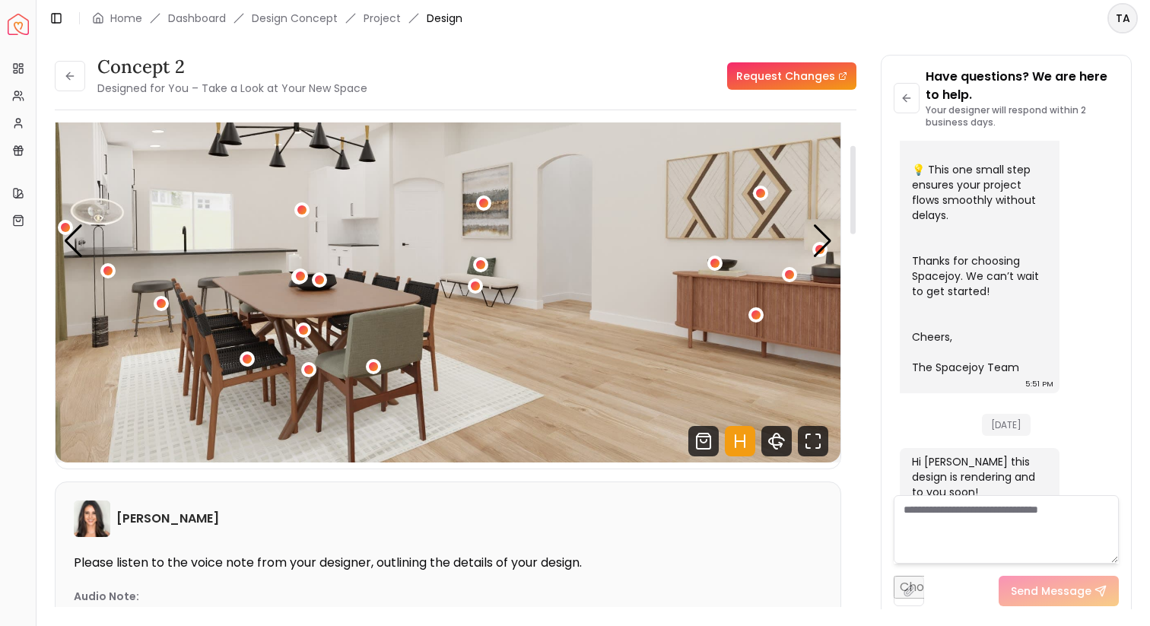
scroll to position [0, 0]
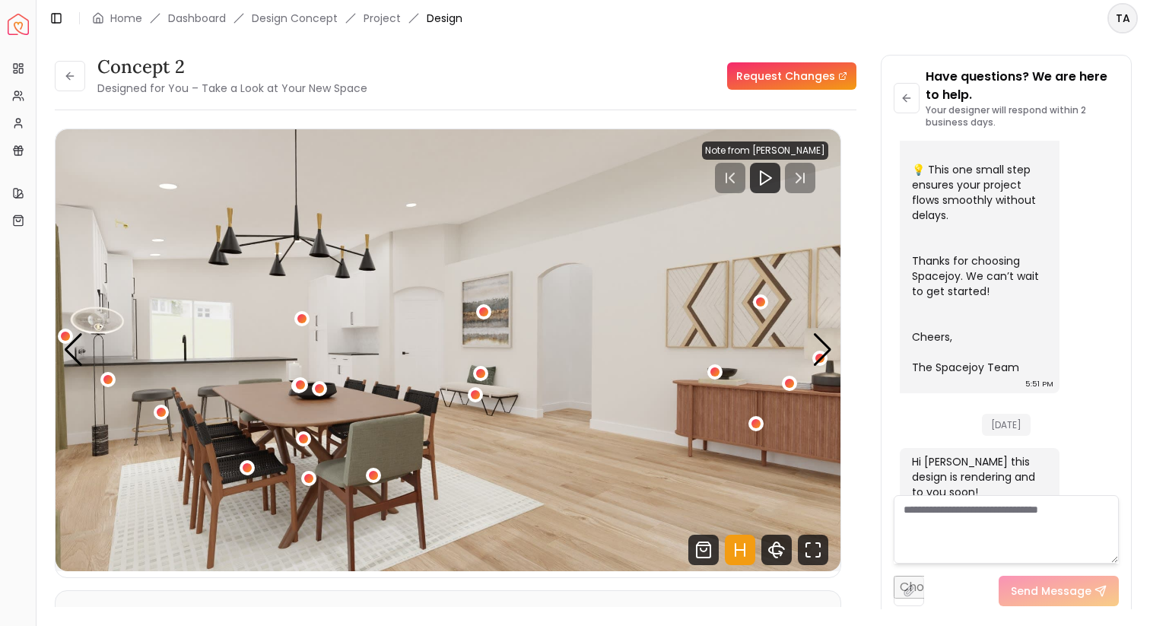
click at [326, 18] on li "Design Concept" at bounding box center [295, 18] width 86 height 15
click at [371, 21] on link "Project" at bounding box center [382, 18] width 37 height 15
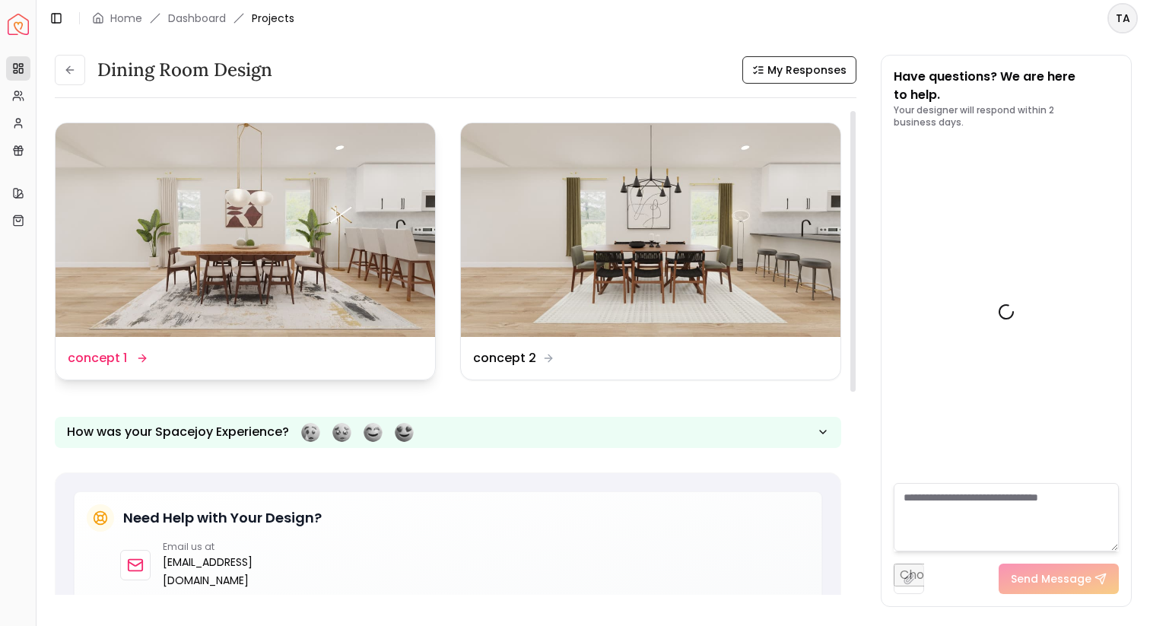
scroll to position [650, 0]
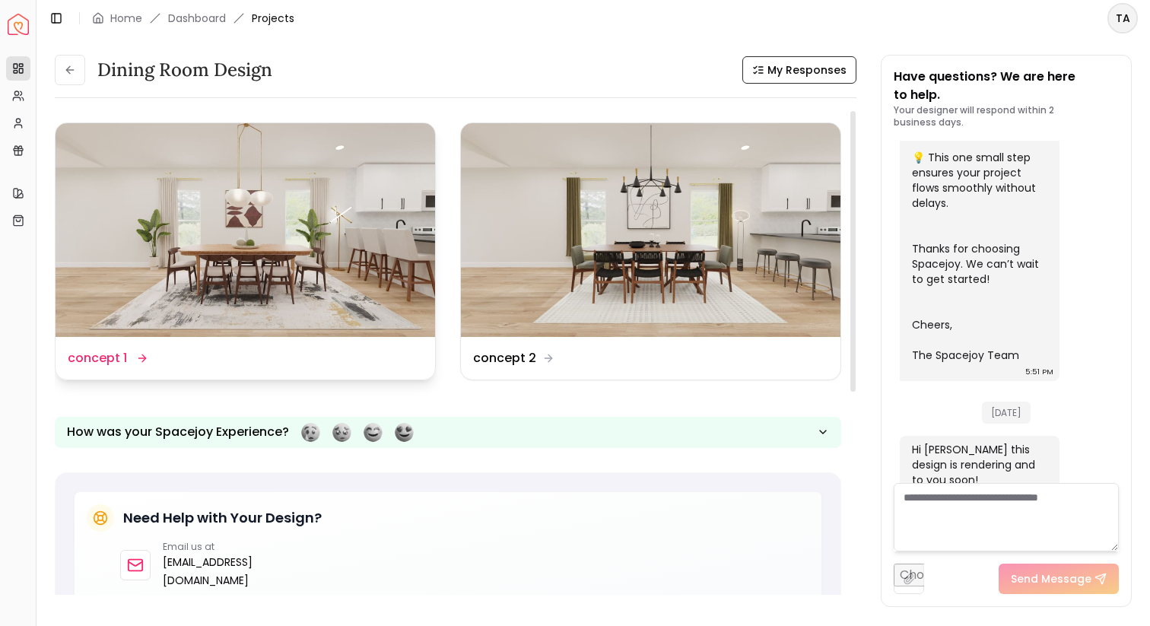
click at [345, 318] on img at bounding box center [246, 230] width 380 height 214
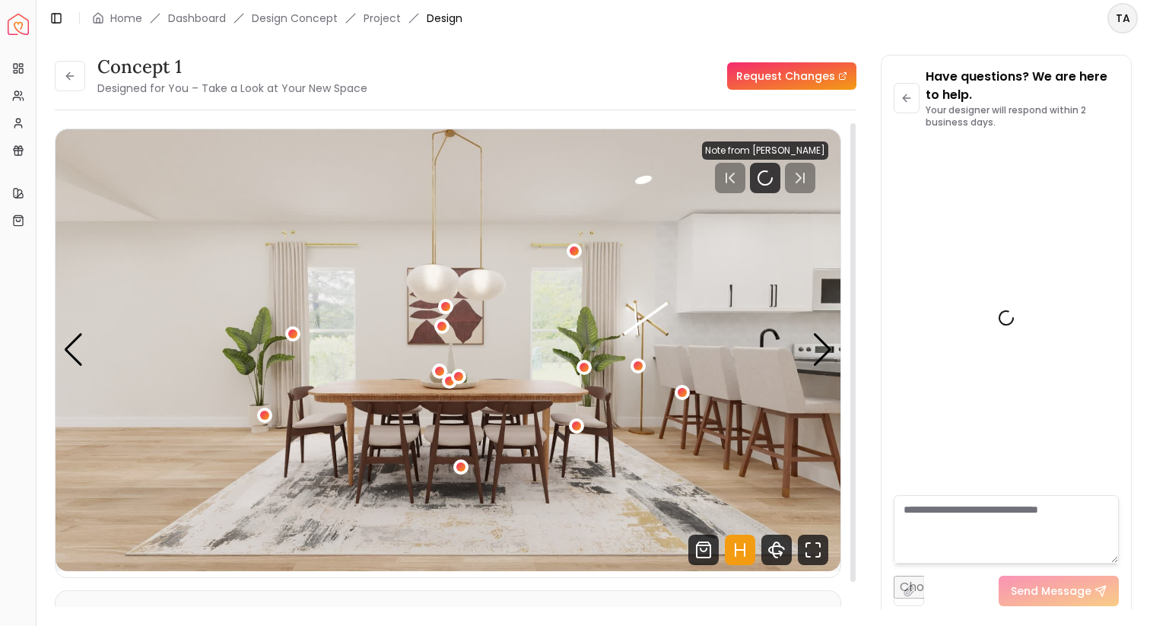
scroll to position [637, 0]
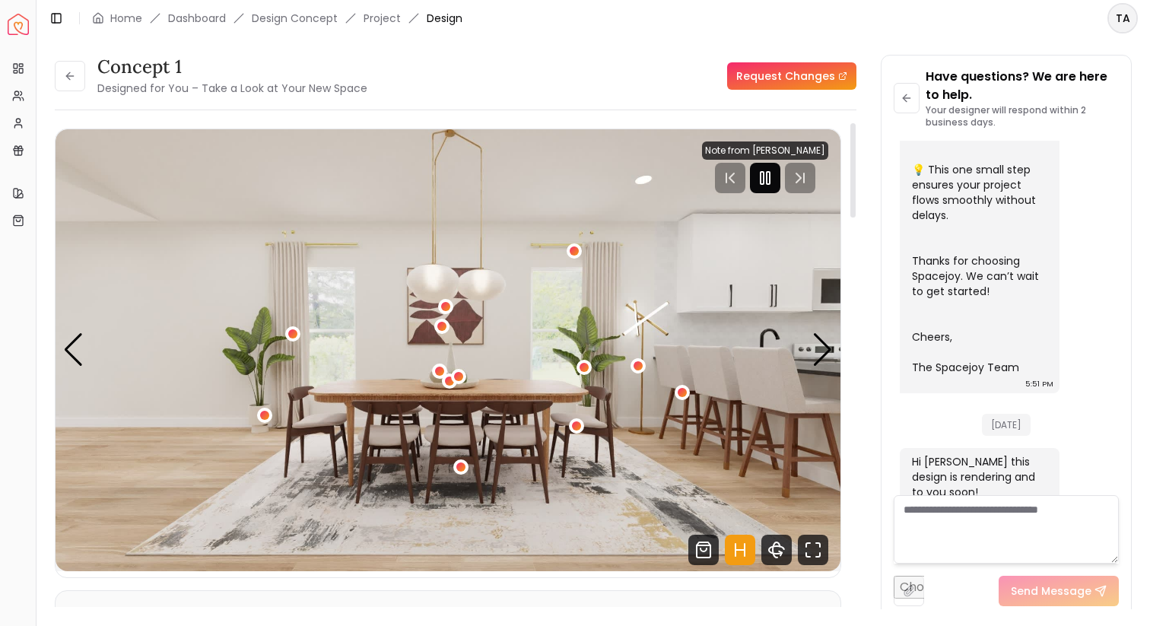
click at [760, 167] on div at bounding box center [765, 178] width 30 height 30
click at [821, 359] on div "Next slide" at bounding box center [822, 349] width 21 height 33
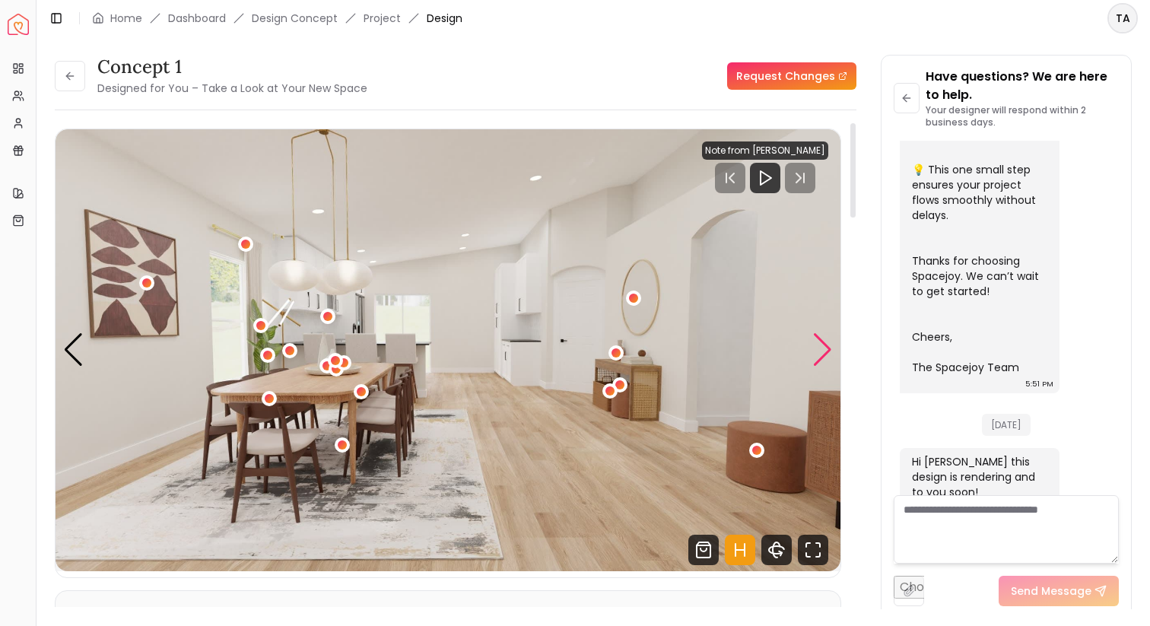
click at [821, 359] on div "Next slide" at bounding box center [822, 349] width 21 height 33
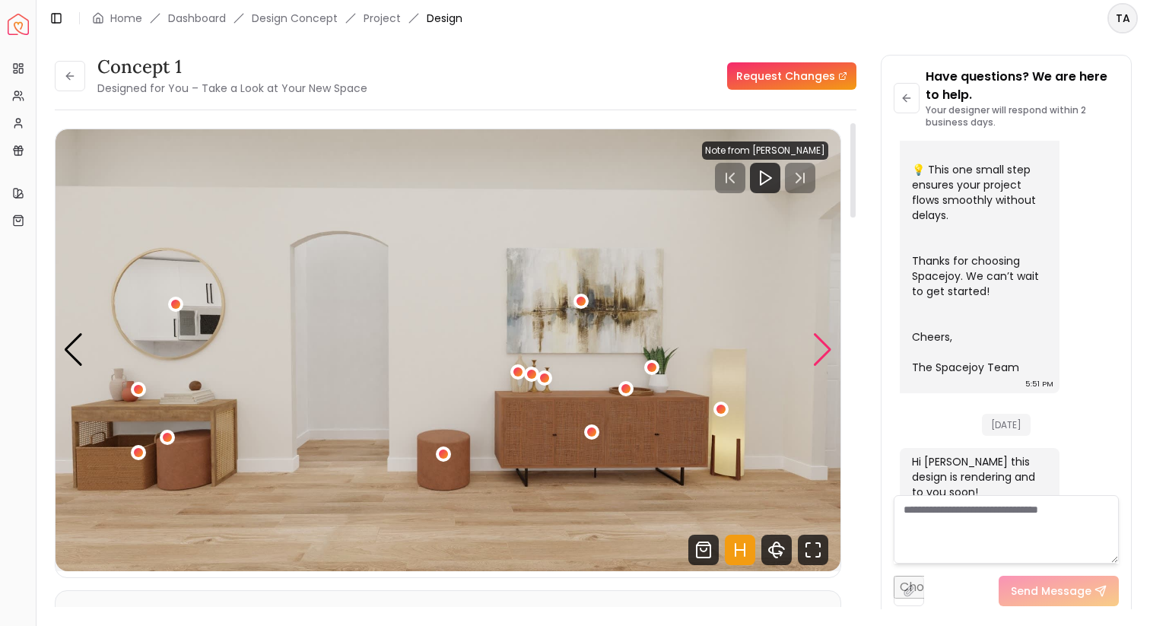
click at [821, 359] on div "Next slide" at bounding box center [822, 349] width 21 height 33
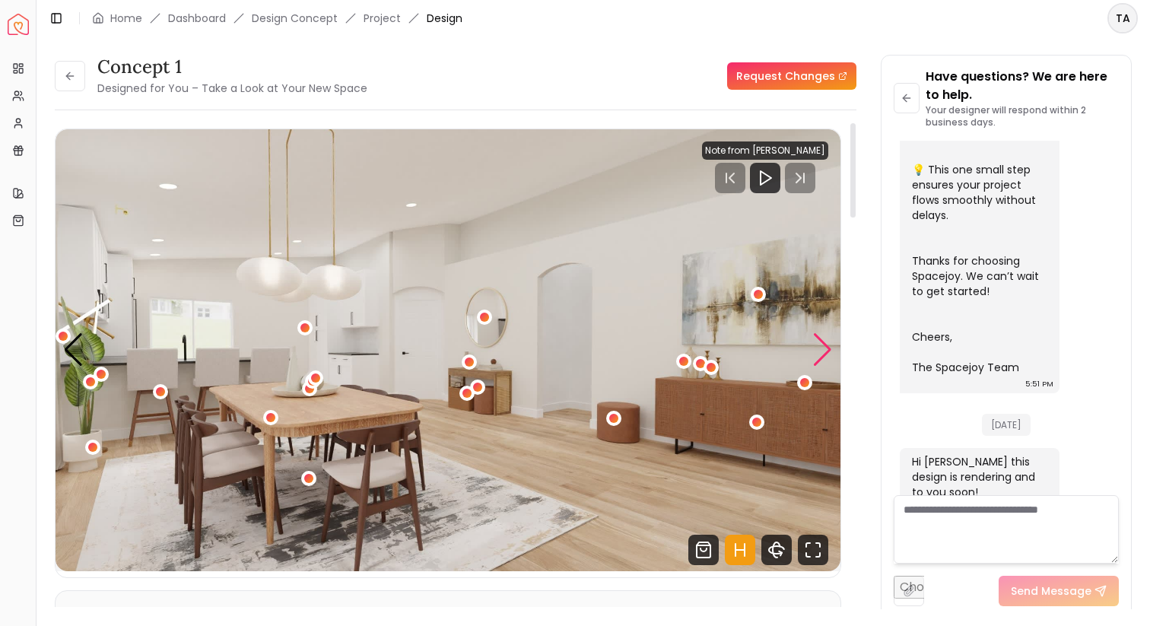
click at [821, 359] on div "Next slide" at bounding box center [822, 349] width 21 height 33
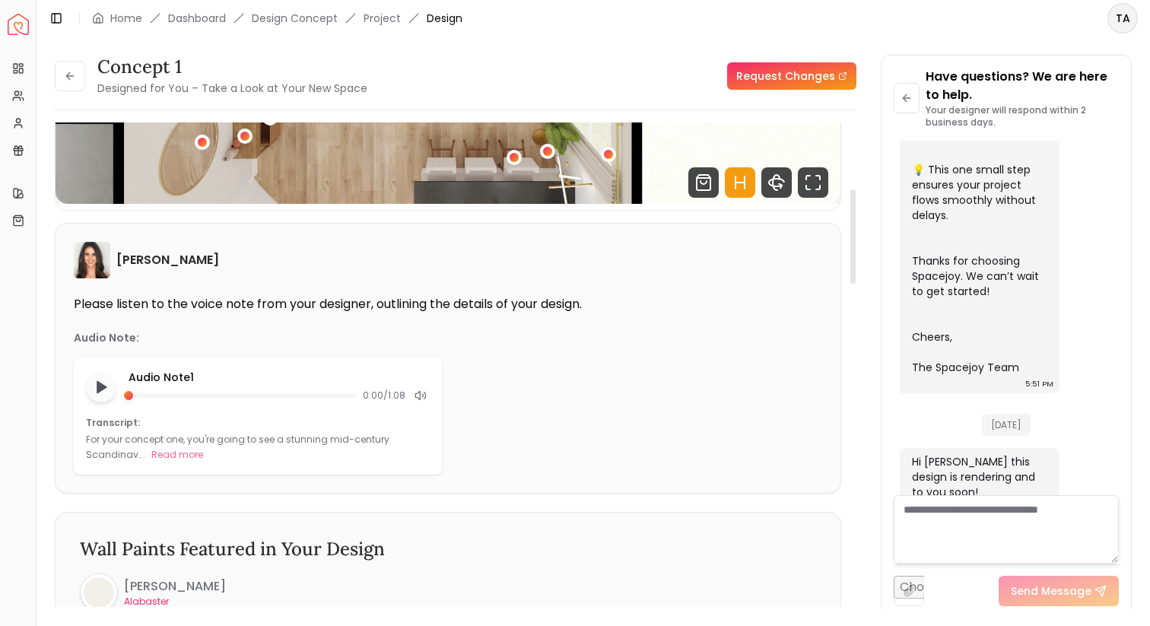
scroll to position [385, 0]
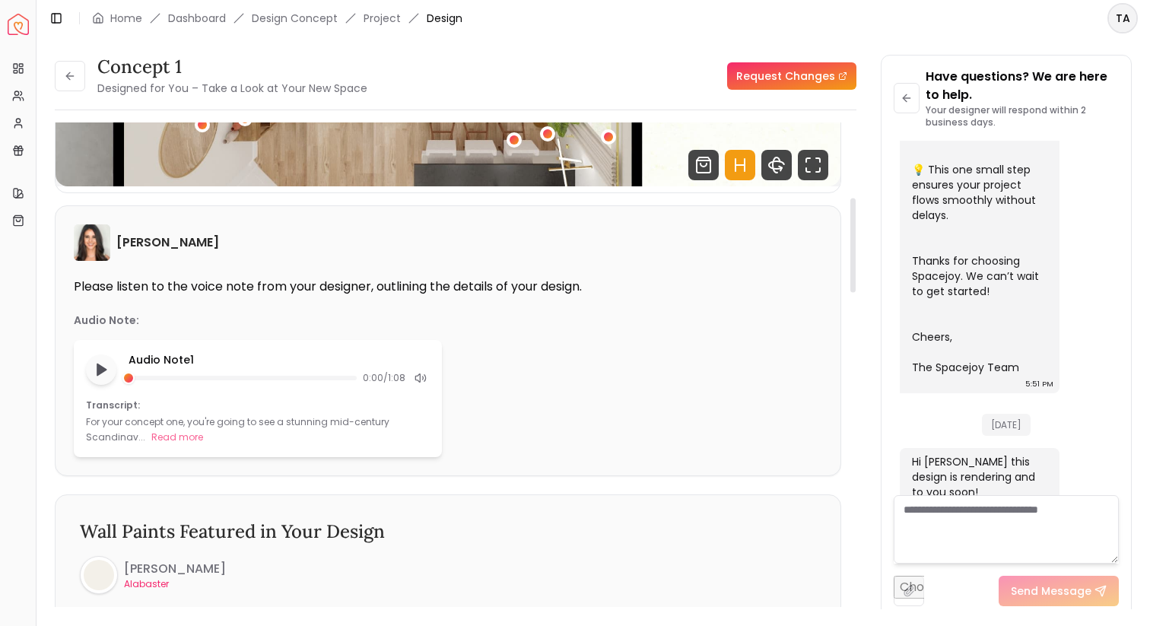
click at [157, 428] on div "For your concept one, you're going to see a stunning mid-century Scandinav... R…" at bounding box center [258, 430] width 344 height 30
click at [137, 431] on p "For your concept one, you're going to see a stunning mid-century Scandinav..." at bounding box center [238, 429] width 304 height 28
click at [137, 436] on p "For your concept one, you're going to see a stunning mid-century Scandinav..." at bounding box center [238, 429] width 304 height 28
click at [151, 436] on button "Read more" at bounding box center [177, 437] width 52 height 15
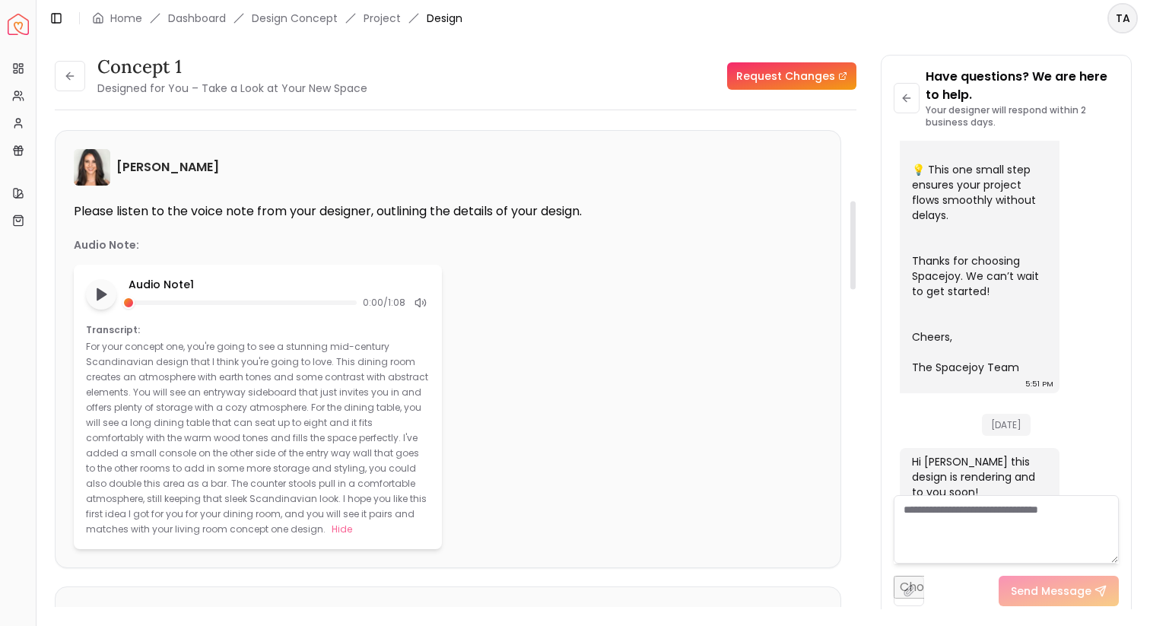
scroll to position [468, 0]
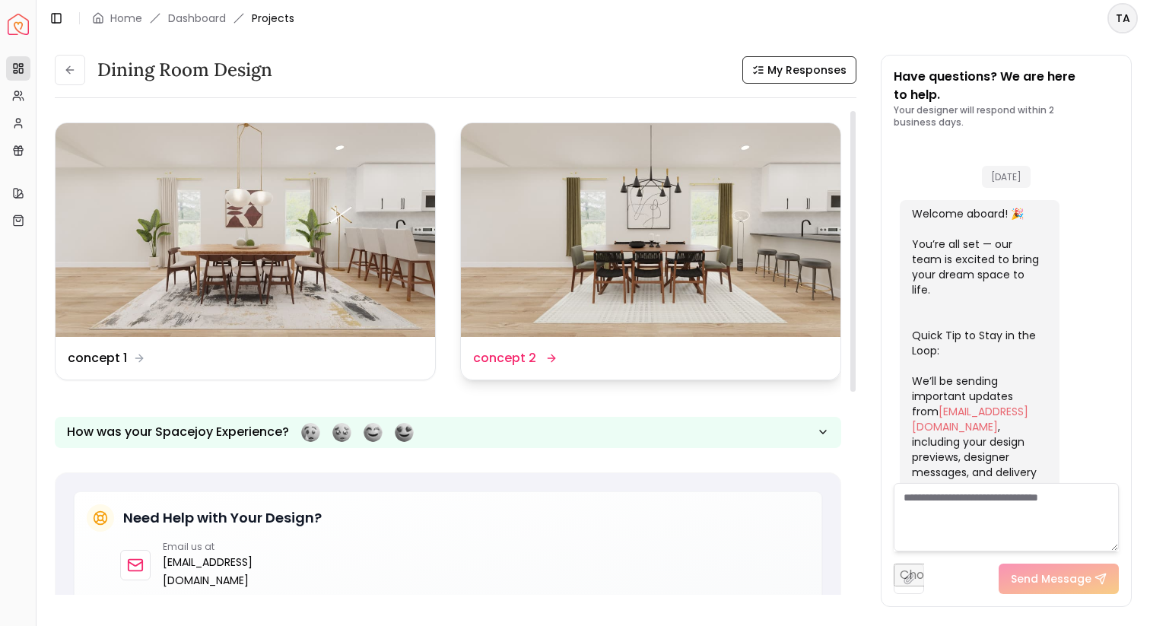
scroll to position [650, 0]
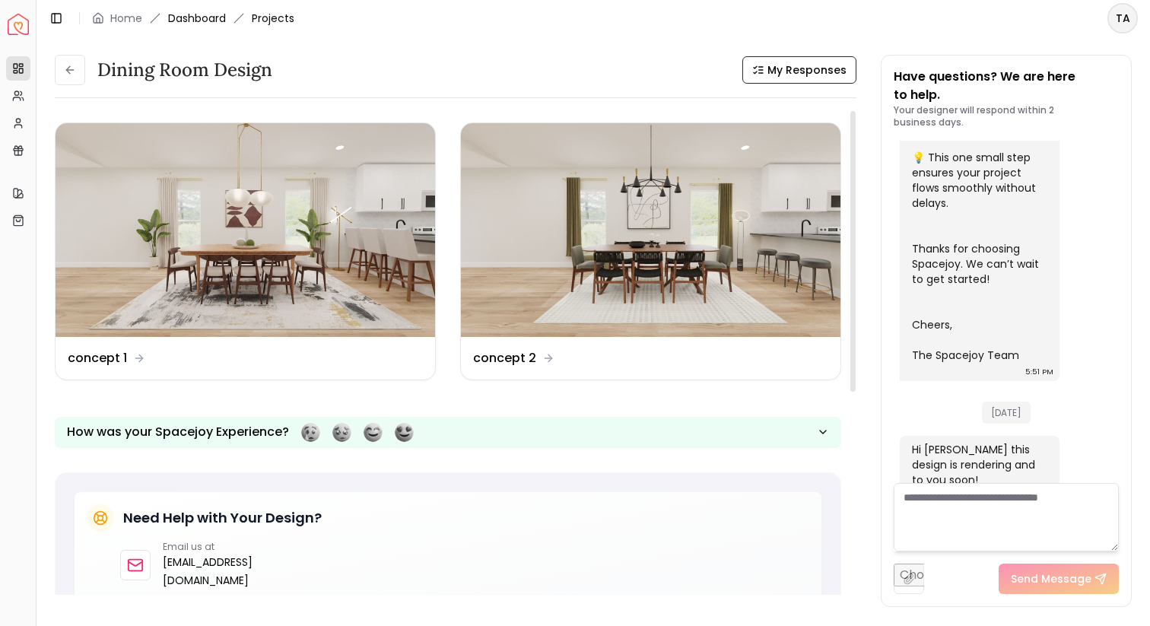
click at [202, 17] on link "Dashboard" at bounding box center [197, 18] width 58 height 15
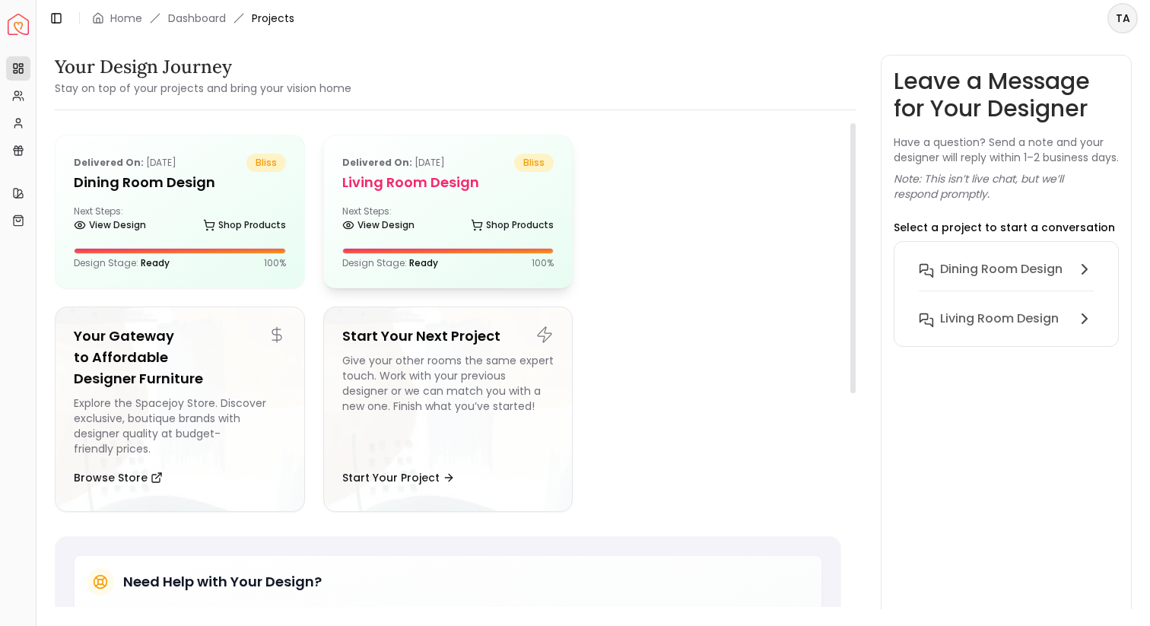
click at [441, 183] on h5 "Living Room design" at bounding box center [448, 182] width 212 height 21
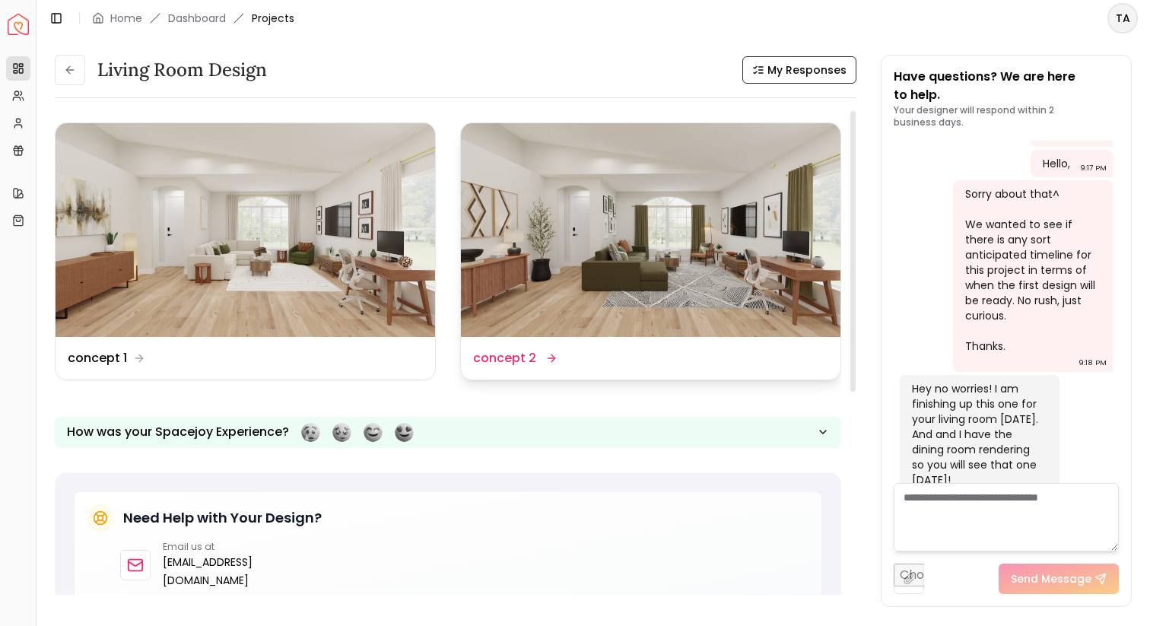
click at [510, 300] on img at bounding box center [651, 230] width 380 height 214
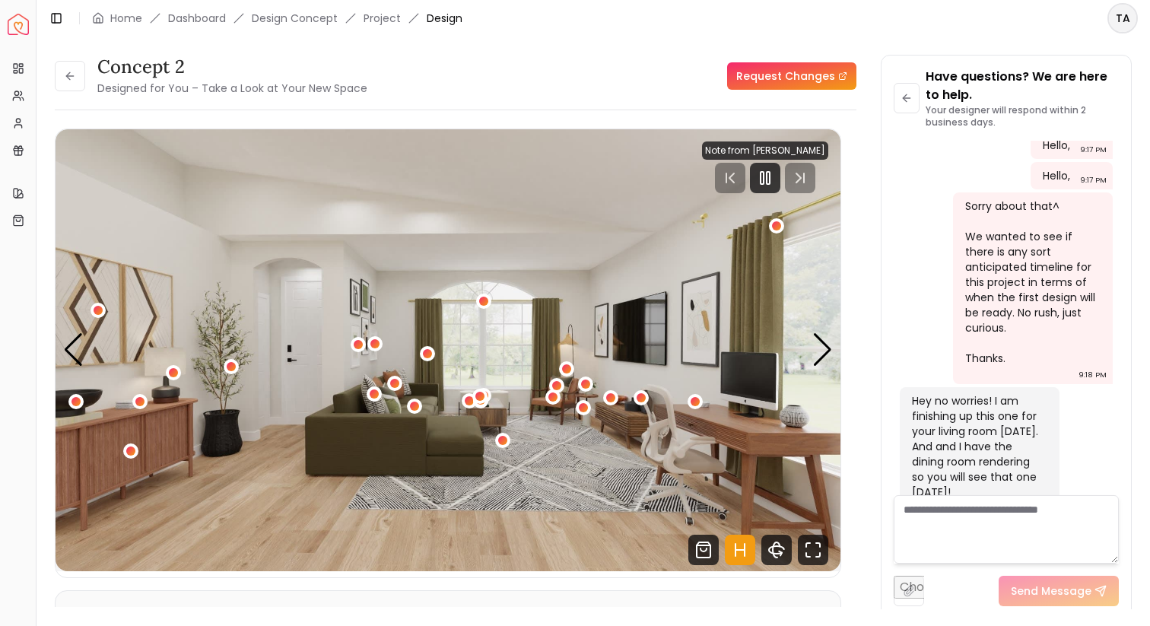
click at [750, 72] on link "Request Changes" at bounding box center [791, 75] width 129 height 27
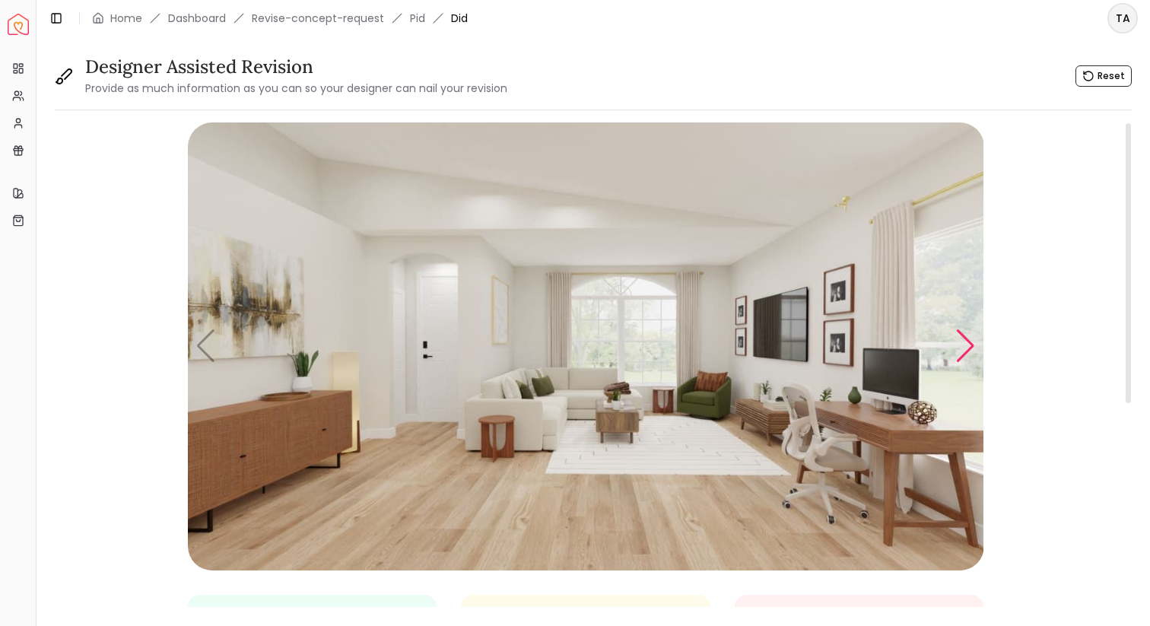
click at [969, 342] on div "Next slide" at bounding box center [965, 345] width 21 height 33
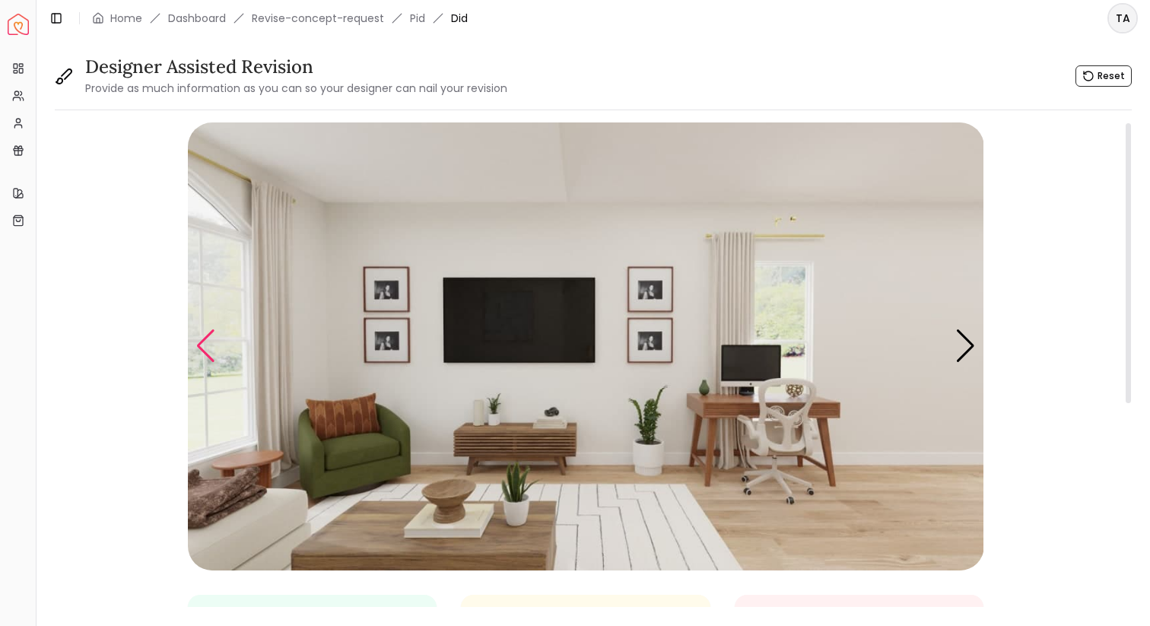
click at [205, 345] on div "Previous slide" at bounding box center [205, 345] width 21 height 33
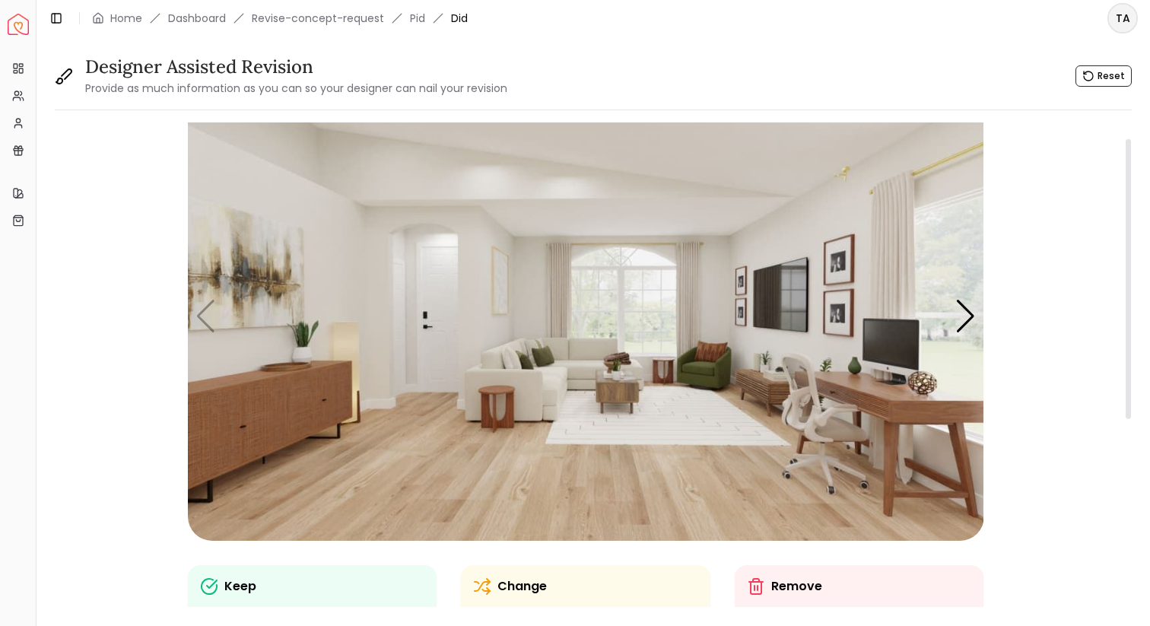
scroll to position [9, 0]
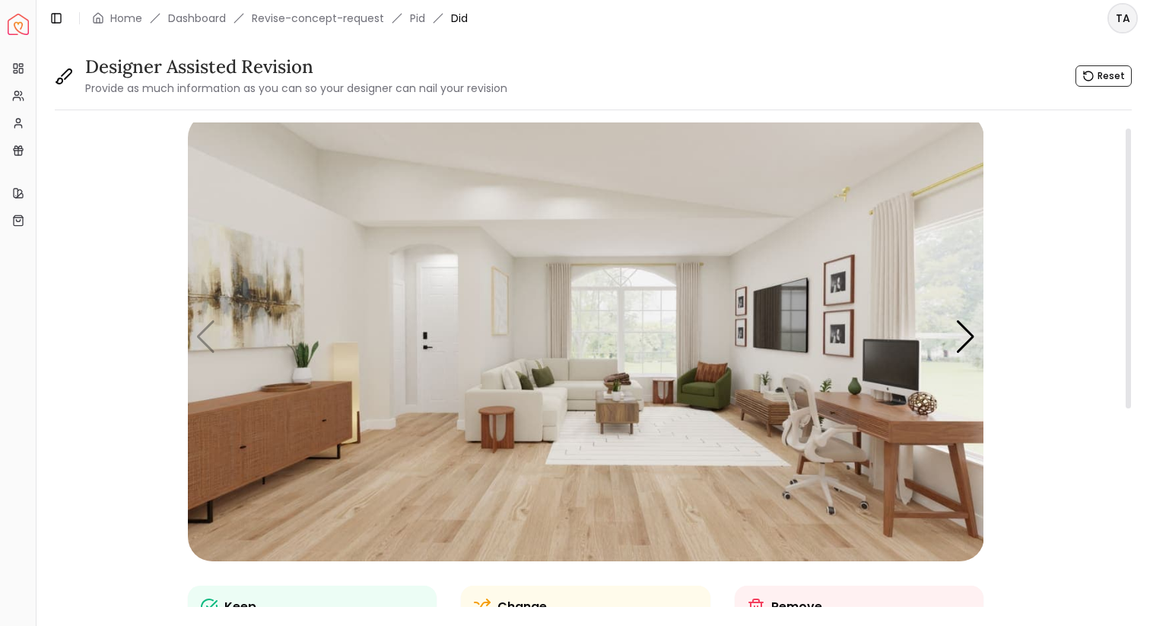
click at [571, 383] on img "1 / 4" at bounding box center [586, 337] width 796 height 448
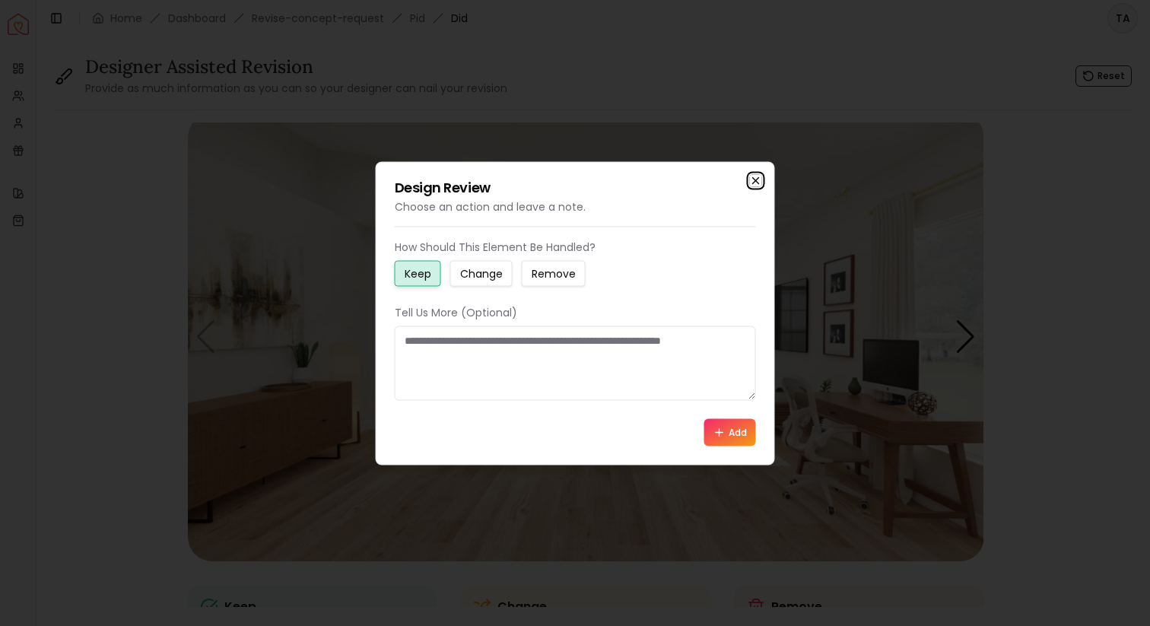
click at [756, 175] on icon "button" at bounding box center [756, 180] width 12 height 12
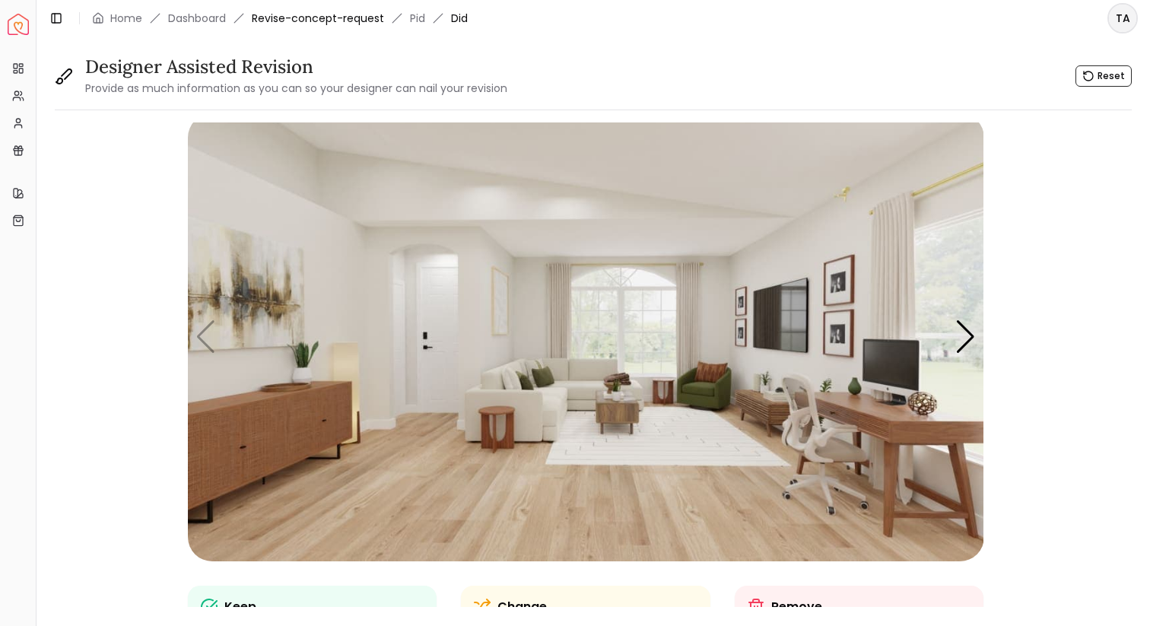
click at [348, 15] on link "Revise-concept-request" at bounding box center [318, 18] width 132 height 15
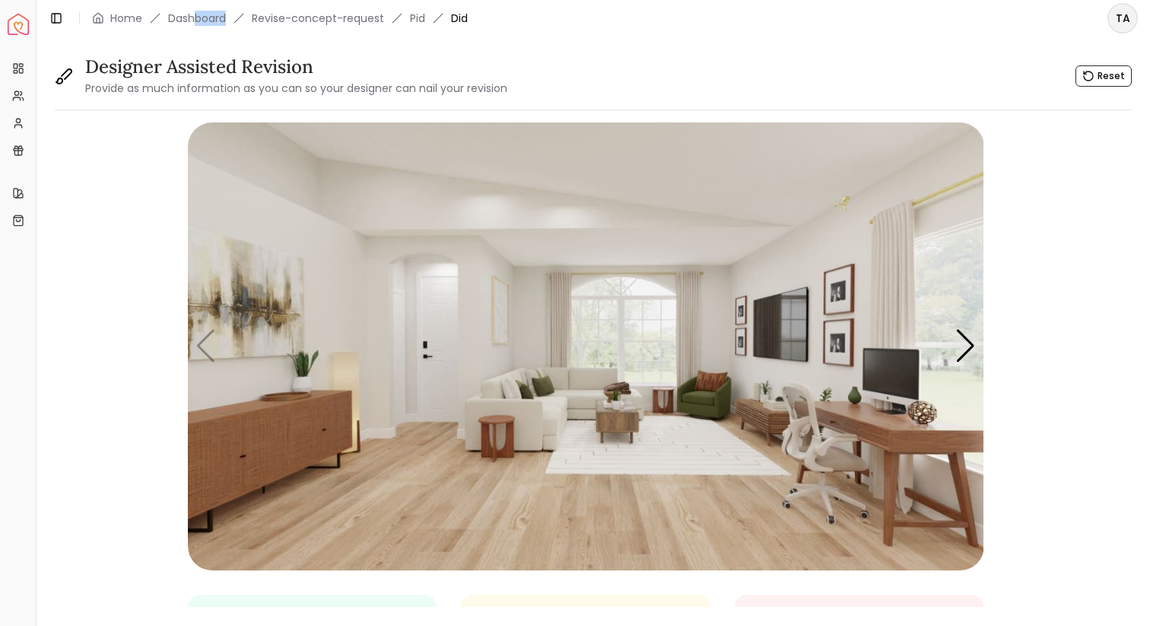
click at [196, 25] on div "Toggle Sidebar Home Dashboard Revise-concept-request Pid Did" at bounding box center [258, 18] width 443 height 21
click at [196, 21] on link "Dashboard" at bounding box center [197, 18] width 58 height 15
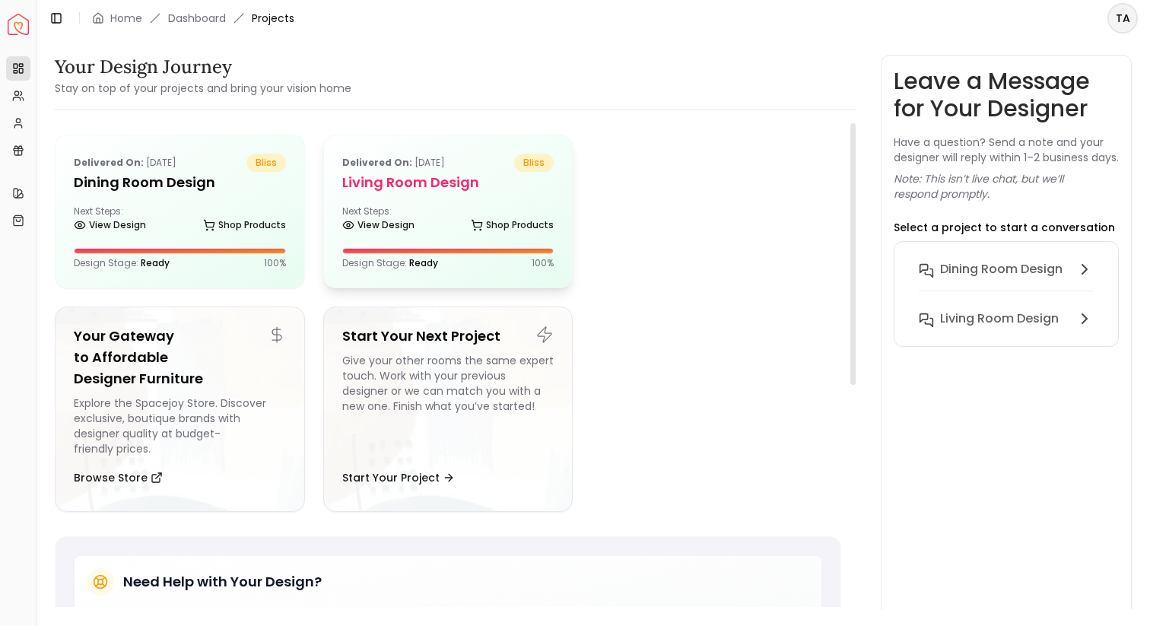
click at [412, 195] on div "Delivered on: [DATE] bliss Living Room design Next Steps: View Design Shop Prod…" at bounding box center [448, 211] width 249 height 152
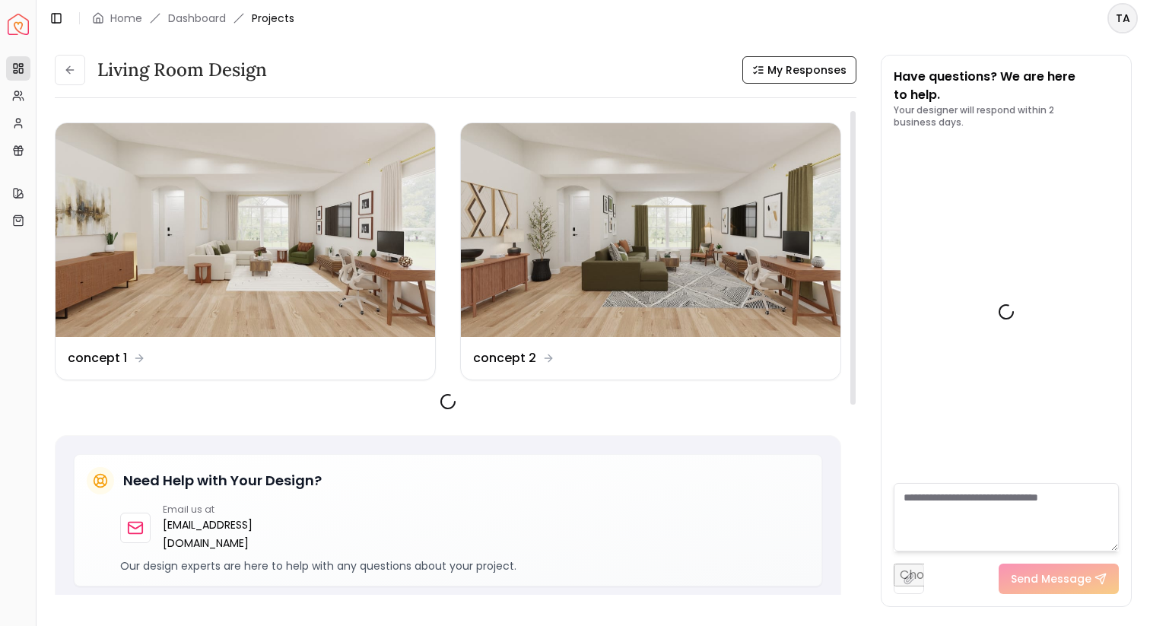
scroll to position [1991, 0]
